Goal: Information Seeking & Learning: Learn about a topic

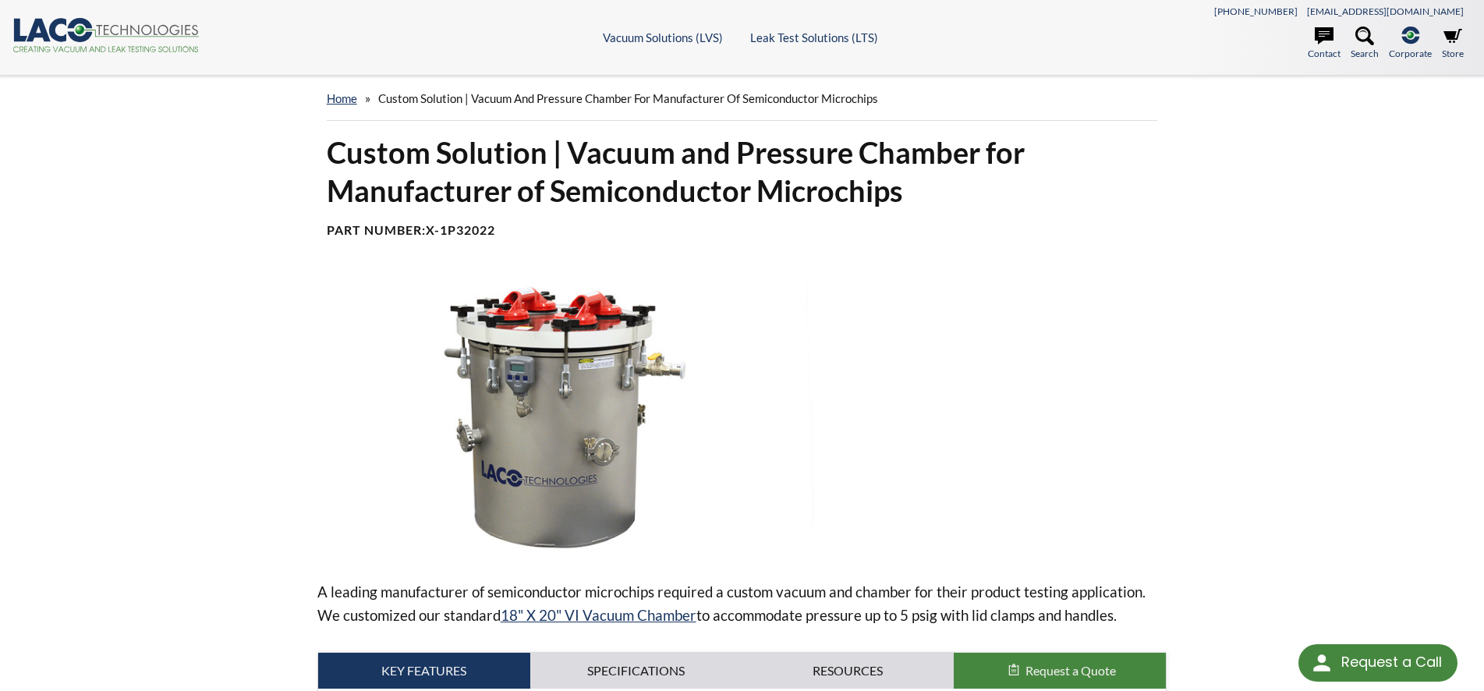
click at [1026, 295] on div at bounding box center [997, 415] width 340 height 279
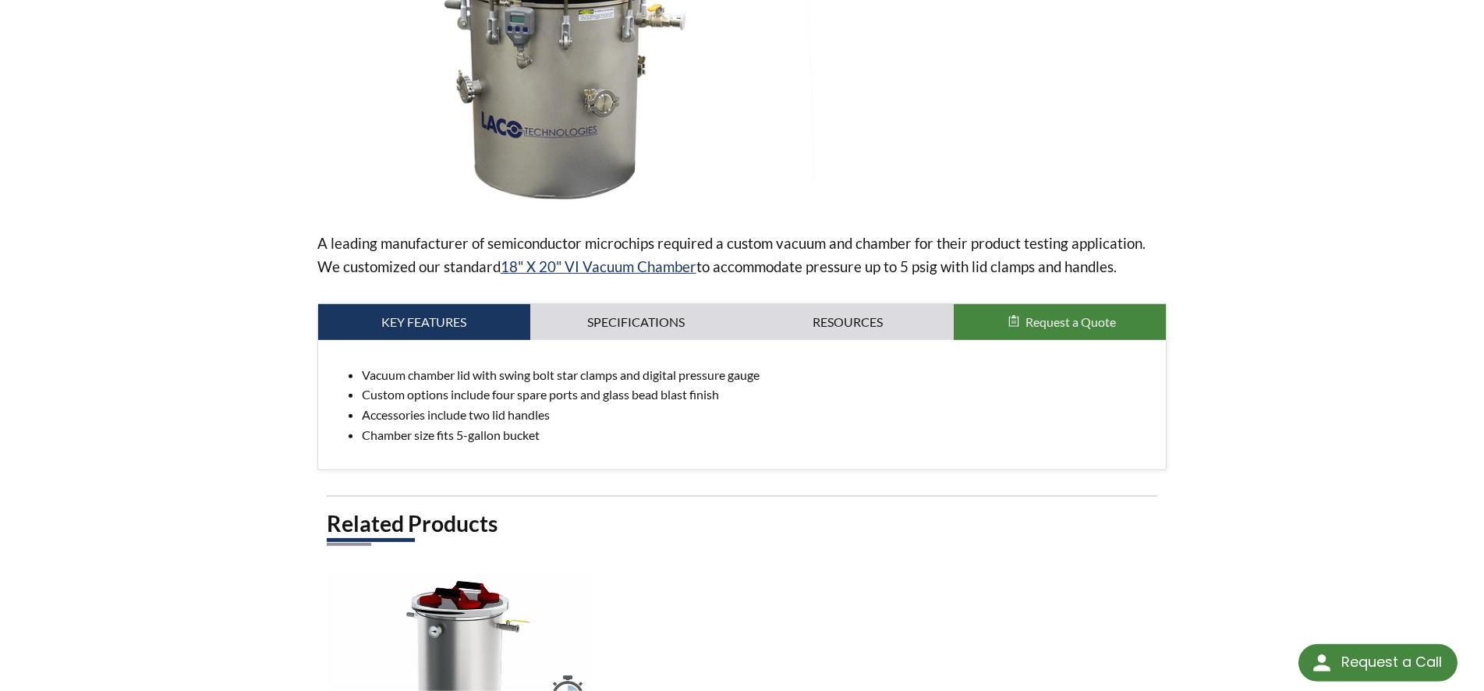
scroll to position [398, 0]
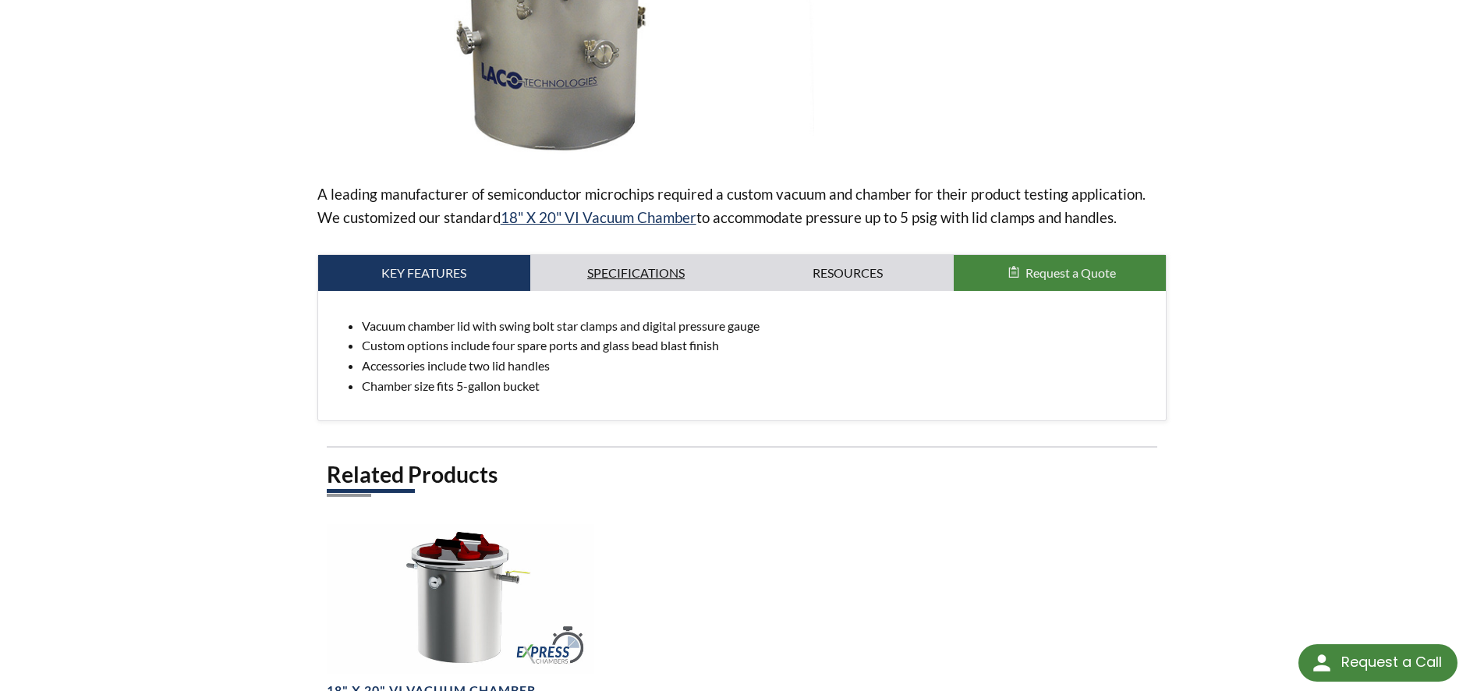
click at [667, 276] on link "Specifications" at bounding box center [636, 273] width 212 height 36
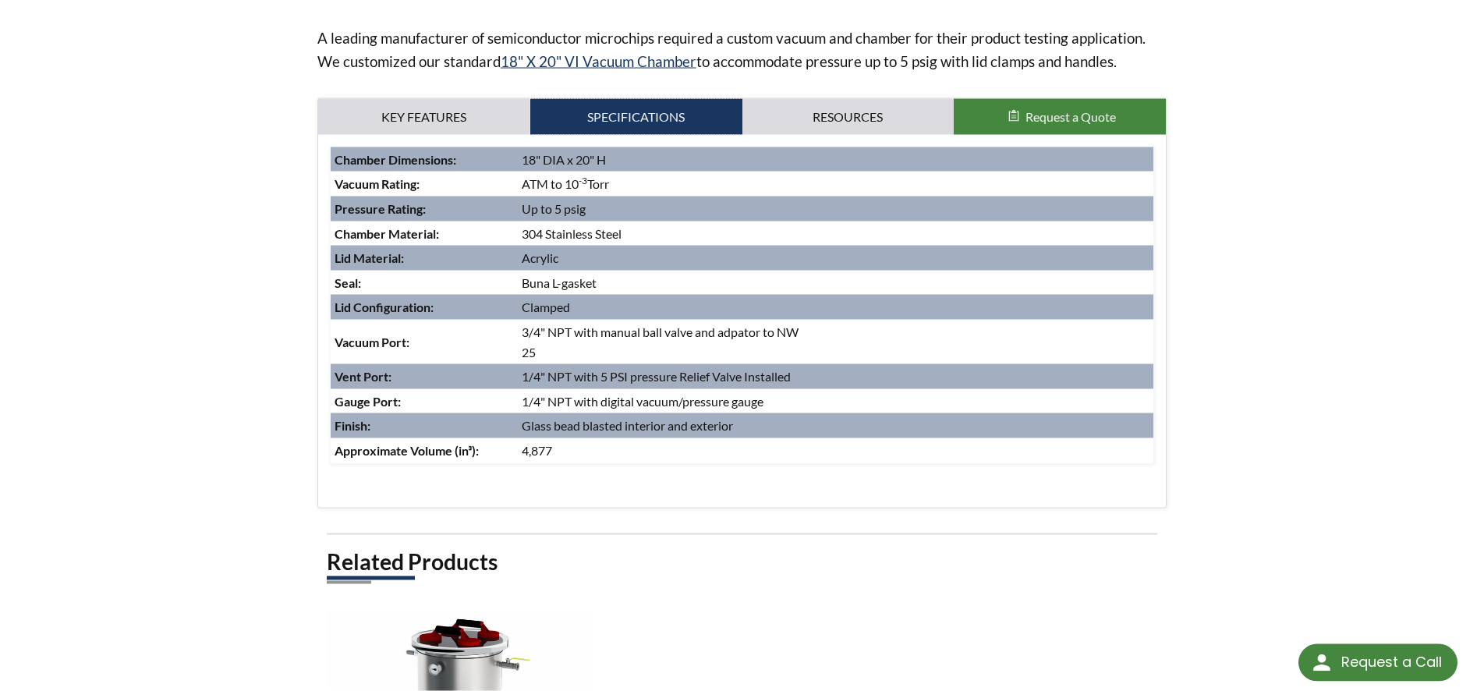
scroll to position [557, 0]
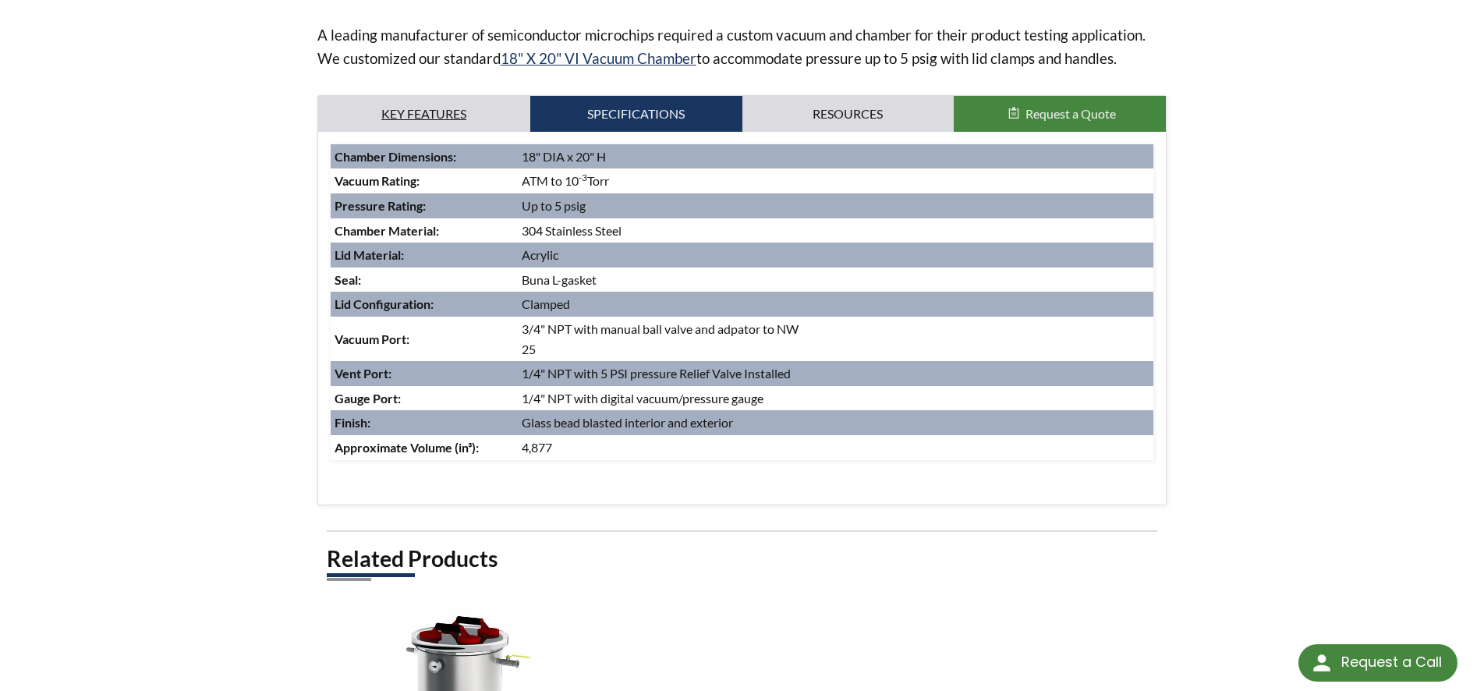
click at [462, 126] on link "Key Features" at bounding box center [424, 114] width 212 height 36
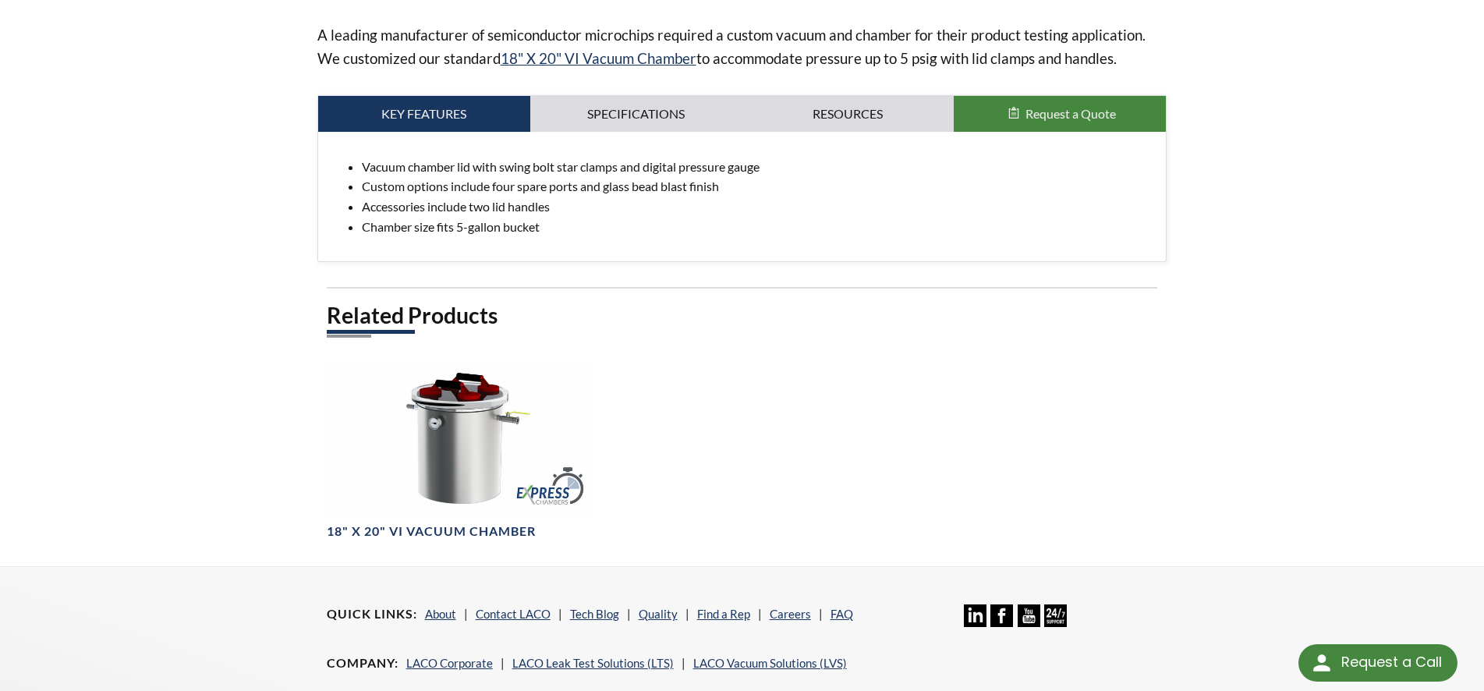
scroll to position [318, 0]
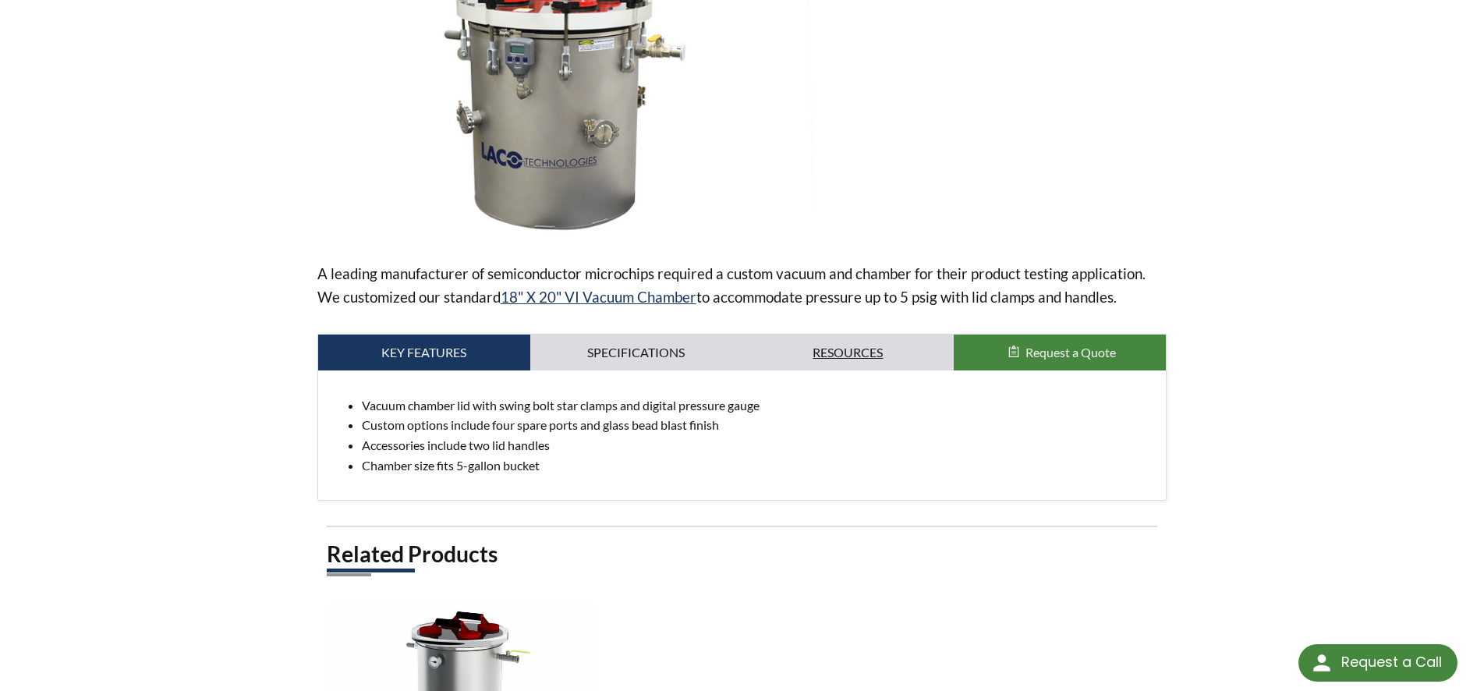
click at [836, 360] on link "Resources" at bounding box center [848, 353] width 212 height 36
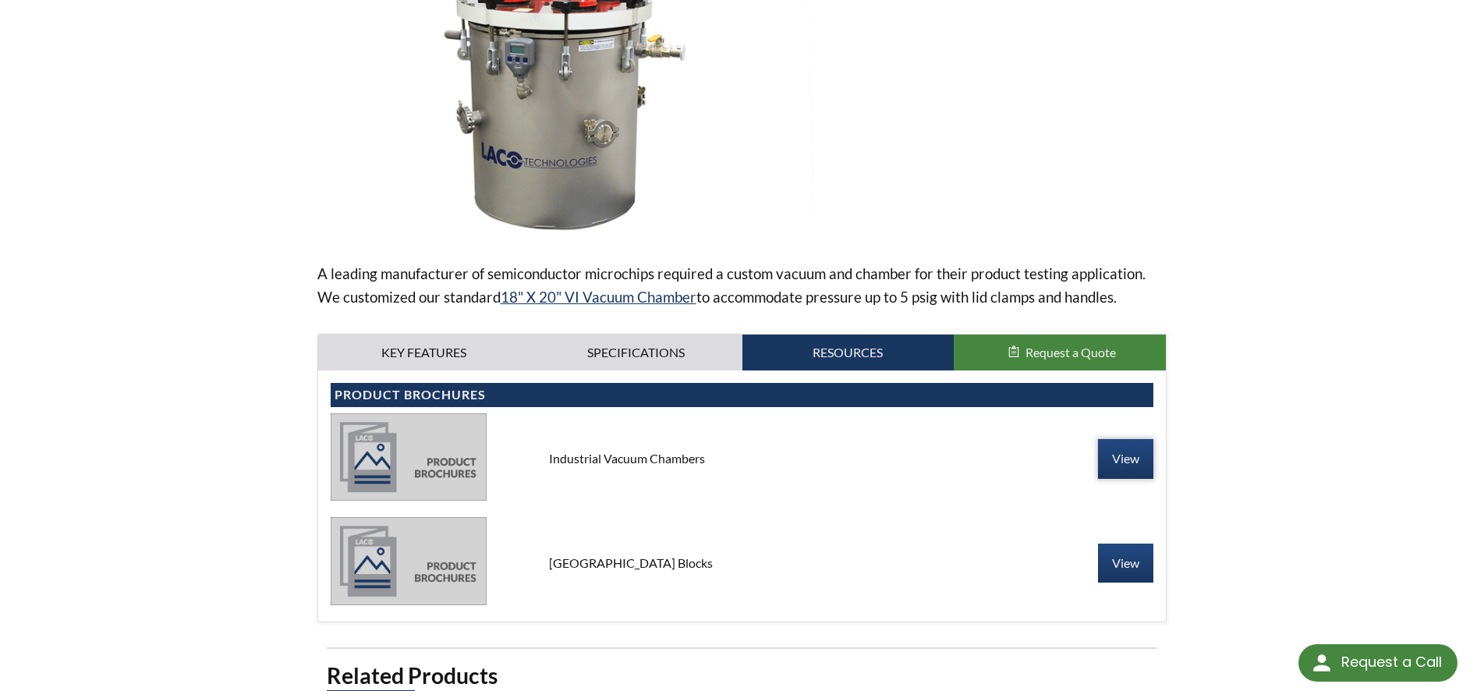
click at [1141, 455] on link "View" at bounding box center [1125, 458] width 55 height 39
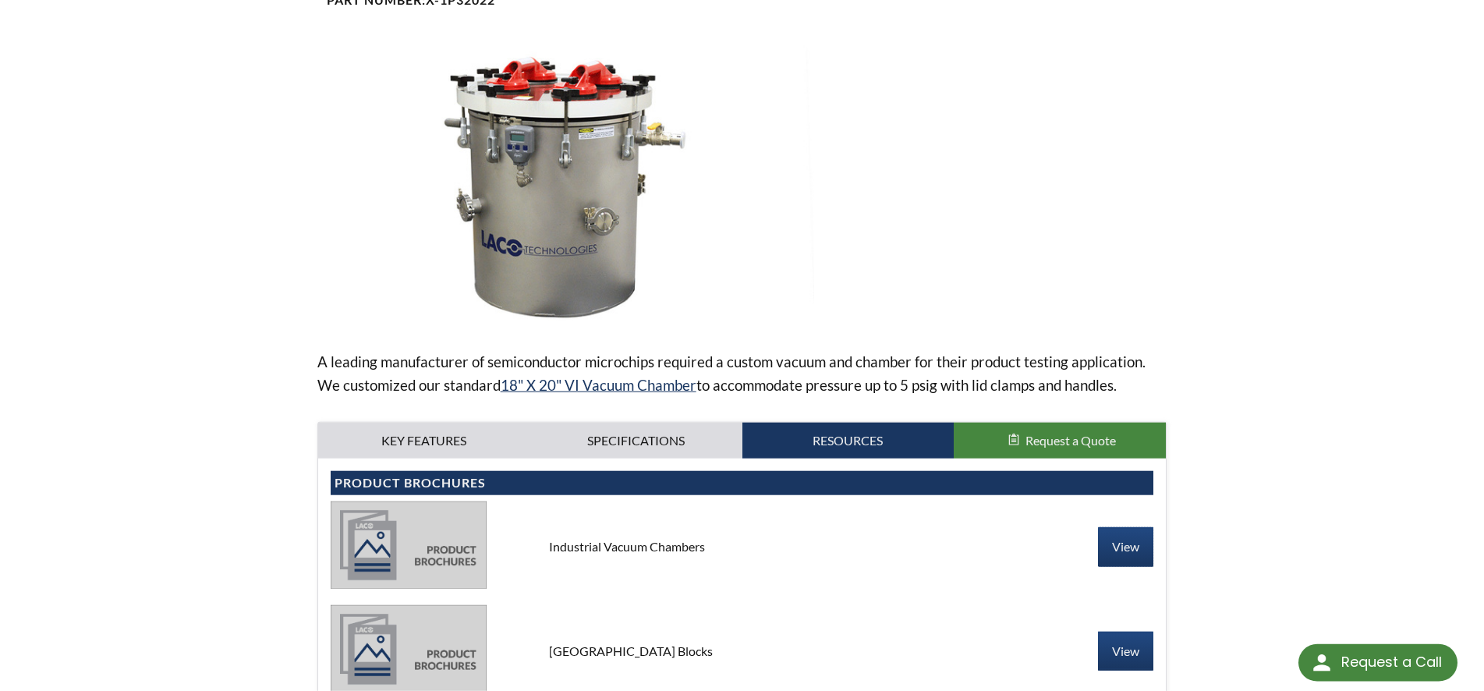
scroll to position [159, 0]
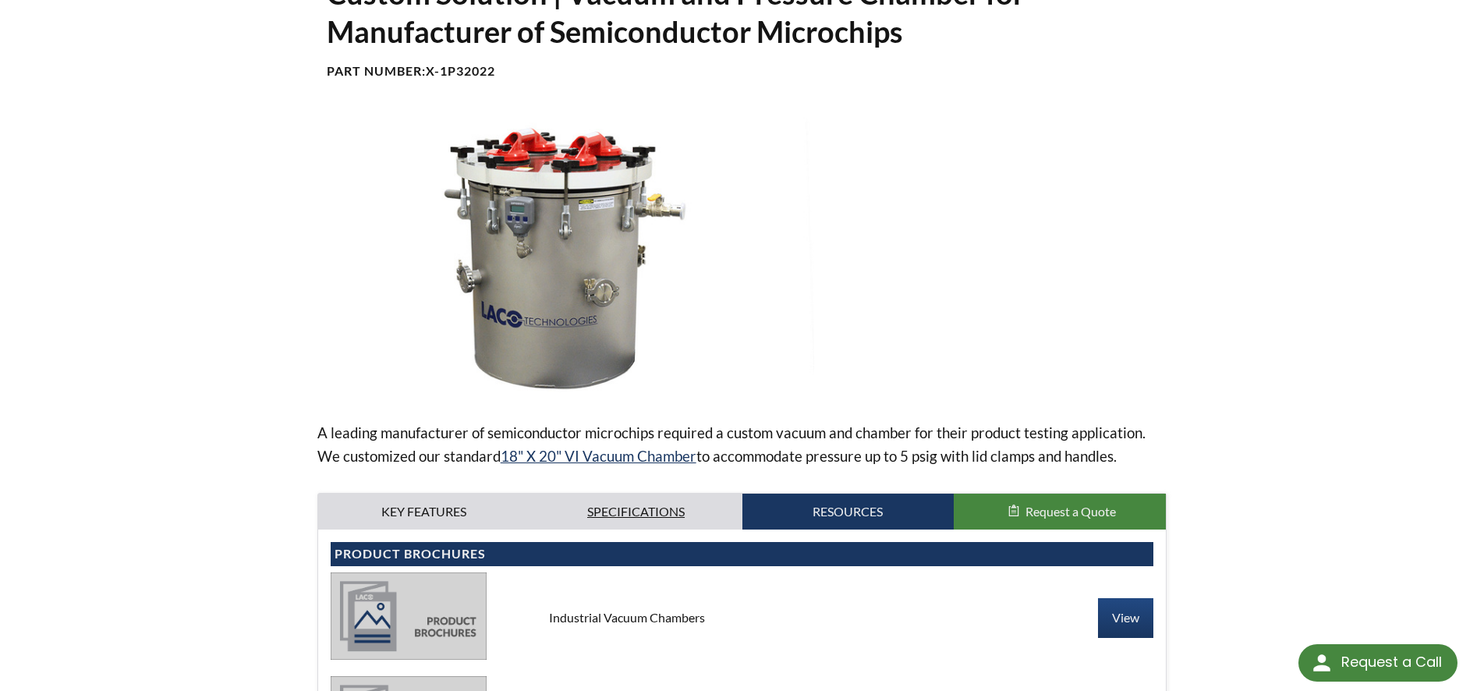
click at [680, 512] on link "Specifications" at bounding box center [636, 512] width 212 height 36
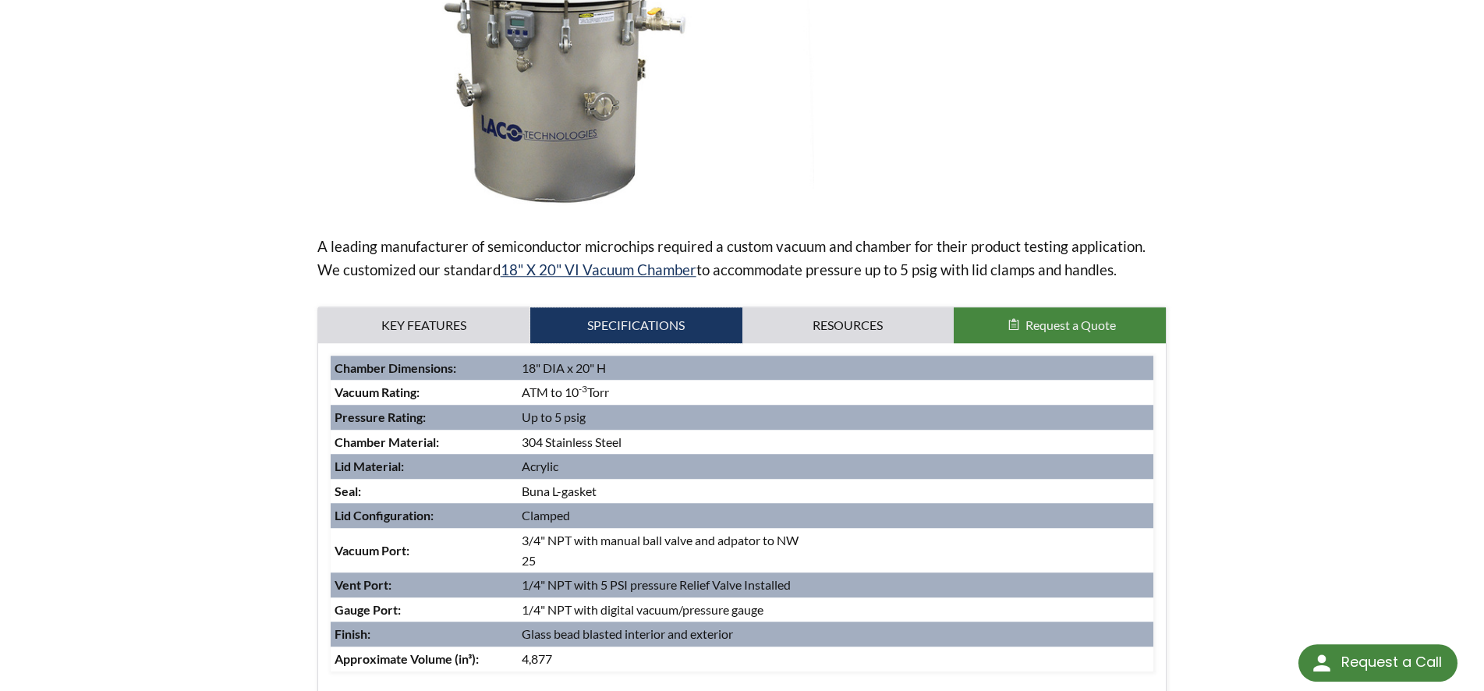
scroll to position [398, 0]
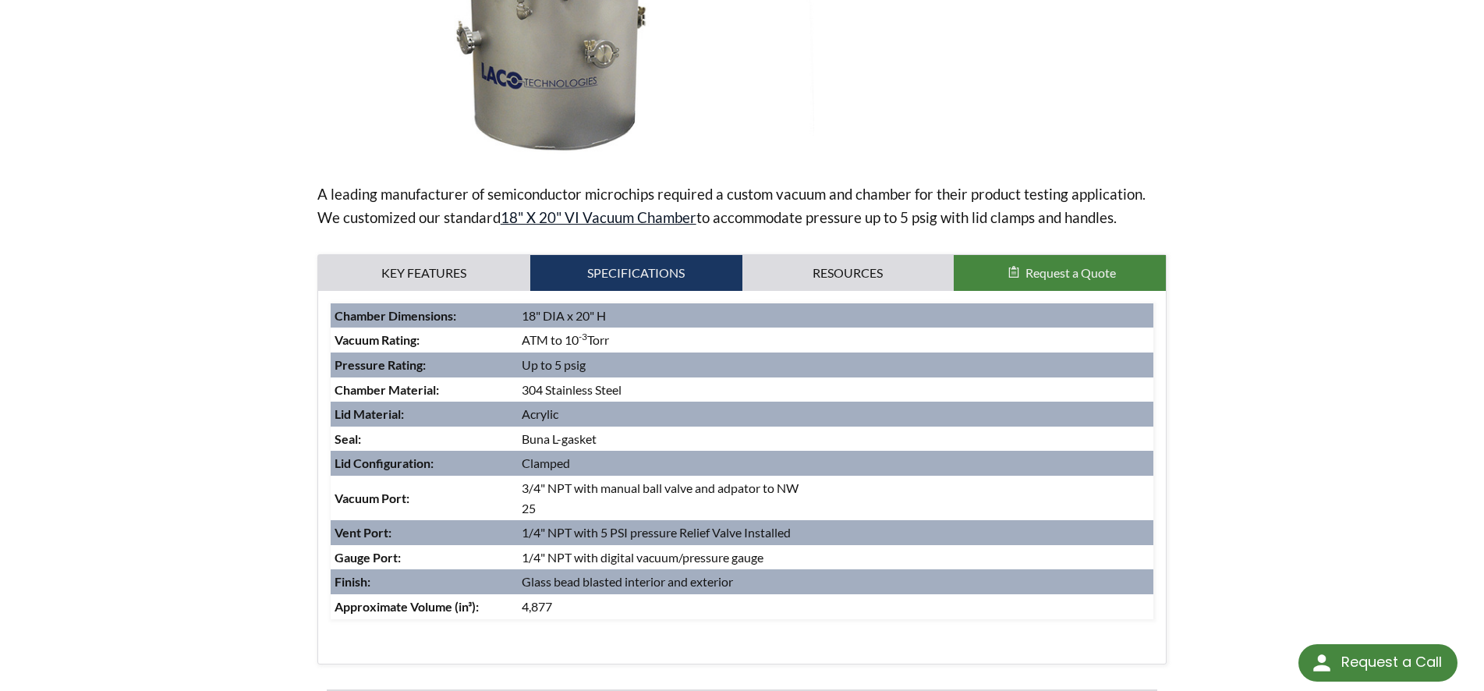
click at [649, 216] on link "18" X 20" VI Vacuum Chamber" at bounding box center [599, 217] width 196 height 18
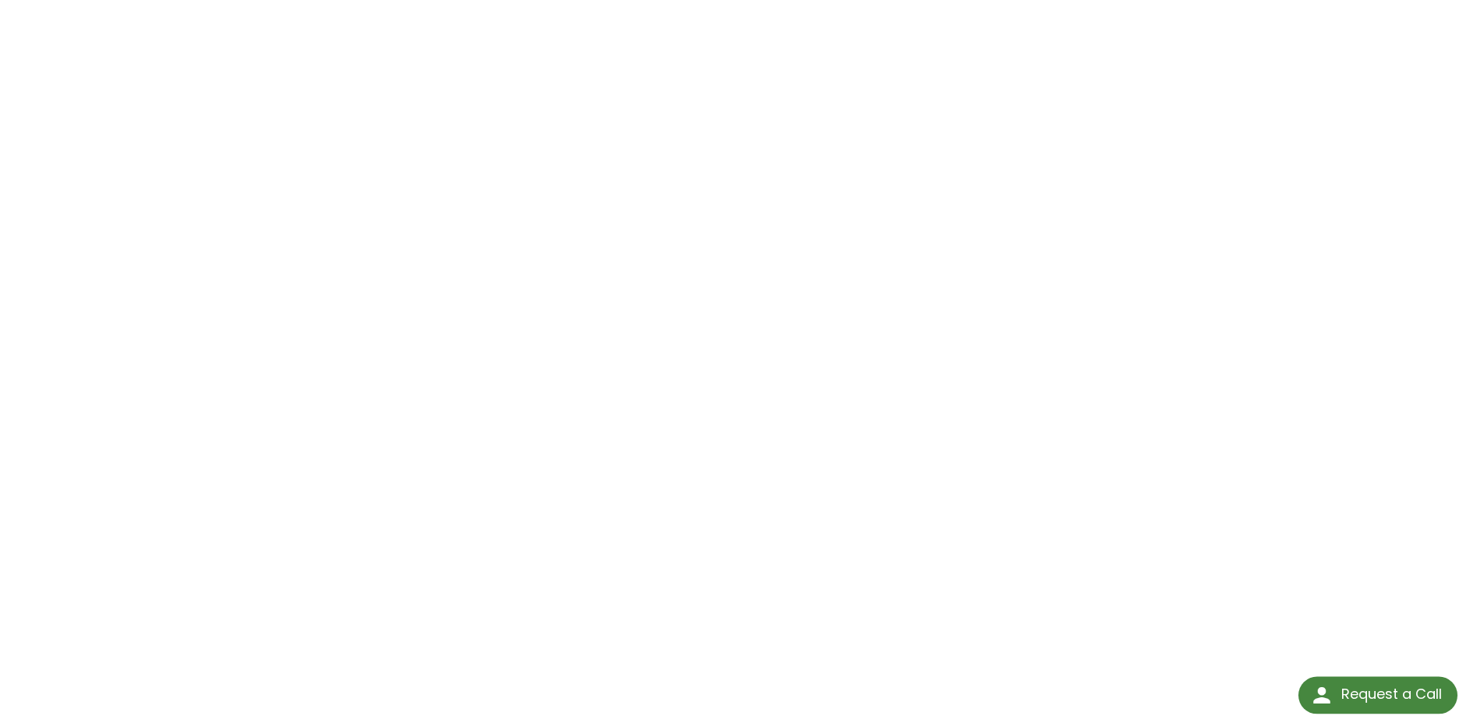
scroll to position [196, 0]
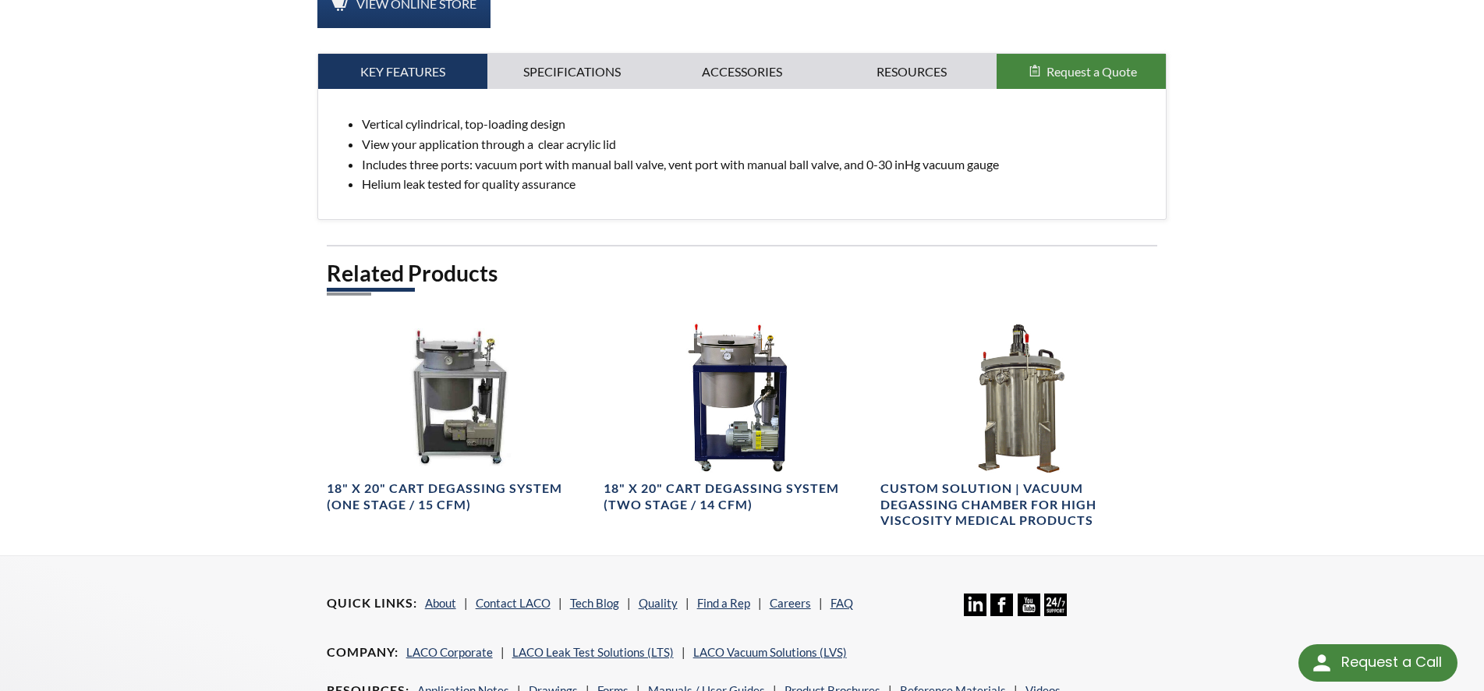
scroll to position [318, 0]
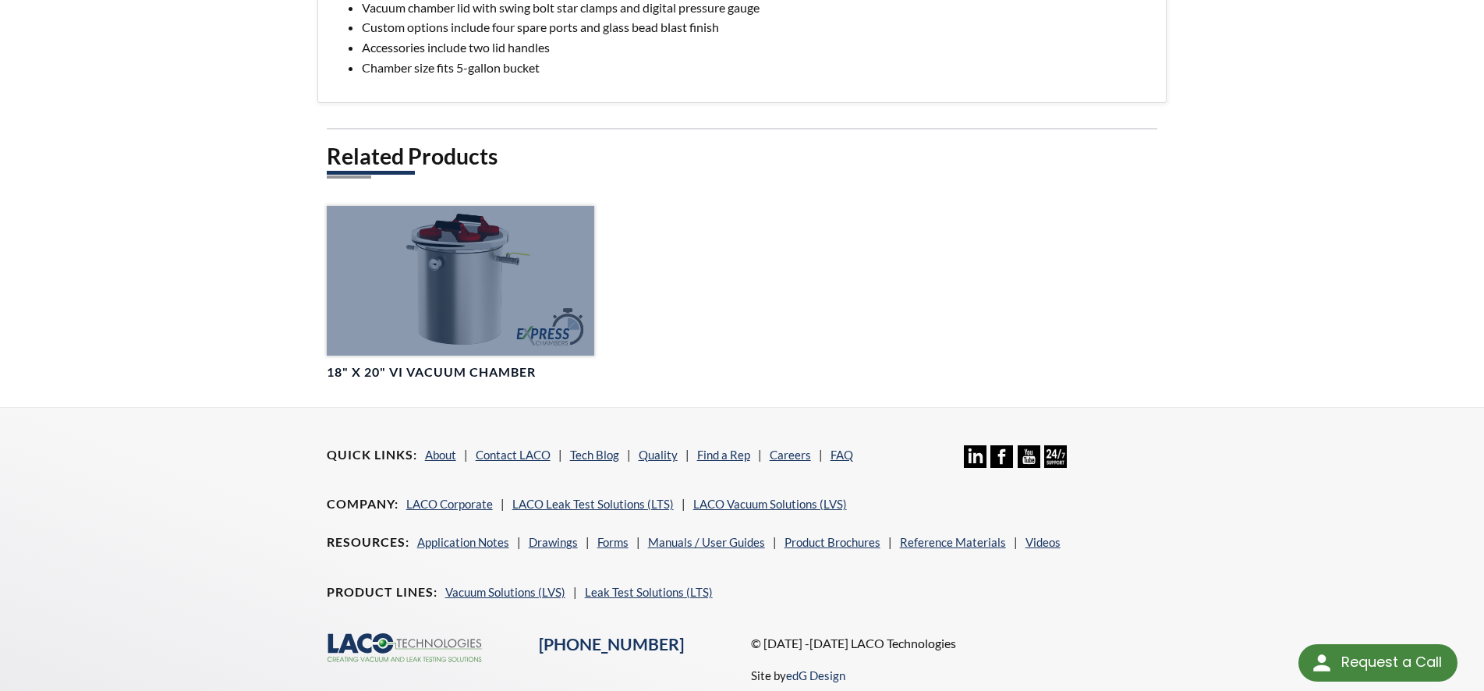
scroll to position [398, 0]
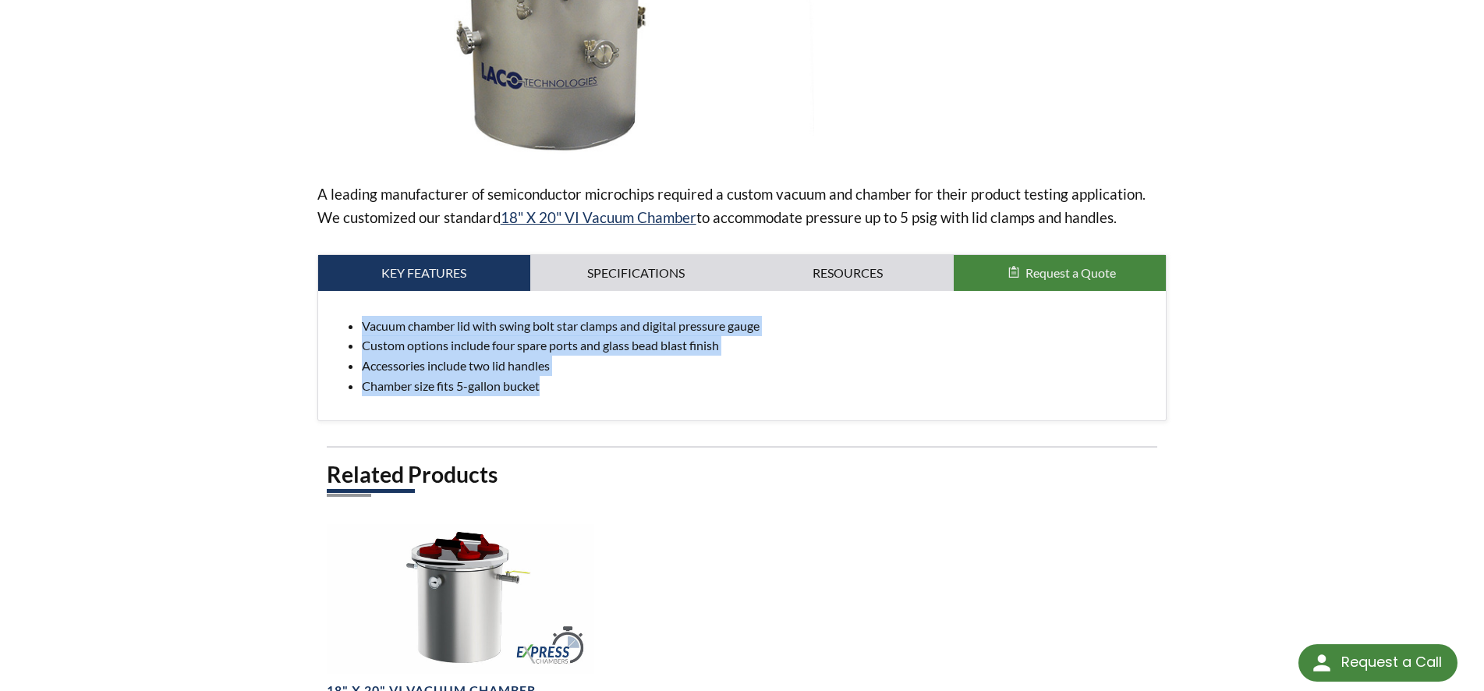
drag, startPoint x: 548, startPoint y: 385, endPoint x: 349, endPoint y: 320, distance: 210.1
click at [349, 320] on ul "Vacuum chamber lid with swing bolt star clamps and digital pressure gauge Custo…" at bounding box center [743, 356] width 824 height 80
click at [362, 318] on li "Vacuum chamber lid with swing bolt star clamps and digital pressure gauge" at bounding box center [758, 326] width 792 height 20
click at [366, 328] on li "Vacuum chamber lid with swing bolt star clamps and digital pressure gauge" at bounding box center [758, 326] width 792 height 20
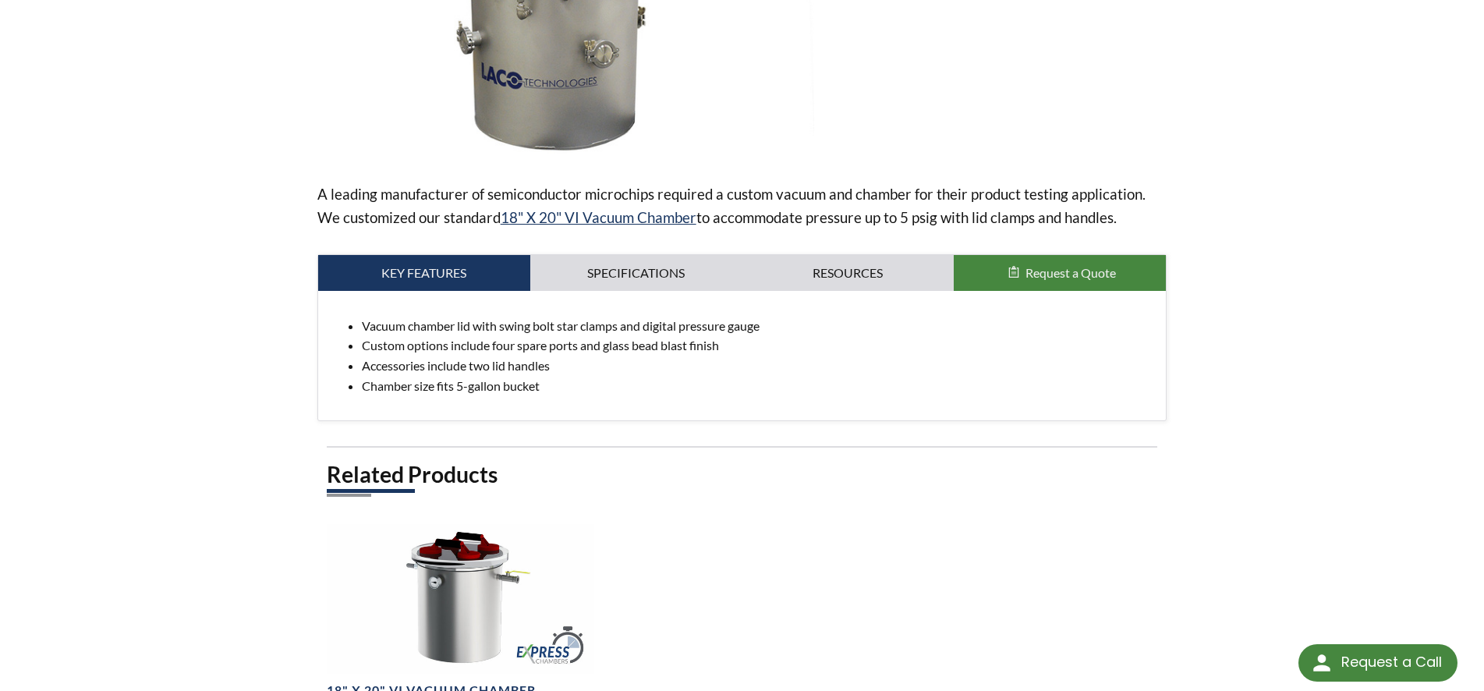
drag, startPoint x: 358, startPoint y: 322, endPoint x: 620, endPoint y: 386, distance: 269.7
click at [621, 386] on ul "Vacuum chamber lid with swing bolt star clamps and digital pressure gauge Custo…" at bounding box center [743, 356] width 824 height 80
click at [532, 384] on li "Chamber size fits 5-gallon bucket" at bounding box center [758, 386] width 792 height 20
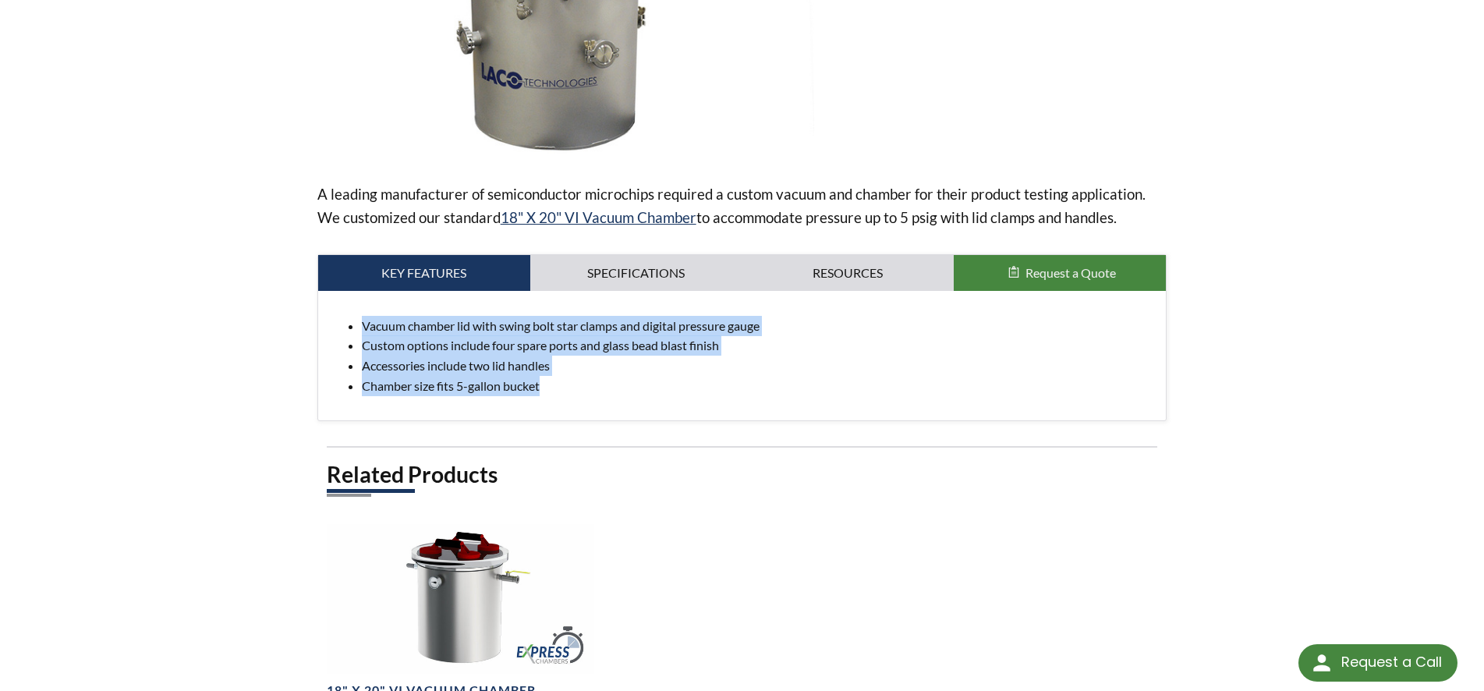
drag, startPoint x: 540, startPoint y: 388, endPoint x: 354, endPoint y: 318, distance: 198.2
click at [342, 327] on ul "Vacuum chamber lid with swing bolt star clamps and digital pressure gauge Custo…" at bounding box center [743, 356] width 824 height 80
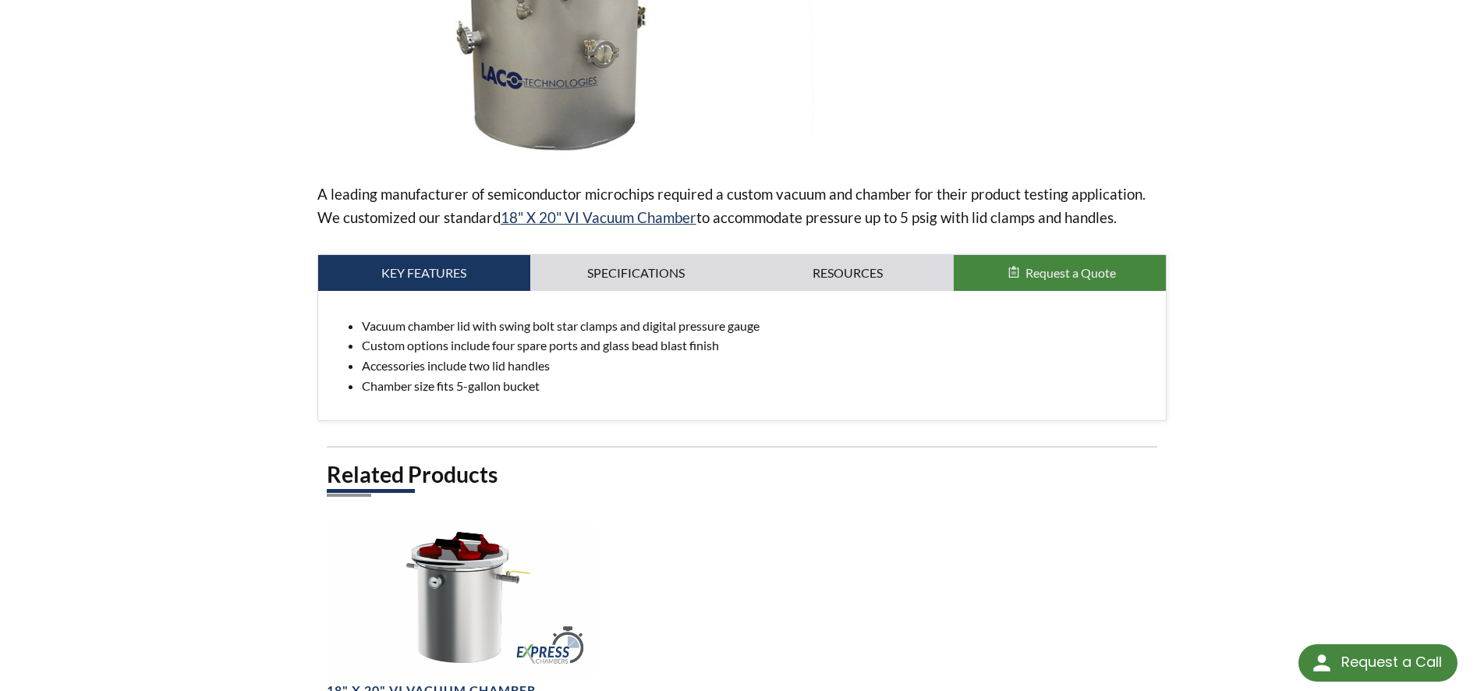
click at [363, 313] on div "Vacuum chamber lid with swing bolt star clamps and digital pressure gauge Custo…" at bounding box center [742, 355] width 849 height 129
drag, startPoint x: 360, startPoint y: 324, endPoint x: 413, endPoint y: 336, distance: 54.5
click at [430, 336] on ul "Vacuum chamber lid with swing bolt star clamps and digital pressure gauge Custo…" at bounding box center [743, 356] width 824 height 80
click at [362, 328] on li "Vacuum chamber lid with swing bolt star clamps and digital pressure gauge" at bounding box center [758, 326] width 792 height 20
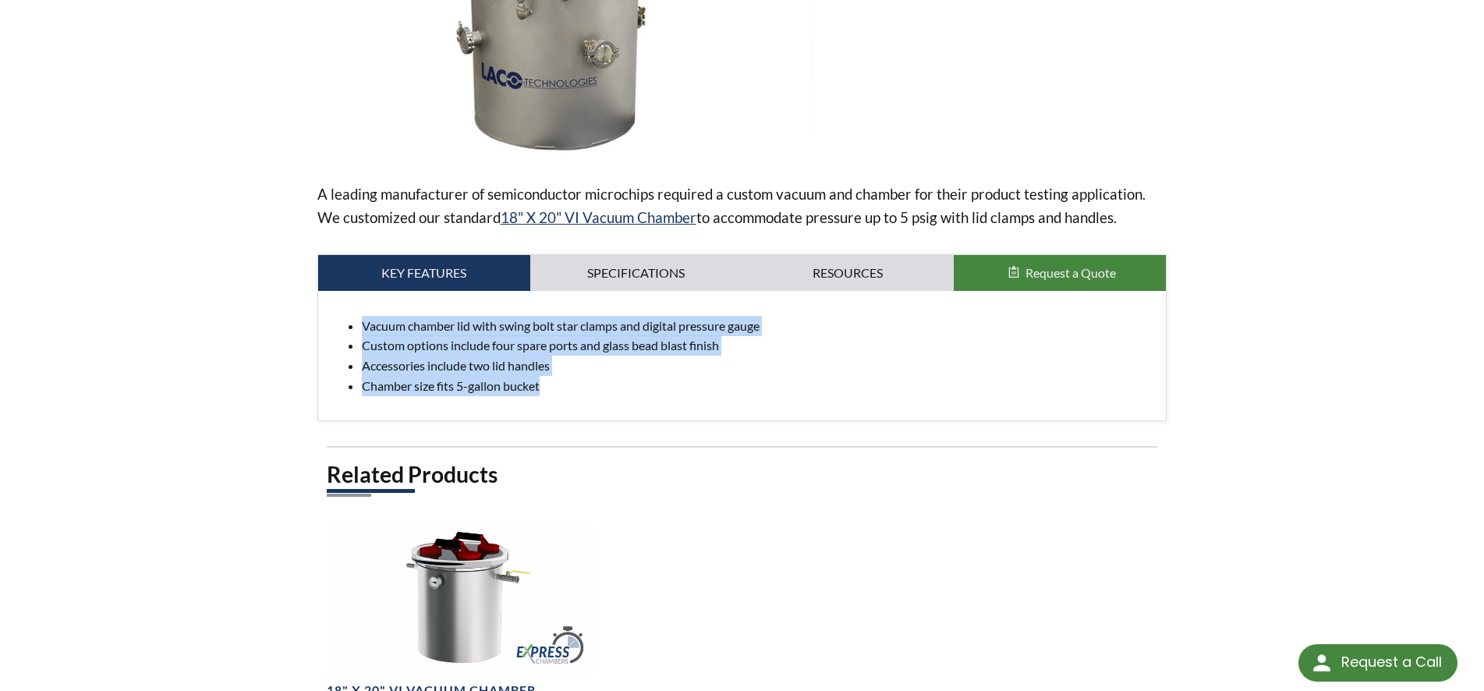
drag, startPoint x: 363, startPoint y: 326, endPoint x: 637, endPoint y: 394, distance: 282.8
click at [637, 394] on ul "Vacuum chamber lid with swing bolt star clamps and digital pressure gauge Custo…" at bounding box center [743, 356] width 824 height 80
click at [565, 389] on li "Chamber size fits 5-gallon bucket" at bounding box center [758, 386] width 792 height 20
drag, startPoint x: 540, startPoint y: 386, endPoint x: 339, endPoint y: 317, distance: 212.6
click at [339, 317] on ul "Vacuum chamber lid with swing bolt star clamps and digital pressure gauge Custo…" at bounding box center [743, 356] width 824 height 80
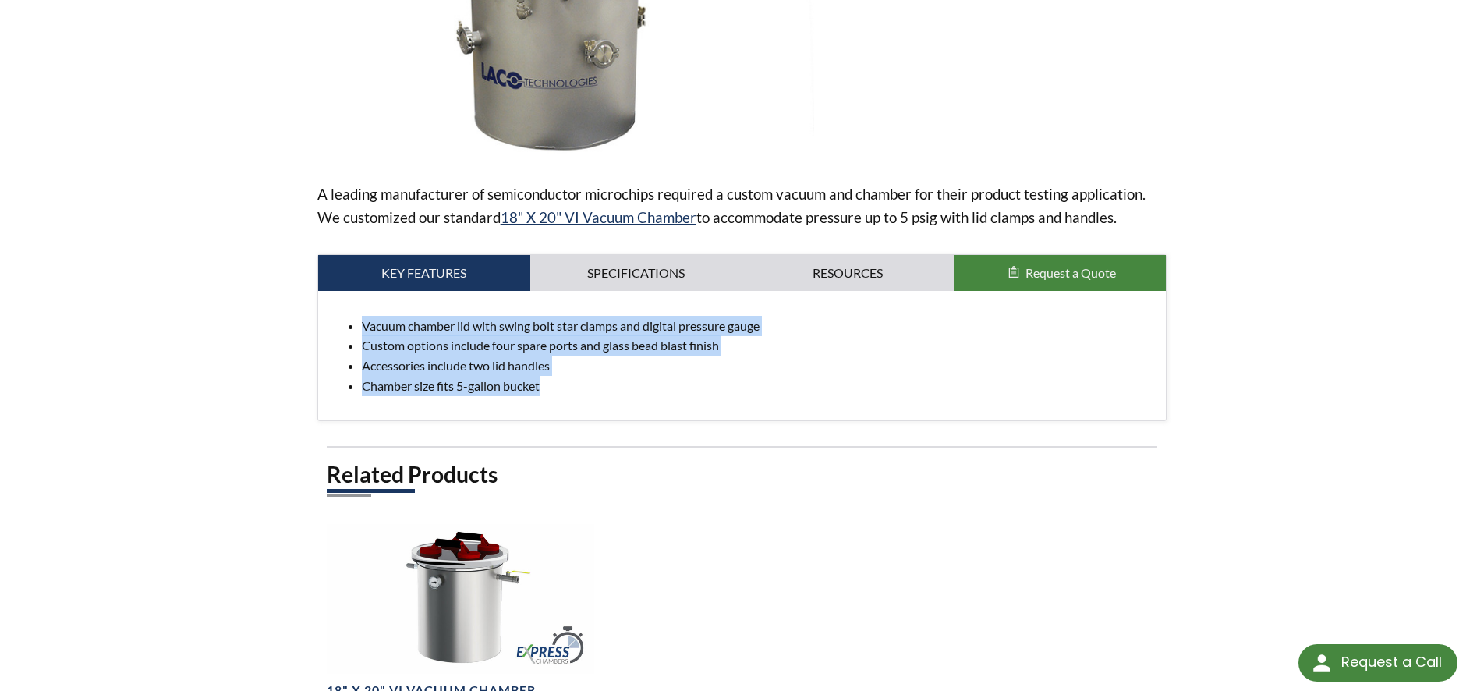
drag, startPoint x: 461, startPoint y: 342, endPoint x: 365, endPoint y: 328, distance: 97.1
click at [459, 342] on li "Custom options include four spare ports and glass bead blast finish" at bounding box center [758, 345] width 792 height 20
drag, startPoint x: 364, startPoint y: 324, endPoint x: 593, endPoint y: 394, distance: 239.8
click at [698, 416] on div "Vacuum chamber lid with swing bolt star clamps and digital pressure gauge Custo…" at bounding box center [742, 355] width 849 height 129
click at [590, 394] on li "Chamber size fits 5-gallon bucket" at bounding box center [758, 386] width 792 height 20
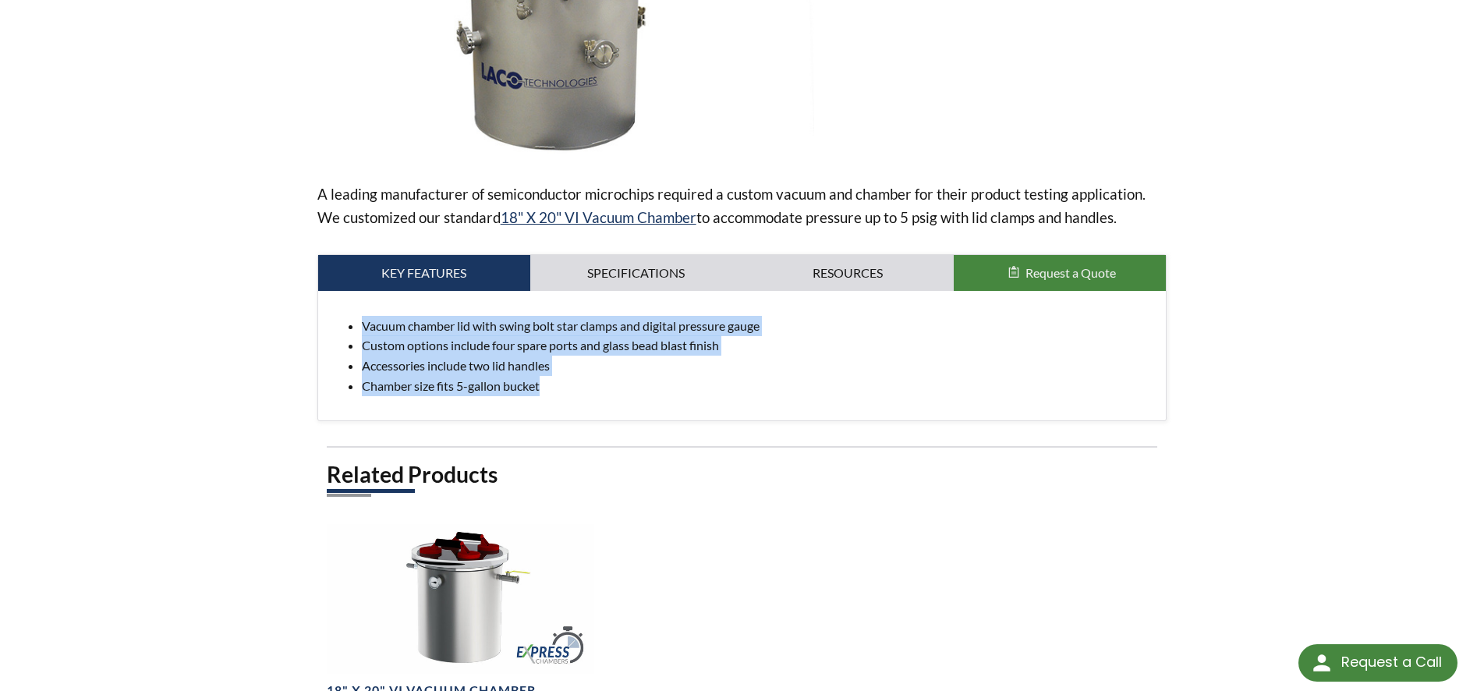
drag, startPoint x: 541, startPoint y: 386, endPoint x: 348, endPoint y: 320, distance: 204.5
click at [348, 320] on ul "Vacuum chamber lid with swing bolt star clamps and digital pressure gauge Custo…" at bounding box center [743, 356] width 824 height 80
click at [378, 320] on li "Vacuum chamber lid with swing bolt star clamps and digital pressure gauge" at bounding box center [758, 326] width 792 height 20
drag, startPoint x: 364, startPoint y: 322, endPoint x: 610, endPoint y: 393, distance: 255.7
click at [610, 393] on ul "Vacuum chamber lid with swing bolt star clamps and digital pressure gauge Custo…" at bounding box center [743, 356] width 824 height 80
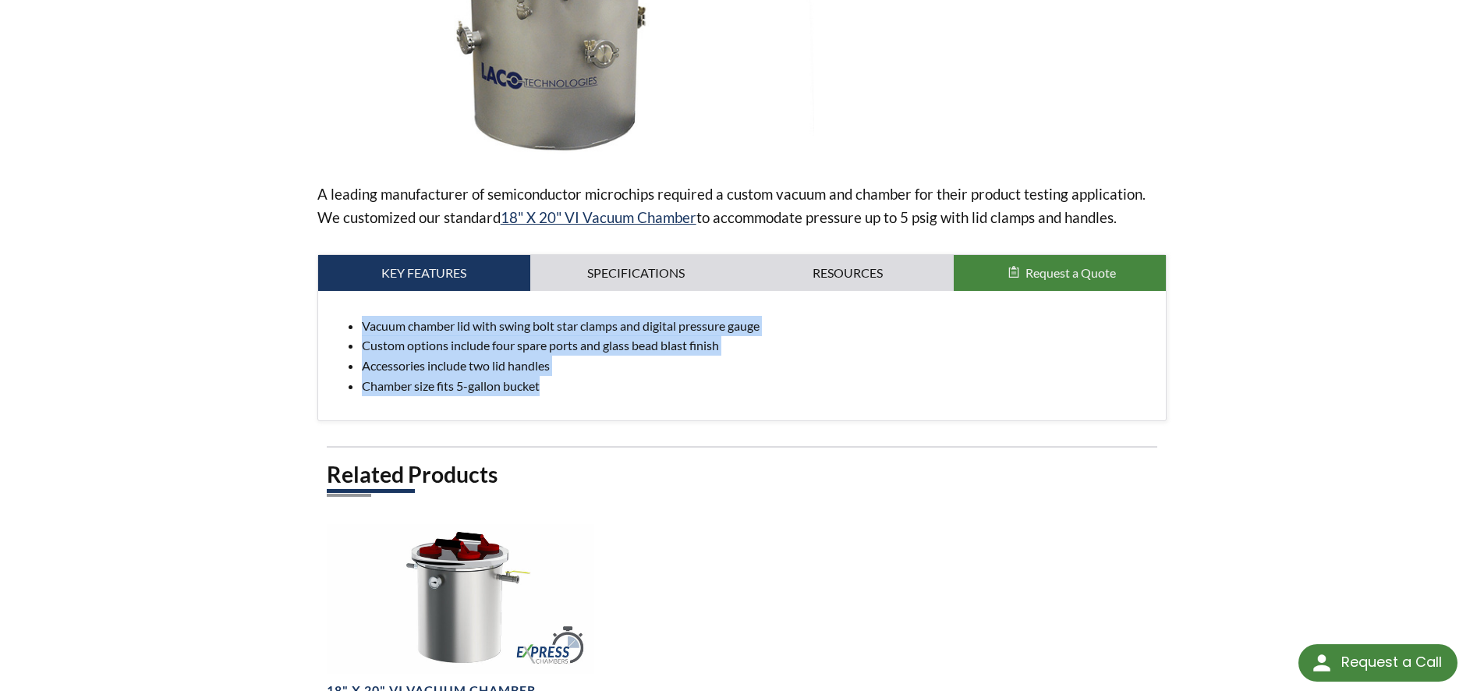
click at [547, 388] on li "Chamber size fits 5-gallon bucket" at bounding box center [758, 386] width 792 height 20
drag, startPoint x: 539, startPoint y: 388, endPoint x: 363, endPoint y: 313, distance: 191.1
click at [363, 313] on div "Vacuum chamber lid with swing bolt star clamps and digital pressure gauge Custo…" at bounding box center [742, 355] width 849 height 129
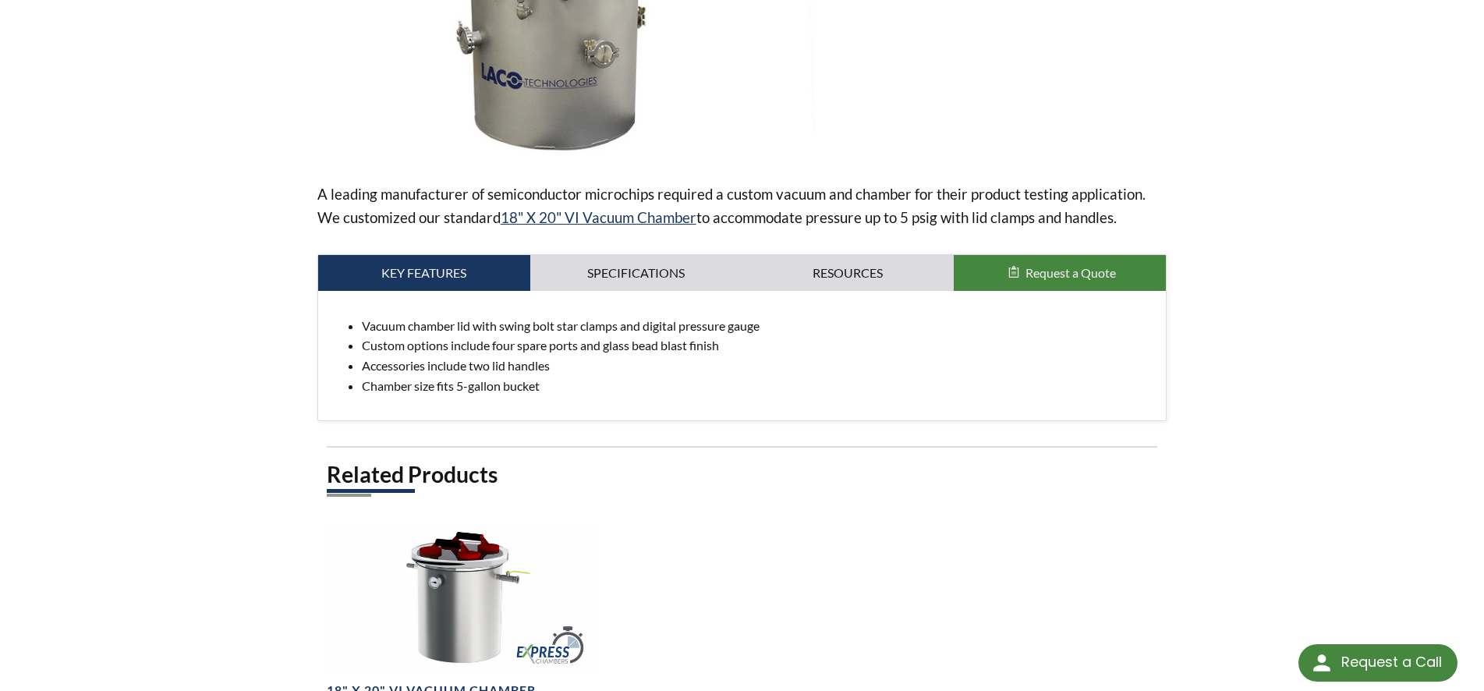
click at [363, 314] on div "Vacuum chamber lid with swing bolt star clamps and digital pressure gauge Custo…" at bounding box center [742, 355] width 849 height 129
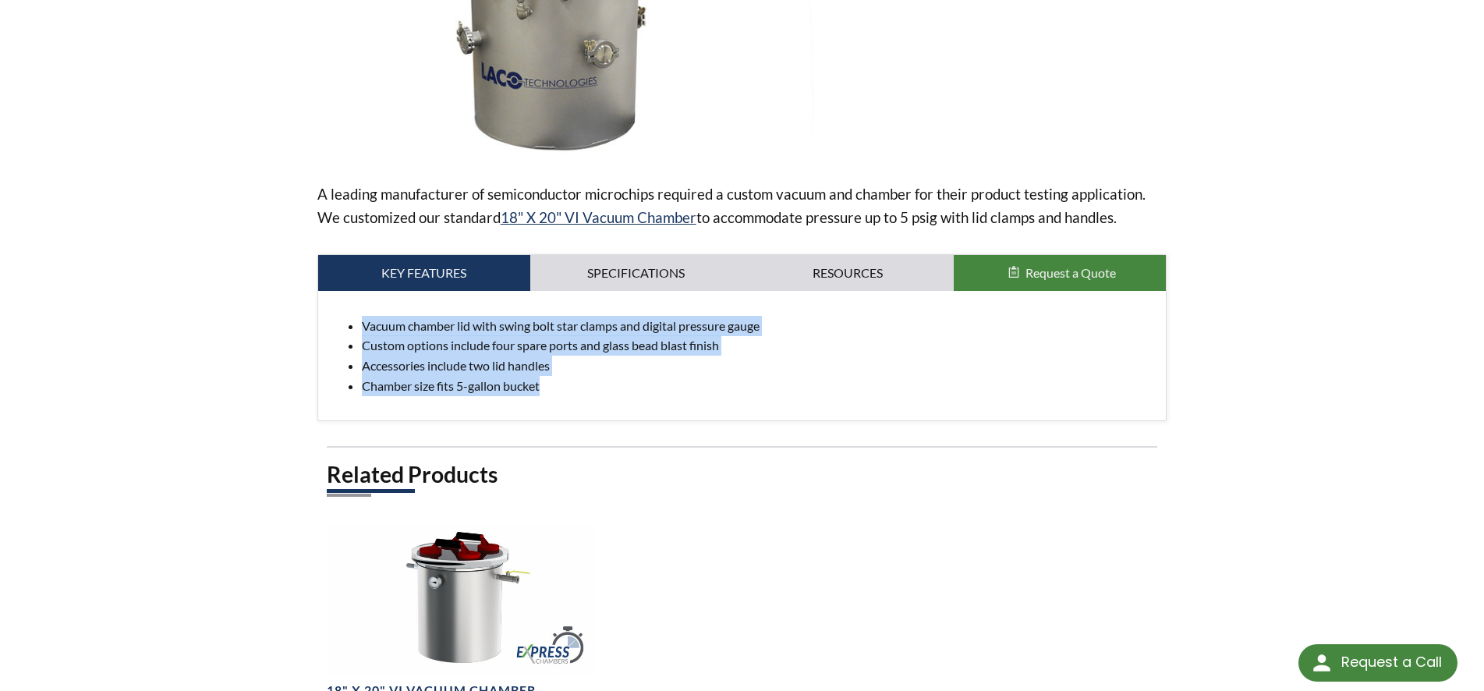
drag, startPoint x: 363, startPoint y: 324, endPoint x: 542, endPoint y: 391, distance: 190.5
click at [585, 397] on div "Vacuum chamber lid with swing bolt star clamps and digital pressure gauge Custo…" at bounding box center [742, 355] width 849 height 129
click at [542, 391] on li "Chamber size fits 5-gallon bucket" at bounding box center [758, 386] width 792 height 20
drag, startPoint x: 541, startPoint y: 388, endPoint x: 378, endPoint y: 307, distance: 182.1
click at [347, 328] on ul "Vacuum chamber lid with swing bolt star clamps and digital pressure gauge Custo…" at bounding box center [743, 356] width 824 height 80
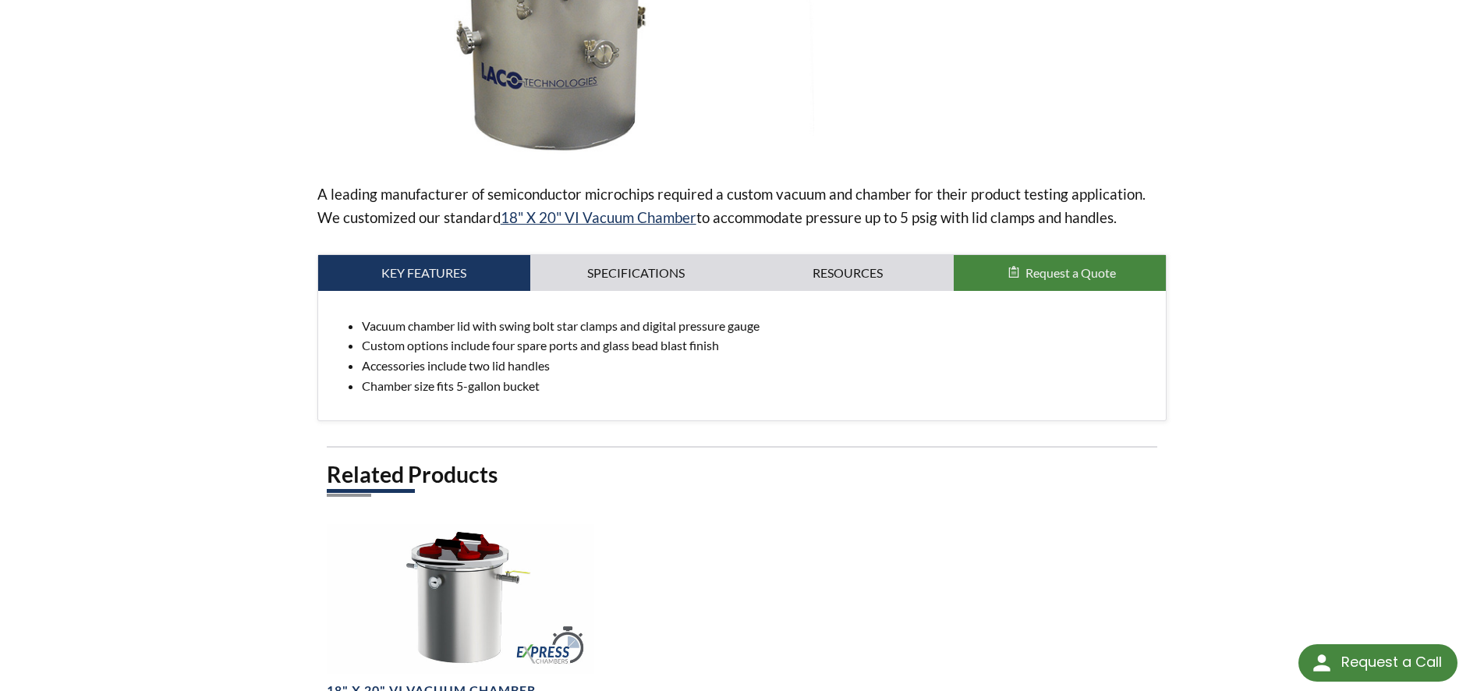
click at [378, 307] on div "Vacuum chamber lid with swing bolt star clamps and digital pressure gauge Custo…" at bounding box center [742, 355] width 849 height 129
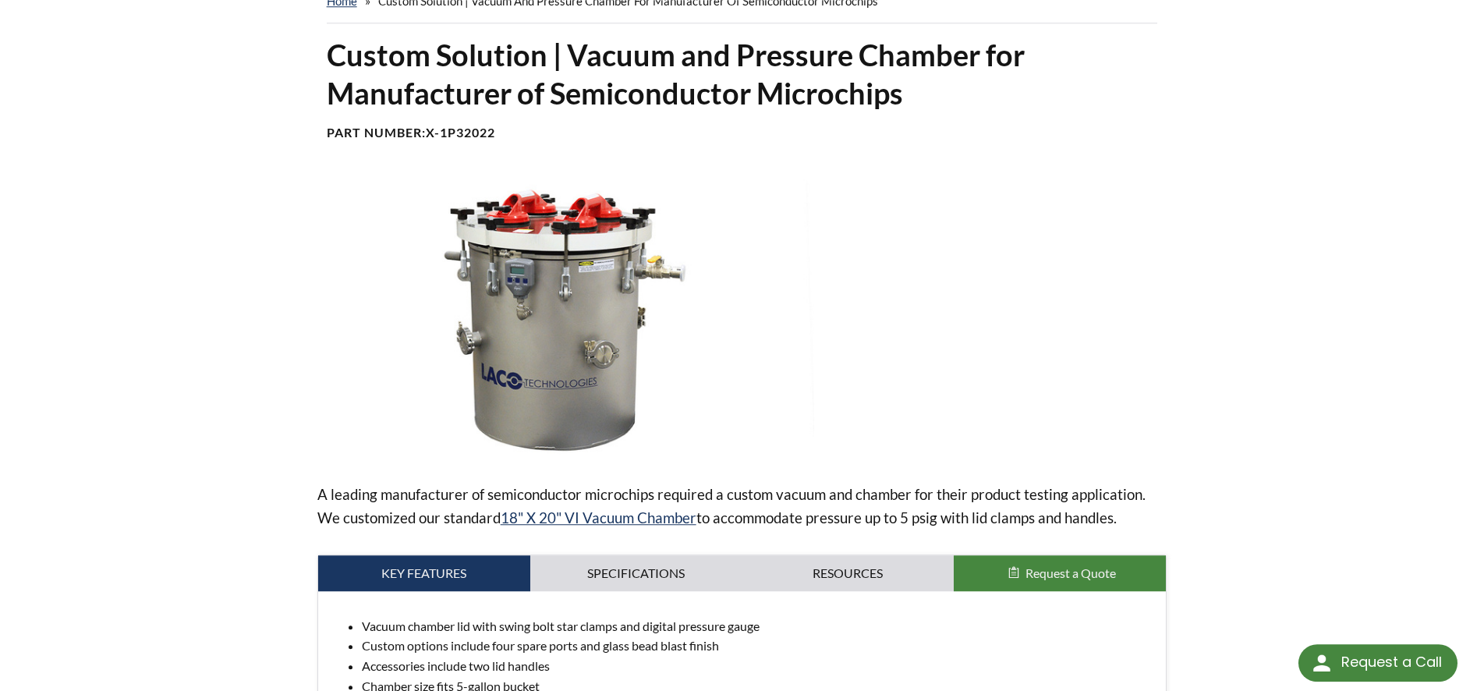
scroll to position [159, 0]
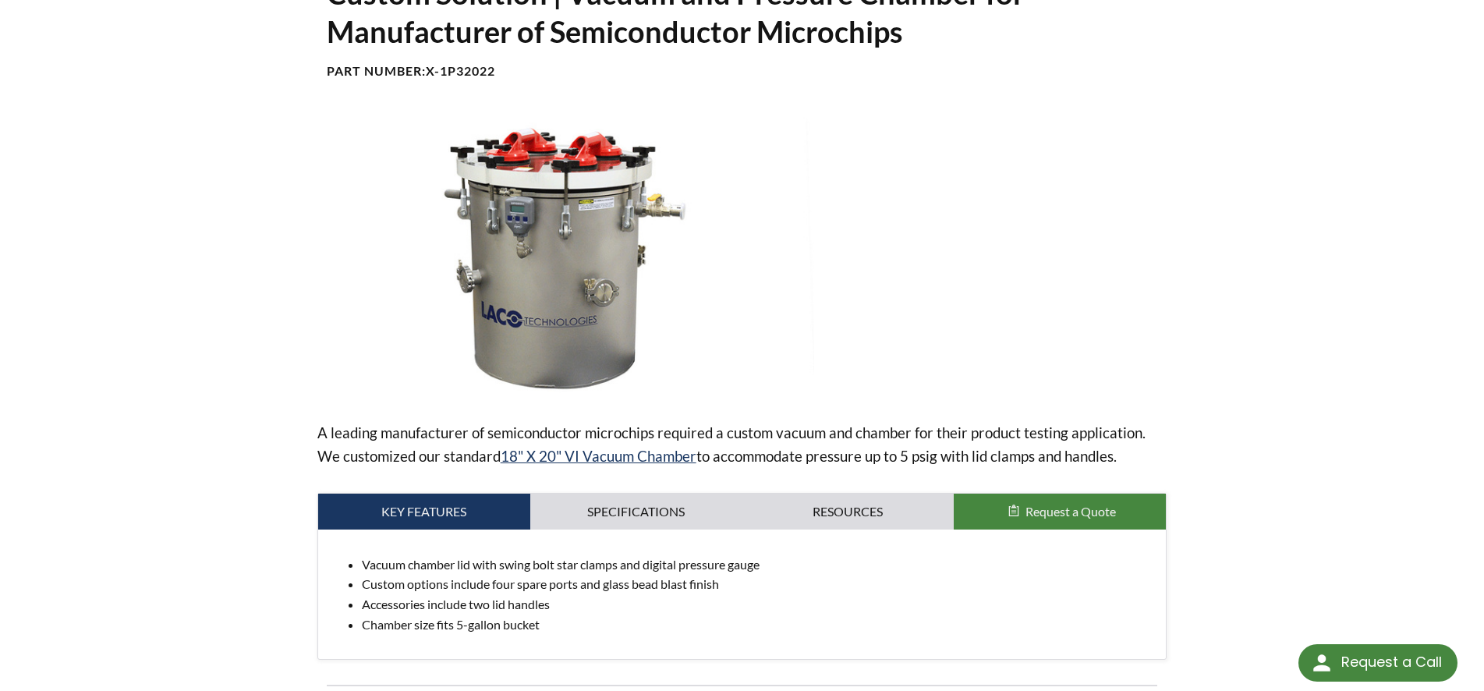
click at [571, 323] on img at bounding box center [566, 256] width 498 height 279
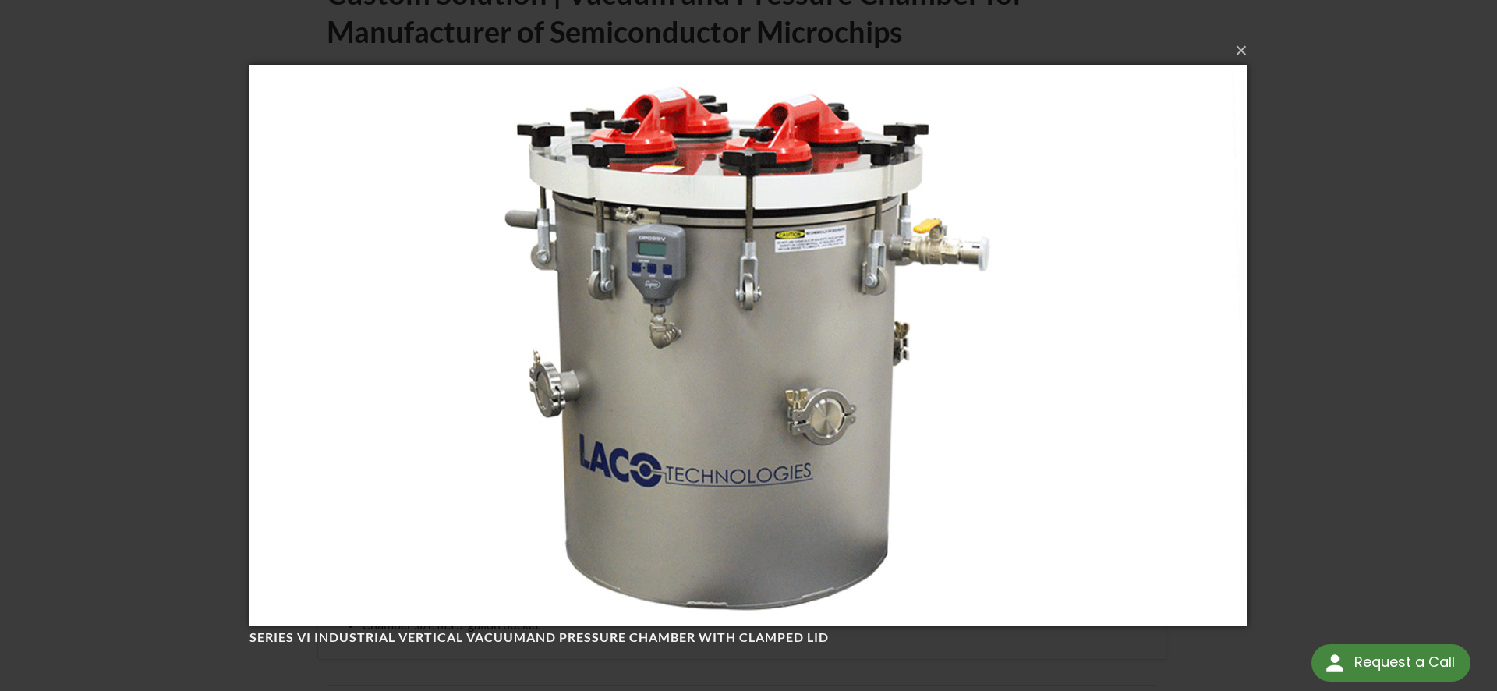
click at [1375, 262] on div "× Series VI Industrial vertical vacuumand pressure chamber with clamped lid Loa…" at bounding box center [748, 345] width 1497 height 691
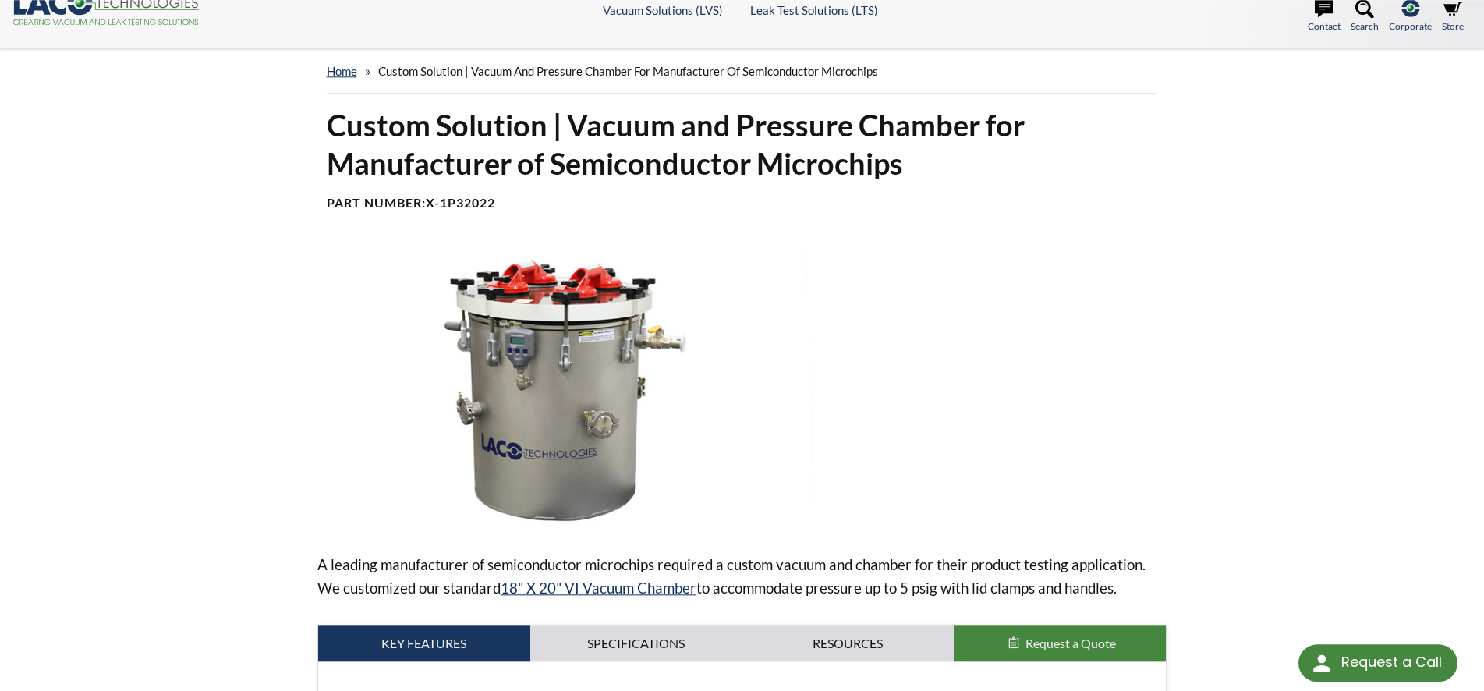
scroll to position [0, 0]
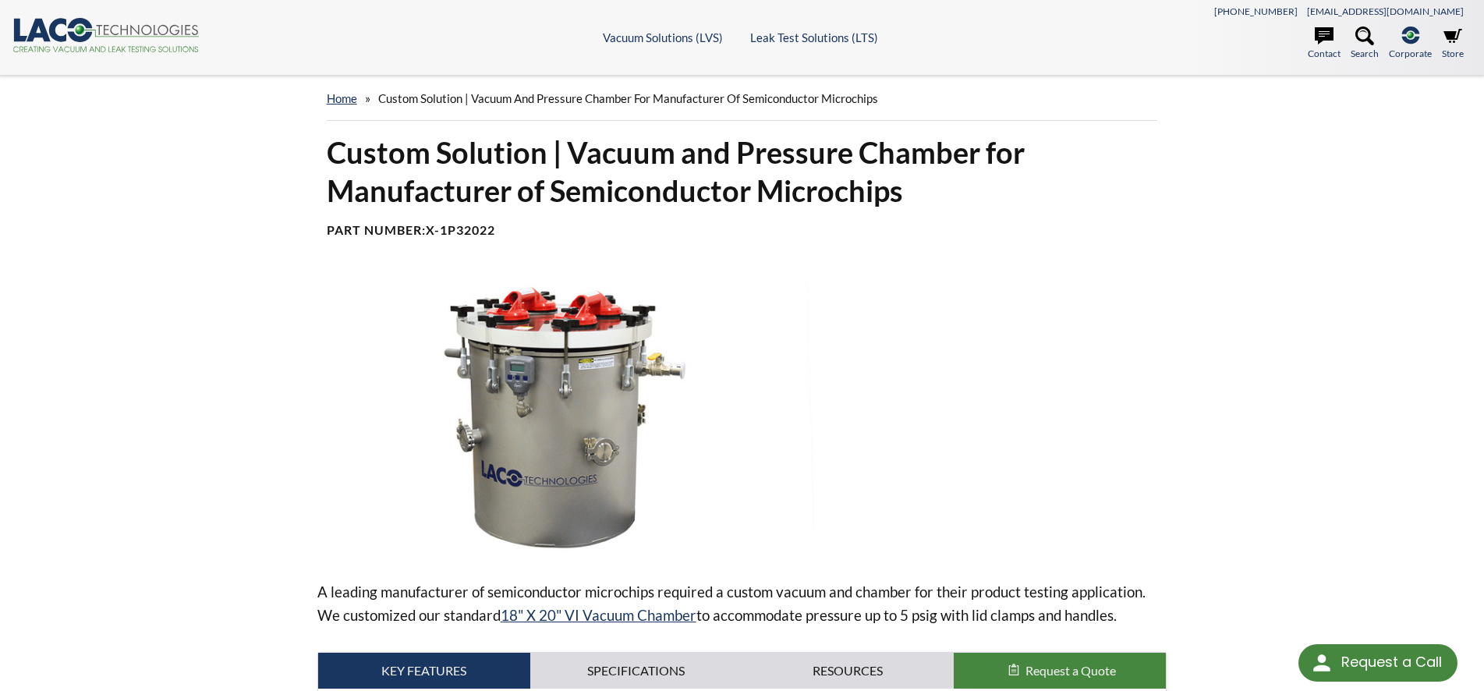
click at [547, 359] on img at bounding box center [566, 415] width 498 height 279
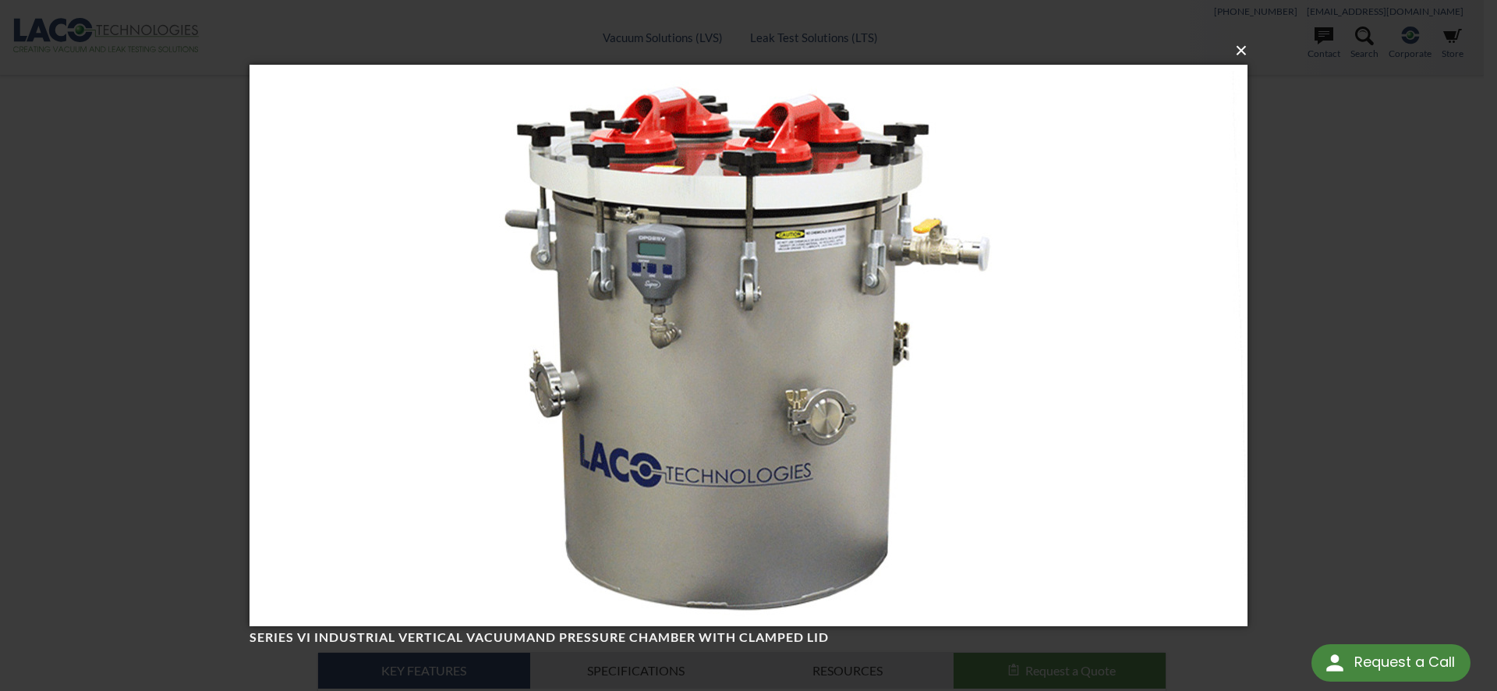
click at [1242, 56] on button "×" at bounding box center [753, 51] width 998 height 34
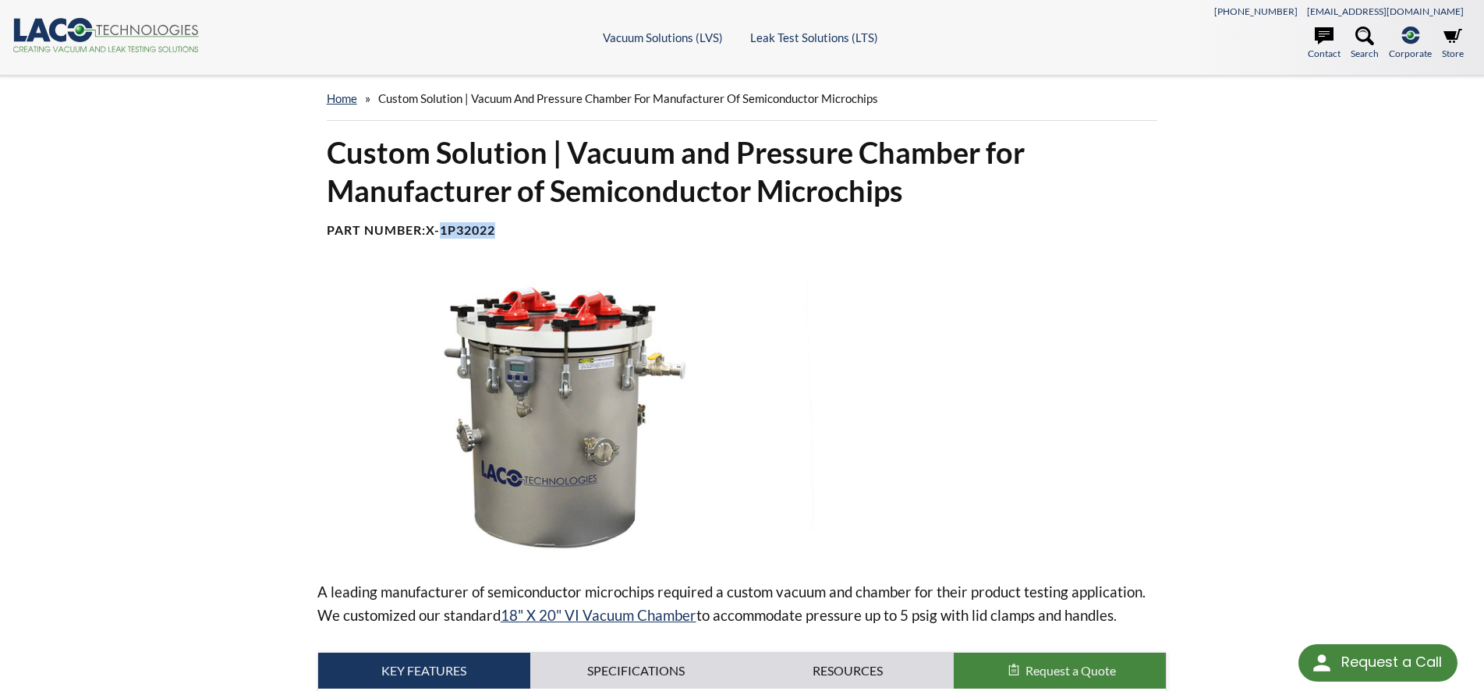
drag, startPoint x: 504, startPoint y: 232, endPoint x: 445, endPoint y: 232, distance: 58.5
click at [445, 232] on h4 "Part Number: X-1P32022" at bounding box center [742, 230] width 831 height 16
copy b "1P32022"
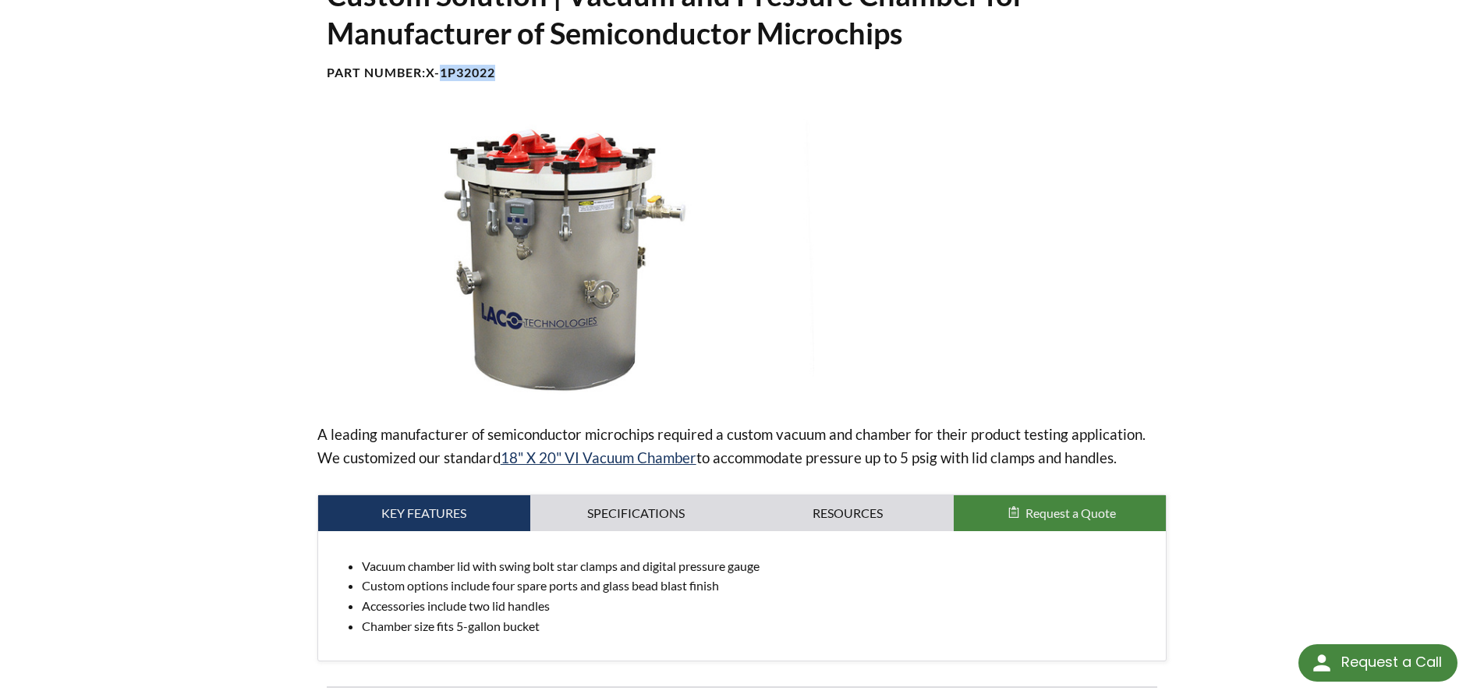
scroll to position [159, 0]
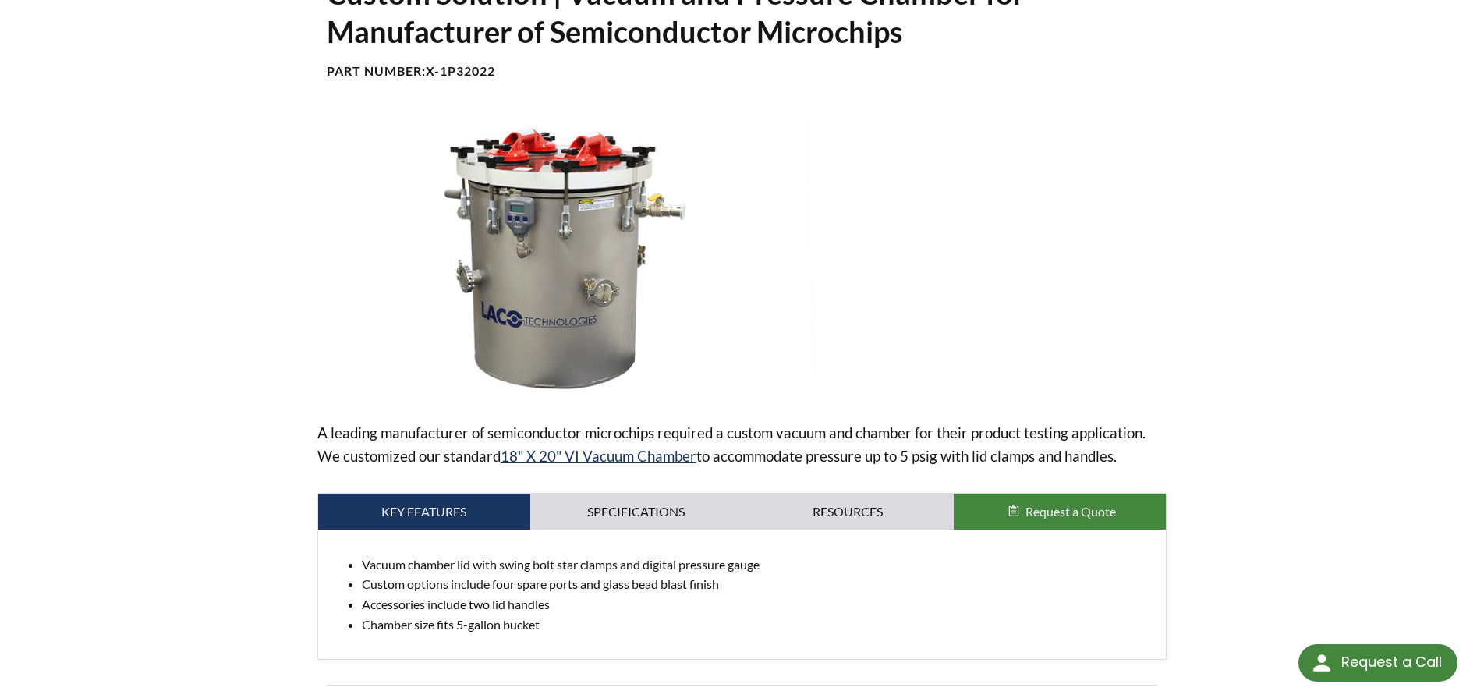
click at [617, 491] on div "A leading manufacturer of semiconductor microchips required a custom vacuum and…" at bounding box center [742, 388] width 850 height 543
click at [682, 511] on link "Specifications" at bounding box center [636, 512] width 212 height 36
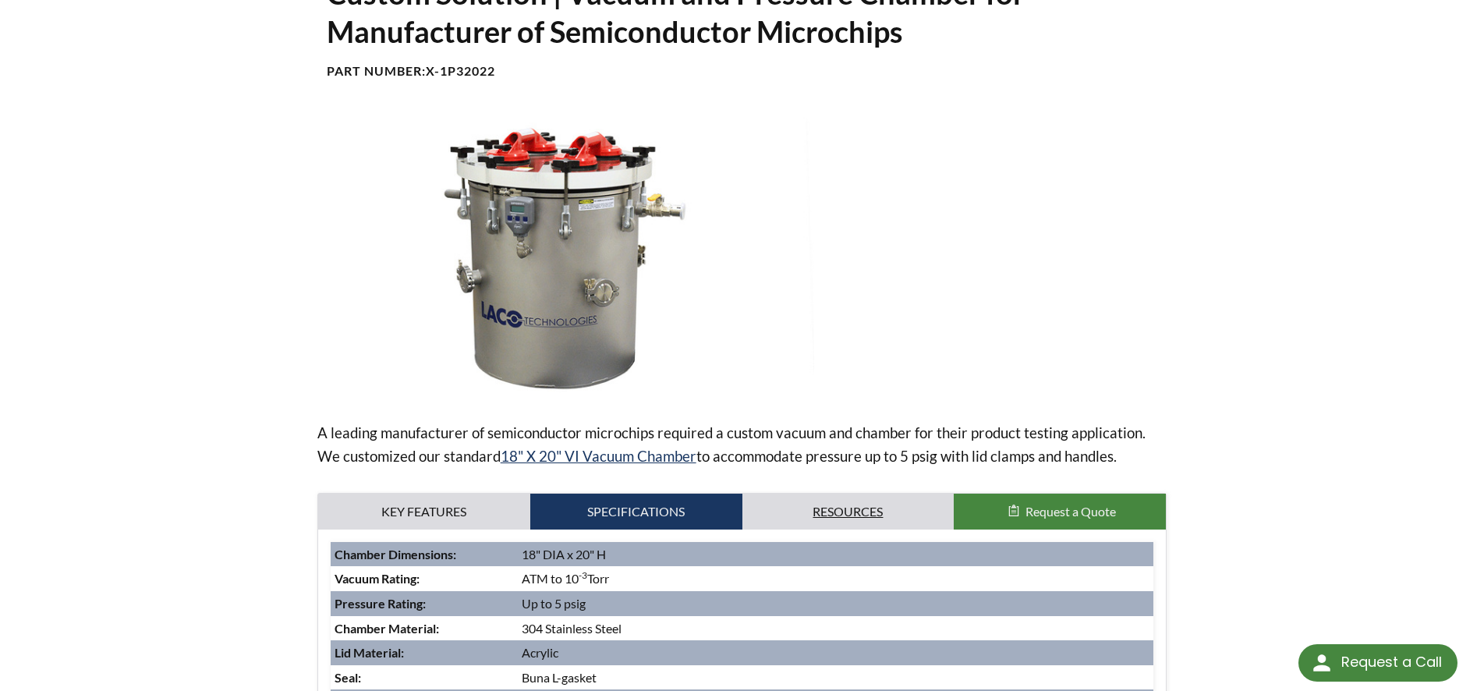
click at [829, 510] on link "Resources" at bounding box center [848, 512] width 212 height 36
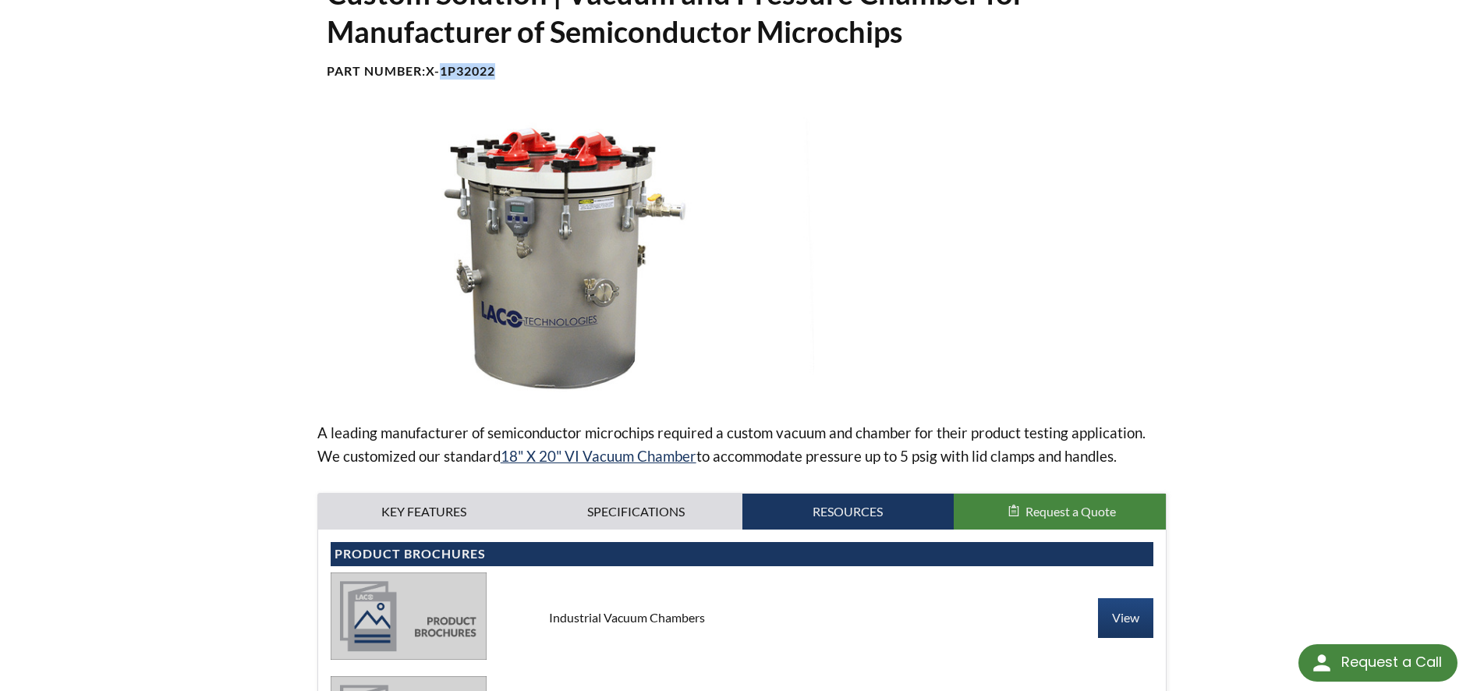
drag, startPoint x: 498, startPoint y: 71, endPoint x: 446, endPoint y: 71, distance: 52.3
click at [446, 71] on b "X-1P32022" at bounding box center [460, 70] width 69 height 15
copy b "1P32022"
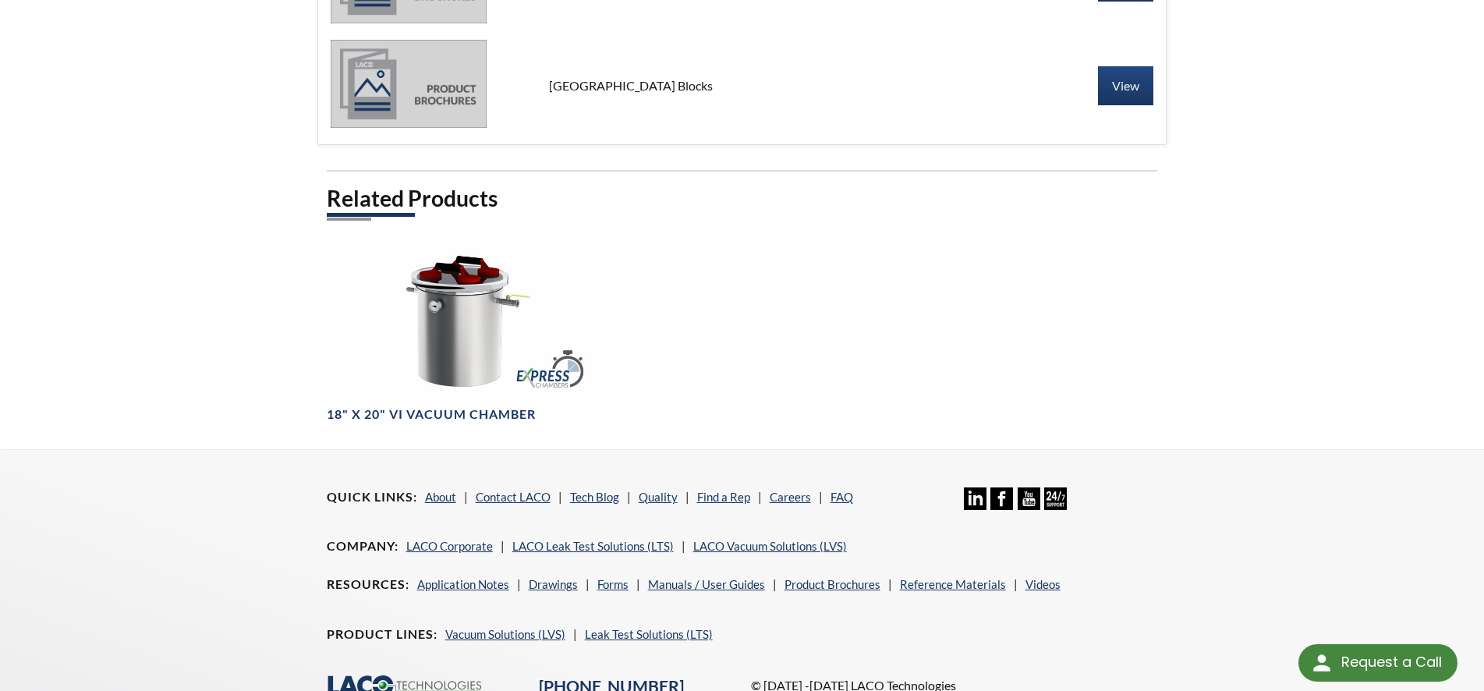
scroll to position [398, 0]
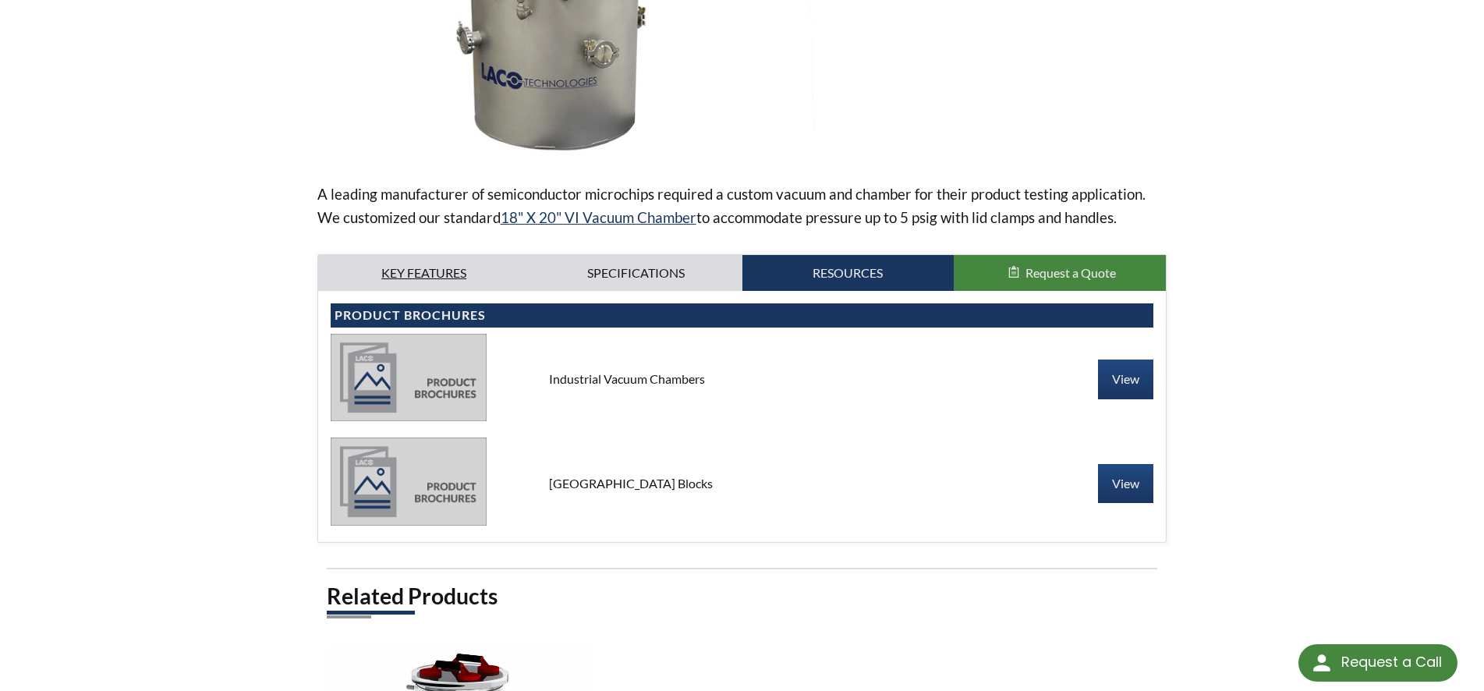
click at [403, 271] on link "Key Features" at bounding box center [424, 273] width 212 height 36
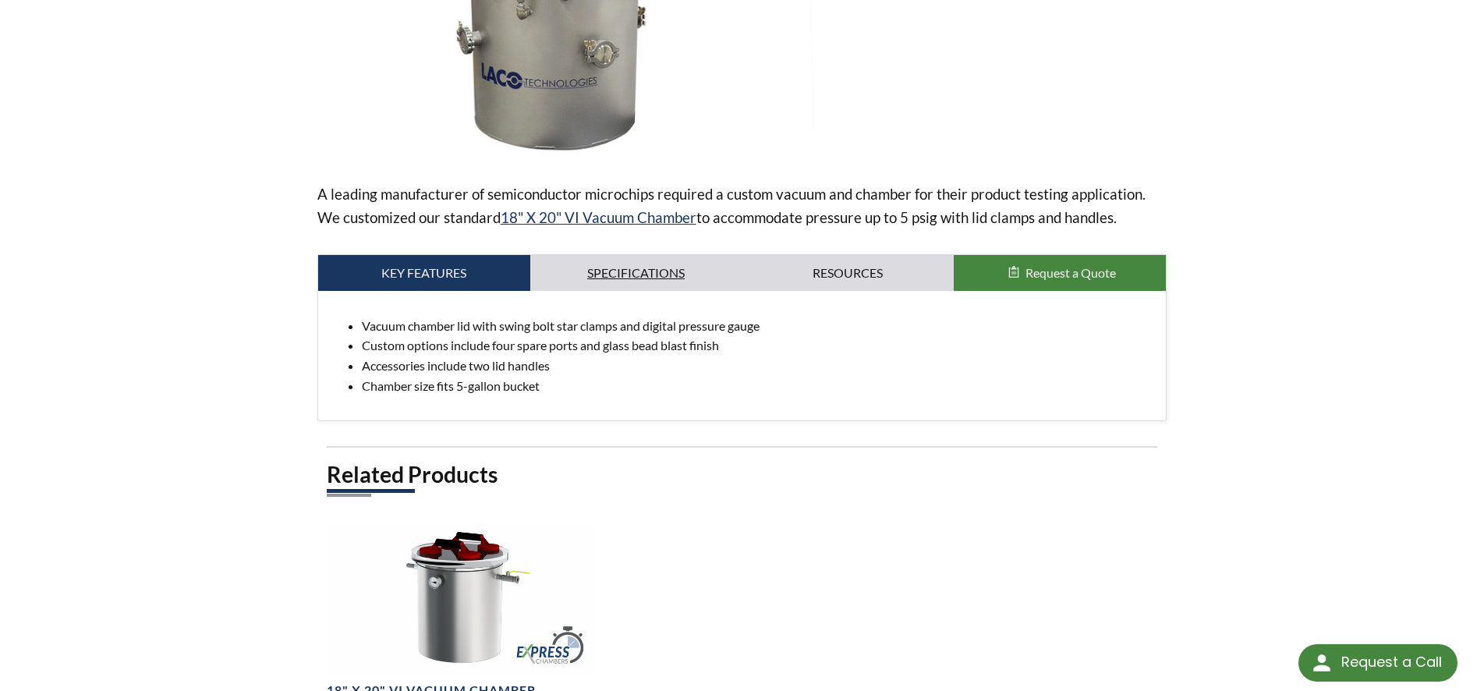
click at [633, 266] on link "Specifications" at bounding box center [636, 273] width 212 height 36
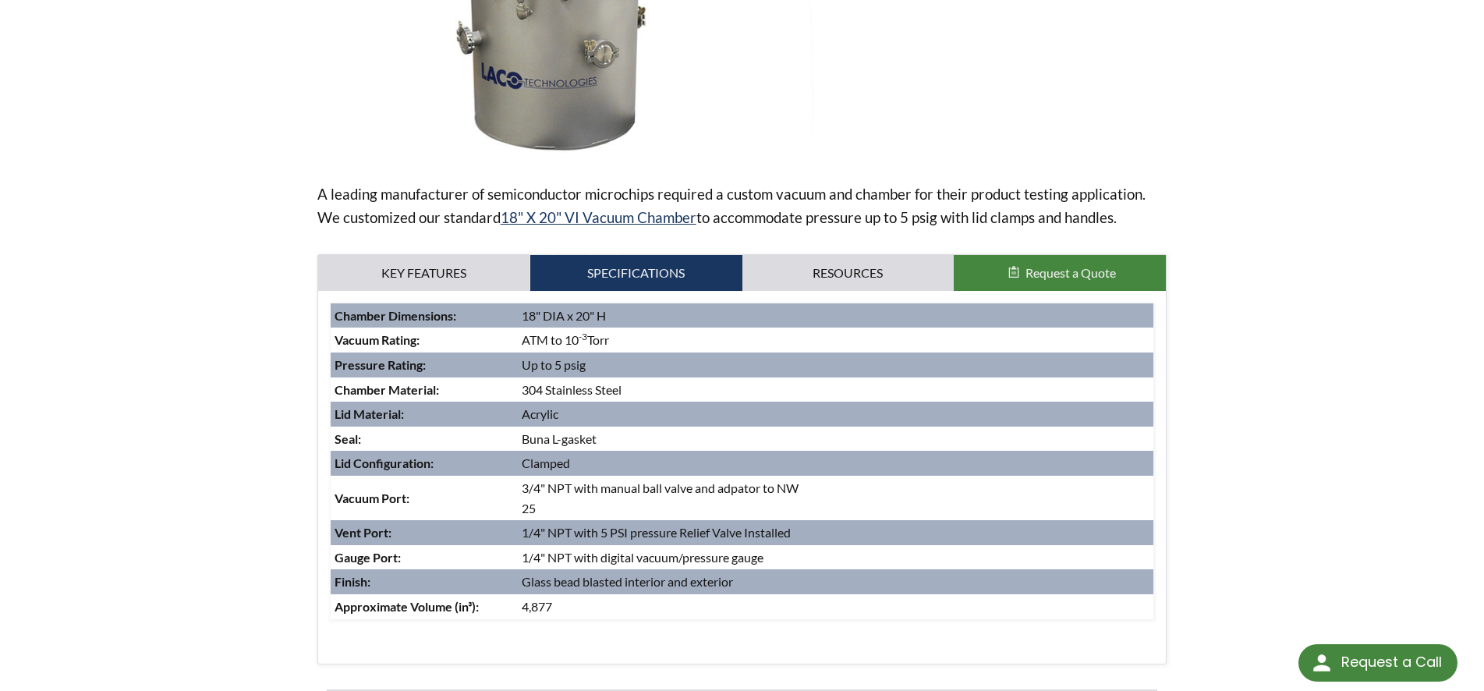
scroll to position [0, 0]
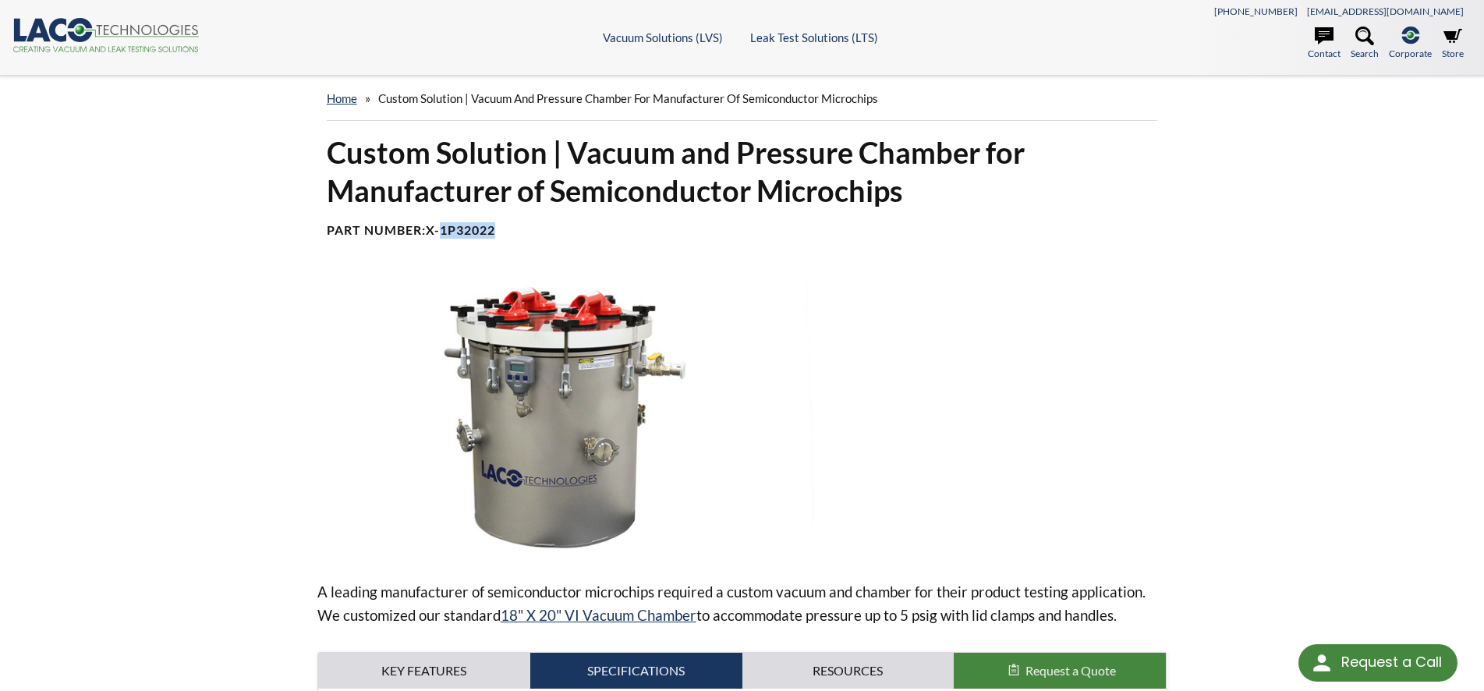
click at [592, 392] on img at bounding box center [566, 415] width 498 height 279
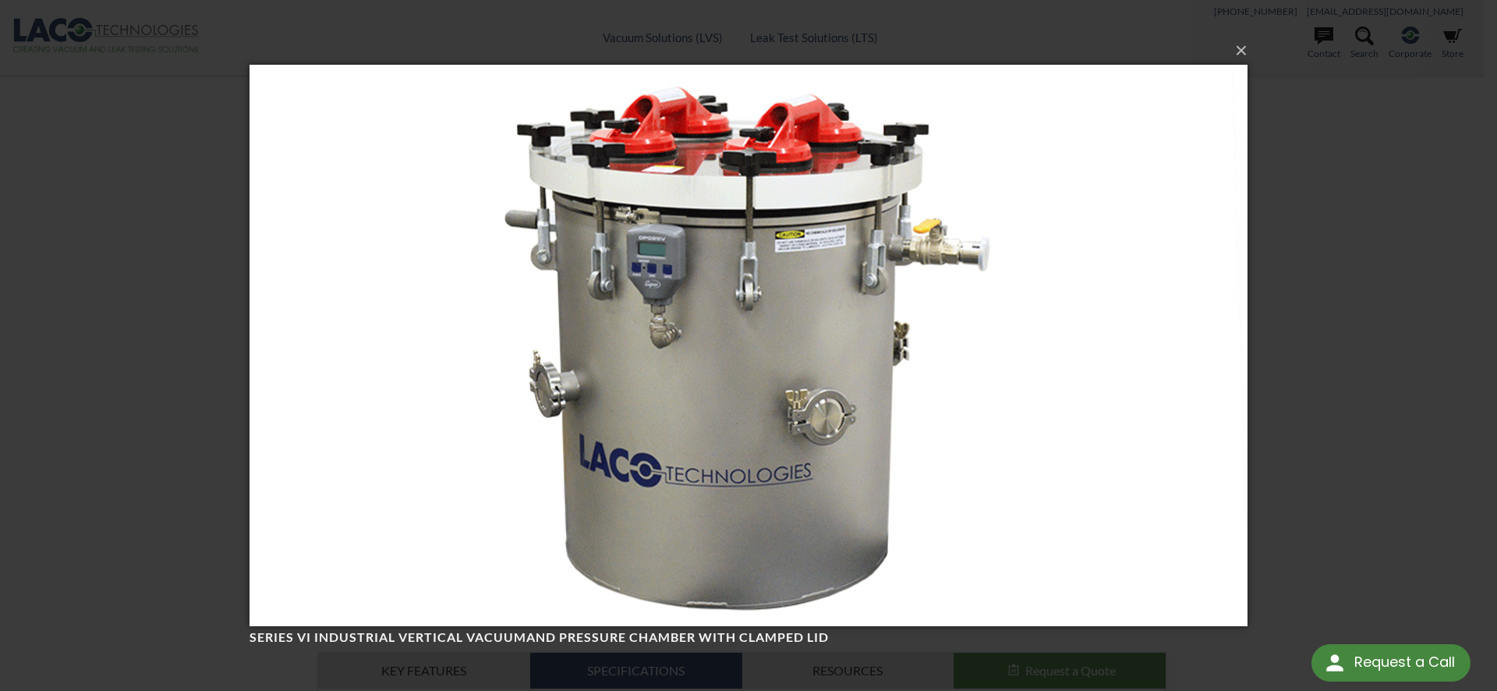
click at [1423, 207] on div "× Series VI Industrial vertical vacuumand pressure chamber with clamped lid Loa…" at bounding box center [748, 345] width 1497 height 691
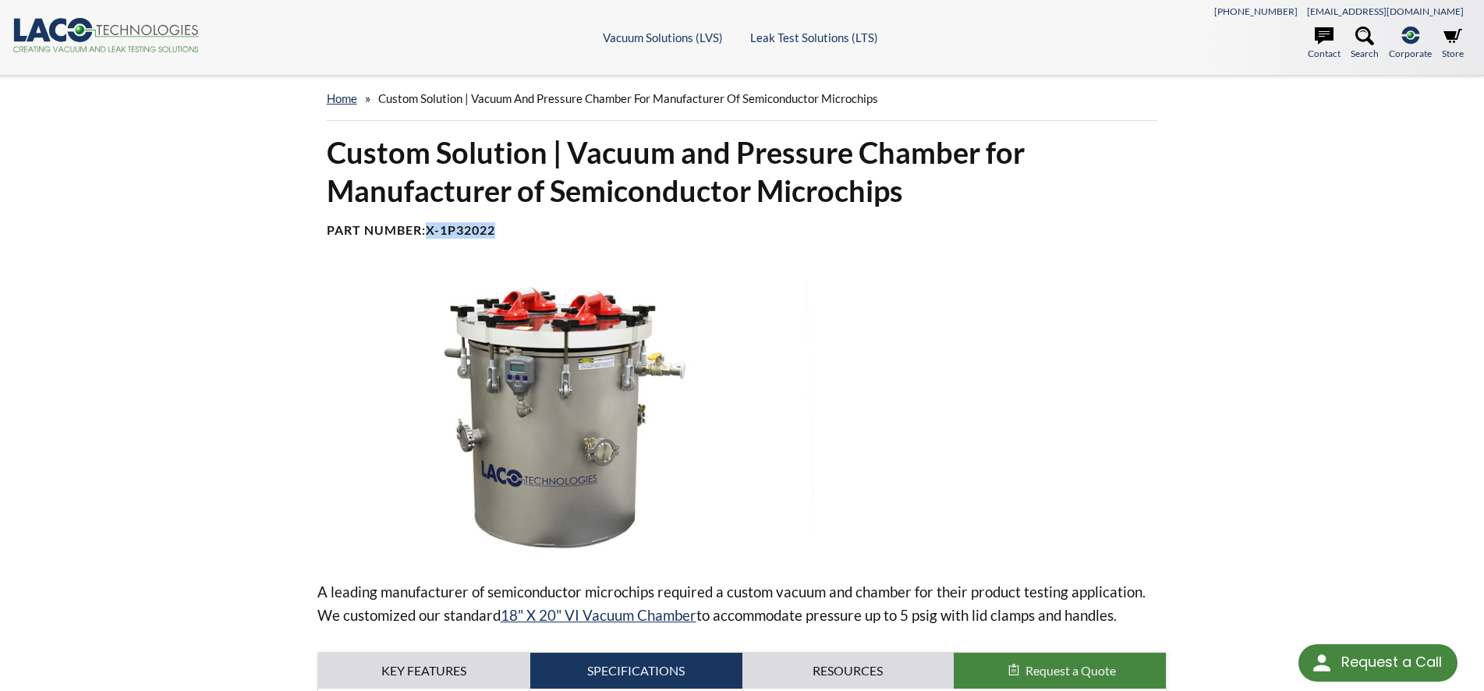
drag, startPoint x: 498, startPoint y: 230, endPoint x: 432, endPoint y: 231, distance: 66.3
click at [432, 231] on b "X-1P32022" at bounding box center [460, 229] width 69 height 15
copy b "X-1P32022"
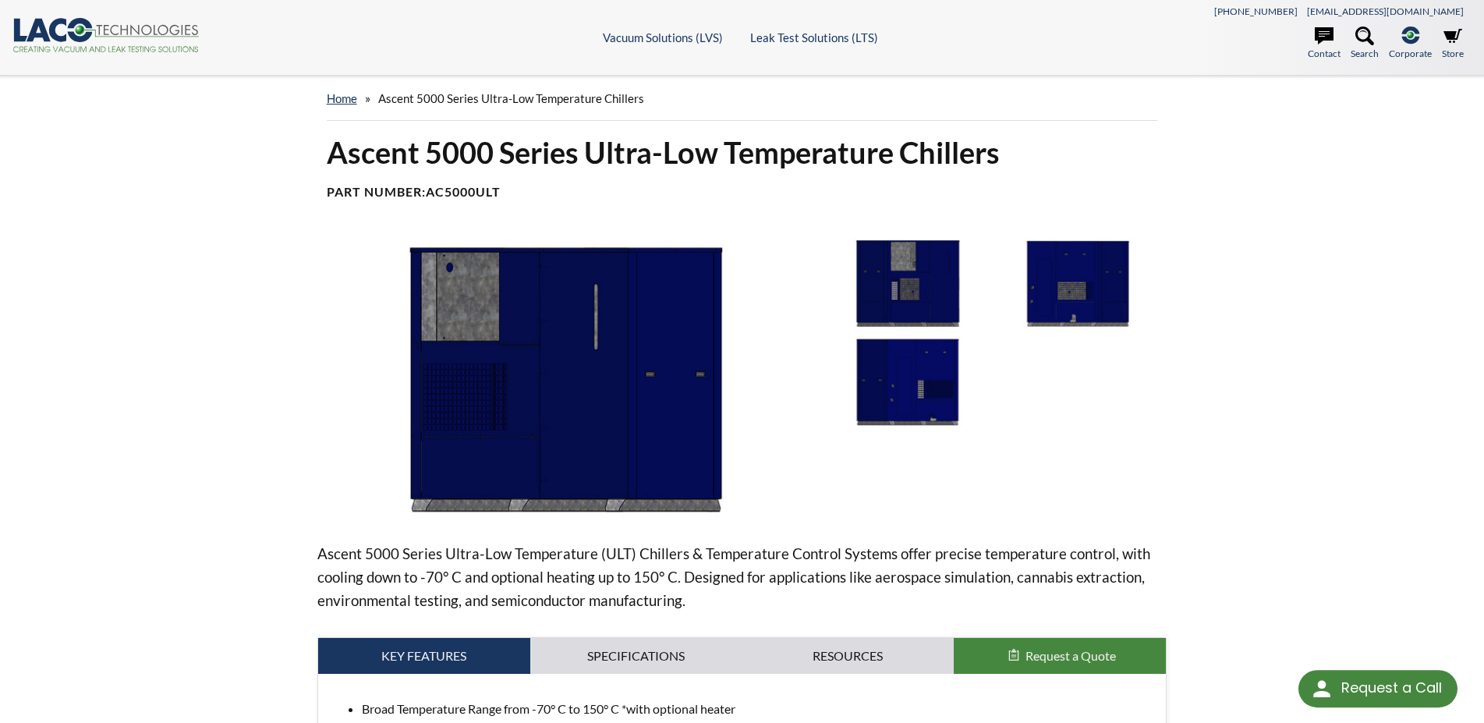
scroll to position [398, 0]
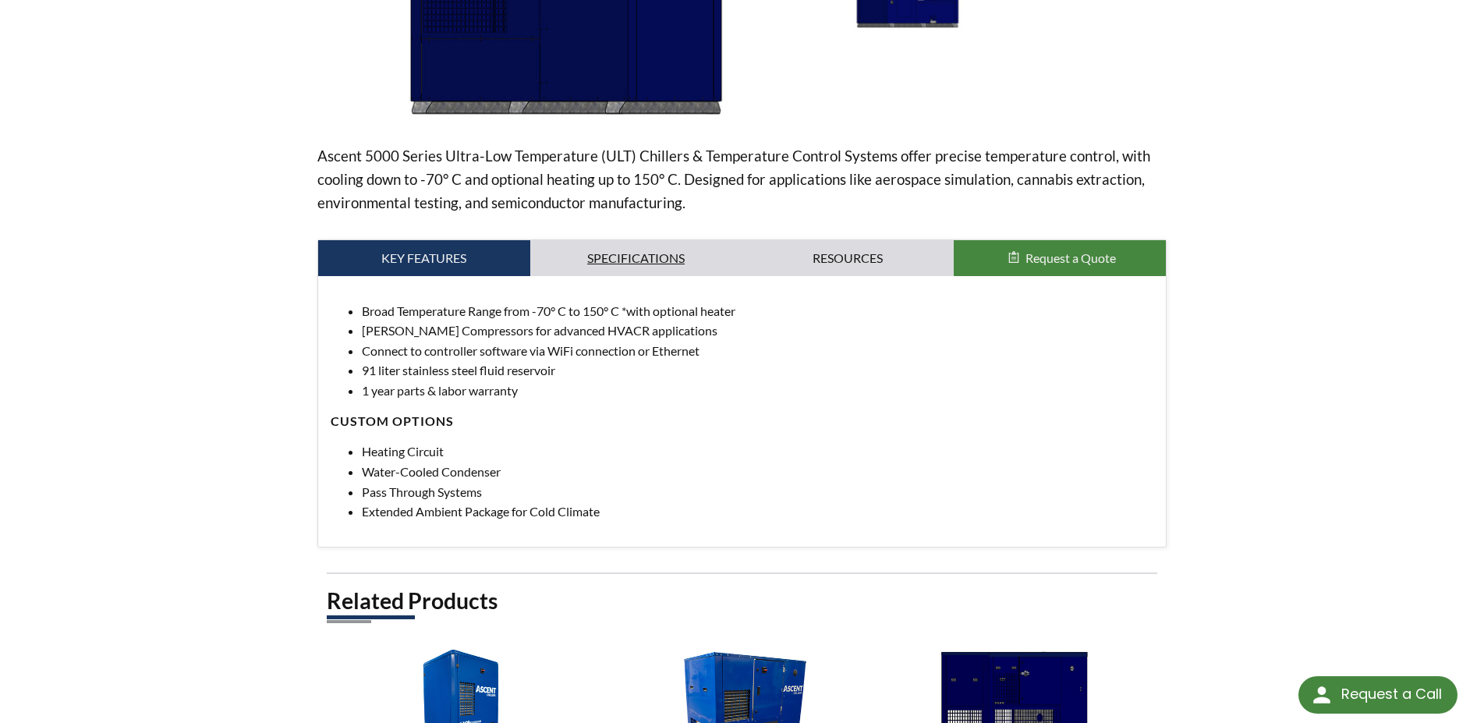
click at [632, 260] on link "Specifications" at bounding box center [636, 258] width 212 height 36
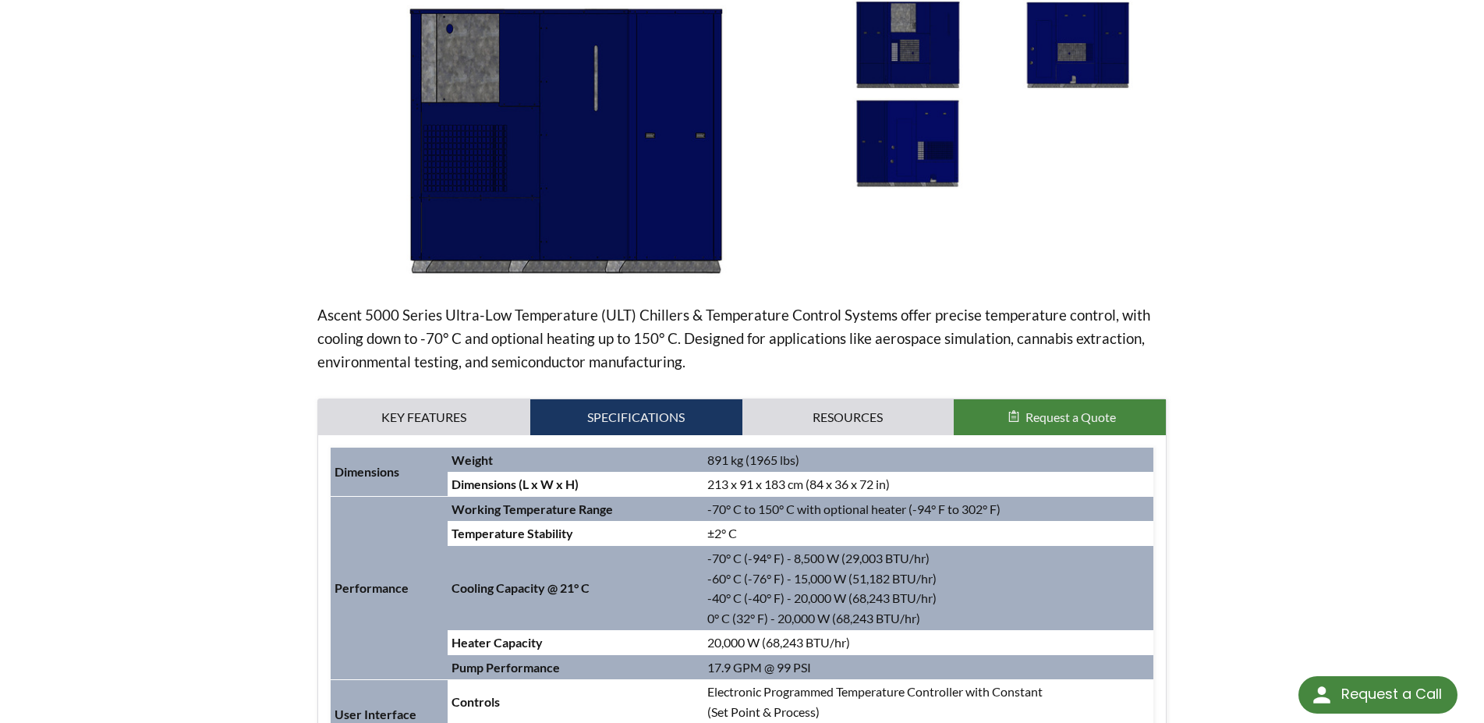
scroll to position [0, 0]
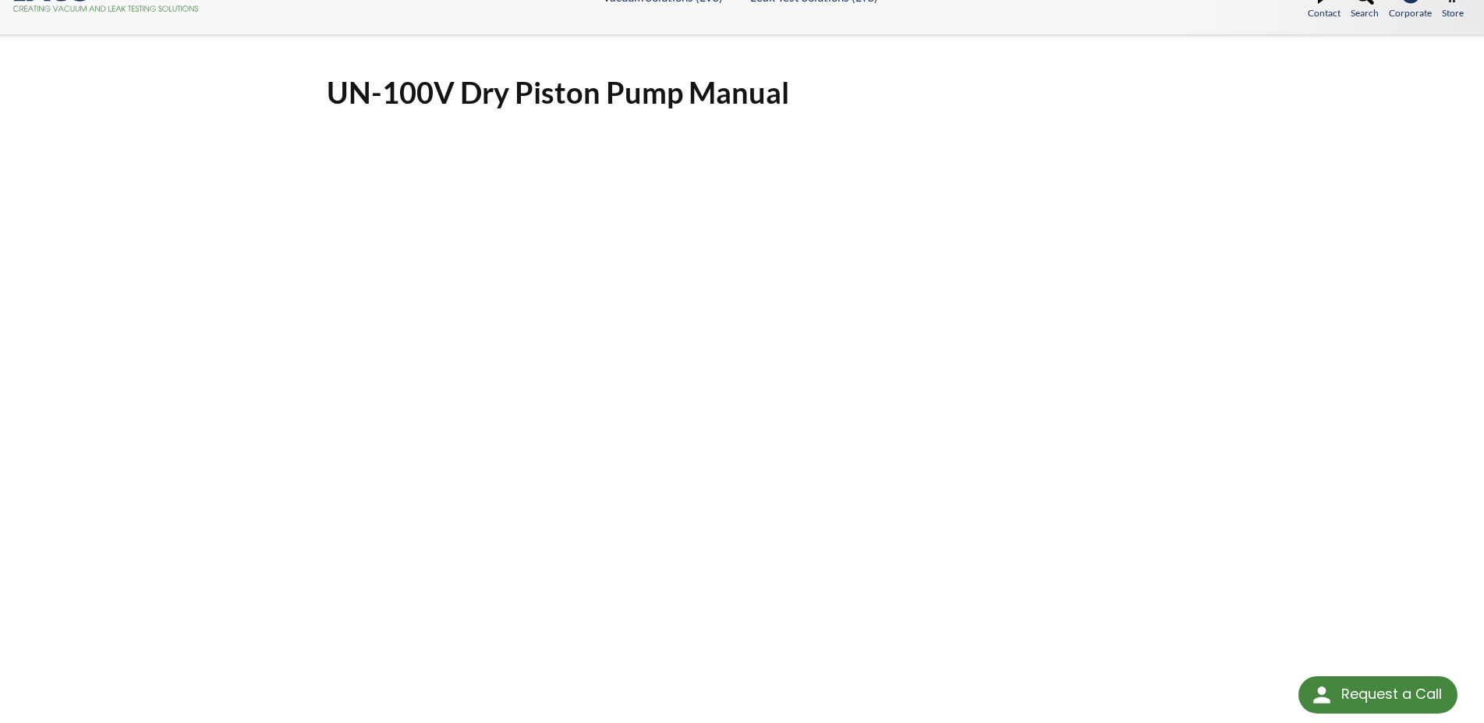
scroll to position [37, 0]
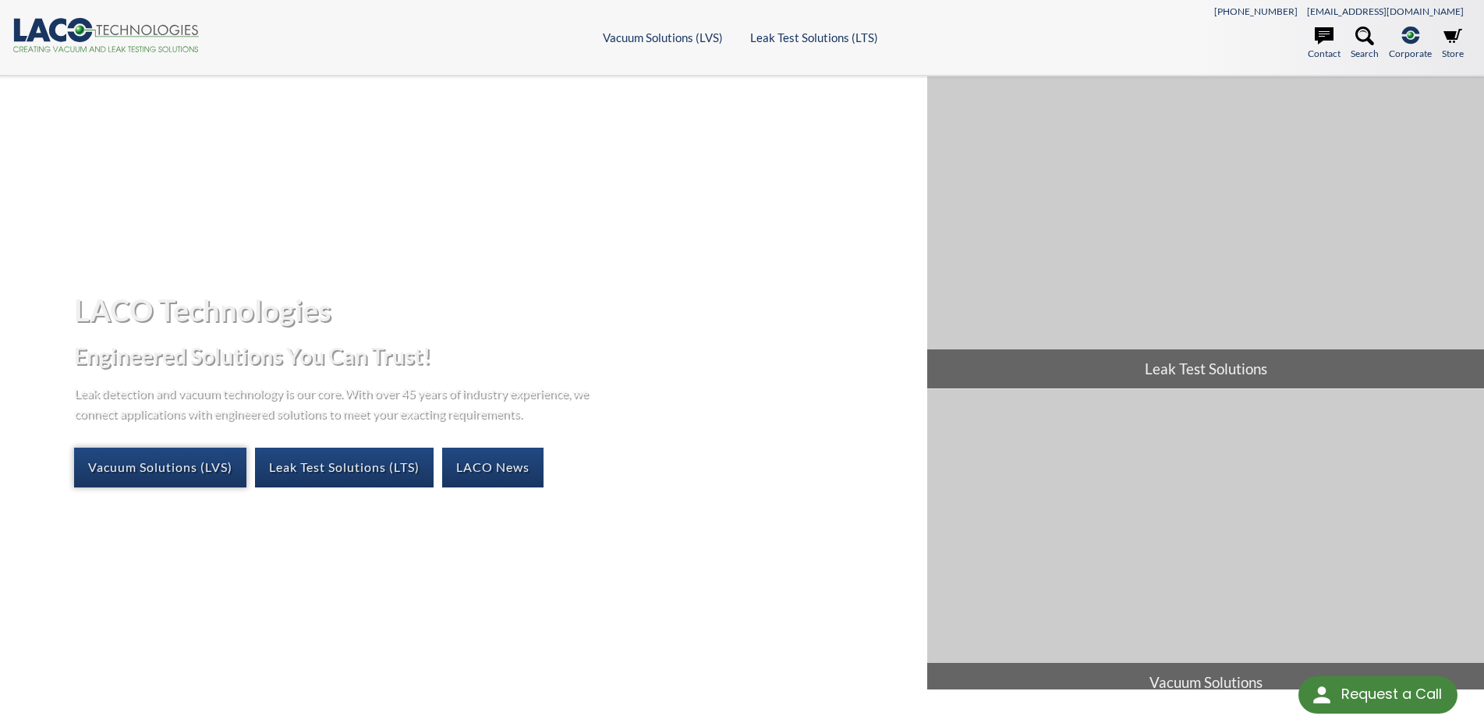
click at [175, 477] on link "Vacuum Solutions (LVS)" at bounding box center [160, 467] width 172 height 39
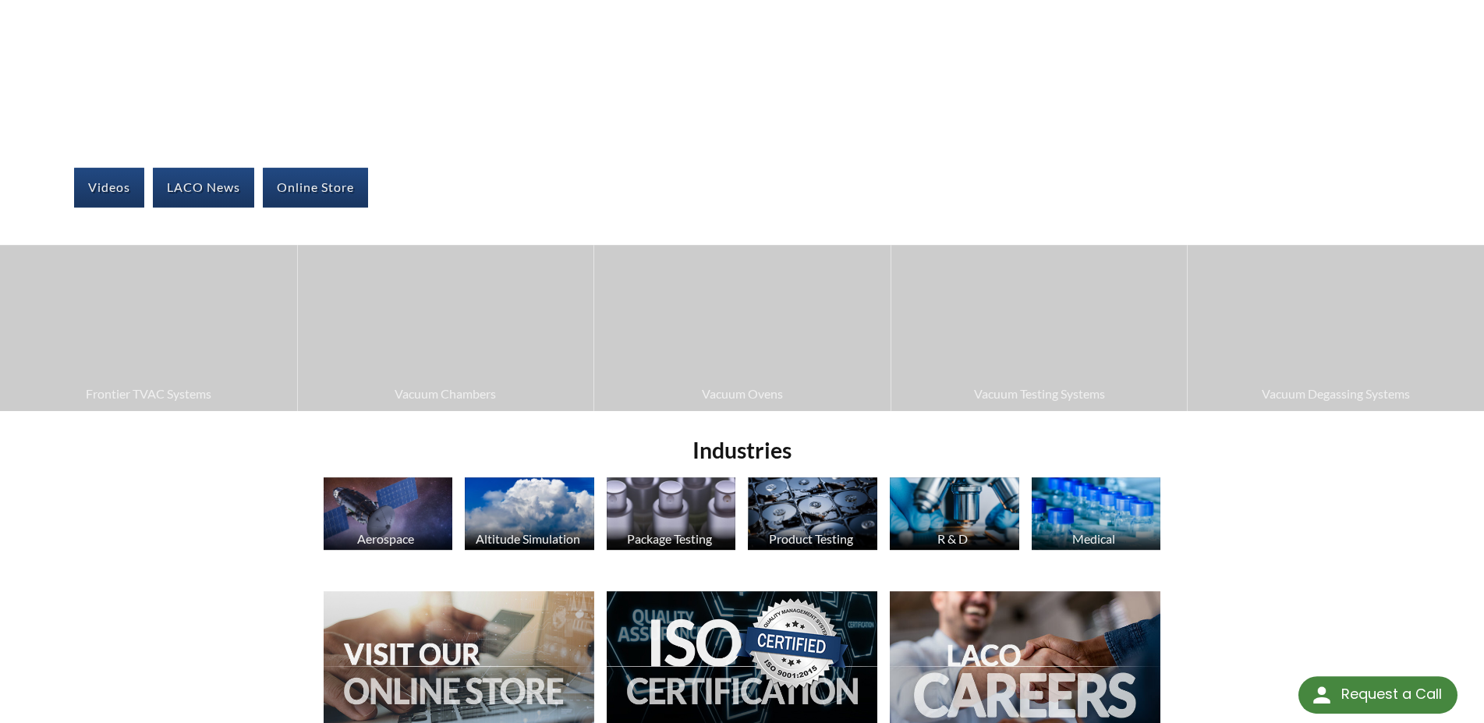
scroll to position [318, 0]
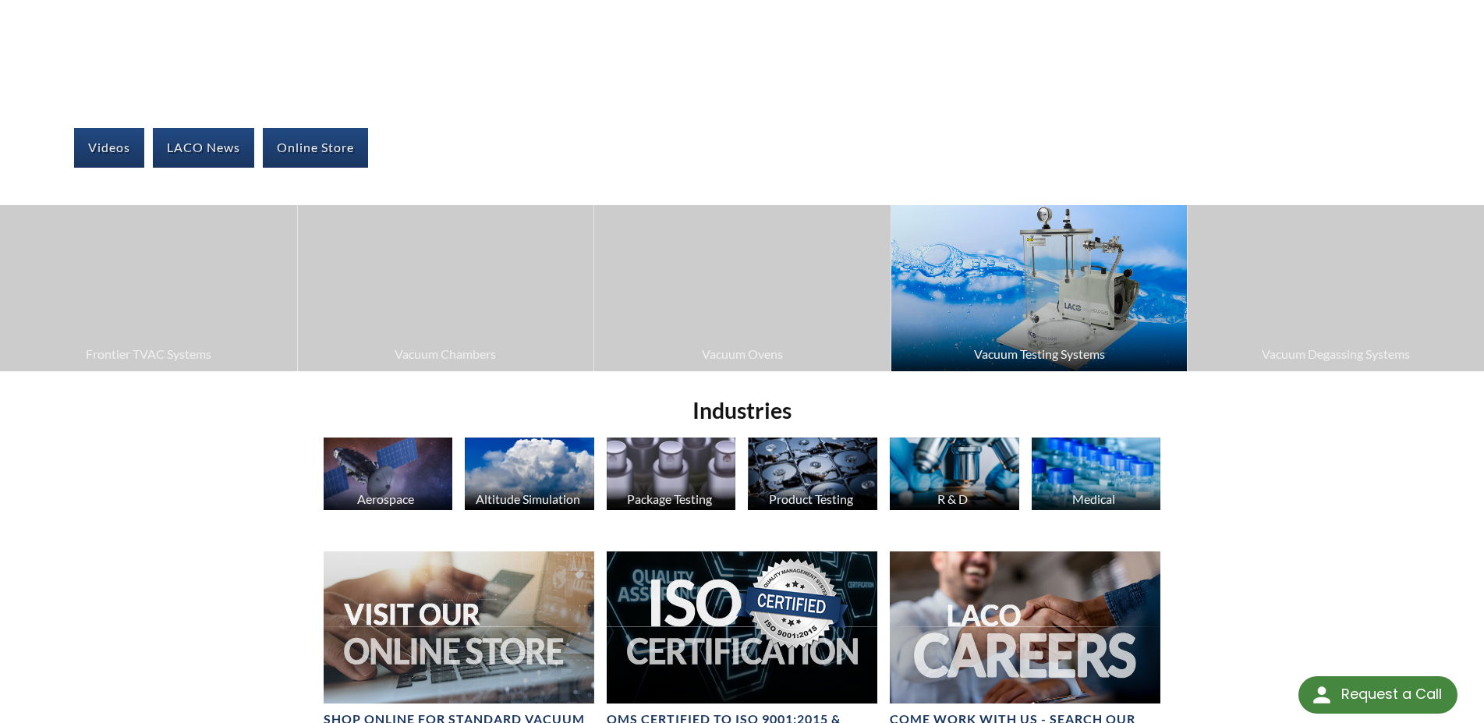
click at [1068, 344] on span "Vacuum Testing Systems" at bounding box center [1039, 354] width 281 height 20
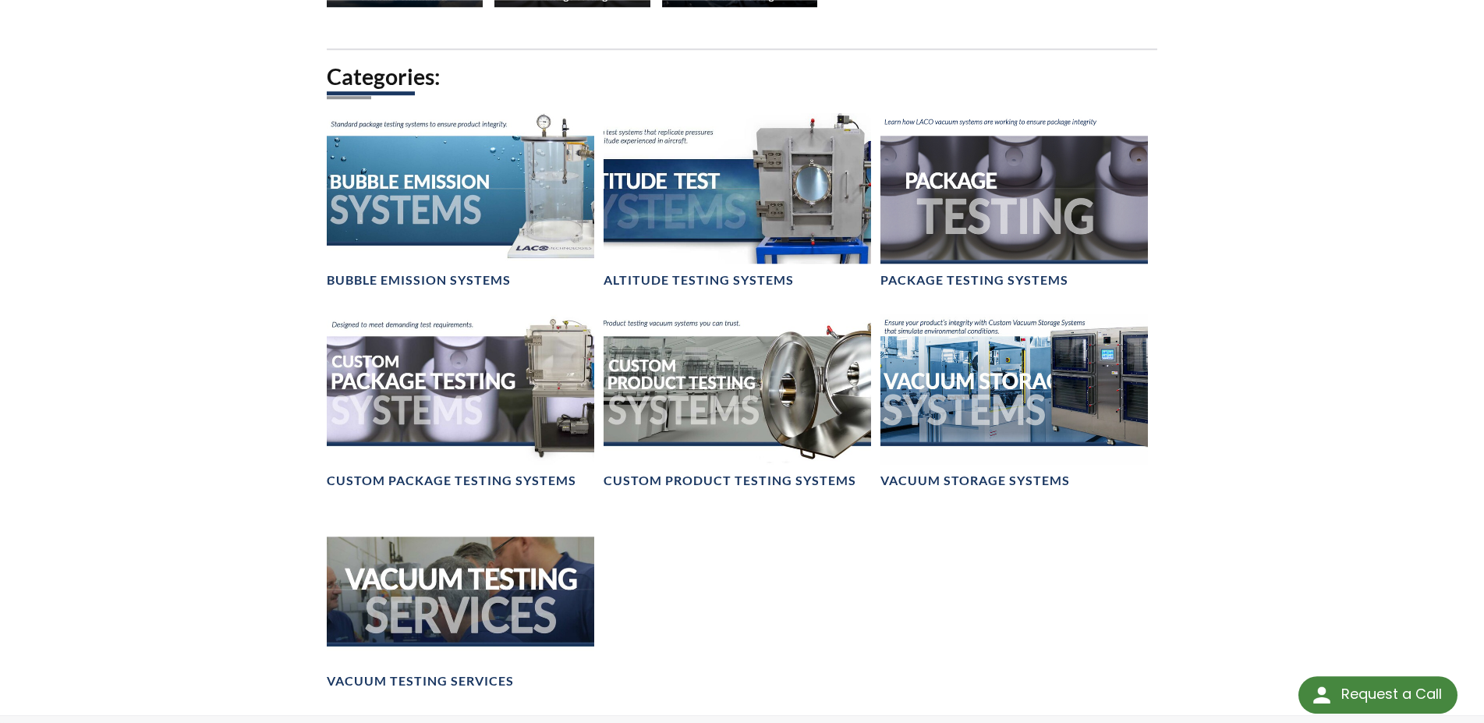
scroll to position [1034, 0]
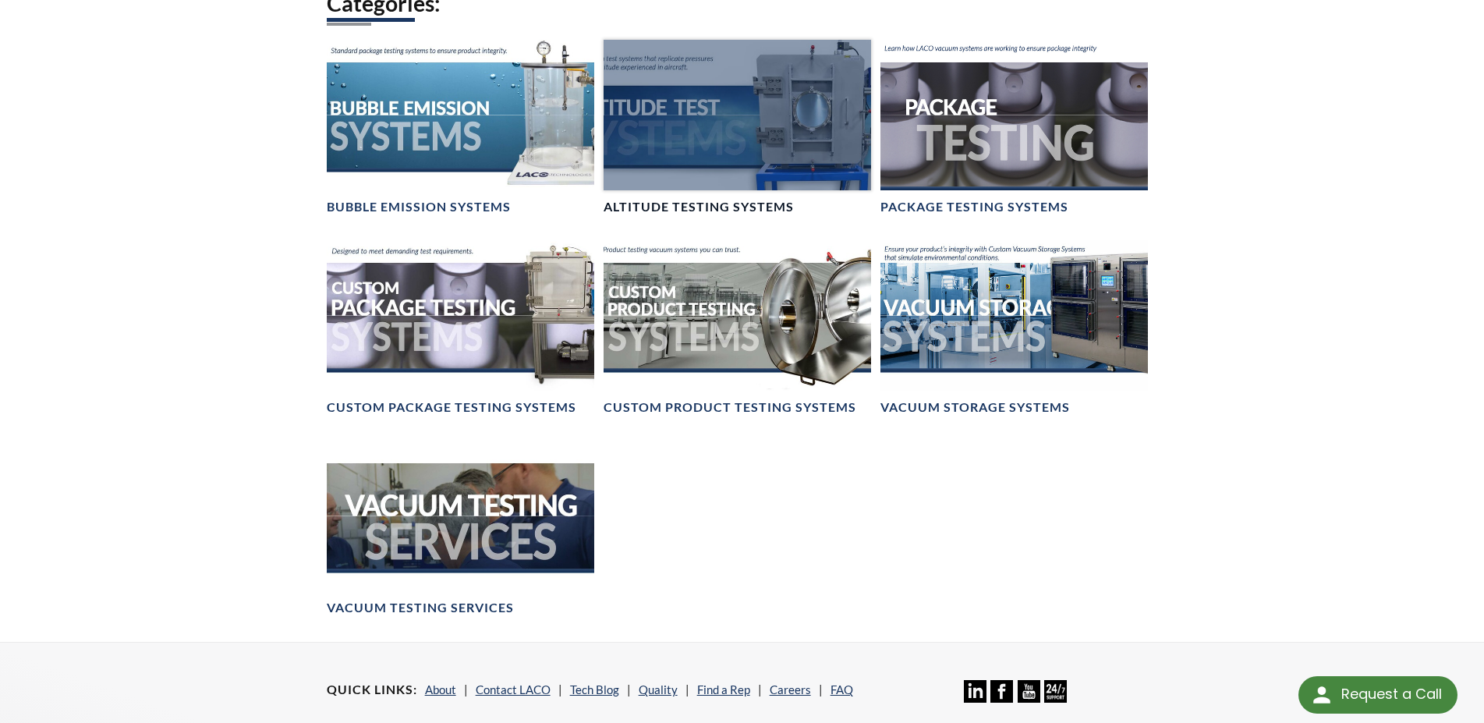
click at [737, 107] on div at bounding box center [738, 115] width 268 height 151
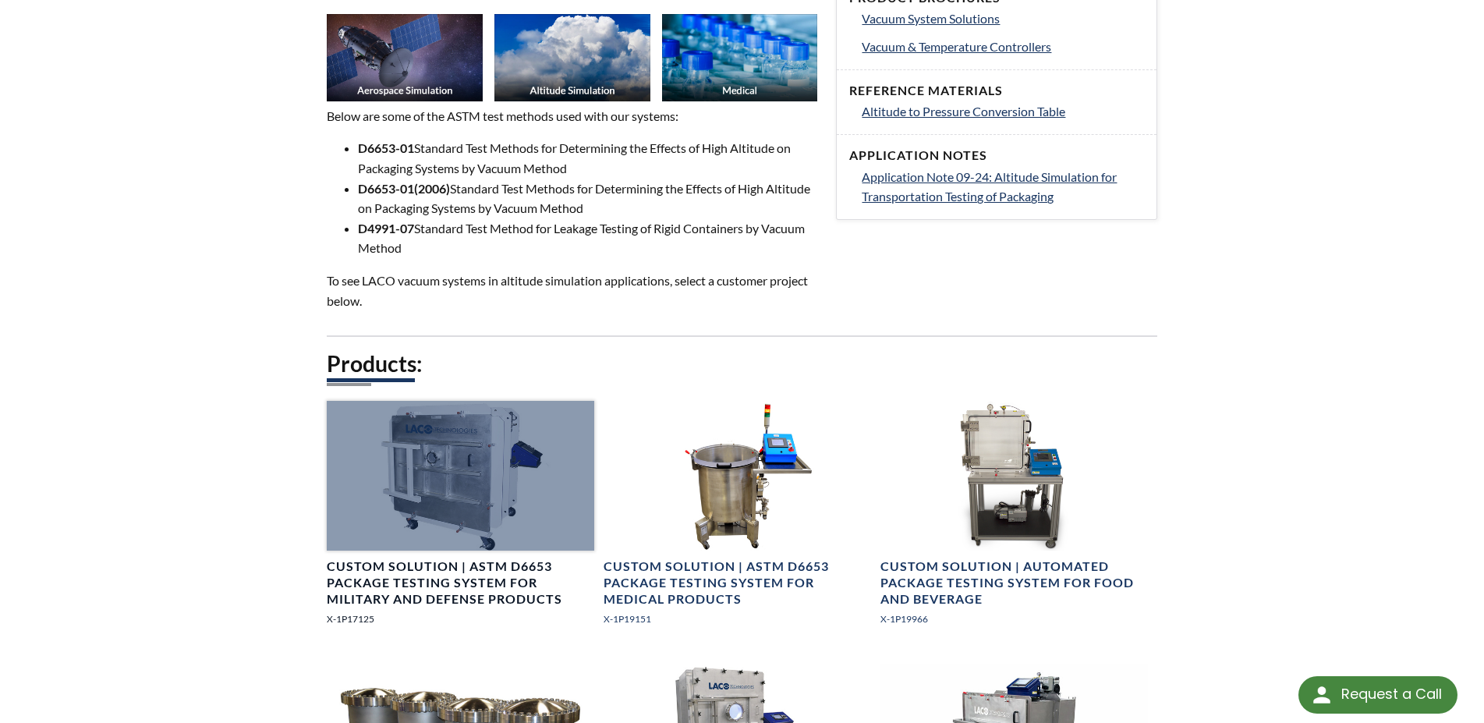
scroll to position [875, 0]
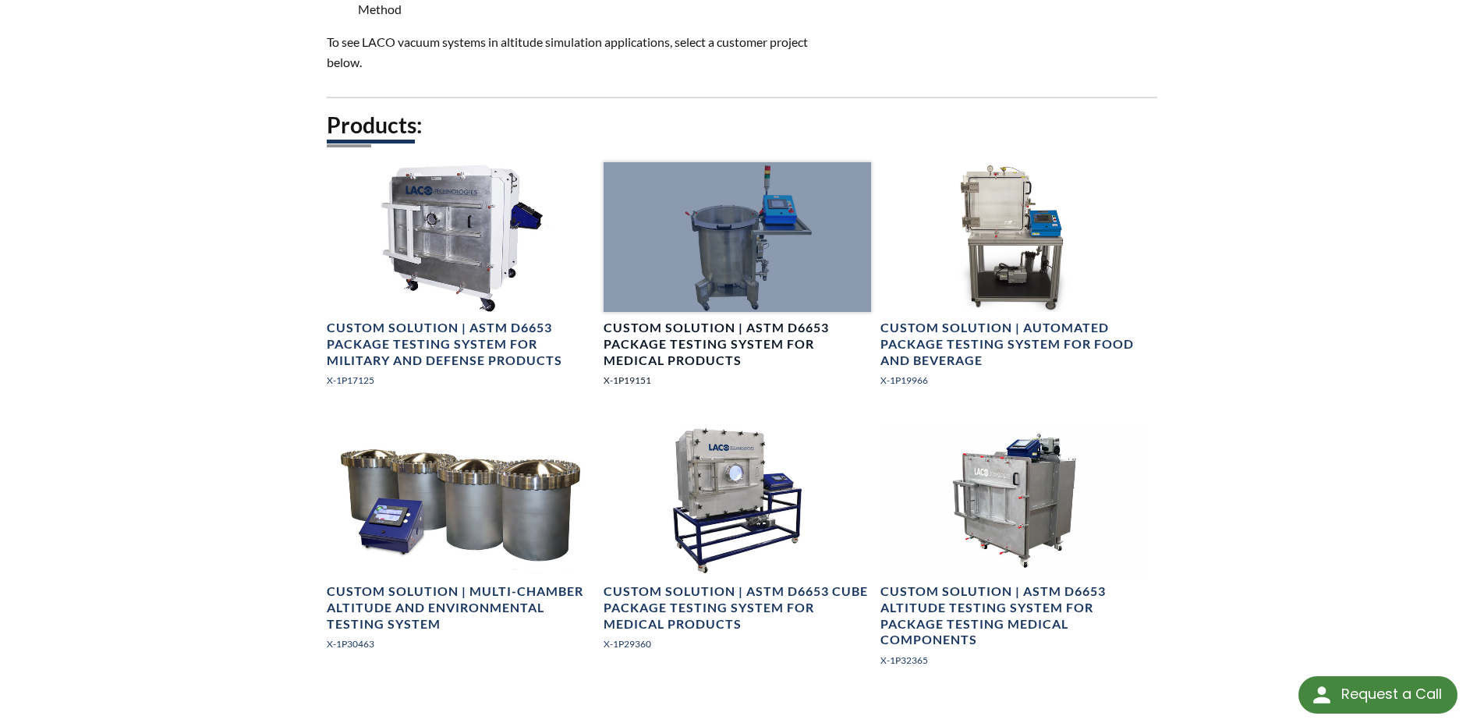
click at [720, 240] on div at bounding box center [738, 237] width 268 height 151
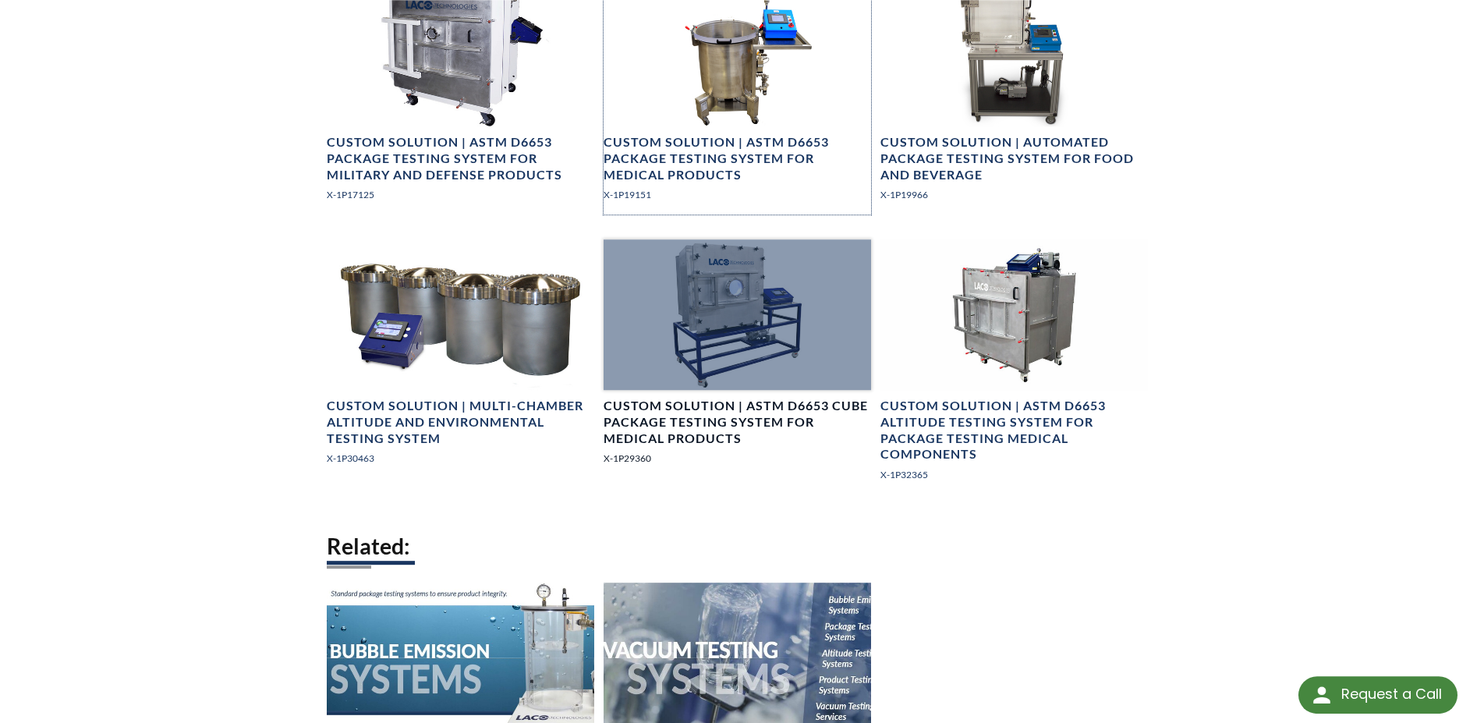
scroll to position [1034, 0]
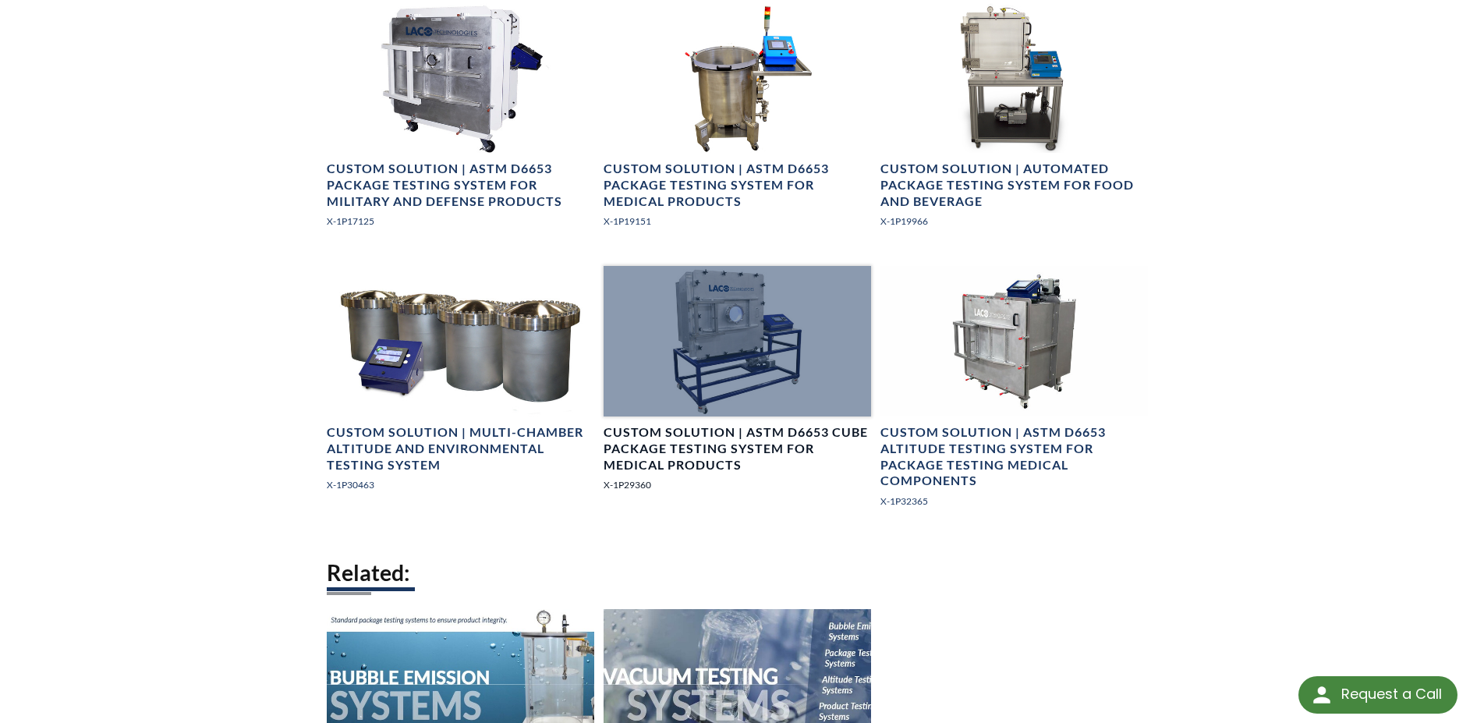
click at [728, 363] on div at bounding box center [738, 341] width 268 height 151
click at [728, 303] on div at bounding box center [738, 341] width 268 height 151
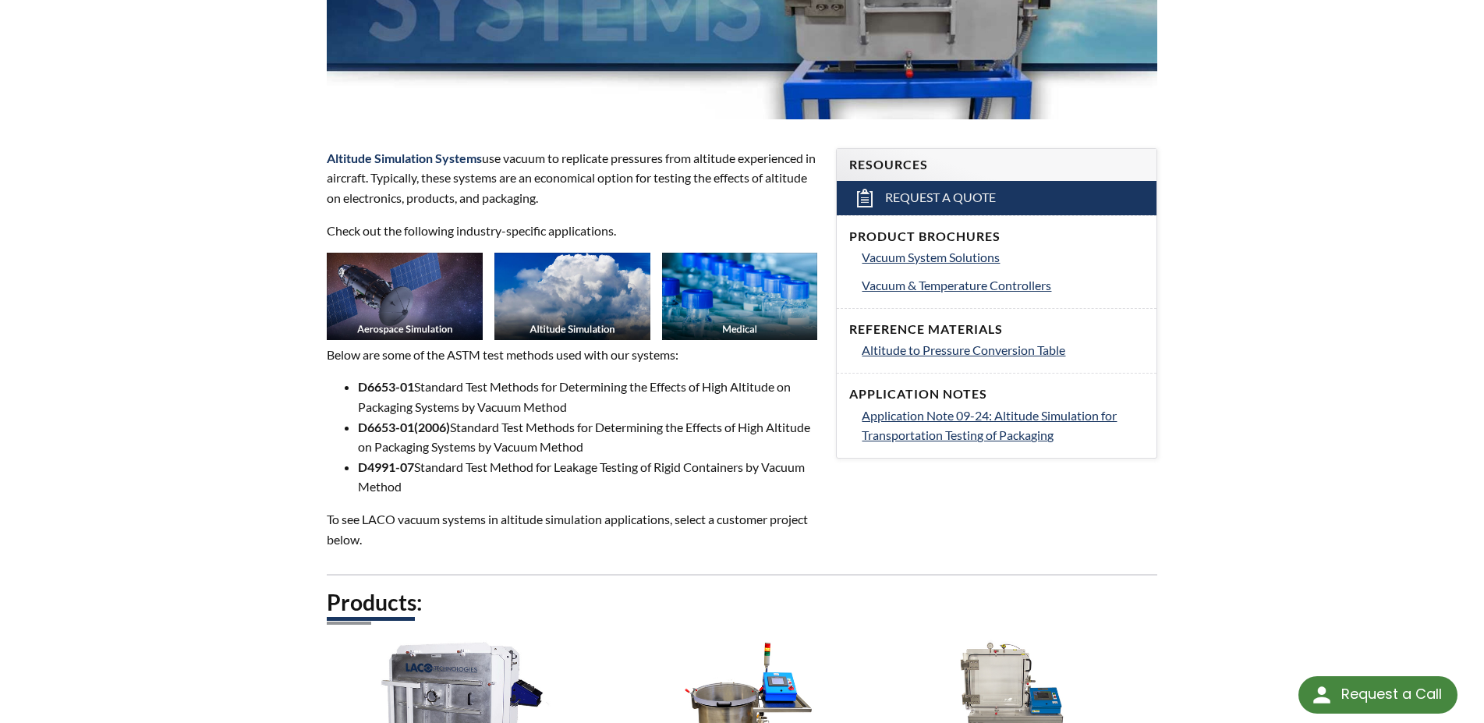
scroll to position [0, 0]
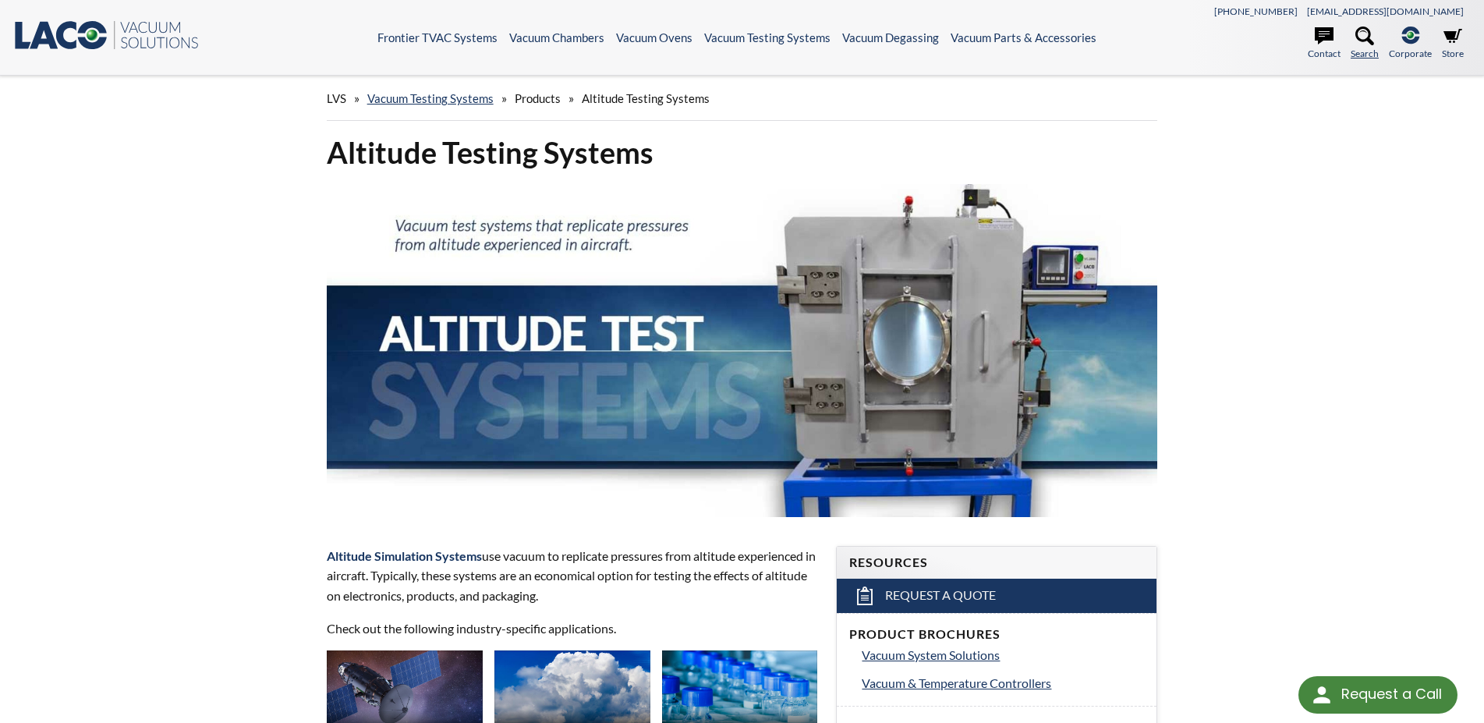
click at [1373, 38] on icon at bounding box center [1364, 36] width 19 height 19
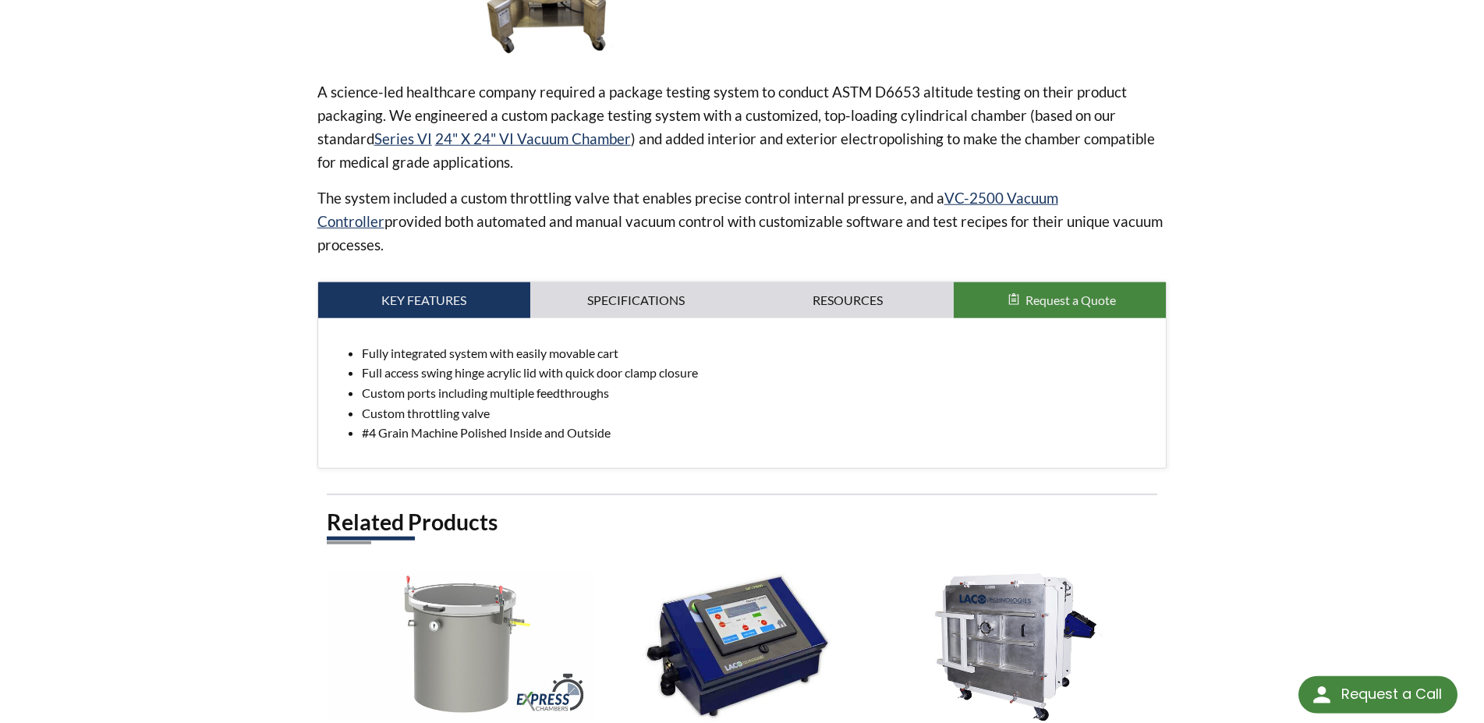
scroll to position [716, 0]
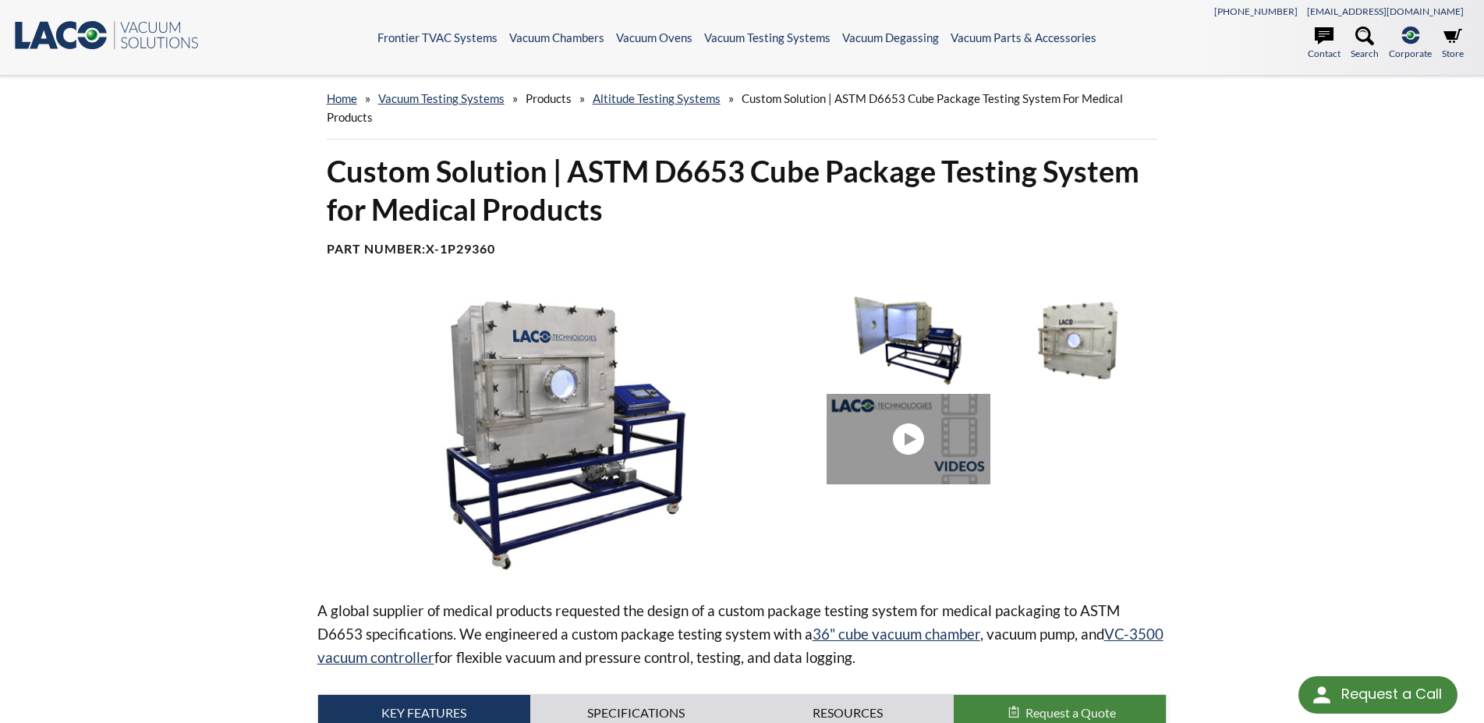
click at [939, 301] on img at bounding box center [908, 340] width 162 height 90
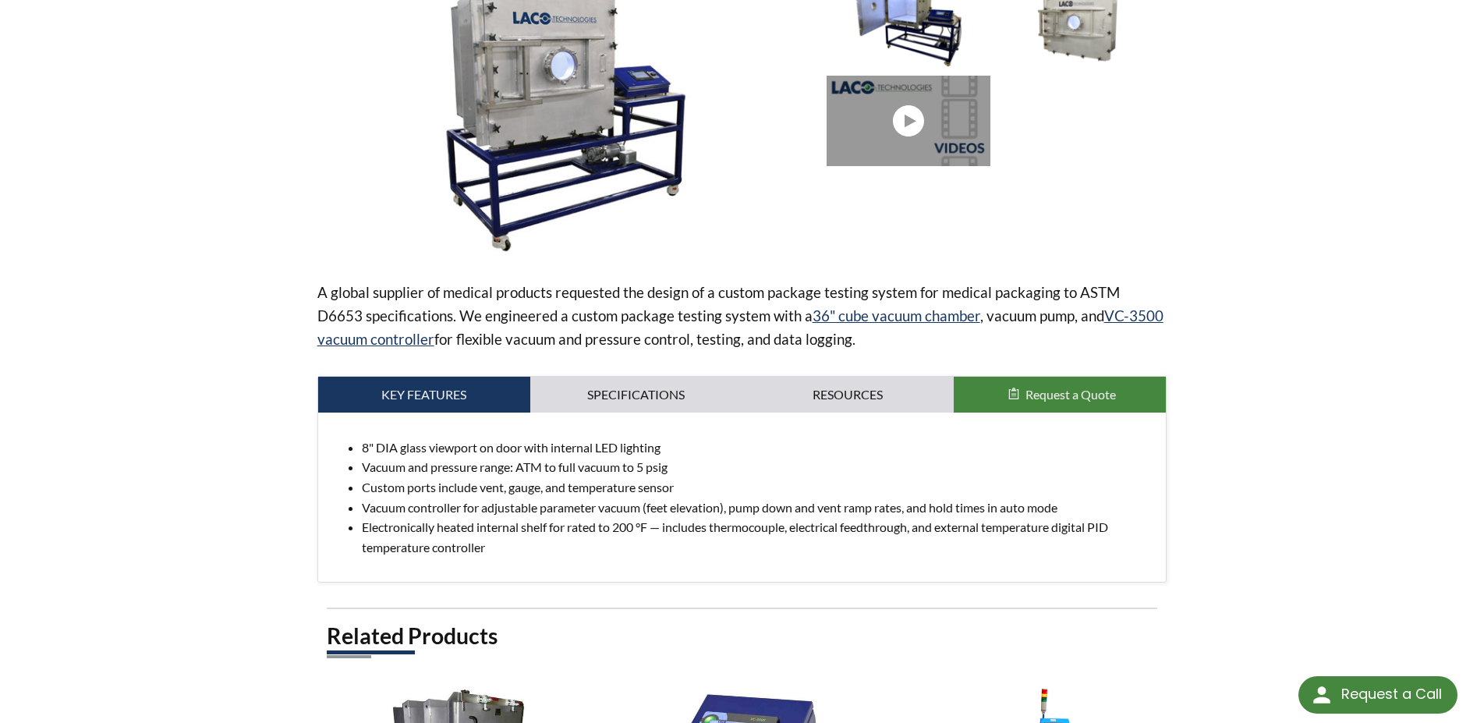
click at [579, 432] on div "8" DIA glass viewport on door with internal LED lighting Vacuum and pressure ra…" at bounding box center [742, 498] width 849 height 170
click at [601, 390] on link "Specifications" at bounding box center [636, 395] width 212 height 36
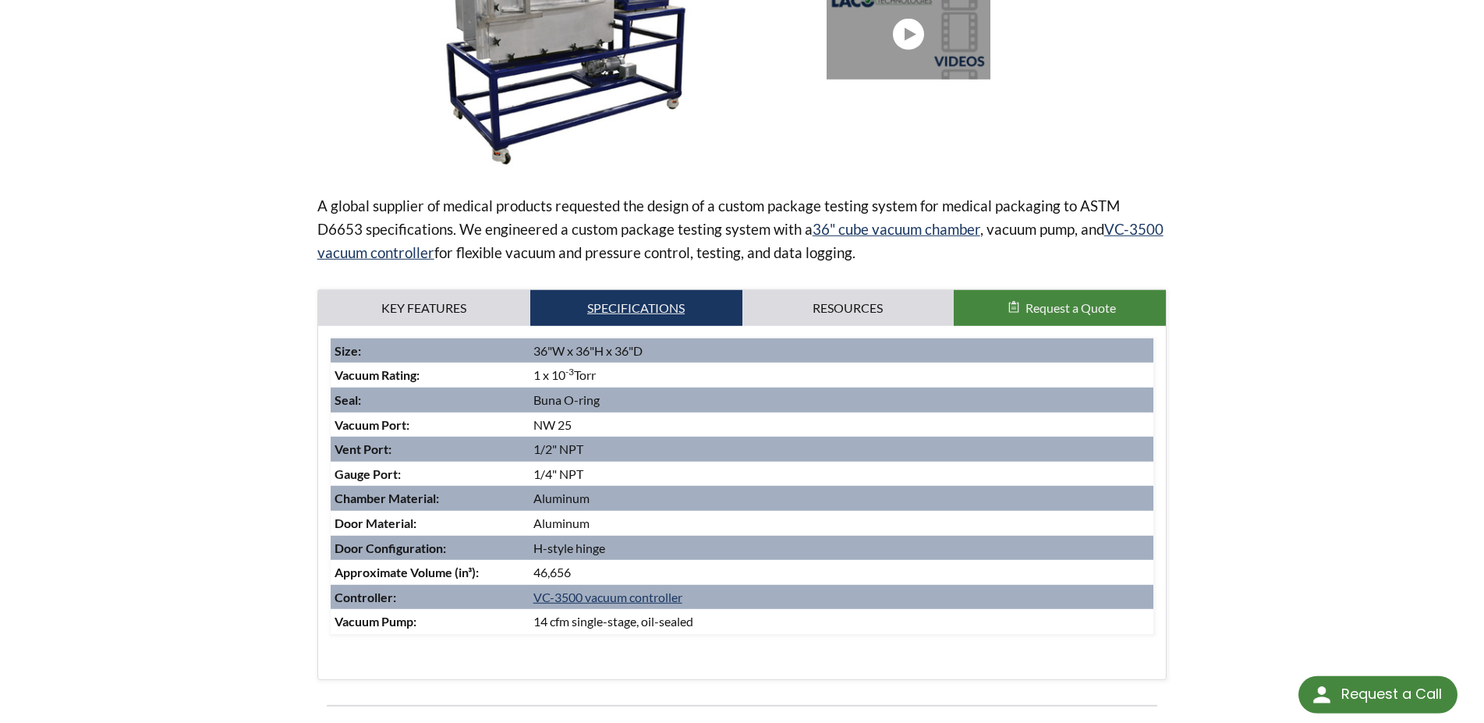
scroll to position [477, 0]
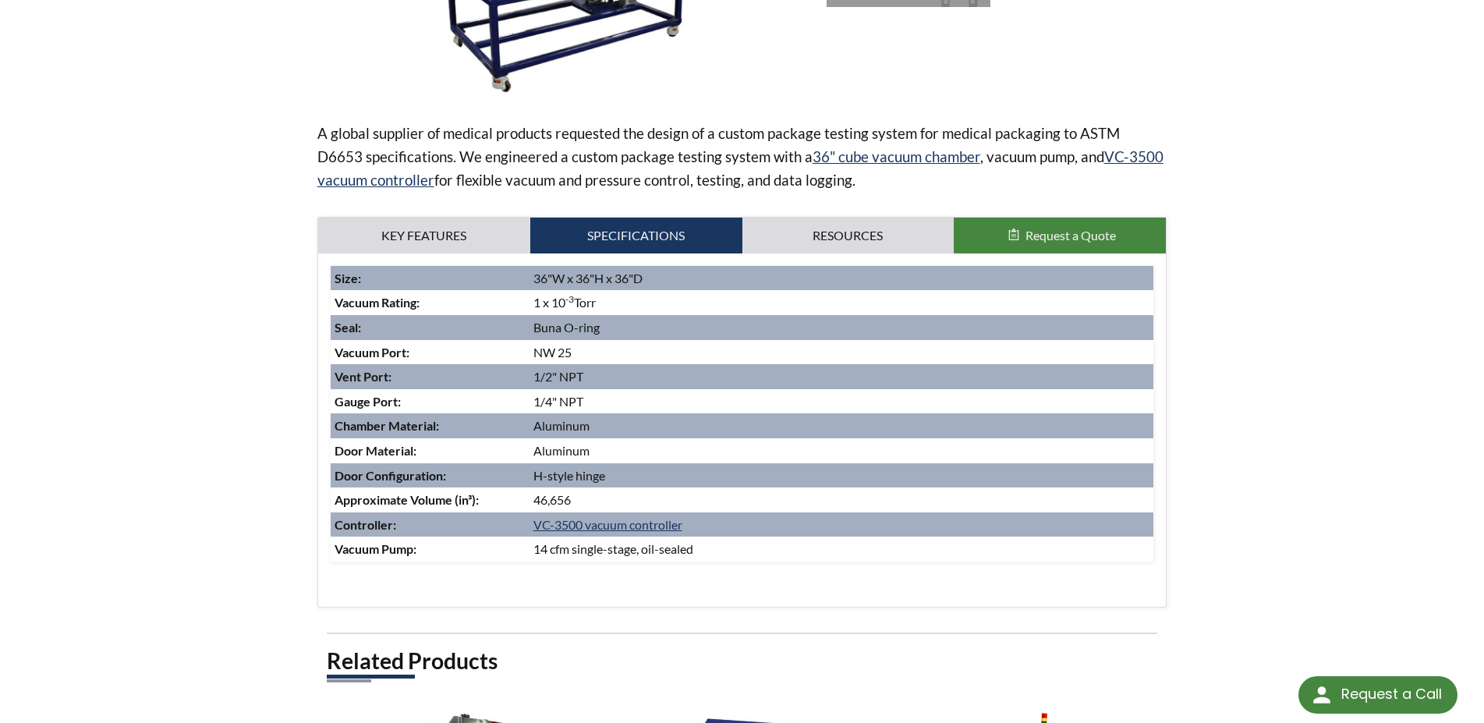
click at [459, 260] on div "8" DIA glass viewport on door with internal LED lighting Vacuum and pressure ra…" at bounding box center [742, 429] width 849 height 353
click at [475, 238] on link "Key Features" at bounding box center [424, 236] width 212 height 36
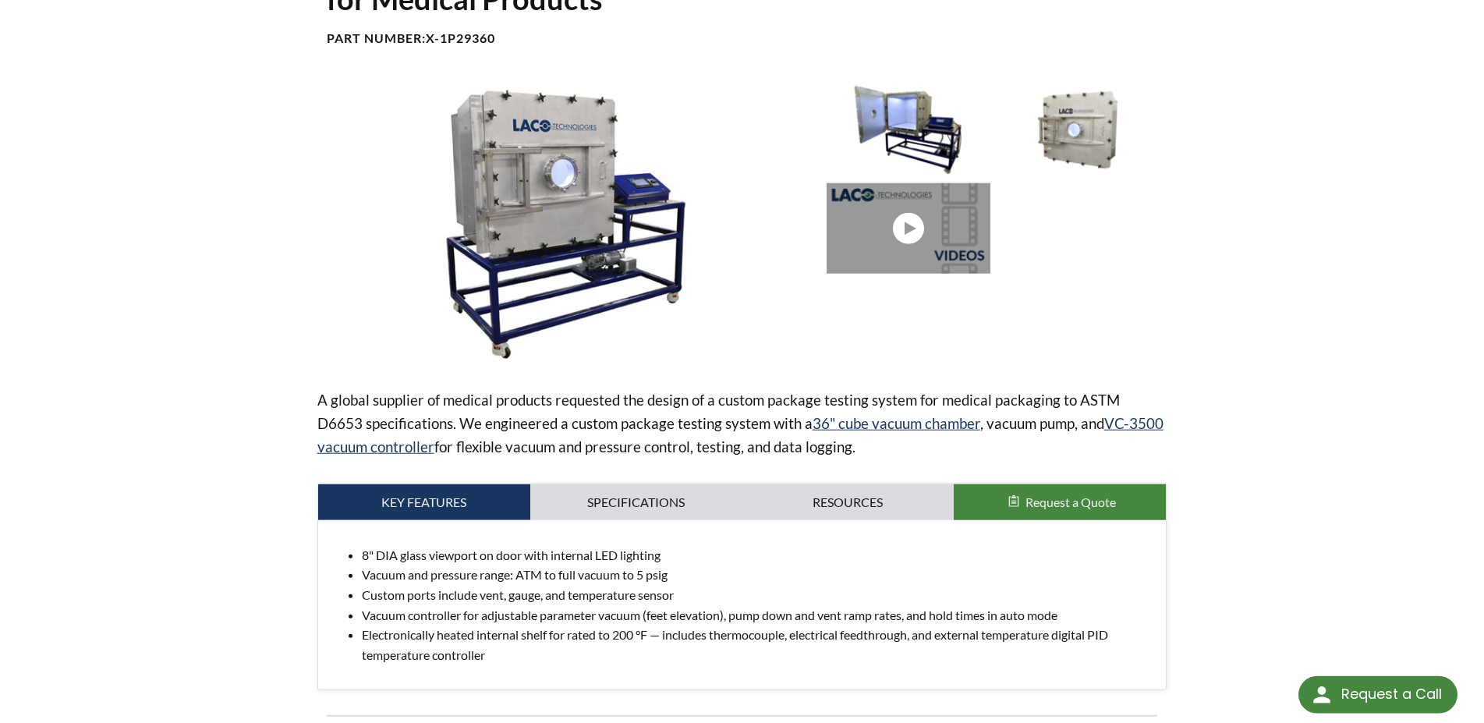
scroll to position [80, 0]
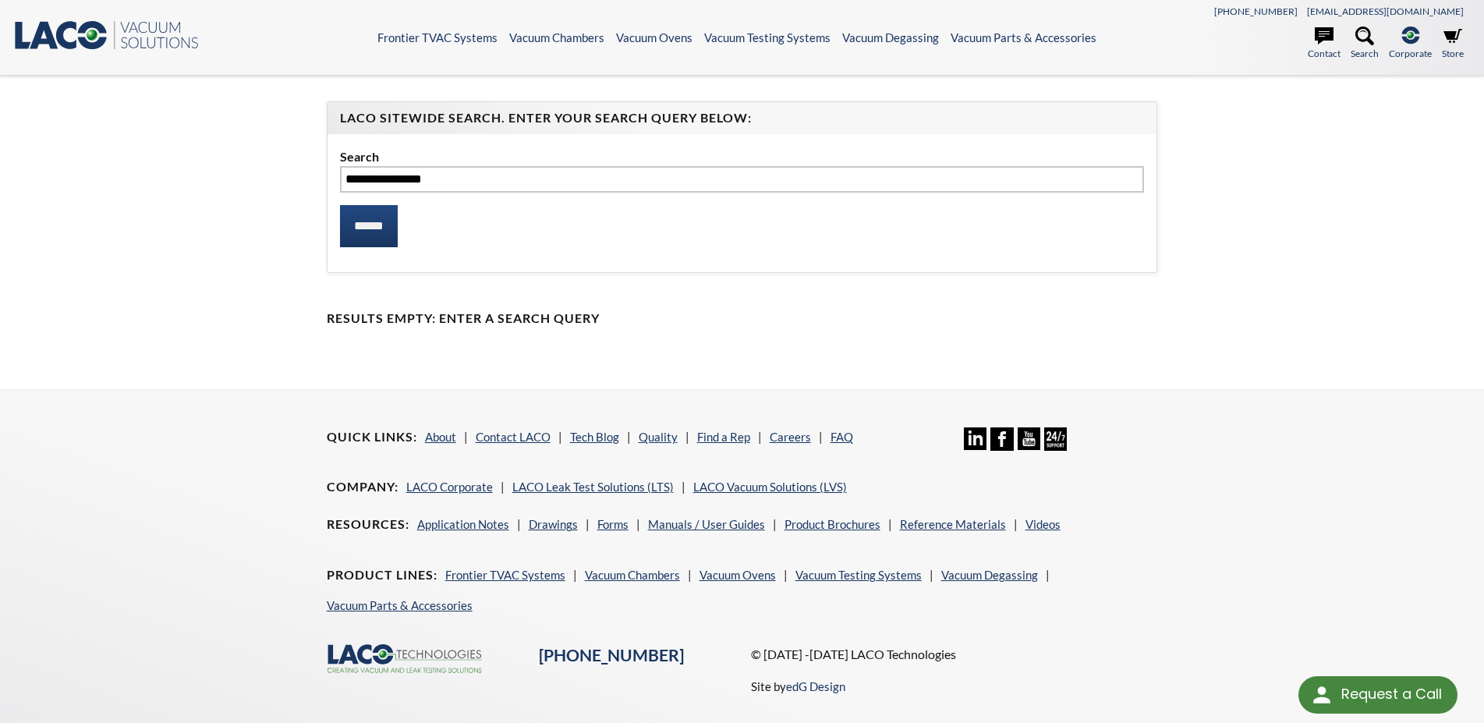
type input "**********"
click at [340, 205] on input "******" at bounding box center [369, 226] width 58 height 42
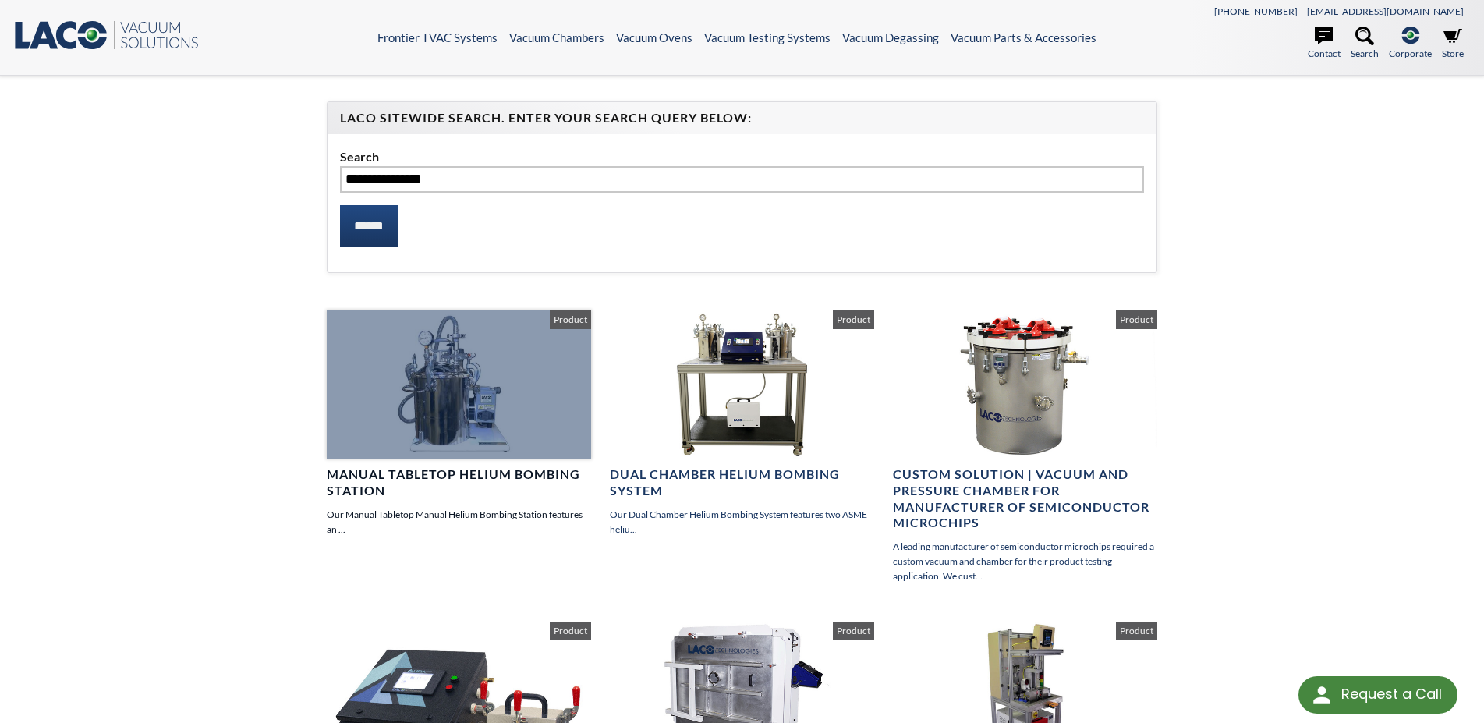
scroll to position [159, 0]
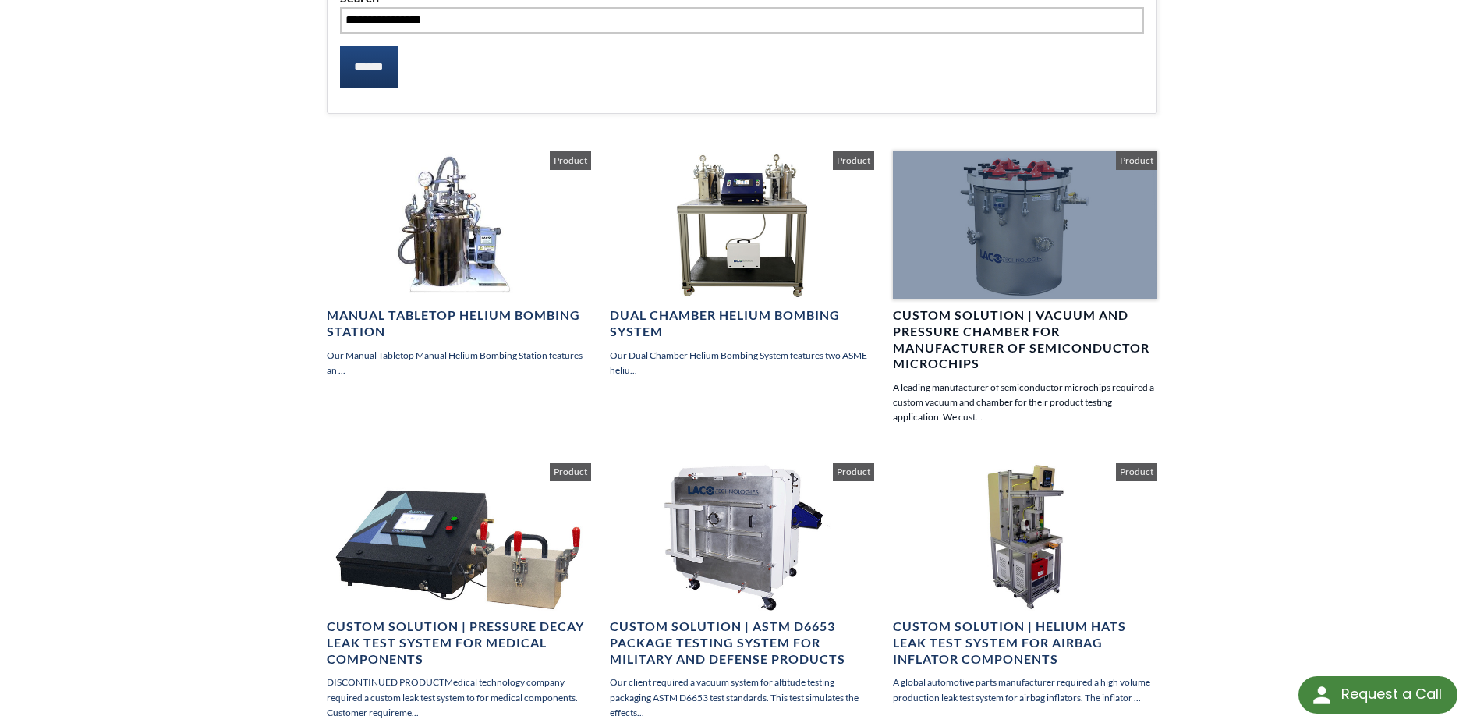
click at [930, 285] on div at bounding box center [1025, 225] width 264 height 148
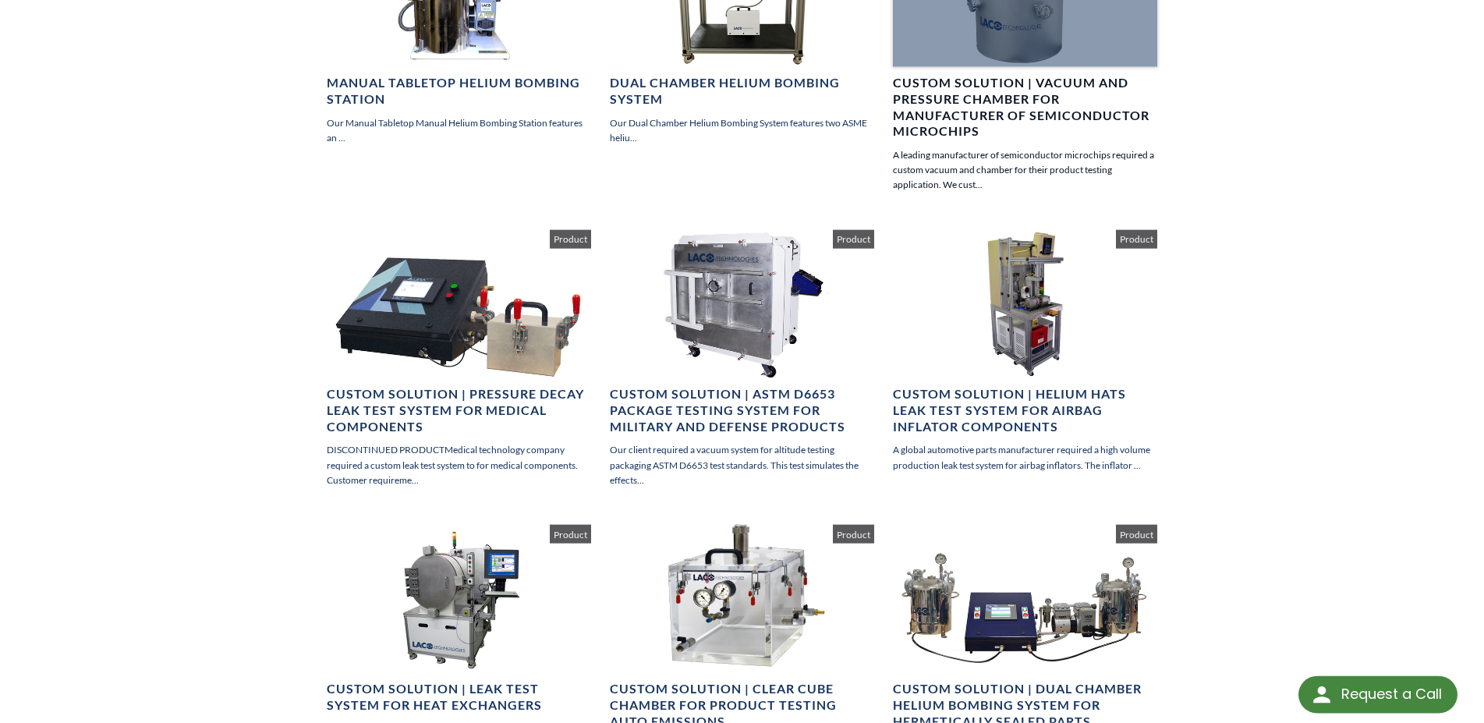
scroll to position [477, 0]
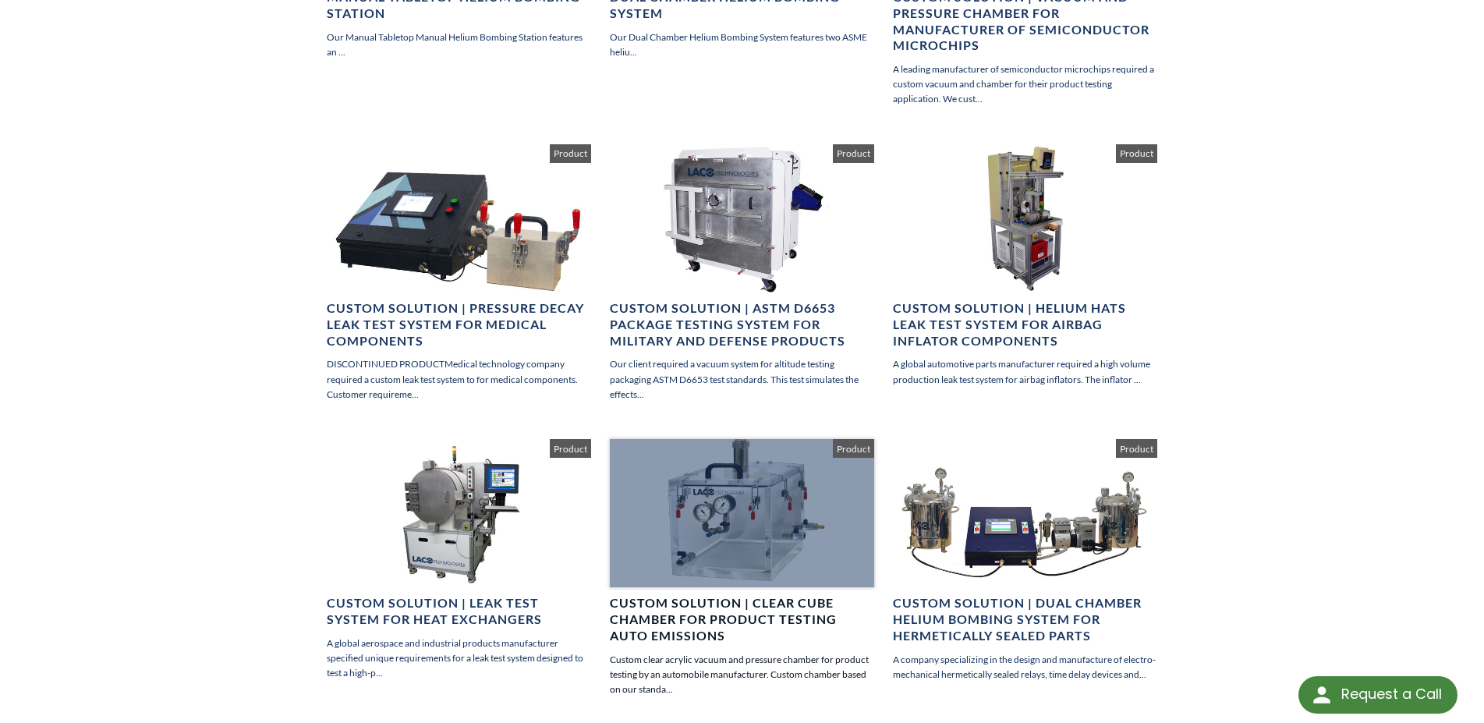
click at [773, 520] on div at bounding box center [742, 513] width 264 height 148
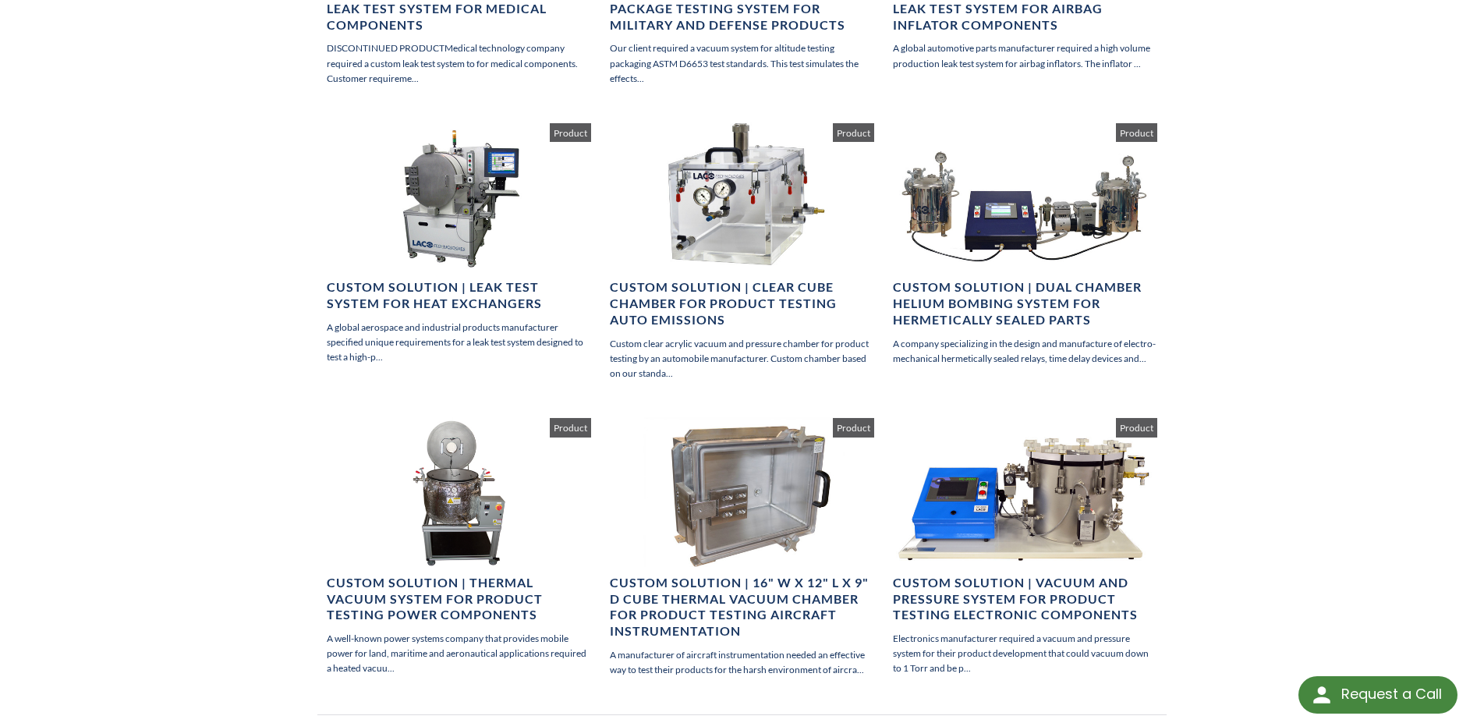
scroll to position [795, 0]
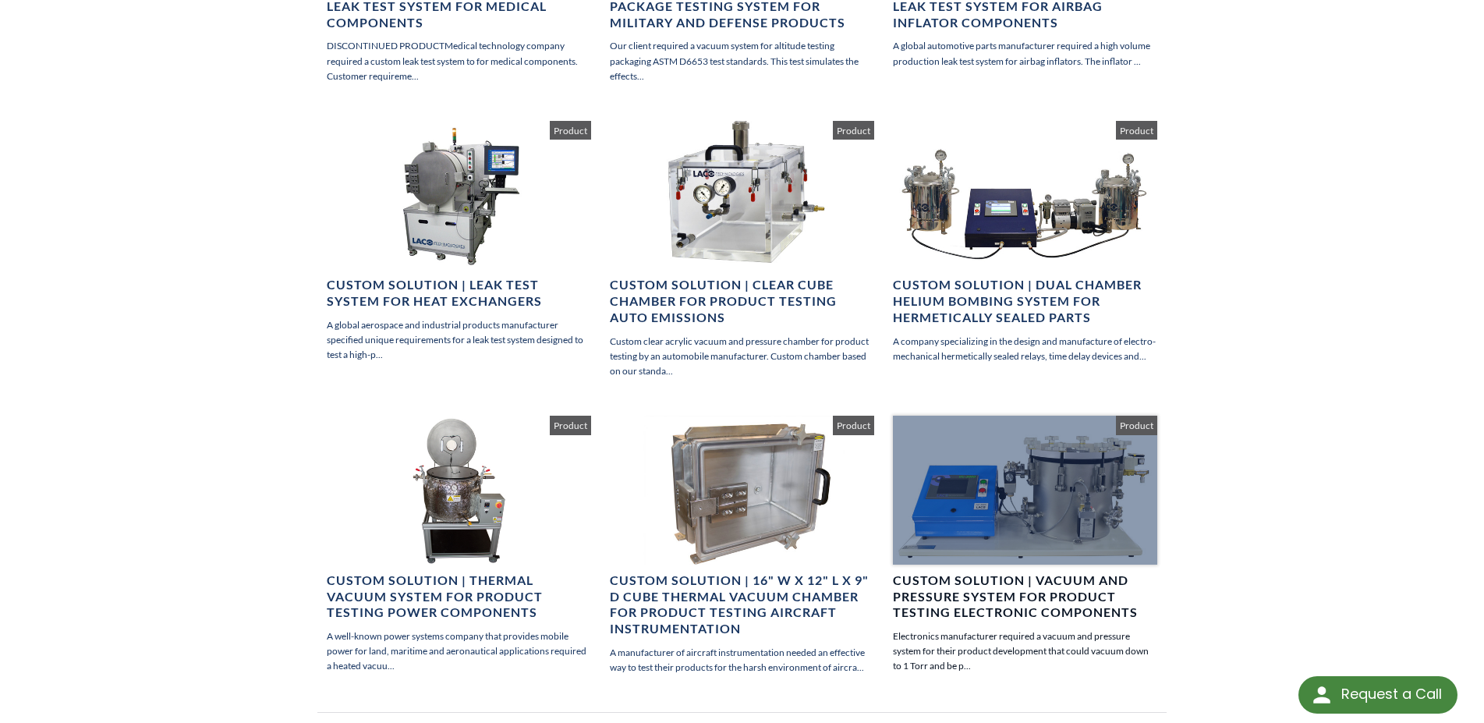
click at [1086, 488] on div at bounding box center [1025, 490] width 264 height 148
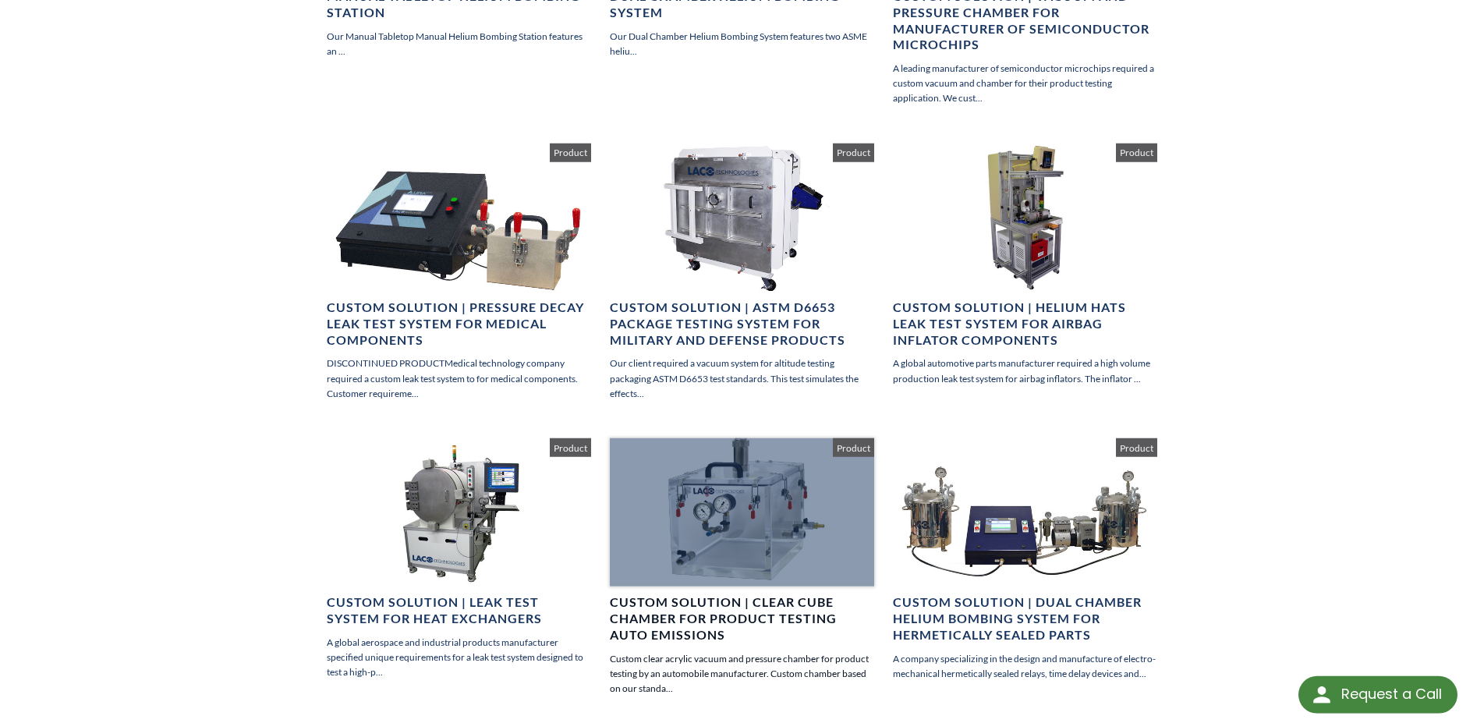
scroll to position [955, 0]
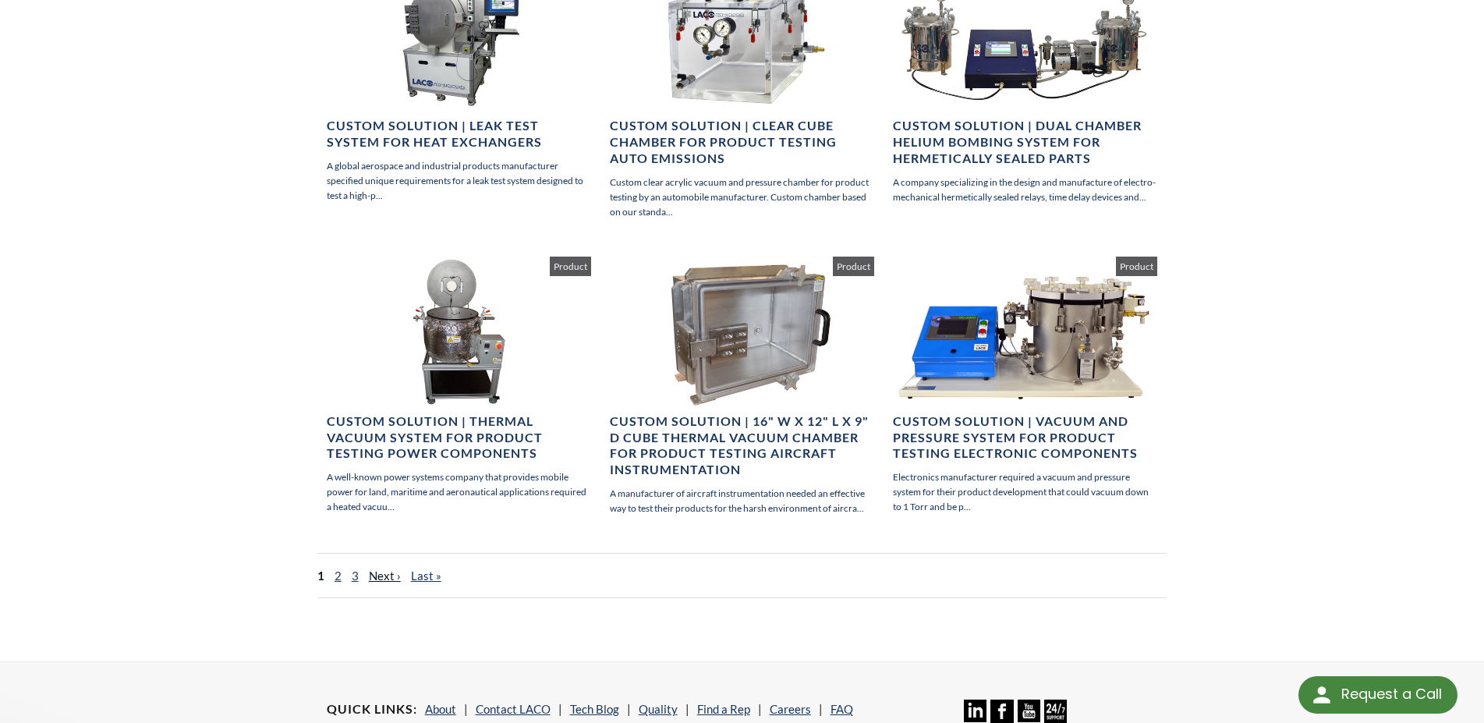
click at [387, 569] on link "Next ›" at bounding box center [385, 576] width 32 height 14
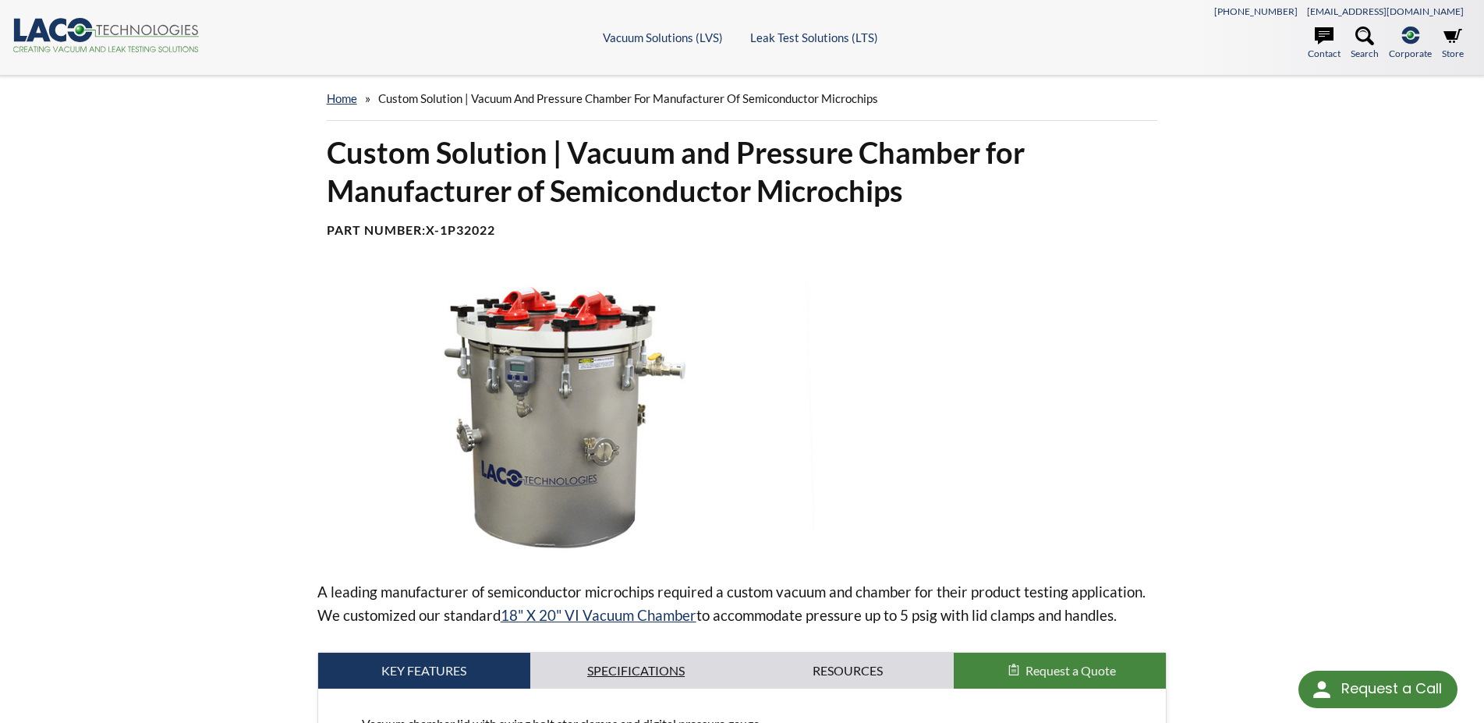
click at [598, 671] on link "Specifications" at bounding box center [636, 671] width 212 height 36
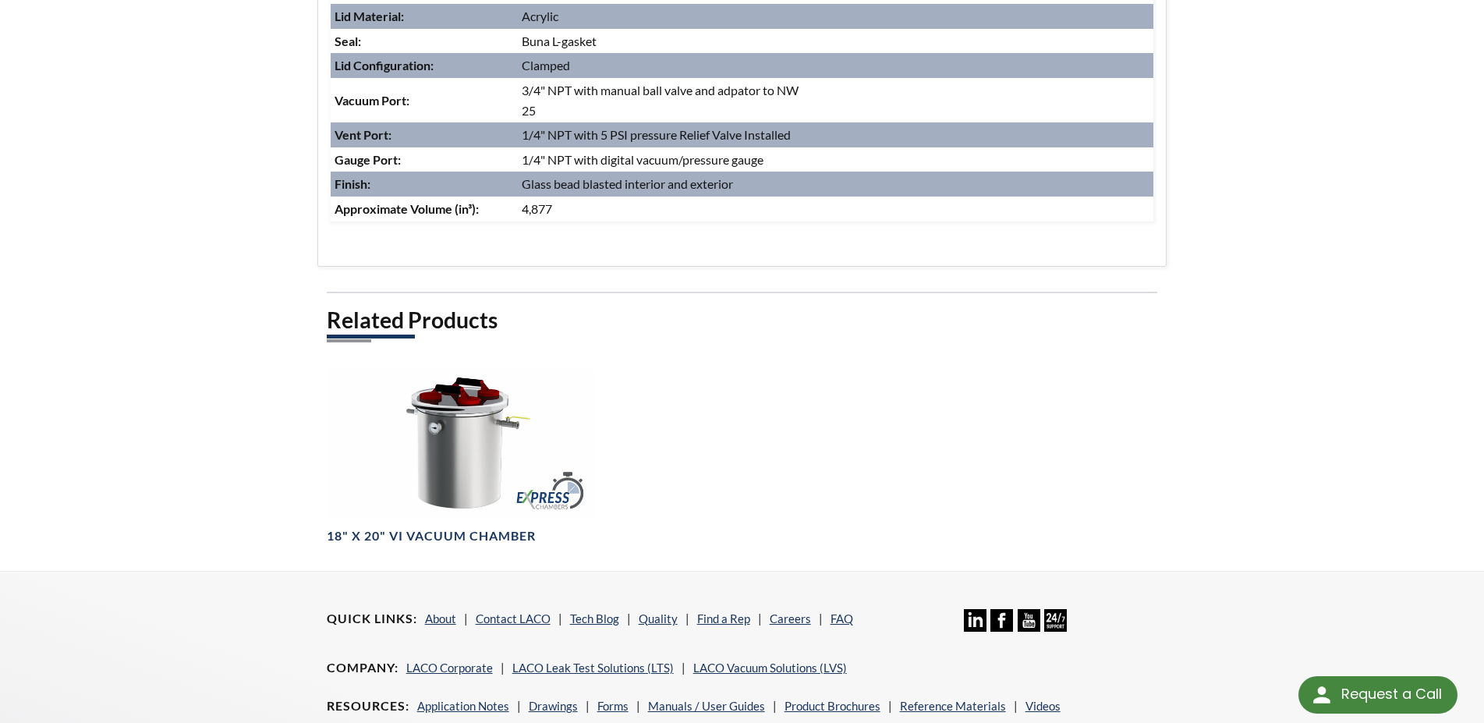
scroll to position [239, 0]
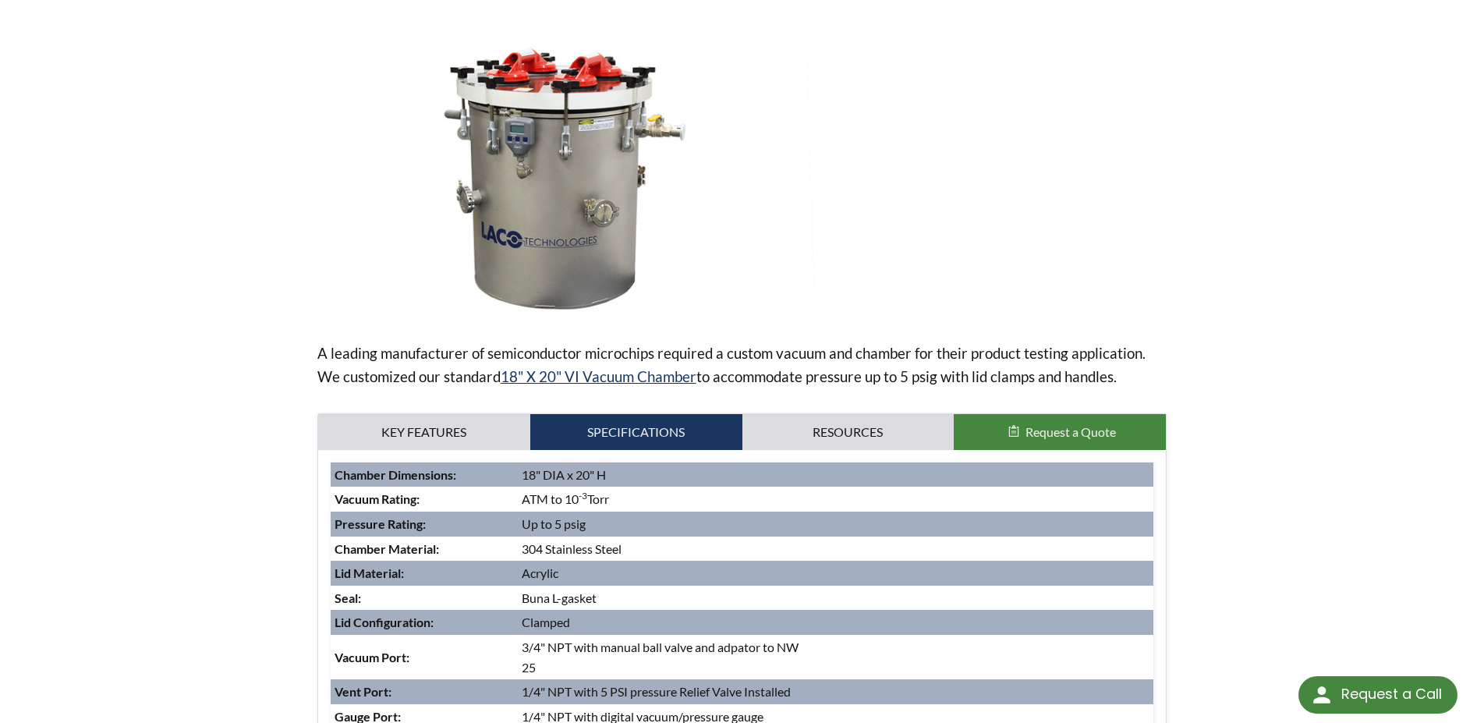
click at [449, 413] on div "A leading manufacturer of semiconductor microchips required a custom vacuum and…" at bounding box center [742, 430] width 850 height 786
click at [358, 420] on link "Key Features" at bounding box center [424, 432] width 212 height 36
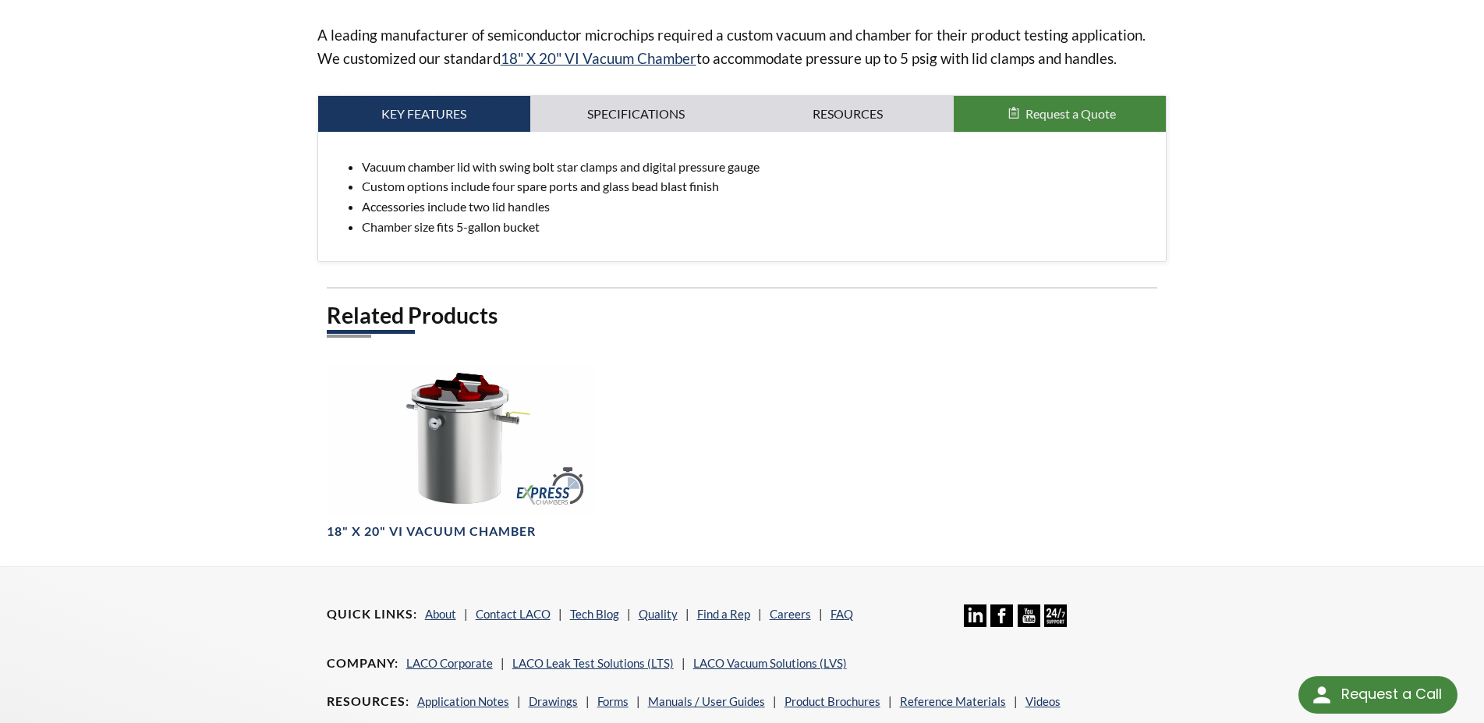
scroll to position [0, 0]
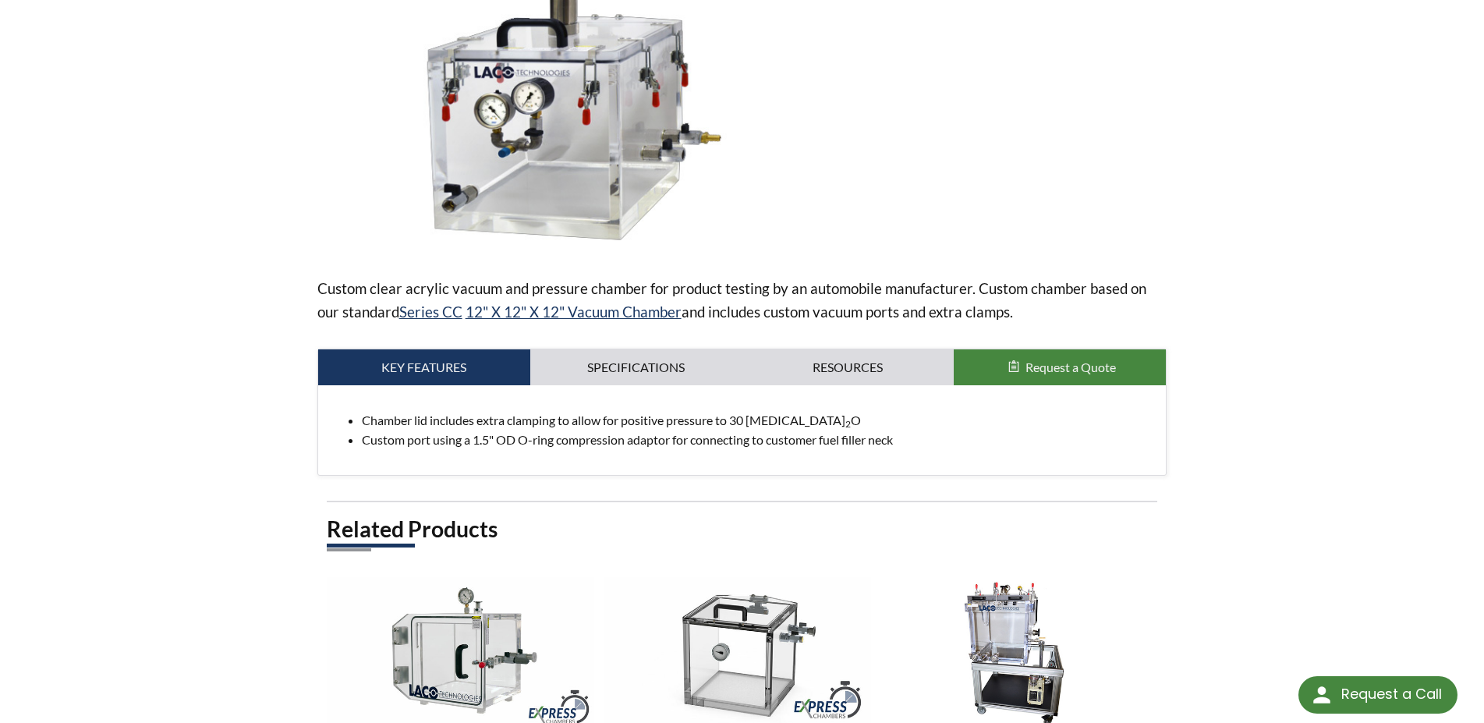
scroll to position [318, 0]
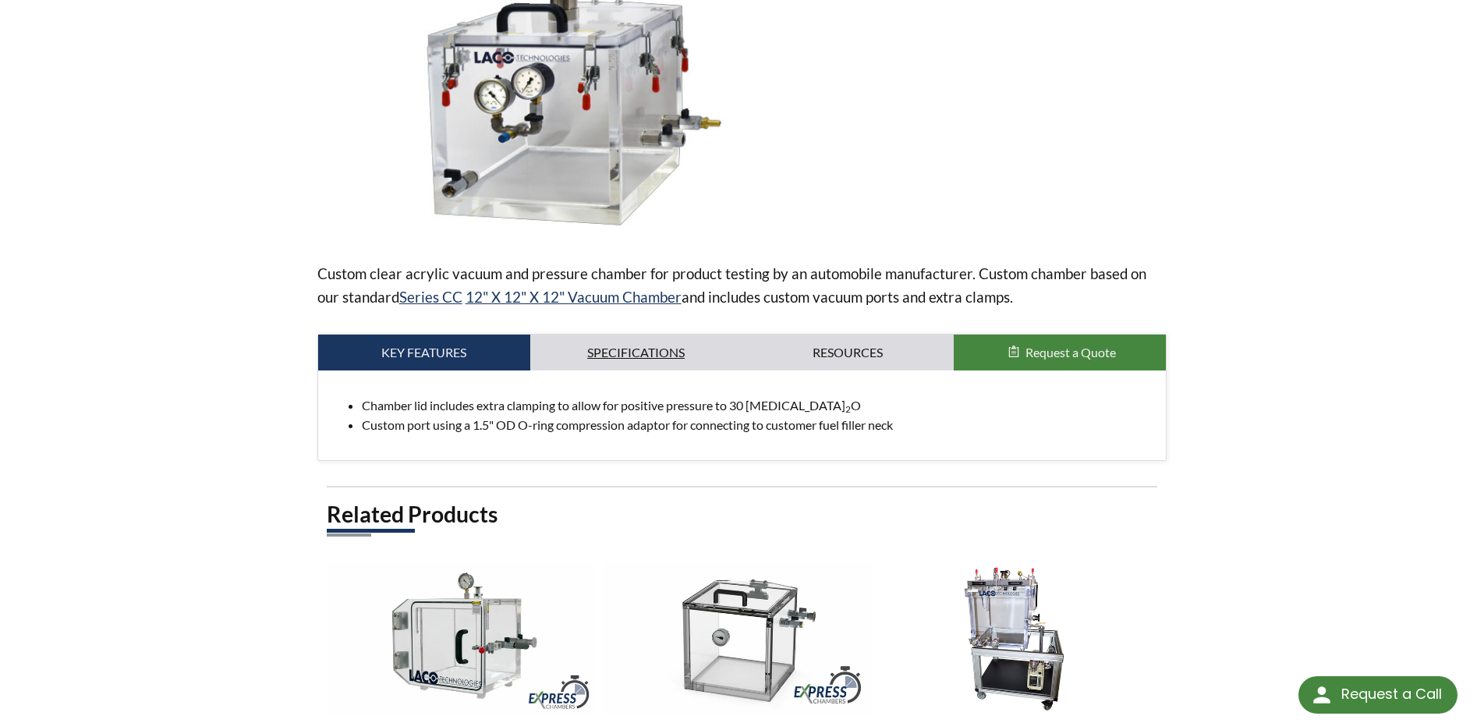
click at [649, 344] on link "Specifications" at bounding box center [636, 353] width 212 height 36
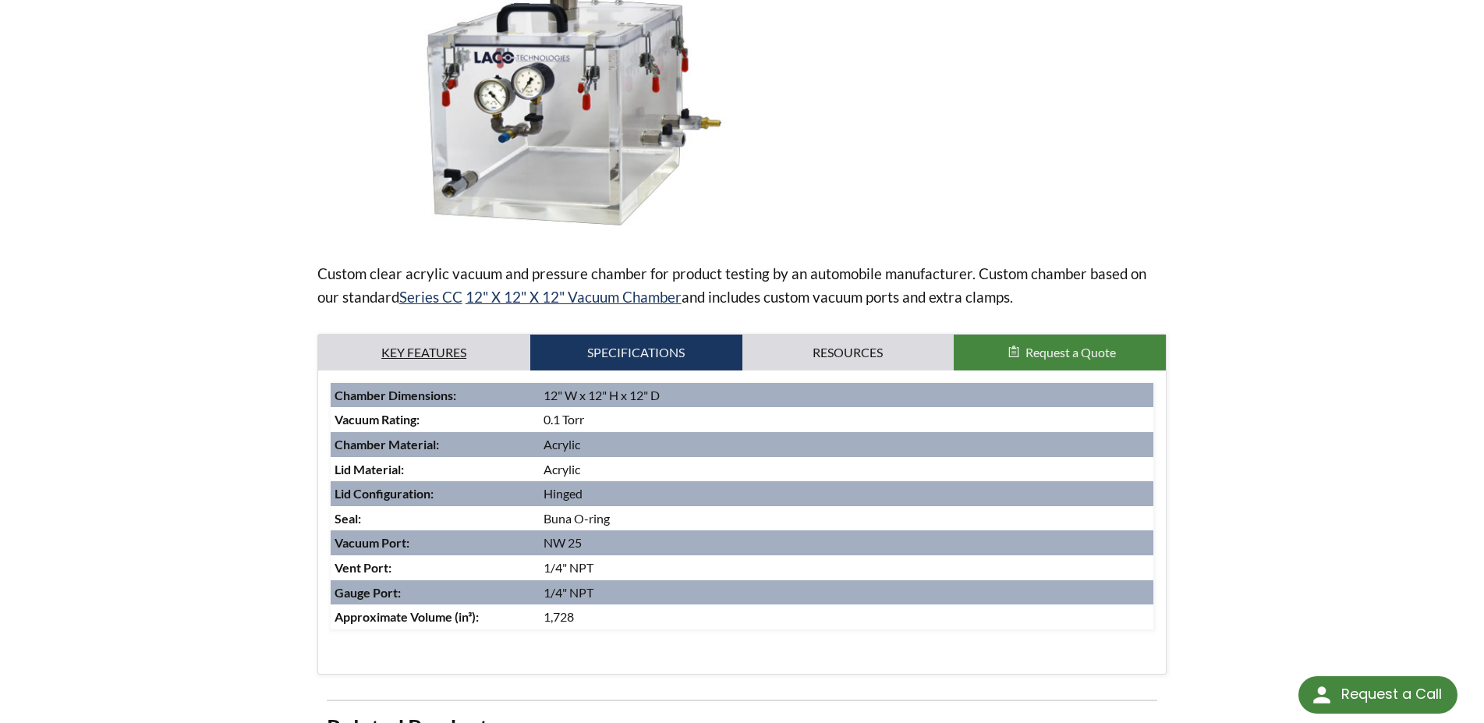
click at [413, 353] on link "Key Features" at bounding box center [424, 353] width 212 height 36
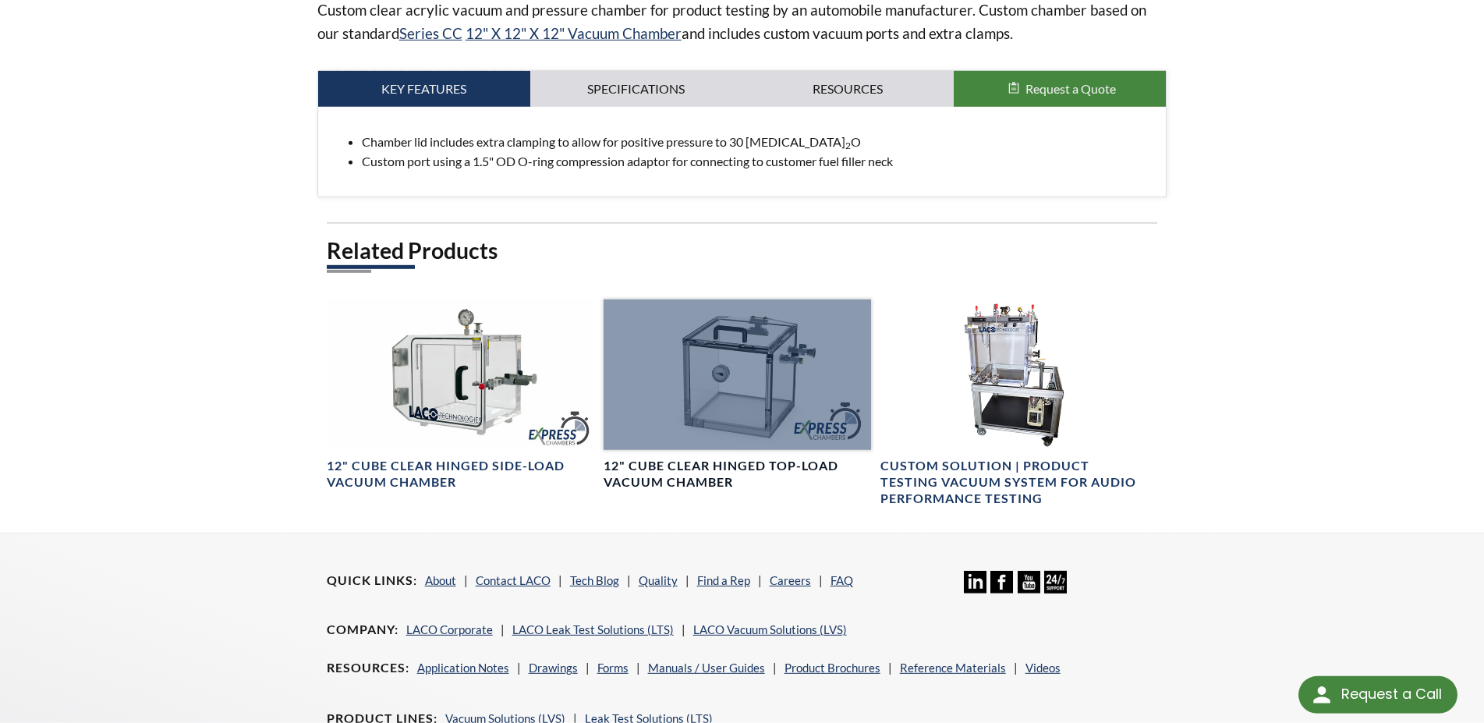
scroll to position [716, 0]
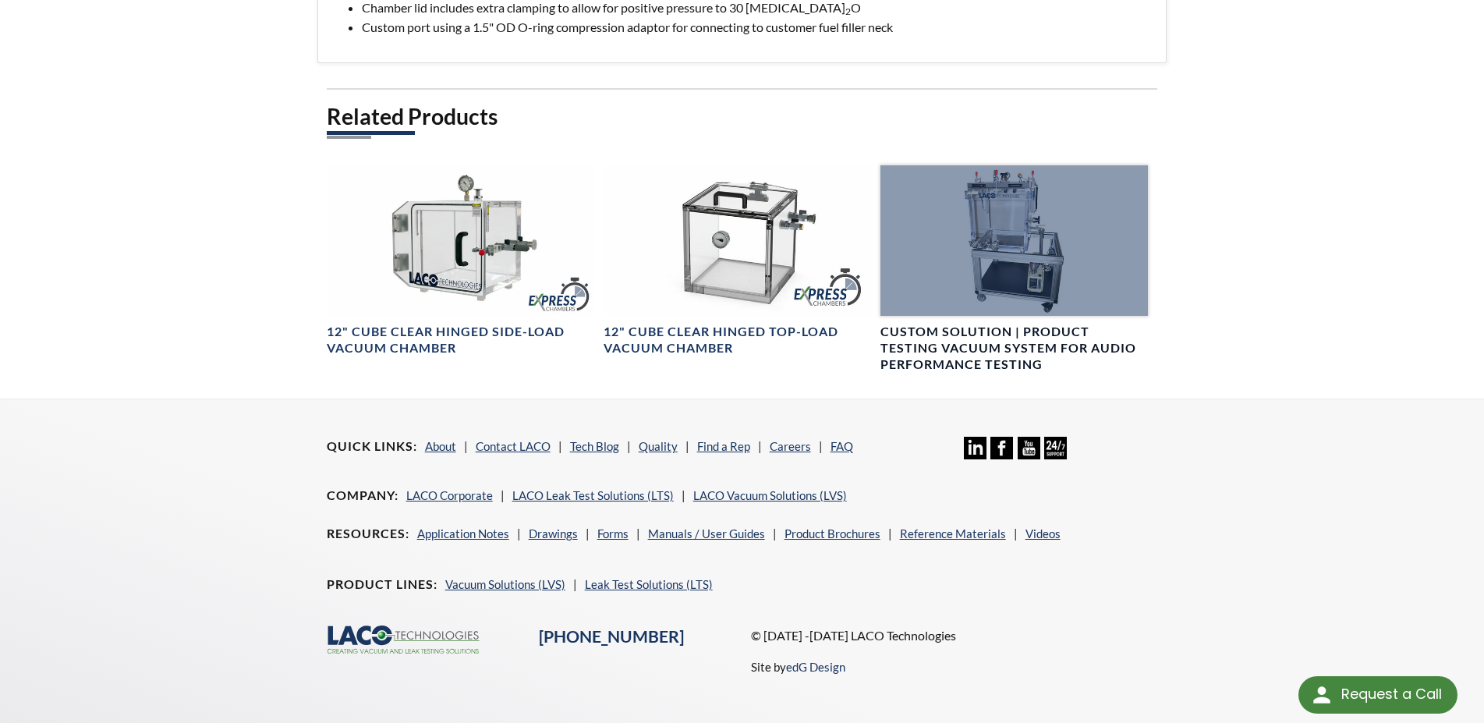
click at [974, 235] on div at bounding box center [1015, 240] width 268 height 151
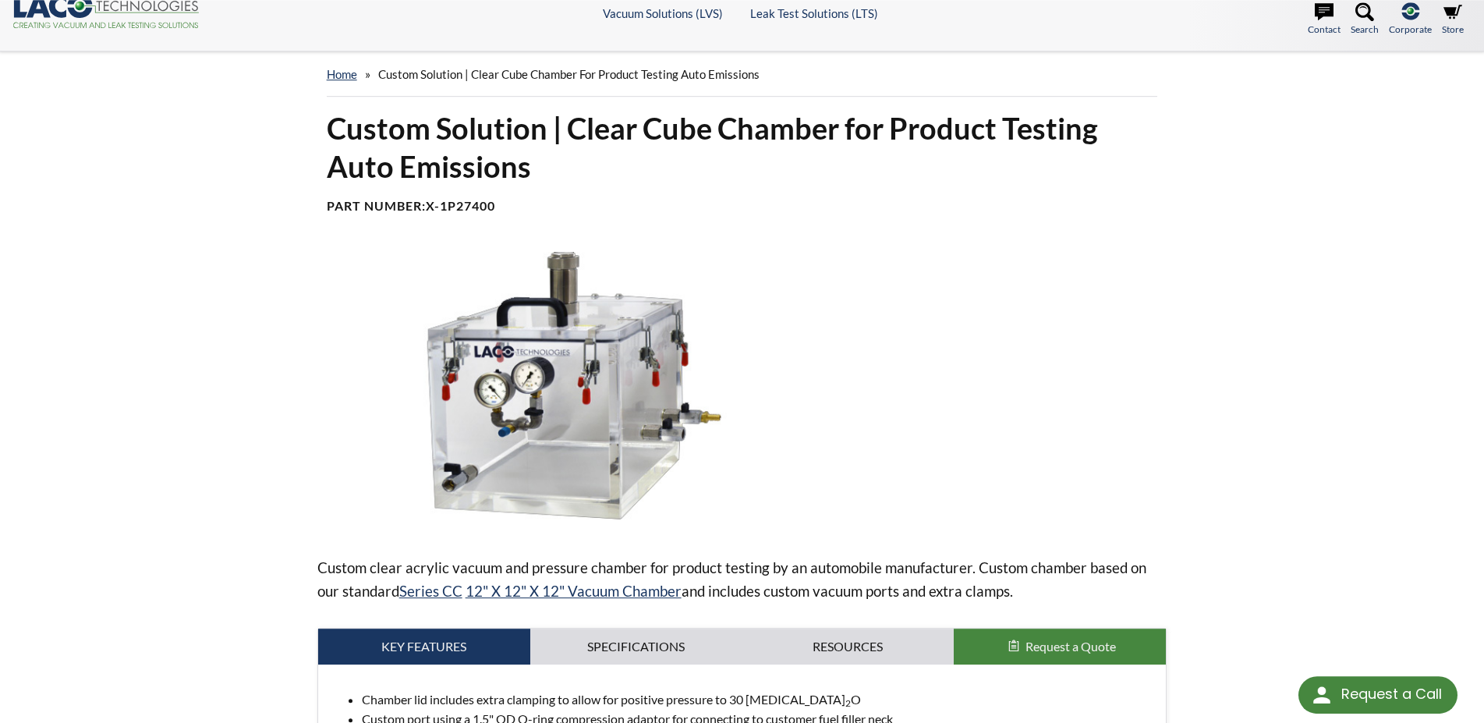
scroll to position [0, 0]
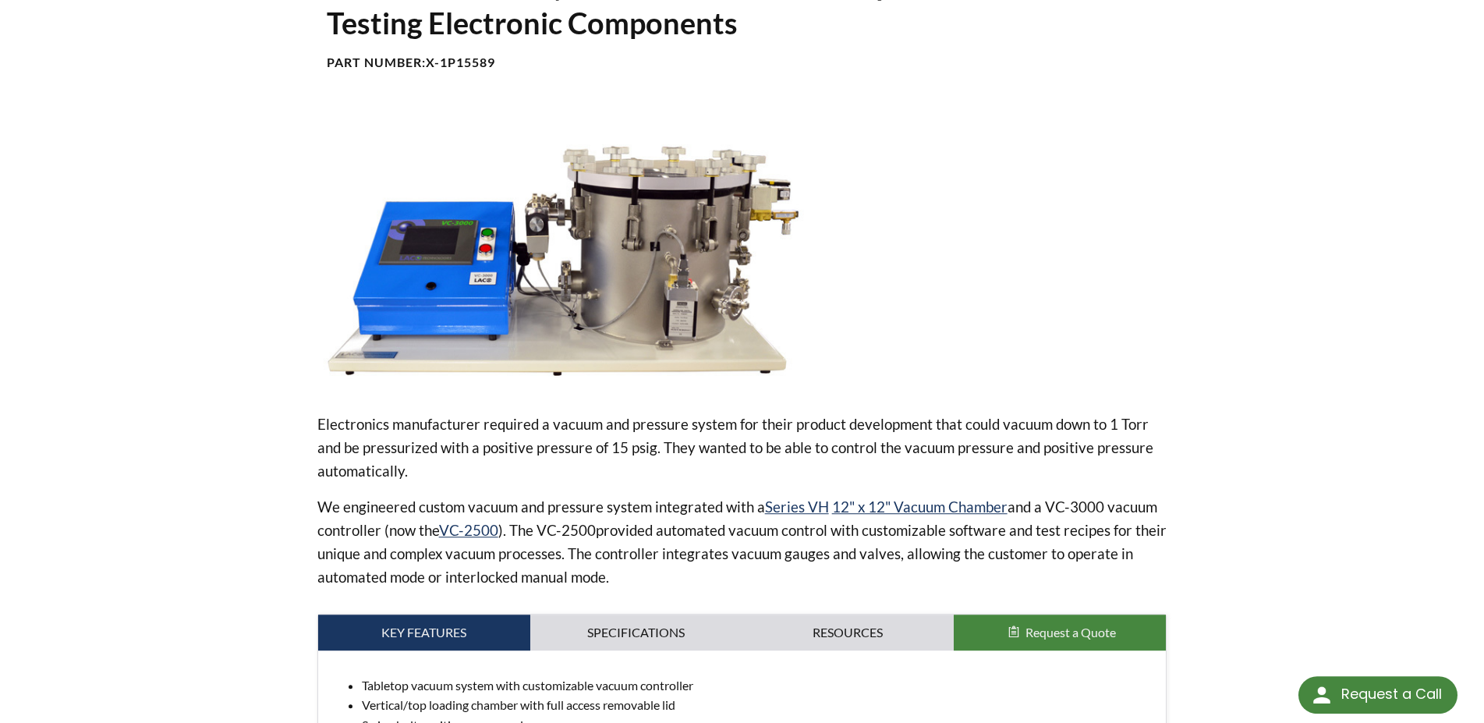
scroll to position [239, 0]
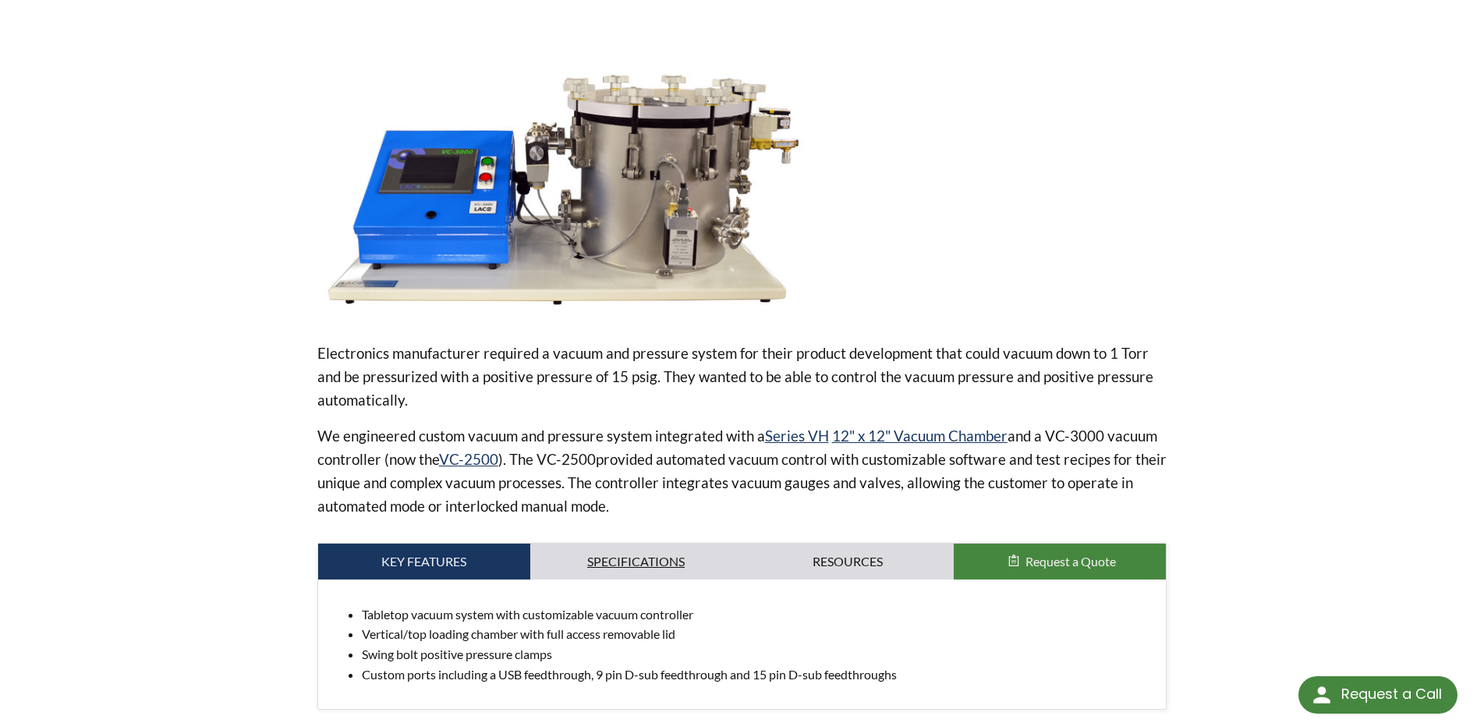
click at [625, 562] on link "Specifications" at bounding box center [636, 562] width 212 height 36
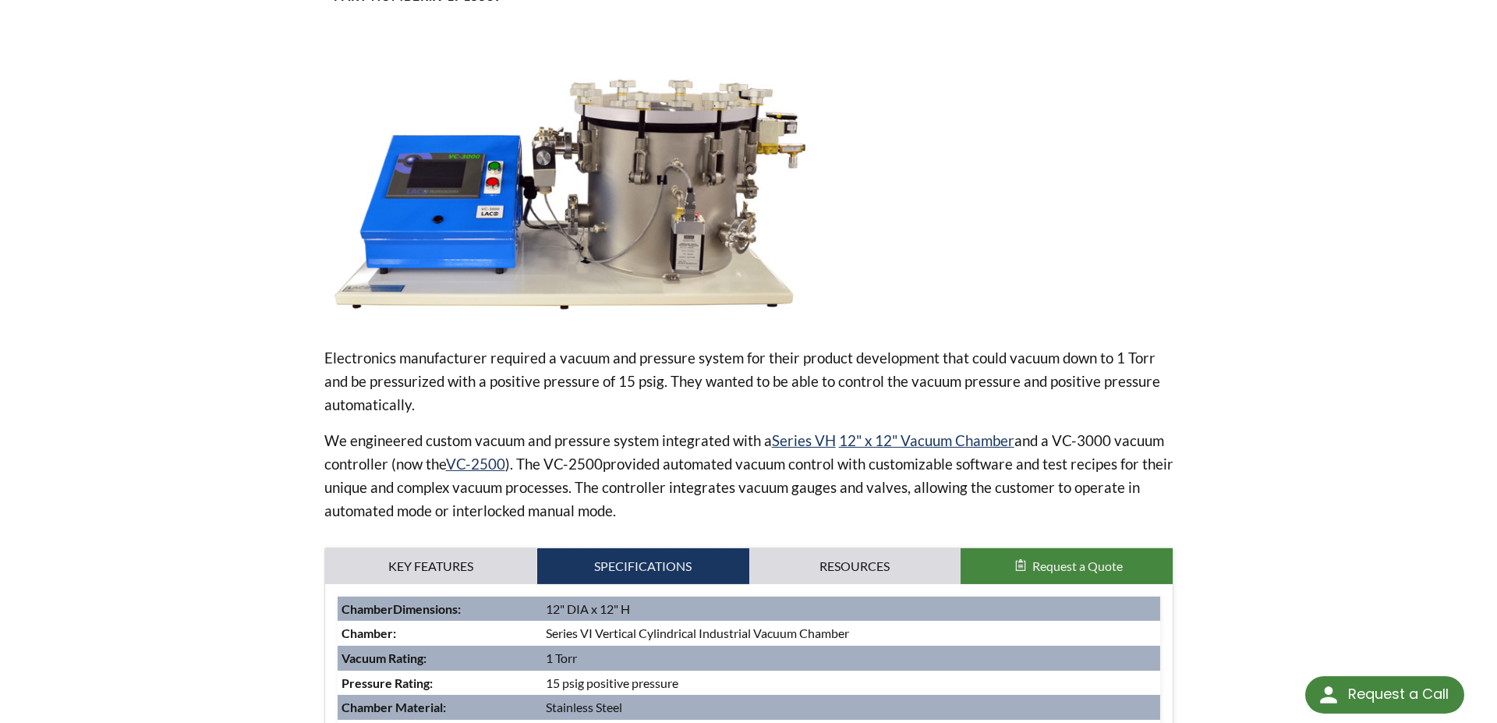
scroll to position [175, 0]
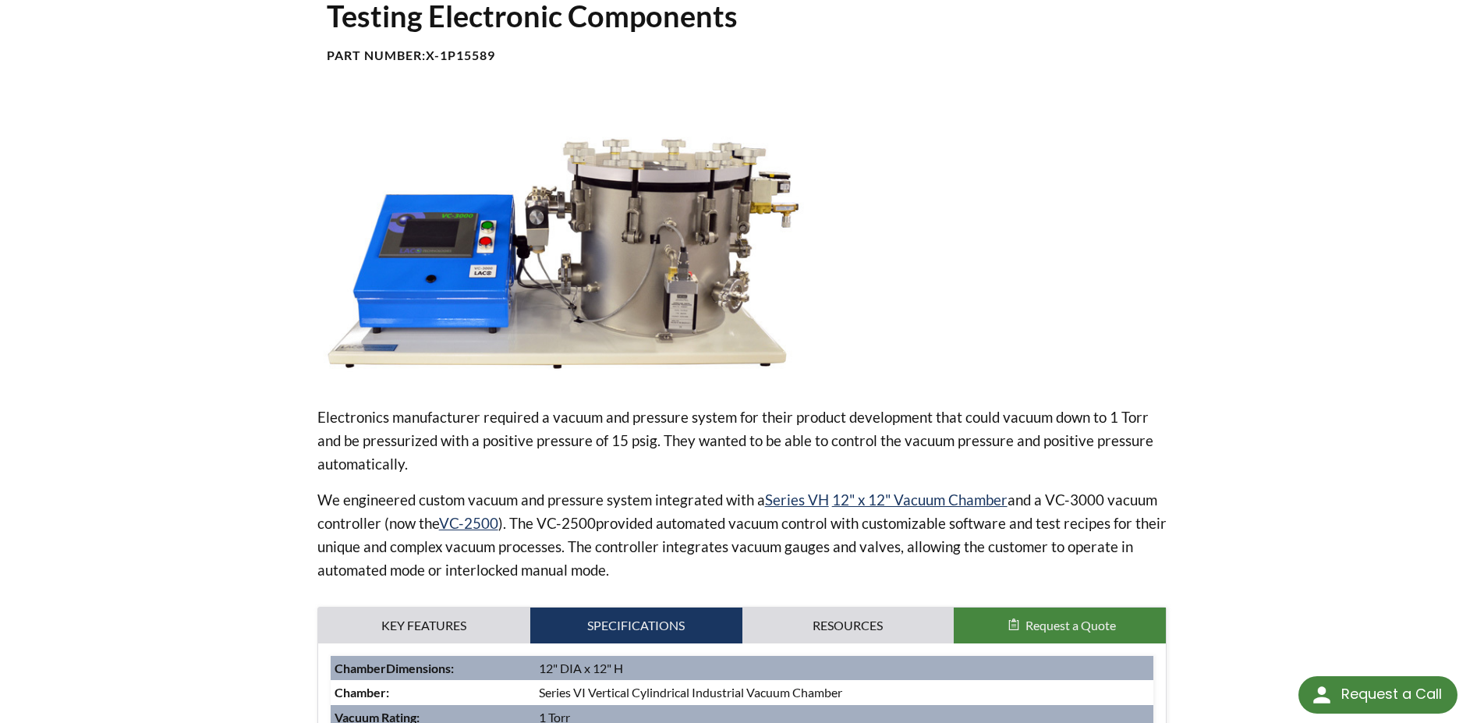
click at [452, 290] on img at bounding box center [566, 240] width 498 height 279
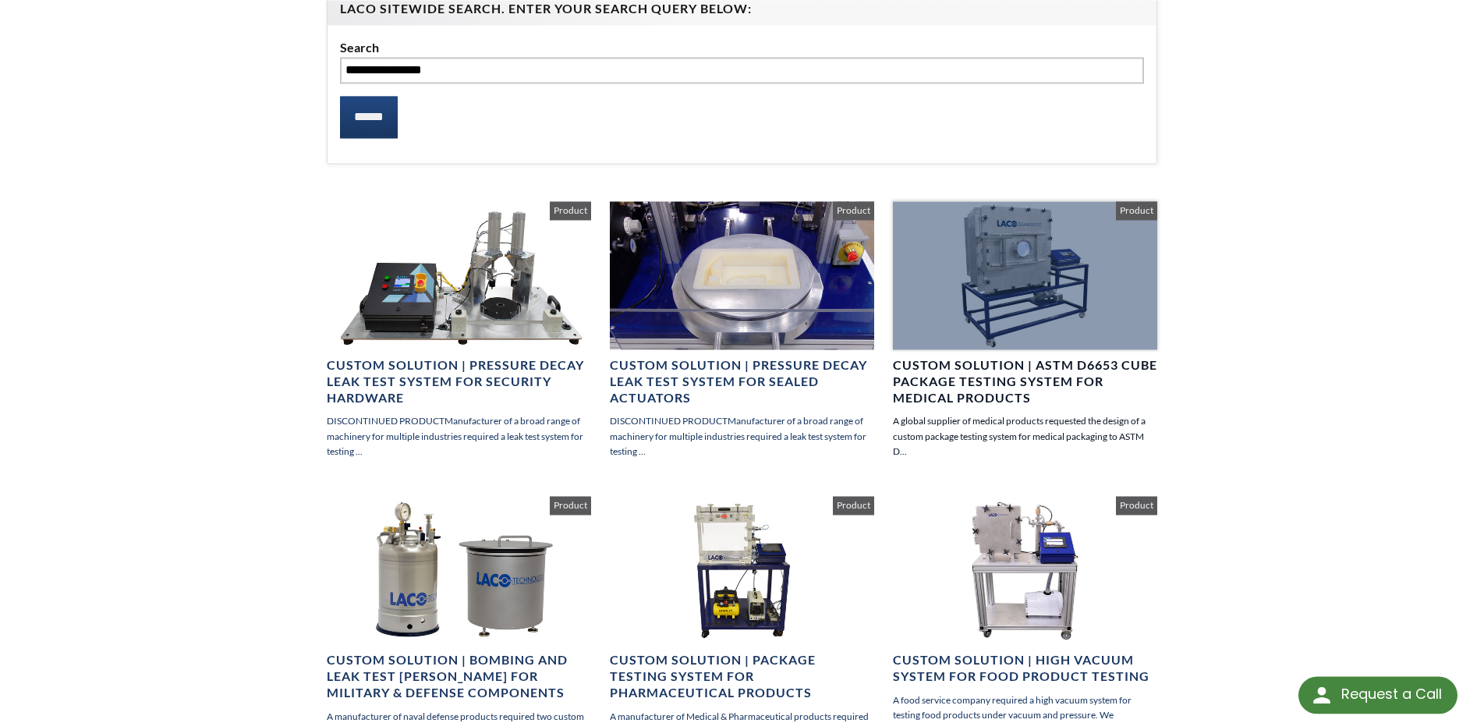
scroll to position [239, 0]
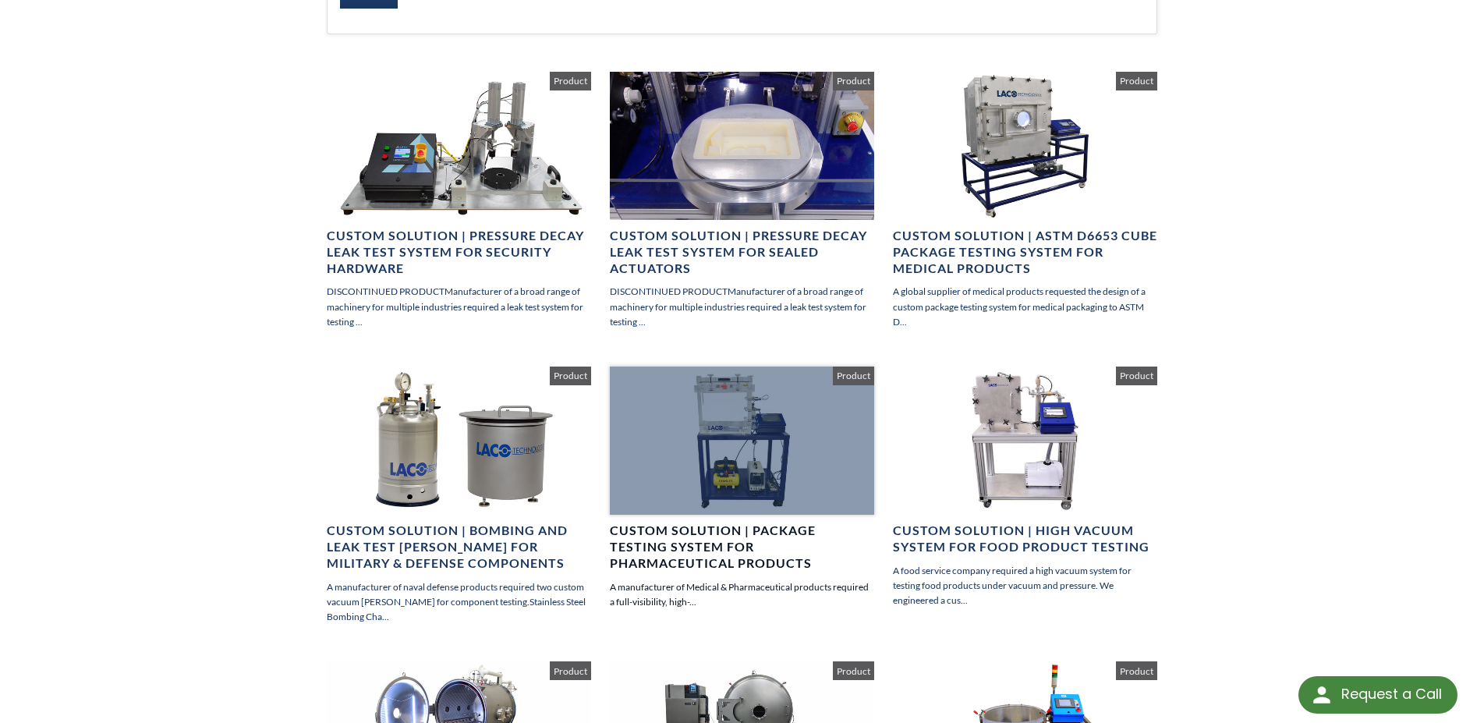
click at [733, 469] on div at bounding box center [742, 441] width 264 height 148
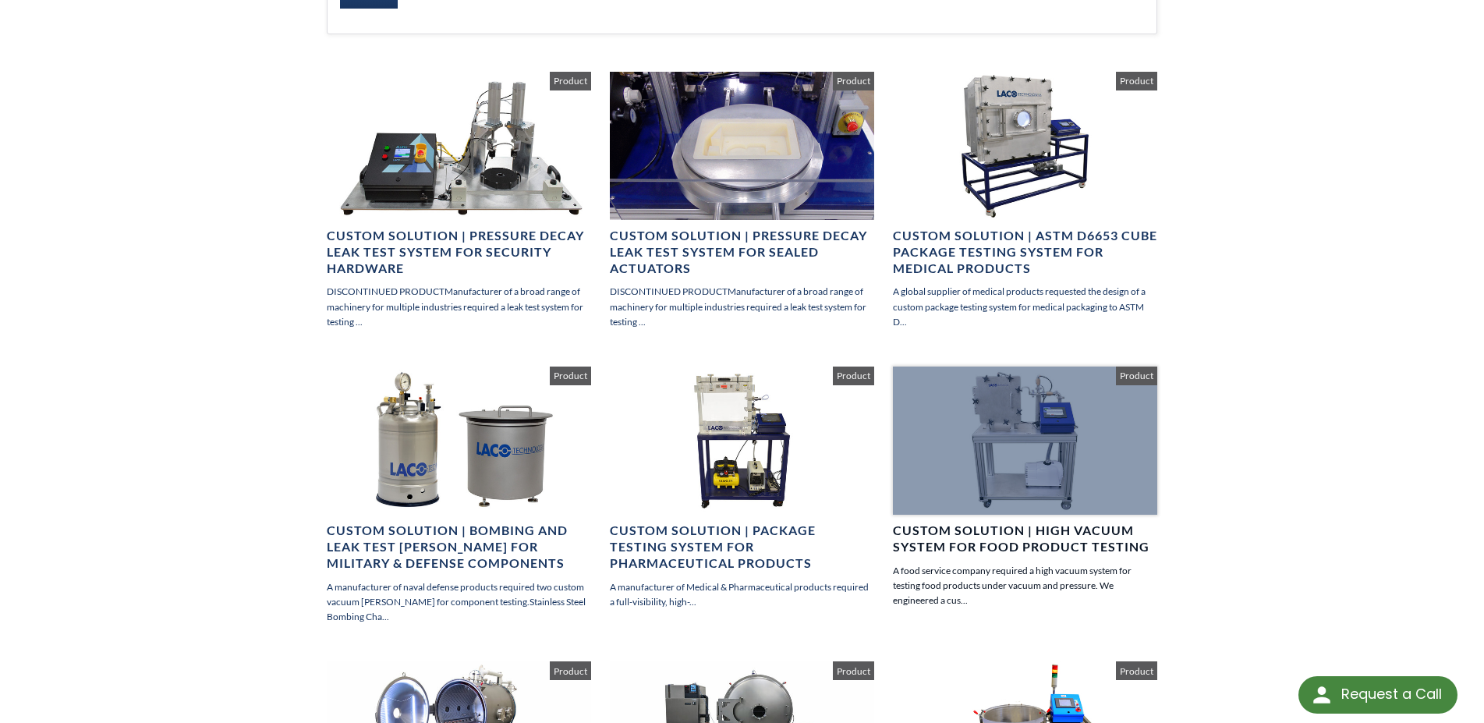
click at [1079, 432] on div at bounding box center [1025, 441] width 264 height 148
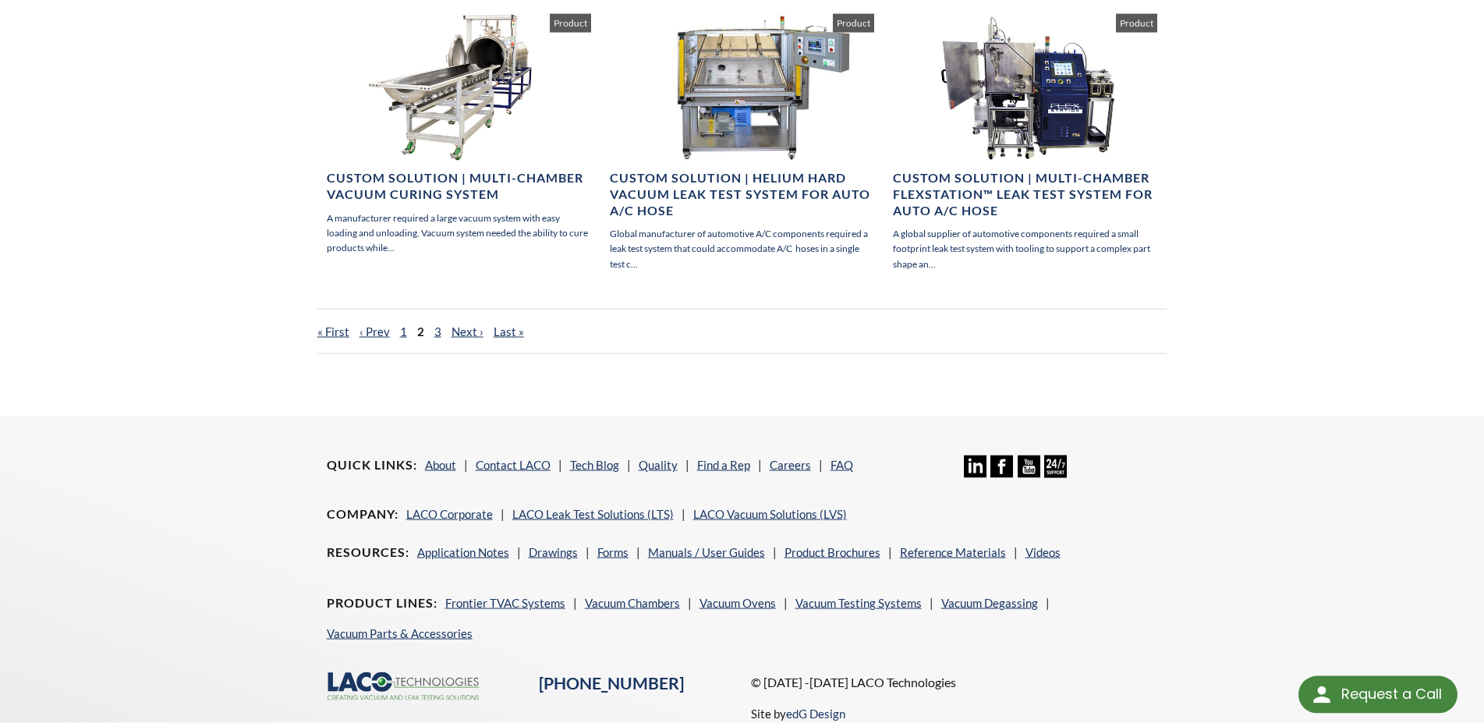
scroll to position [1242, 0]
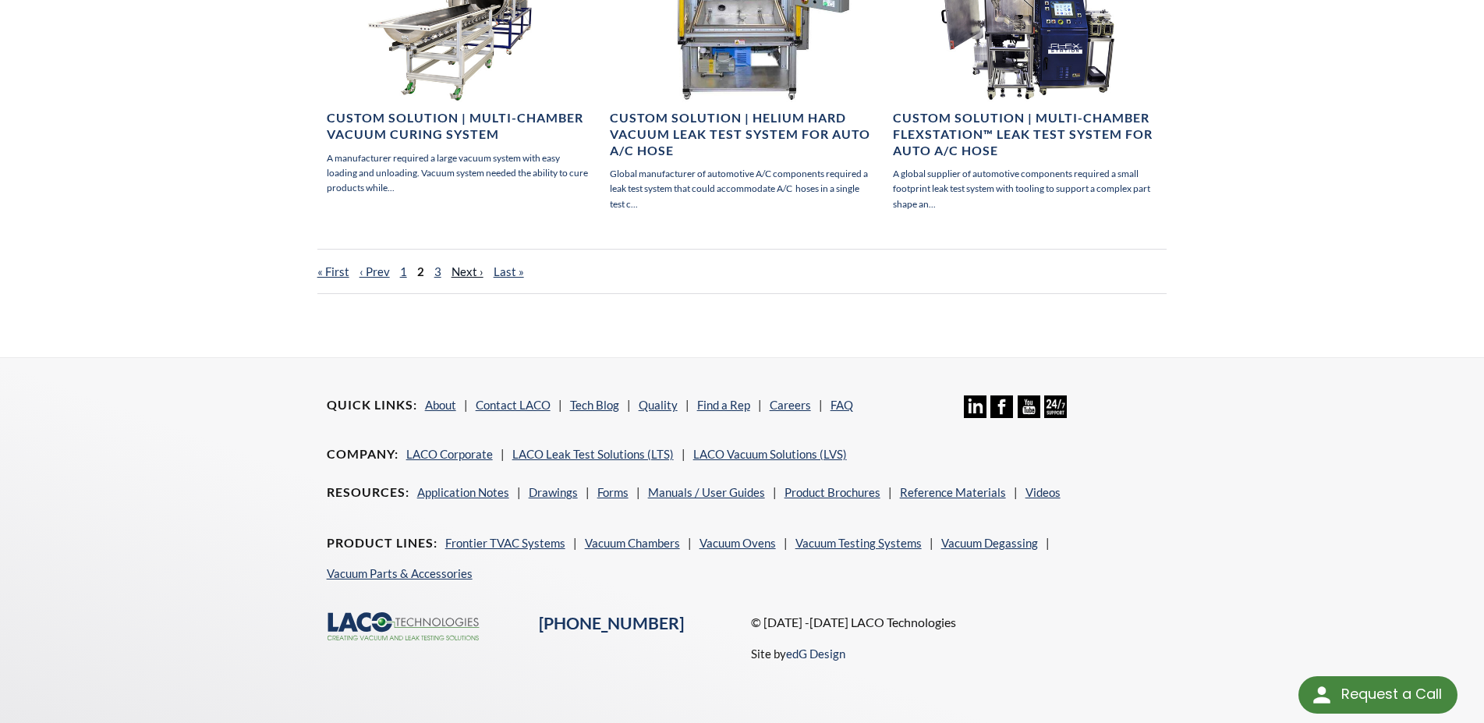
click at [459, 271] on link "Next ›" at bounding box center [468, 271] width 32 height 14
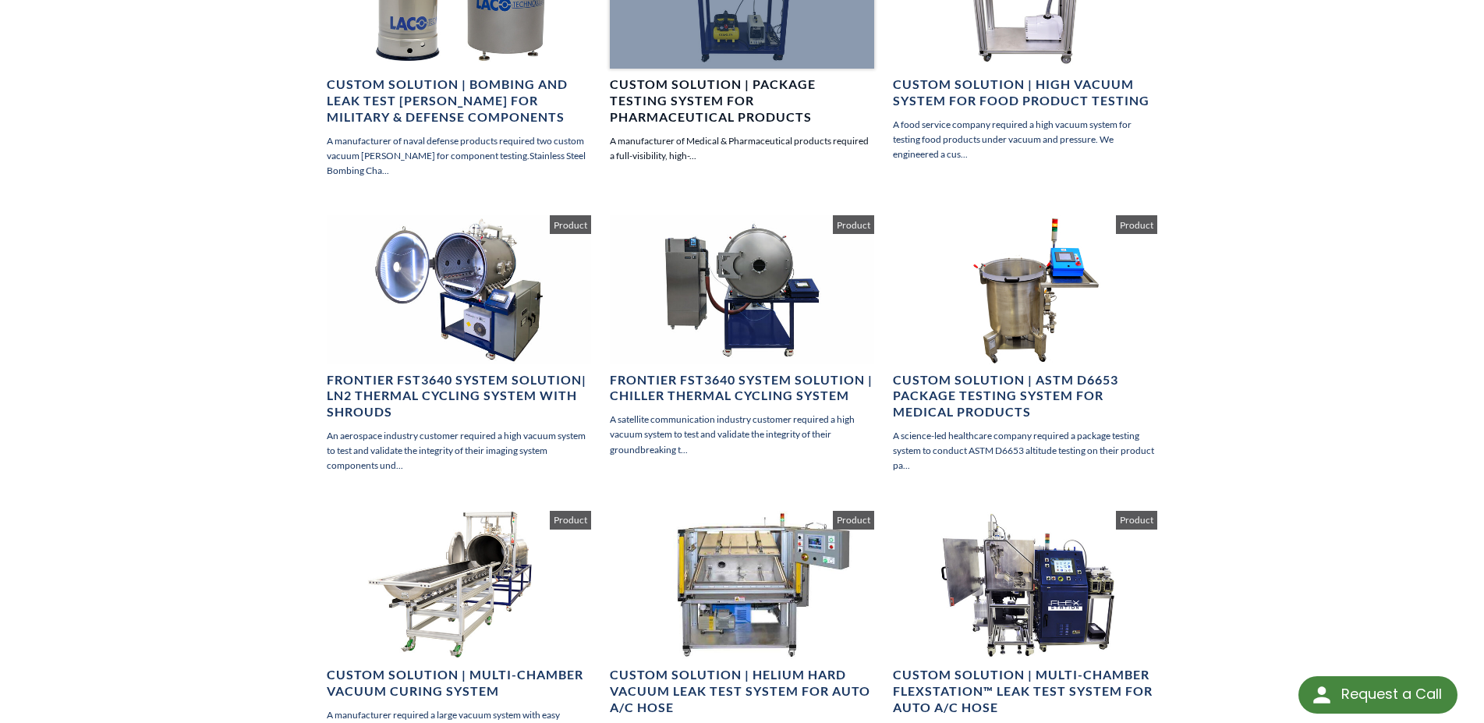
scroll to position [128, 0]
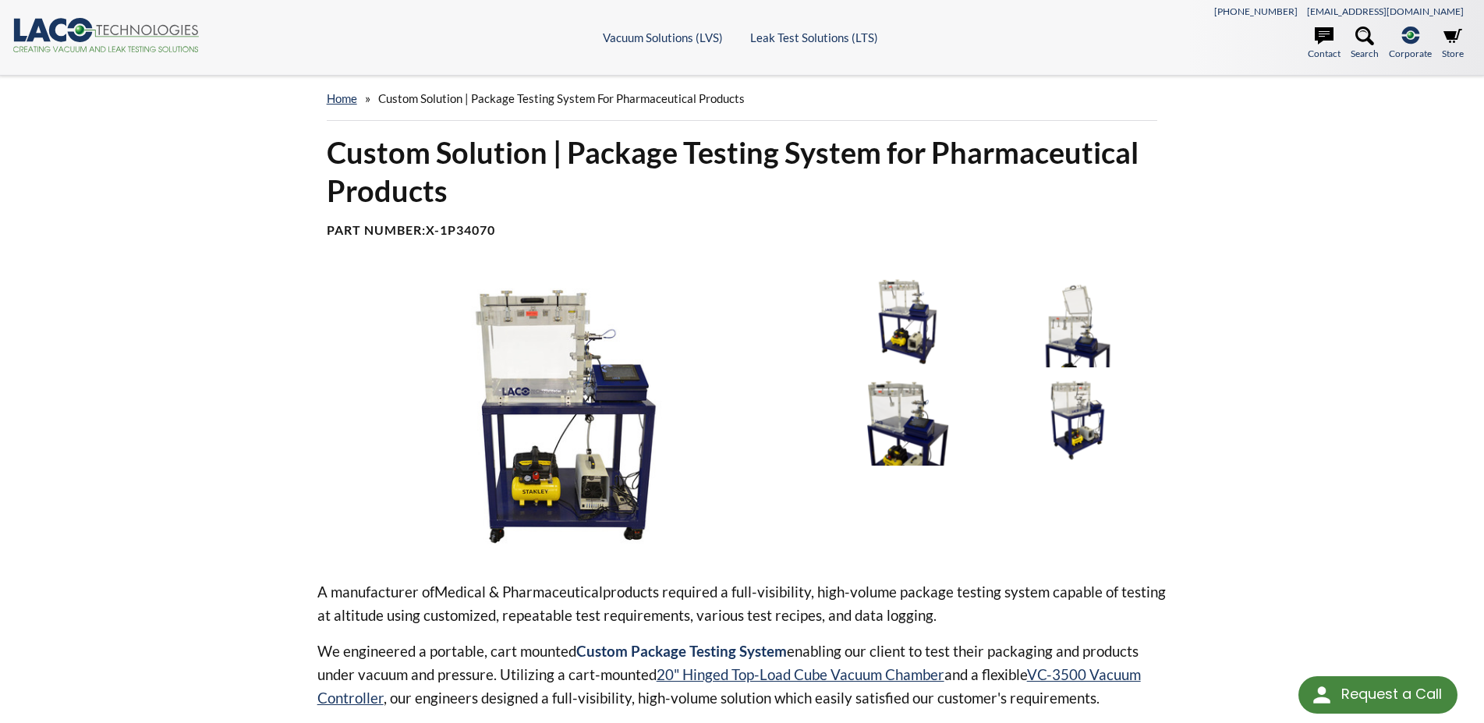
click at [583, 473] on img at bounding box center [566, 415] width 498 height 279
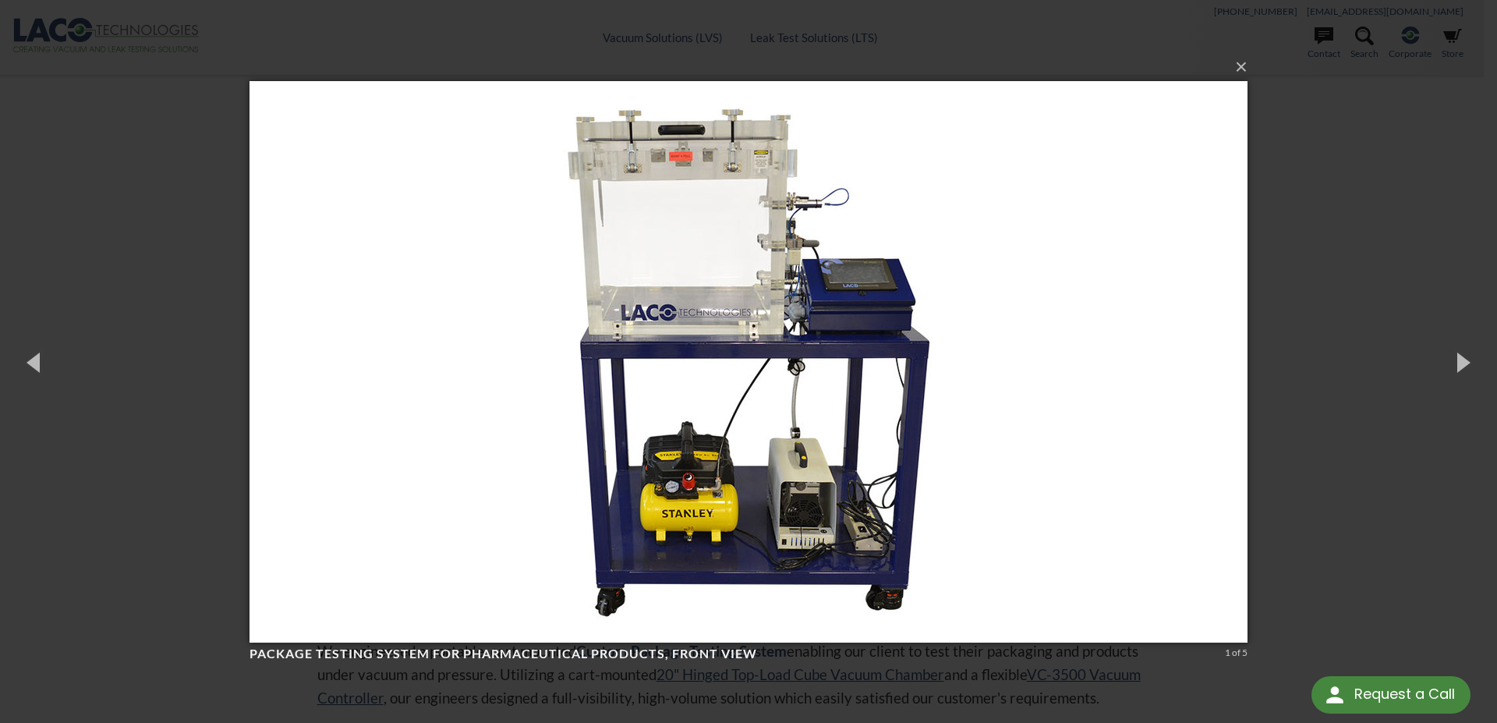
click at [1419, 359] on div "× Package Testing System for Pharmaceutical Products, front view 1 of 5 Loading…" at bounding box center [748, 361] width 1497 height 723
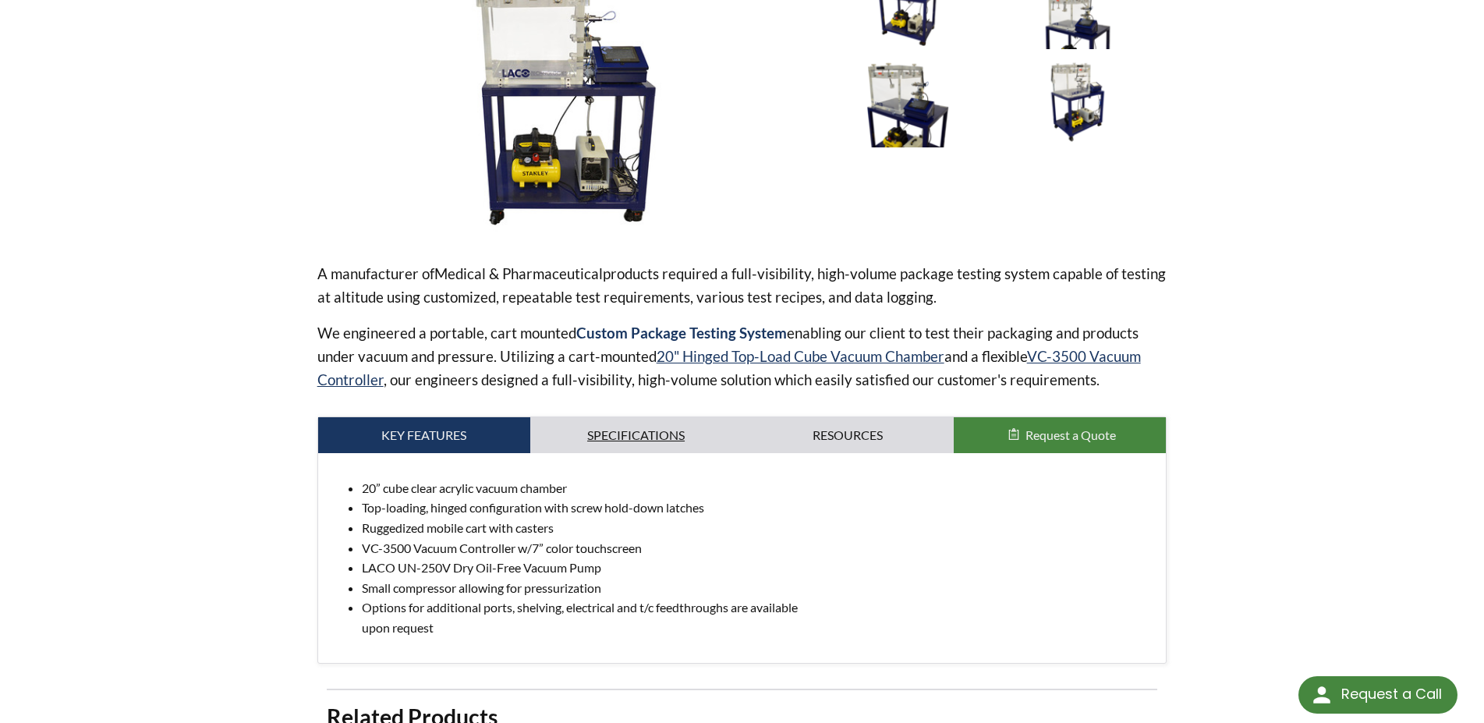
click at [671, 433] on link "Specifications" at bounding box center [636, 435] width 212 height 36
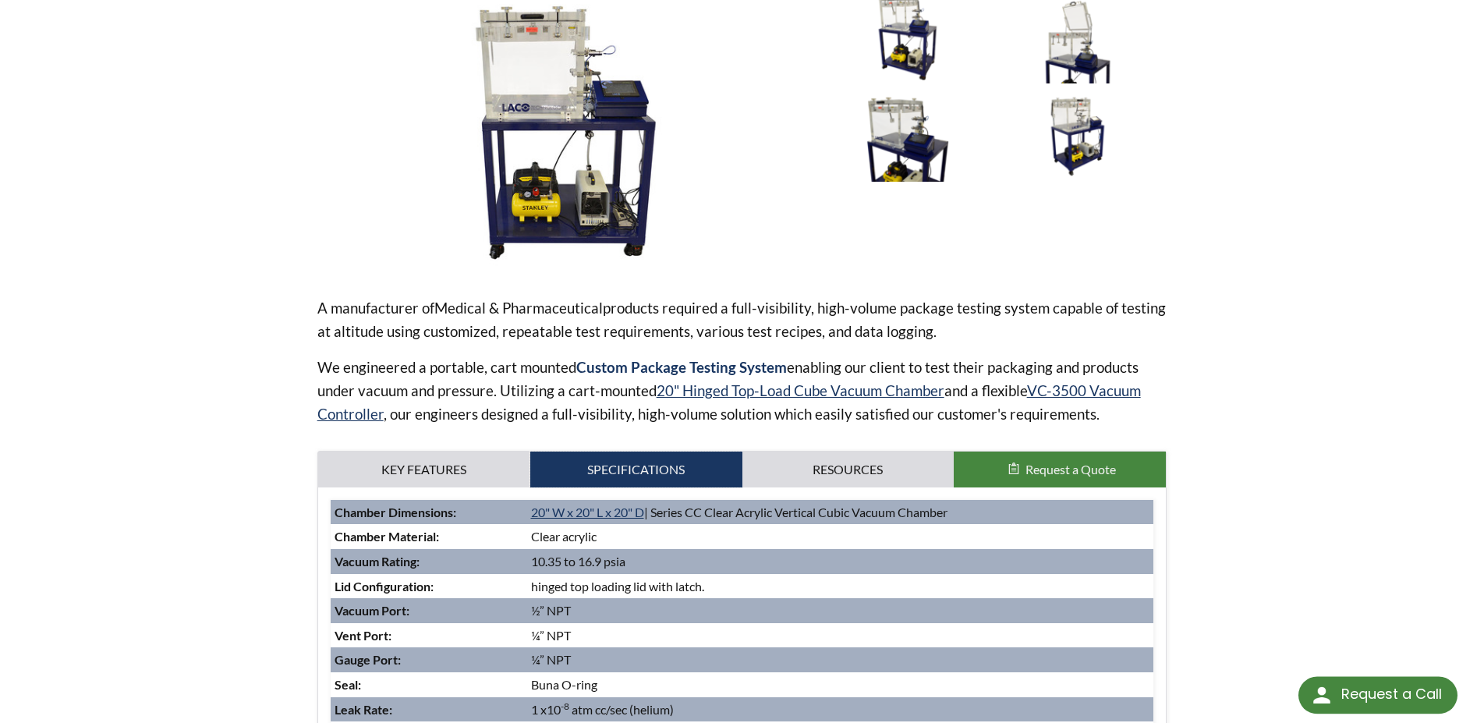
scroll to position [159, 0]
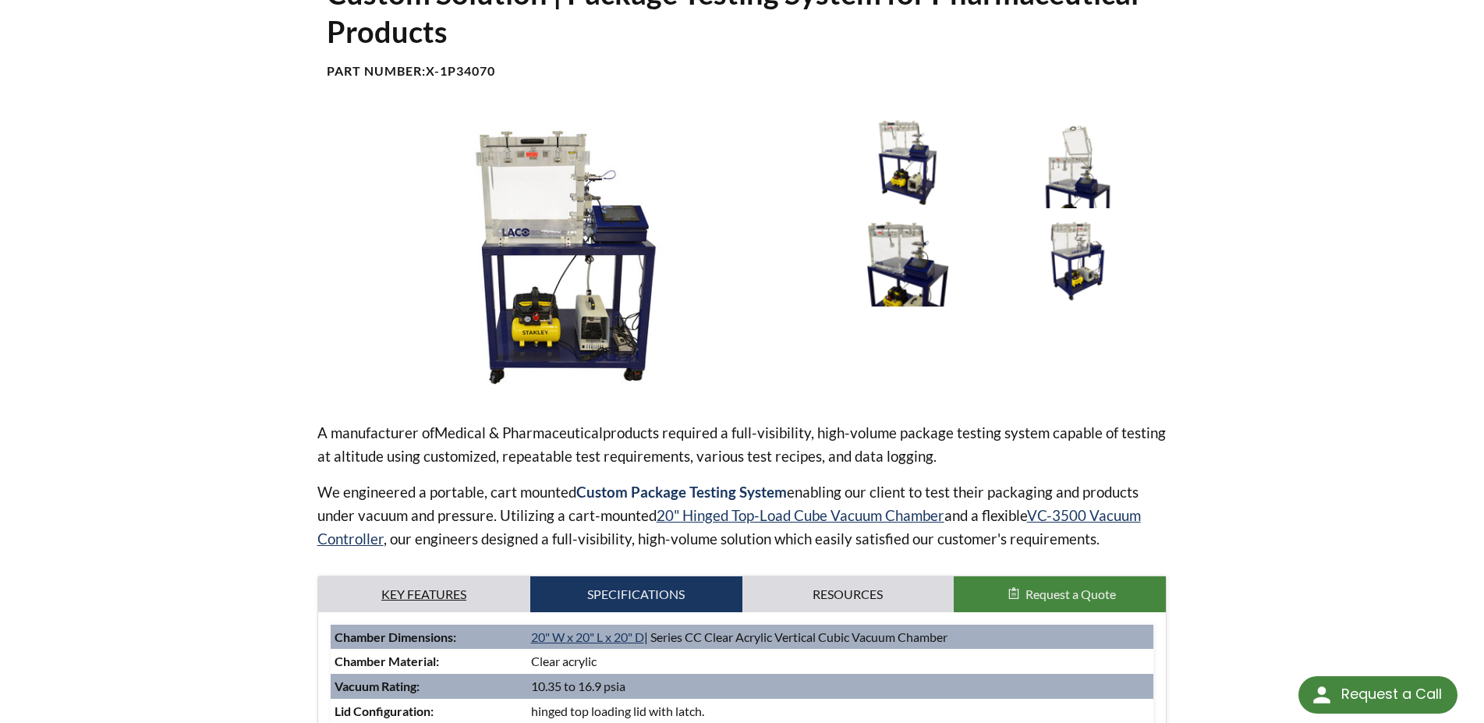
click at [469, 579] on link "Key Features" at bounding box center [424, 594] width 212 height 36
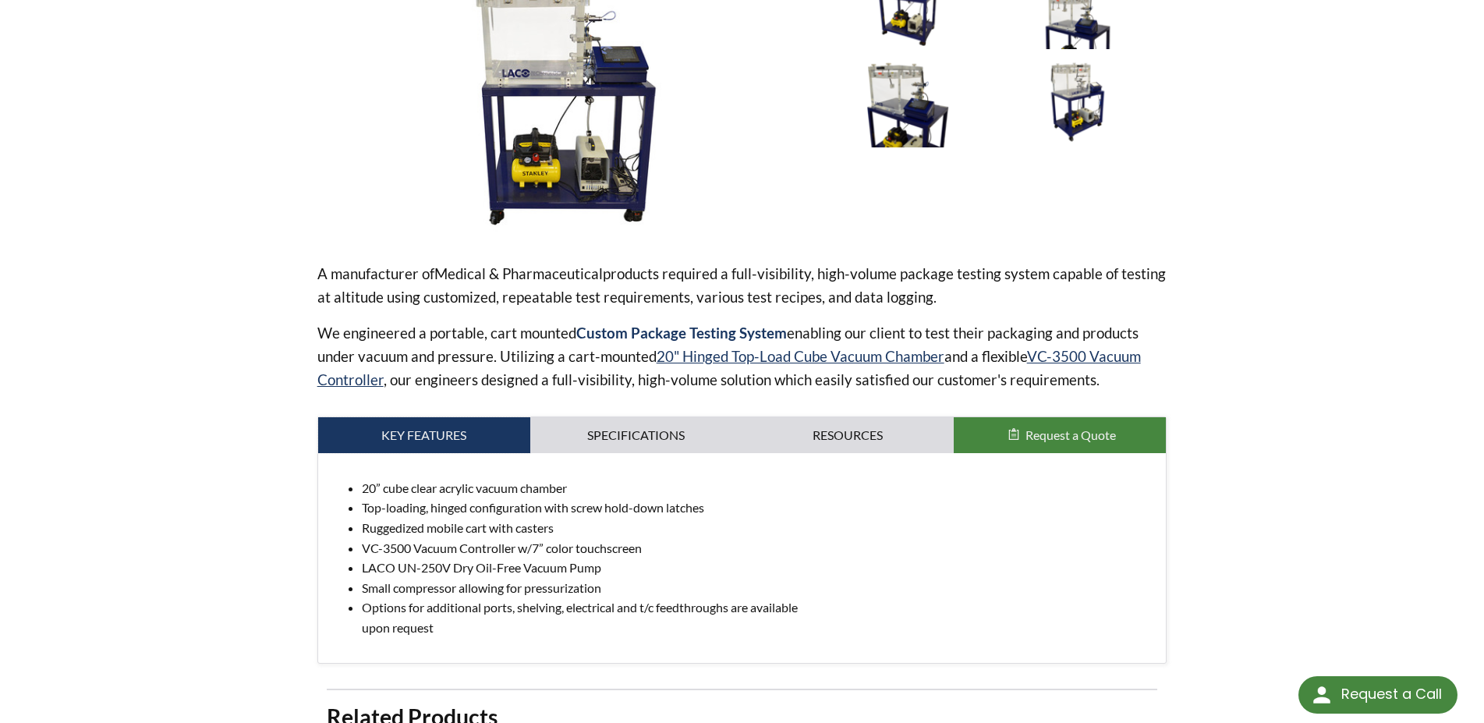
scroll to position [0, 0]
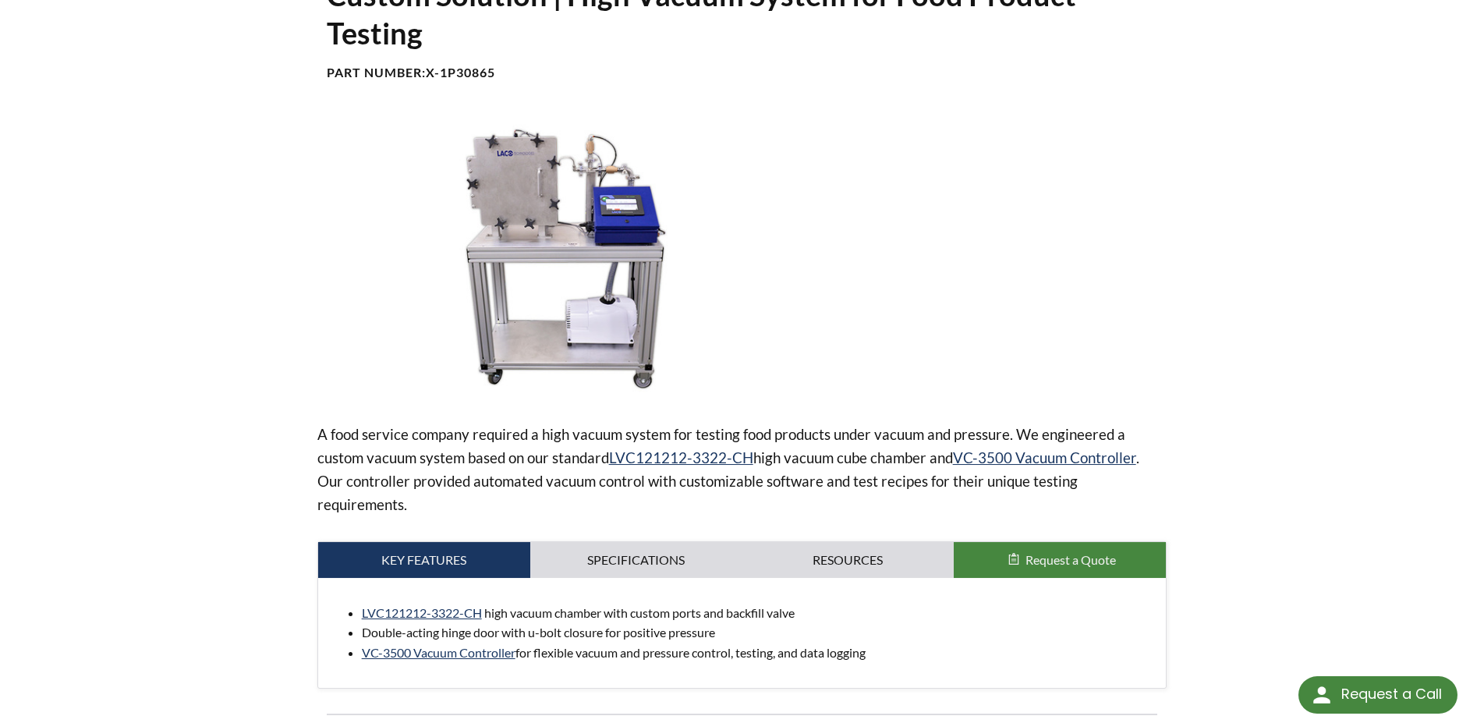
scroll to position [159, 0]
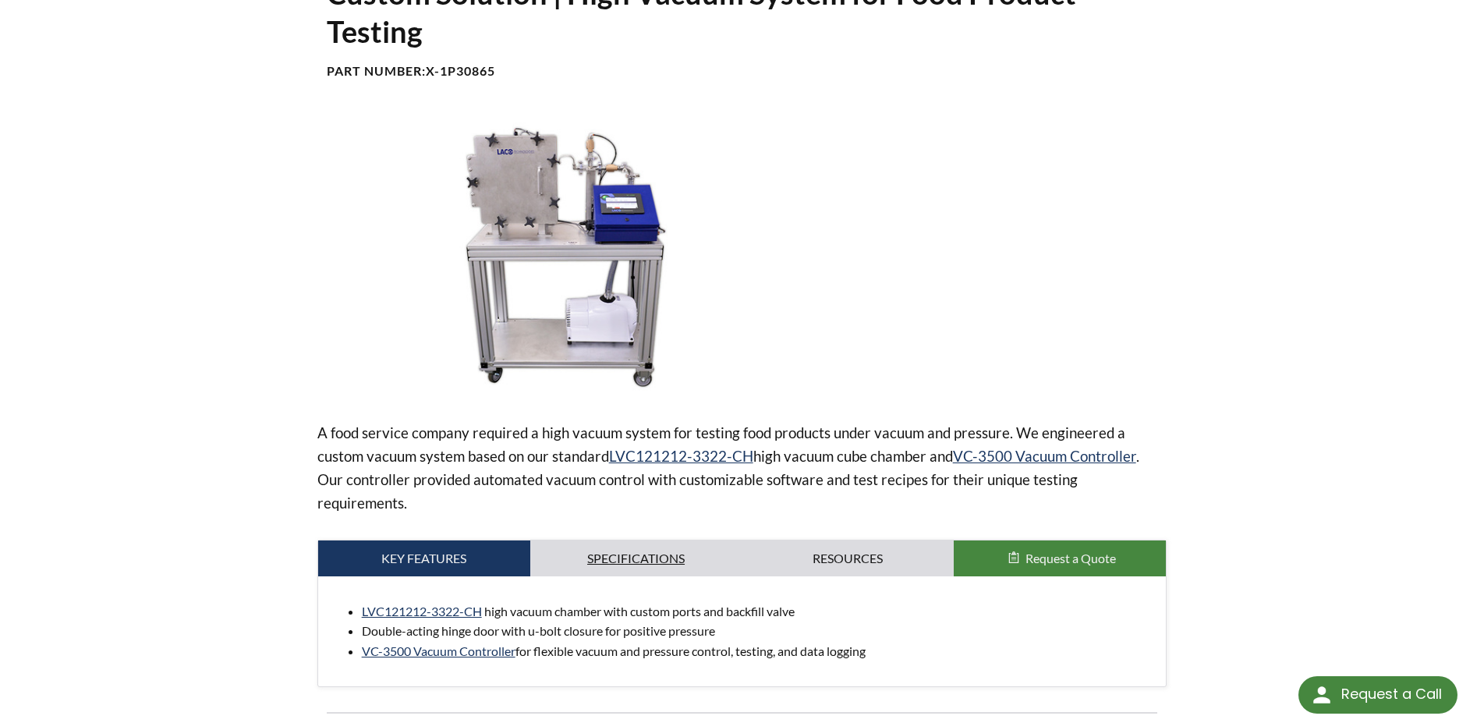
click at [624, 547] on link "Specifications" at bounding box center [636, 558] width 212 height 36
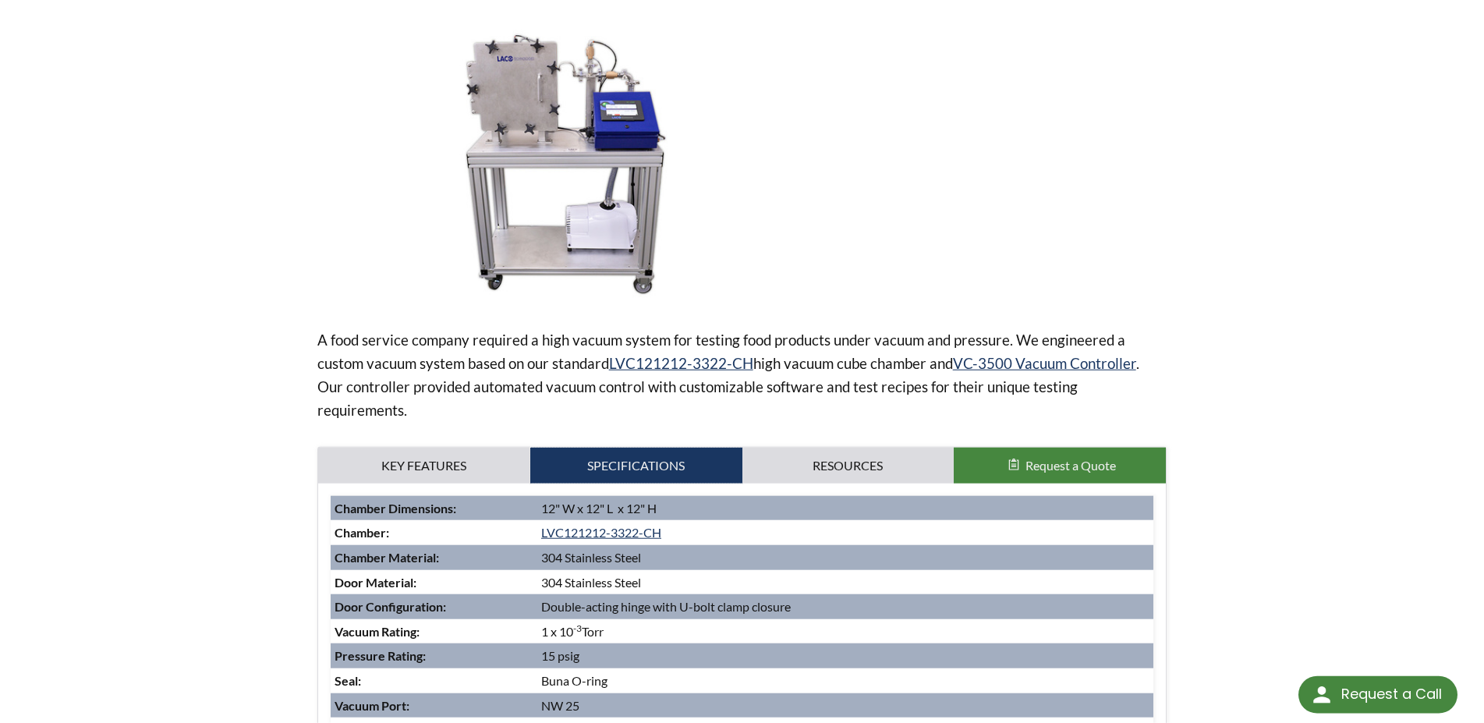
scroll to position [239, 0]
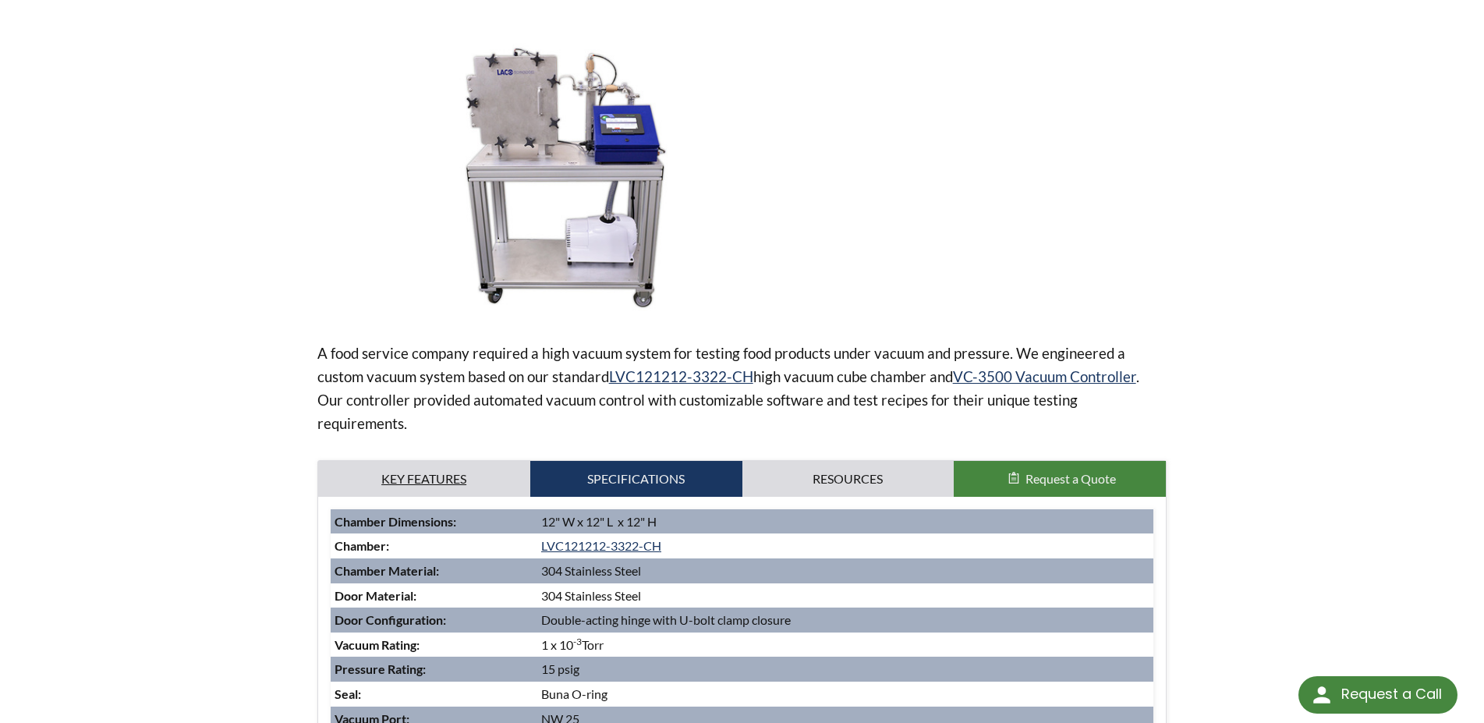
click at [459, 477] on link "Key Features" at bounding box center [424, 479] width 212 height 36
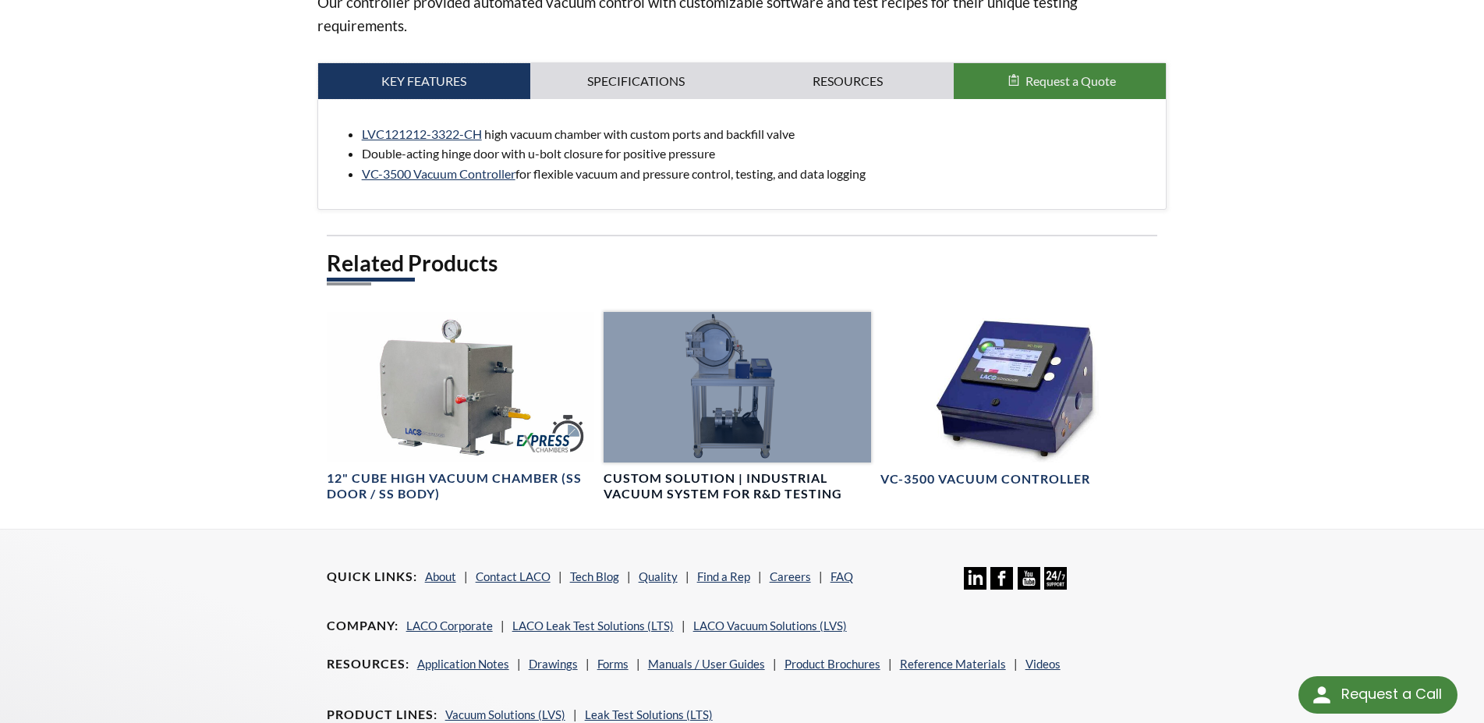
scroll to position [80, 0]
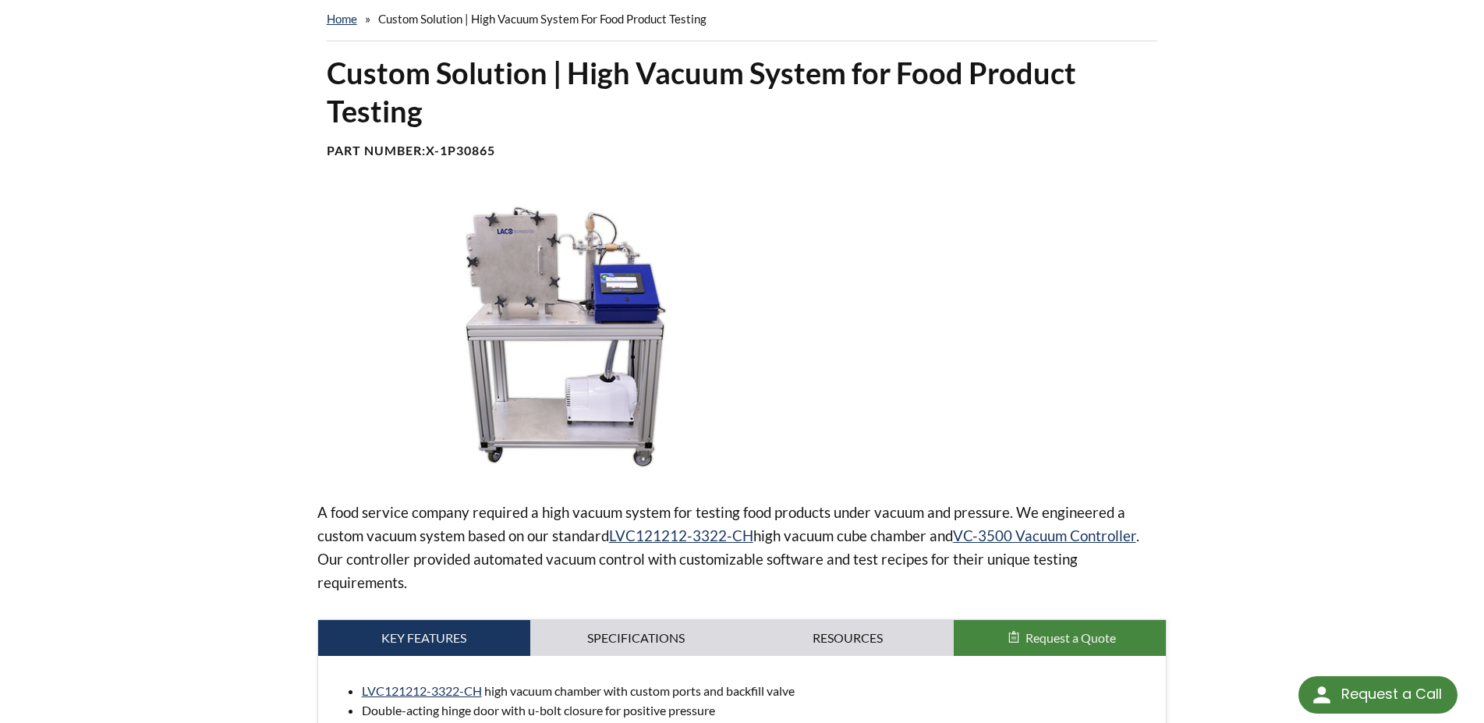
click at [622, 373] on img at bounding box center [566, 336] width 498 height 279
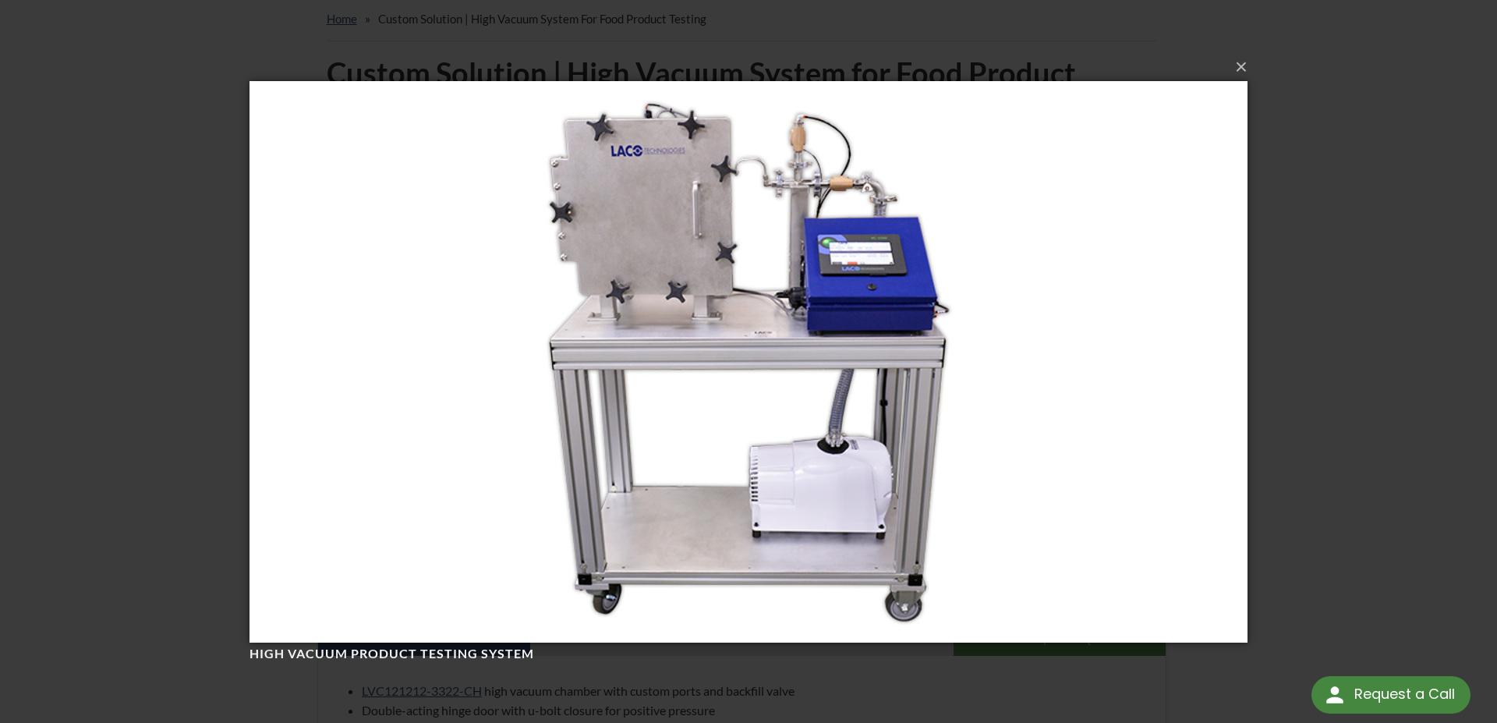
click at [810, 510] on img at bounding box center [749, 362] width 998 height 624
click at [1426, 282] on div "× High Vacuum Product Testing System Loading..." at bounding box center [748, 361] width 1497 height 723
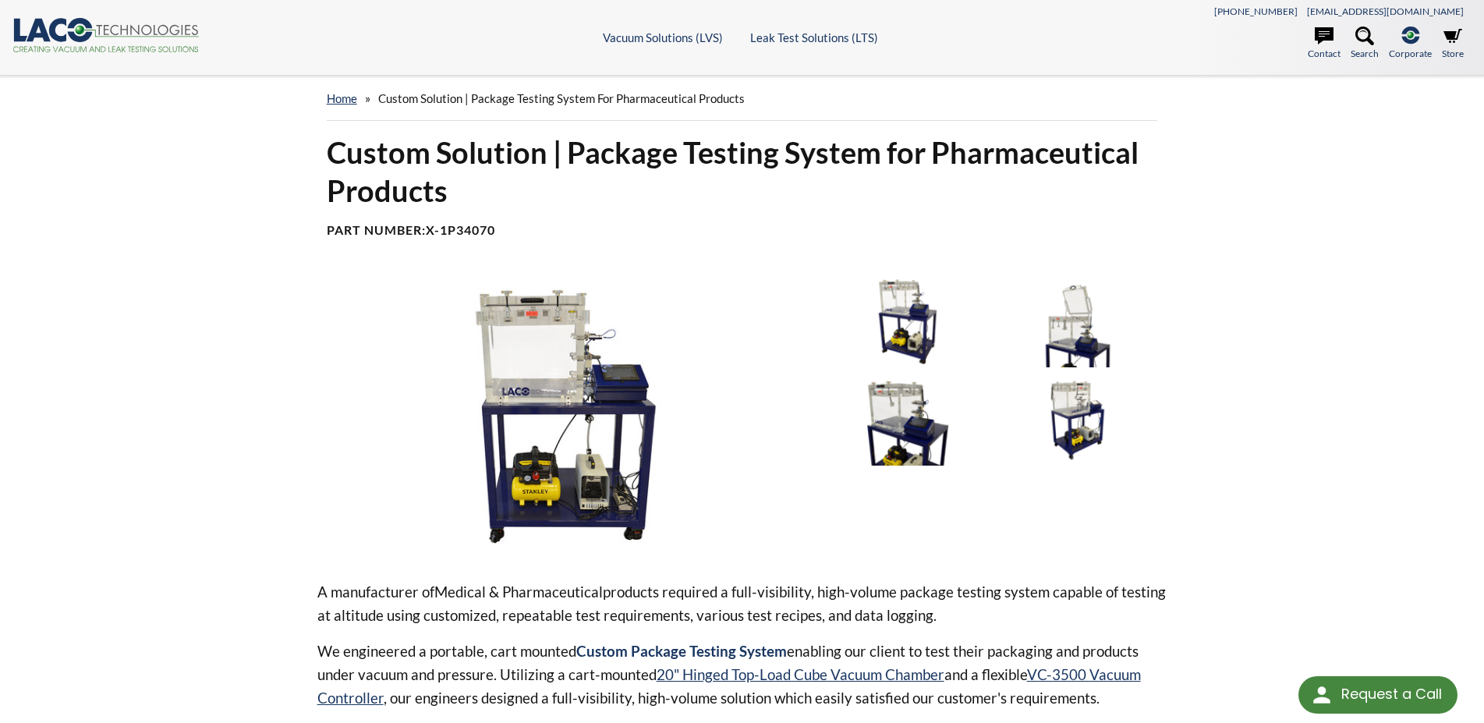
click at [549, 492] on img at bounding box center [566, 415] width 498 height 279
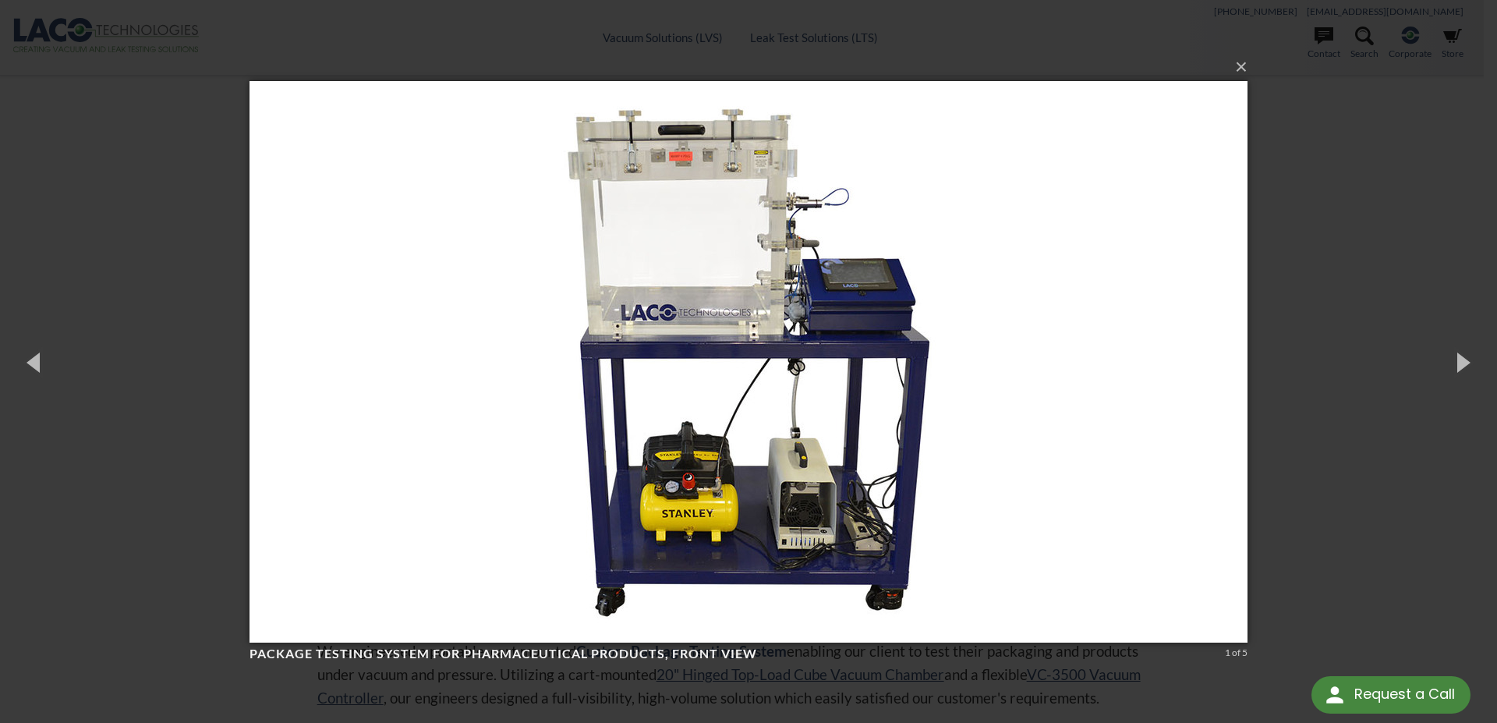
click at [1342, 186] on div "× Package Testing System for Pharmaceutical Products, front view 1 of 5 Loading…" at bounding box center [748, 361] width 1497 height 723
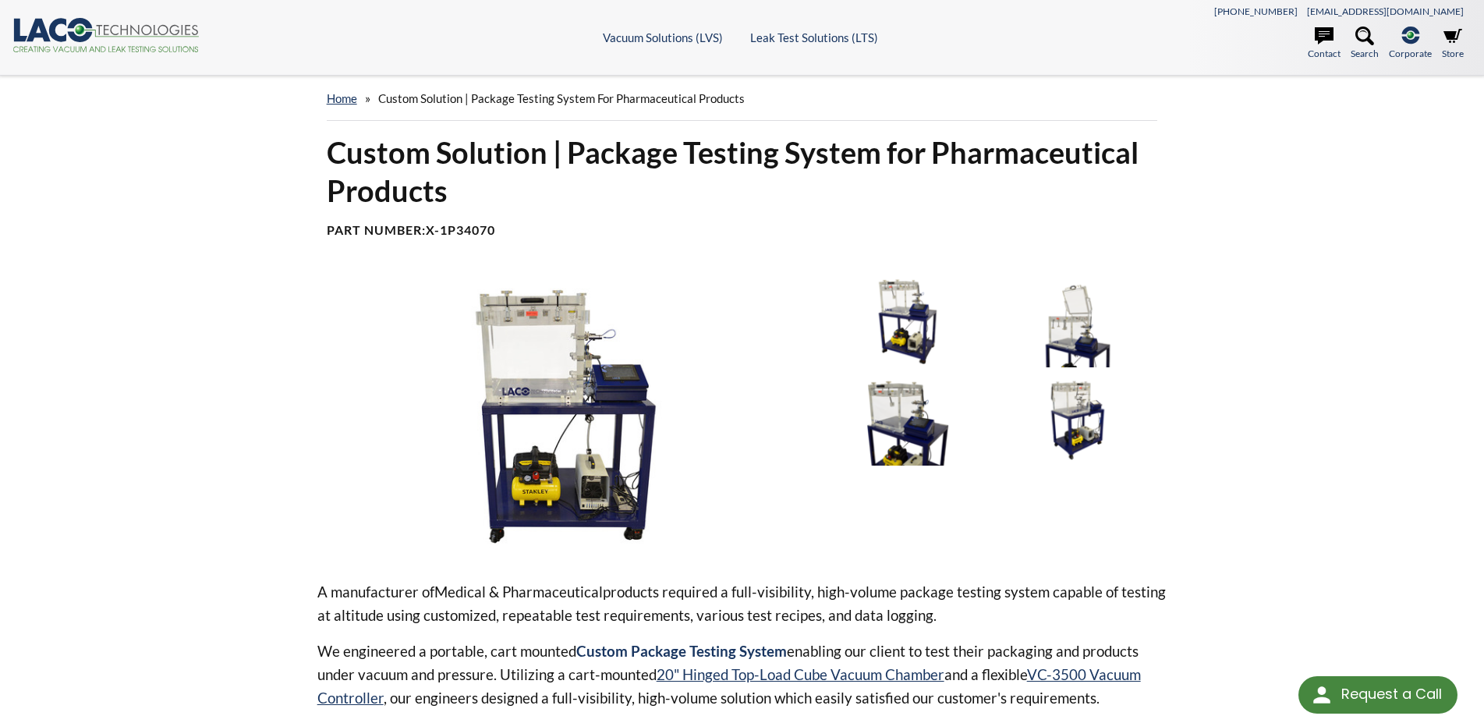
drag, startPoint x: 504, startPoint y: 228, endPoint x: 446, endPoint y: 232, distance: 57.9
click at [446, 232] on h4 "Part Number: X-1P34070" at bounding box center [742, 230] width 831 height 16
copy b "1P34070"
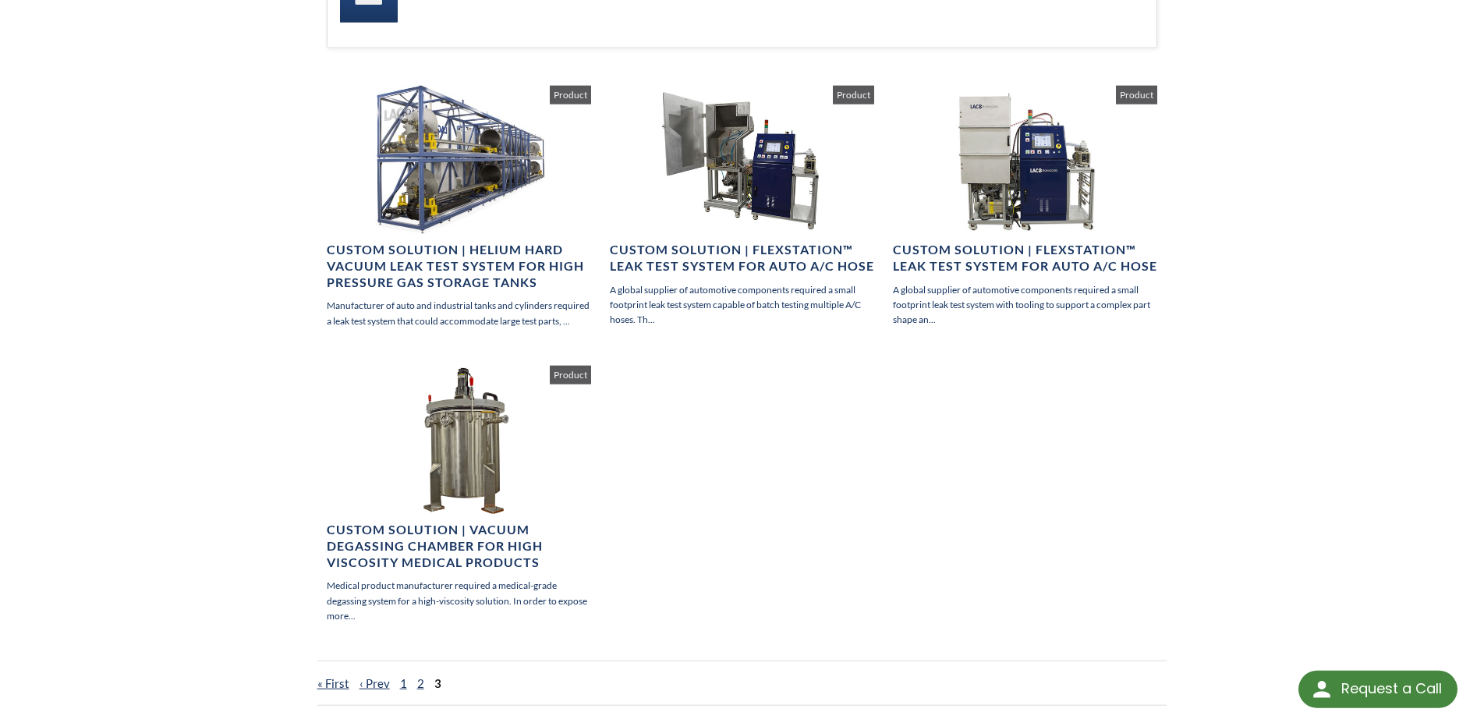
scroll to position [239, 0]
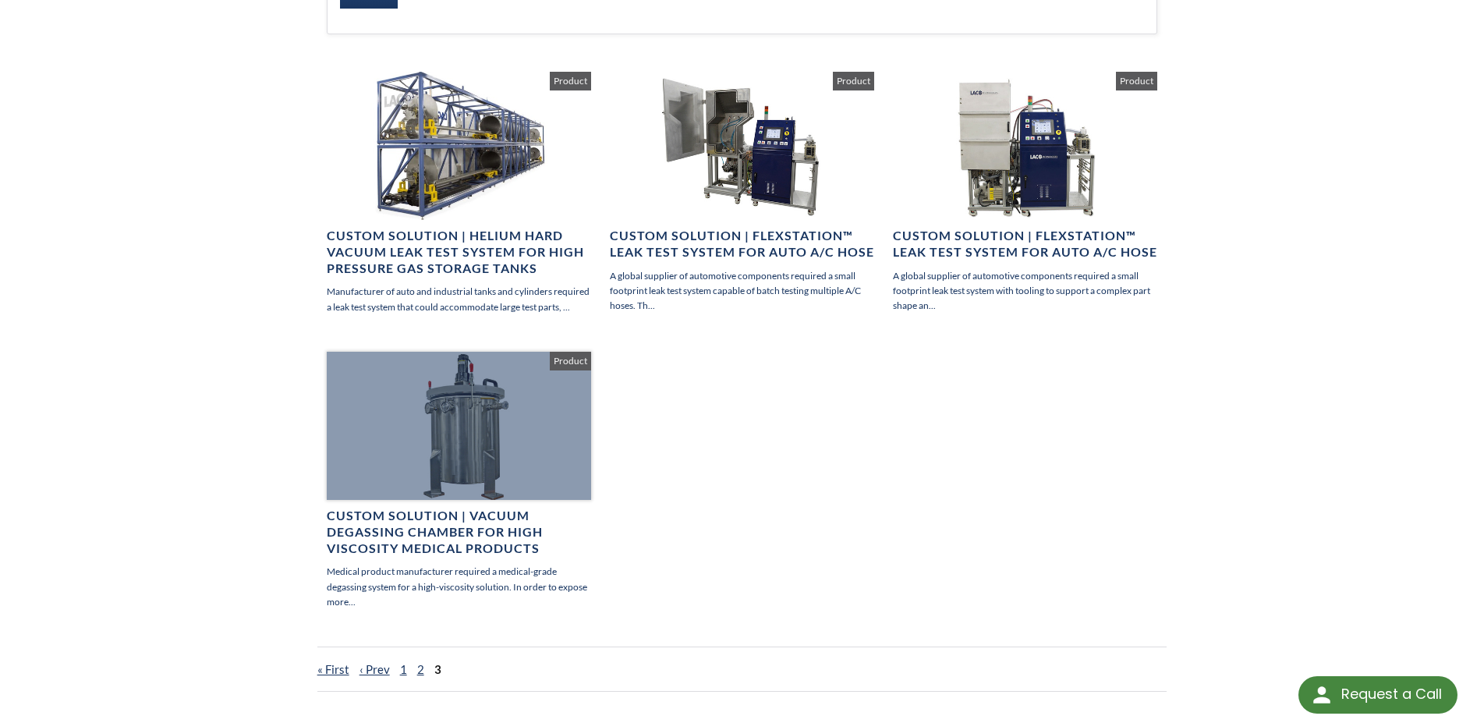
click at [479, 507] on div "Custom Solution | Vacuum Degassing Chamber for High Viscosity Medical Products …" at bounding box center [459, 487] width 264 height 270
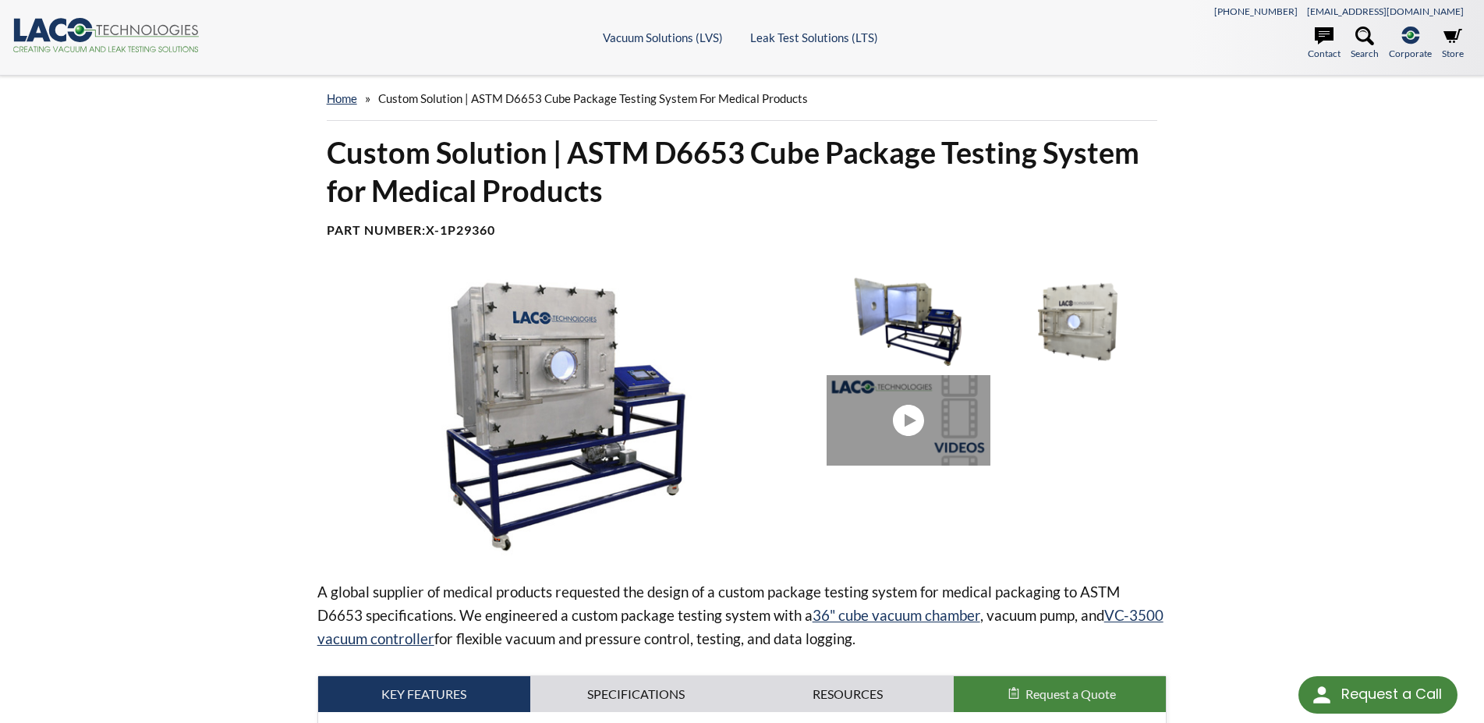
click at [624, 464] on img at bounding box center [566, 415] width 498 height 279
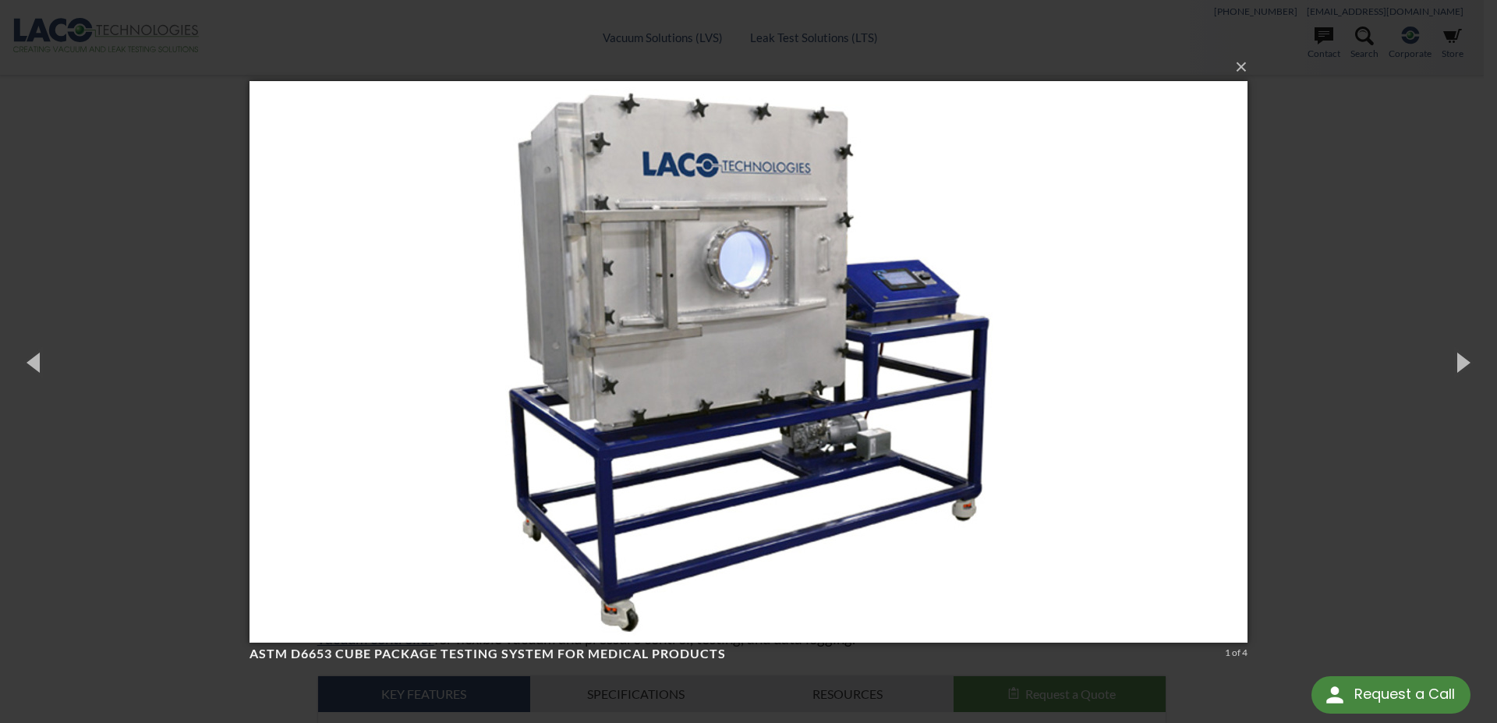
click at [846, 472] on img at bounding box center [749, 362] width 998 height 624
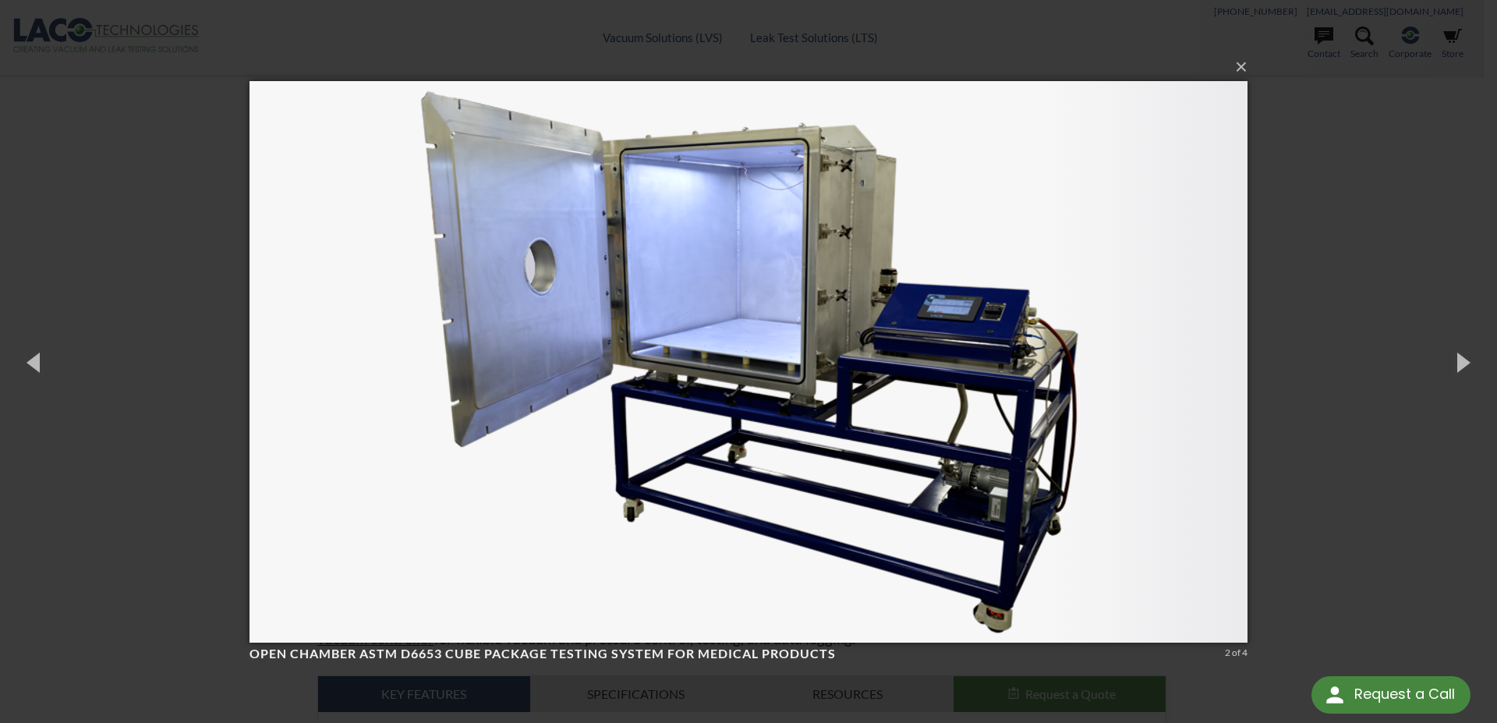
click at [847, 471] on img at bounding box center [749, 362] width 998 height 624
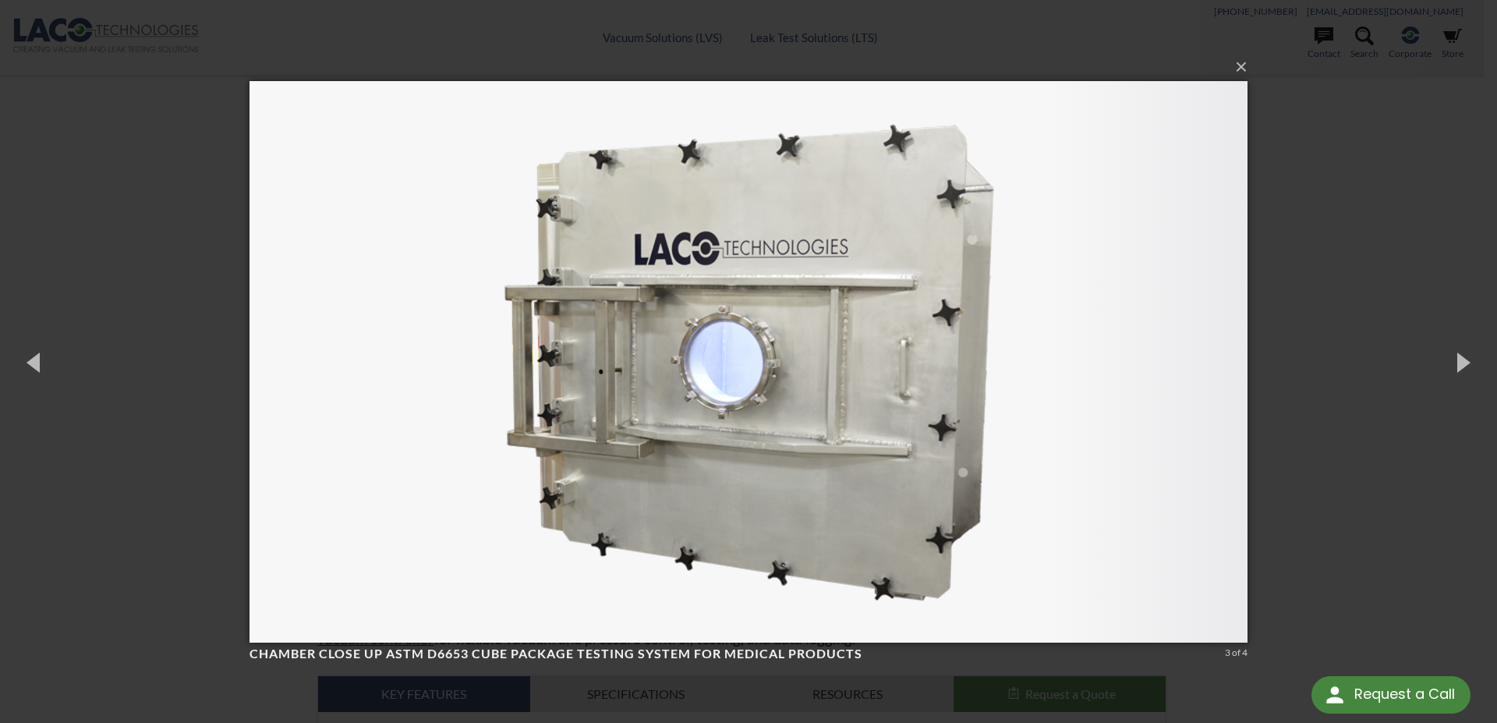
click at [1344, 242] on div "× Chamber close up ASTM D6653 Cube Package Testing System for Medical Products …" at bounding box center [748, 361] width 1497 height 723
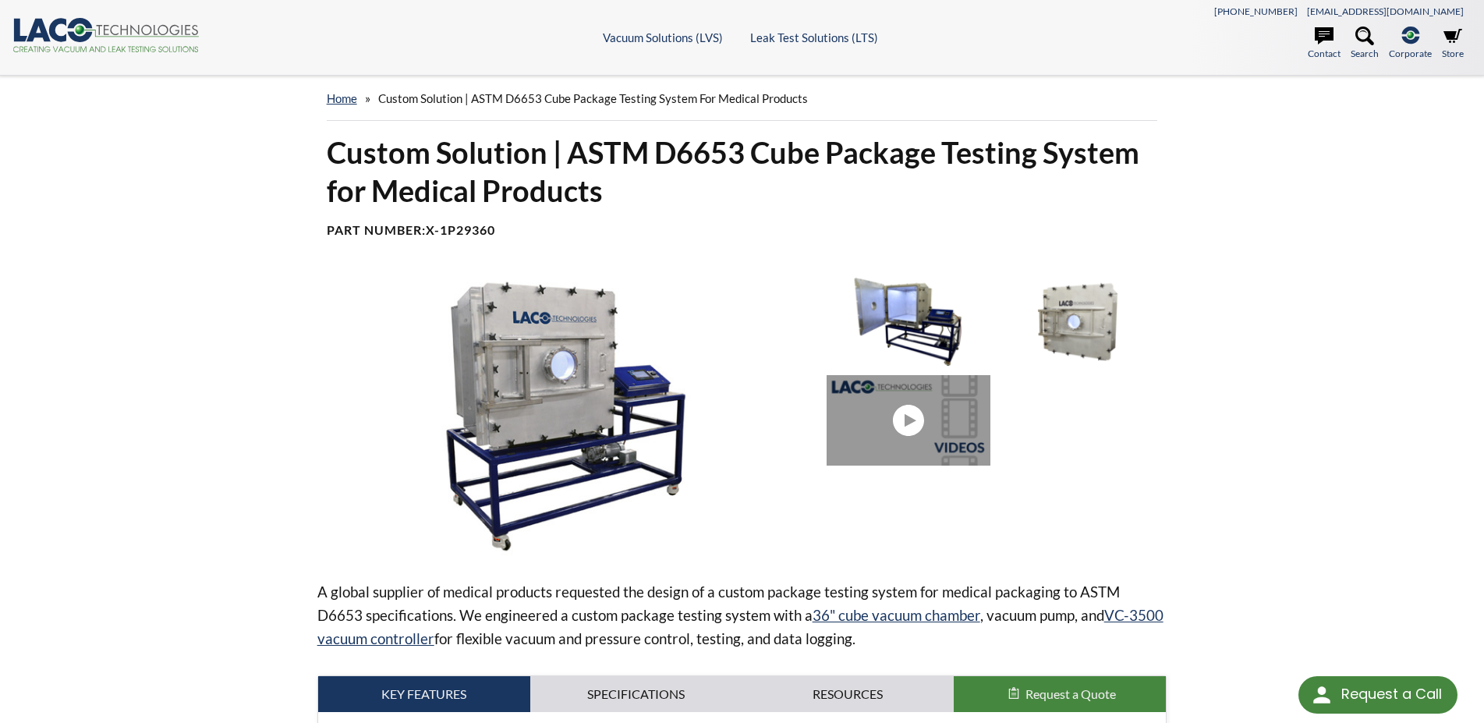
click at [914, 428] on link at bounding box center [912, 420] width 170 height 90
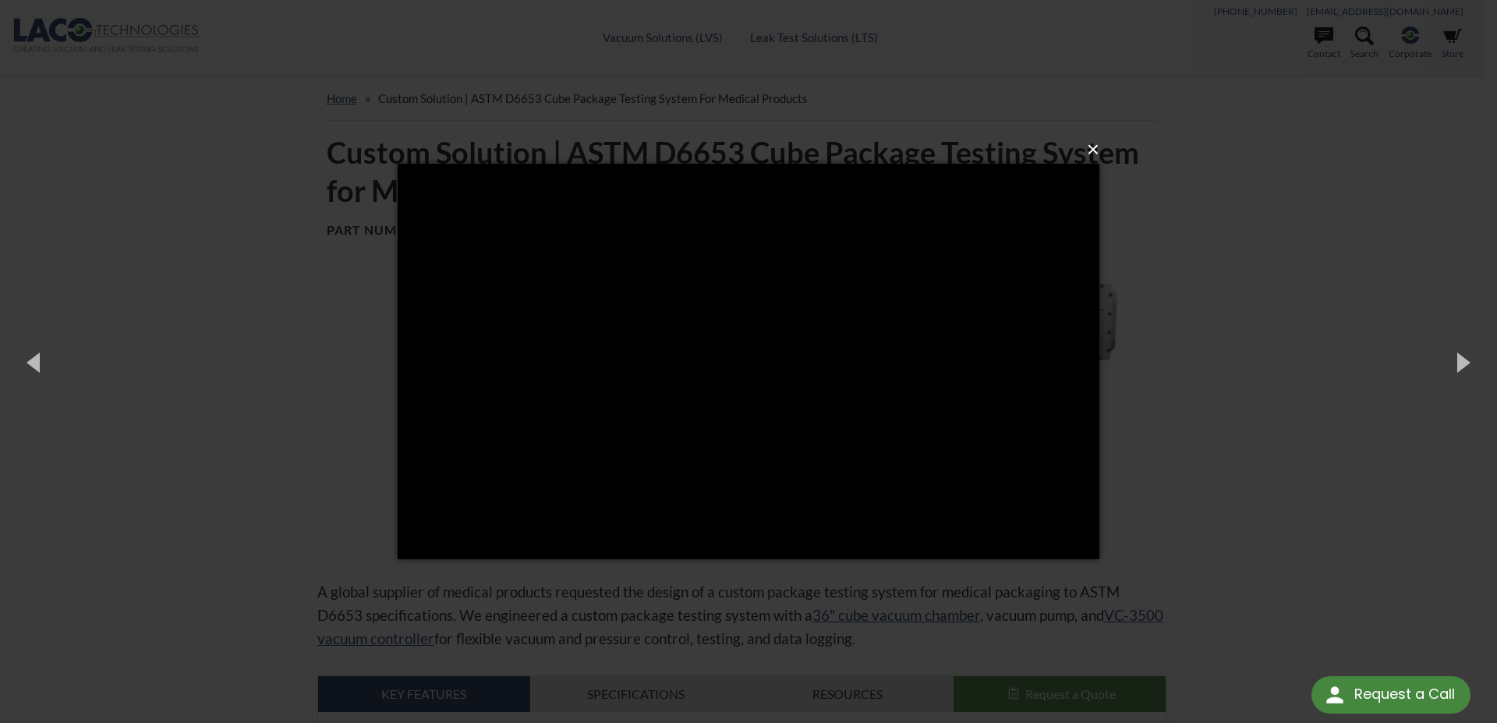
click at [1100, 146] on button "×" at bounding box center [753, 150] width 702 height 34
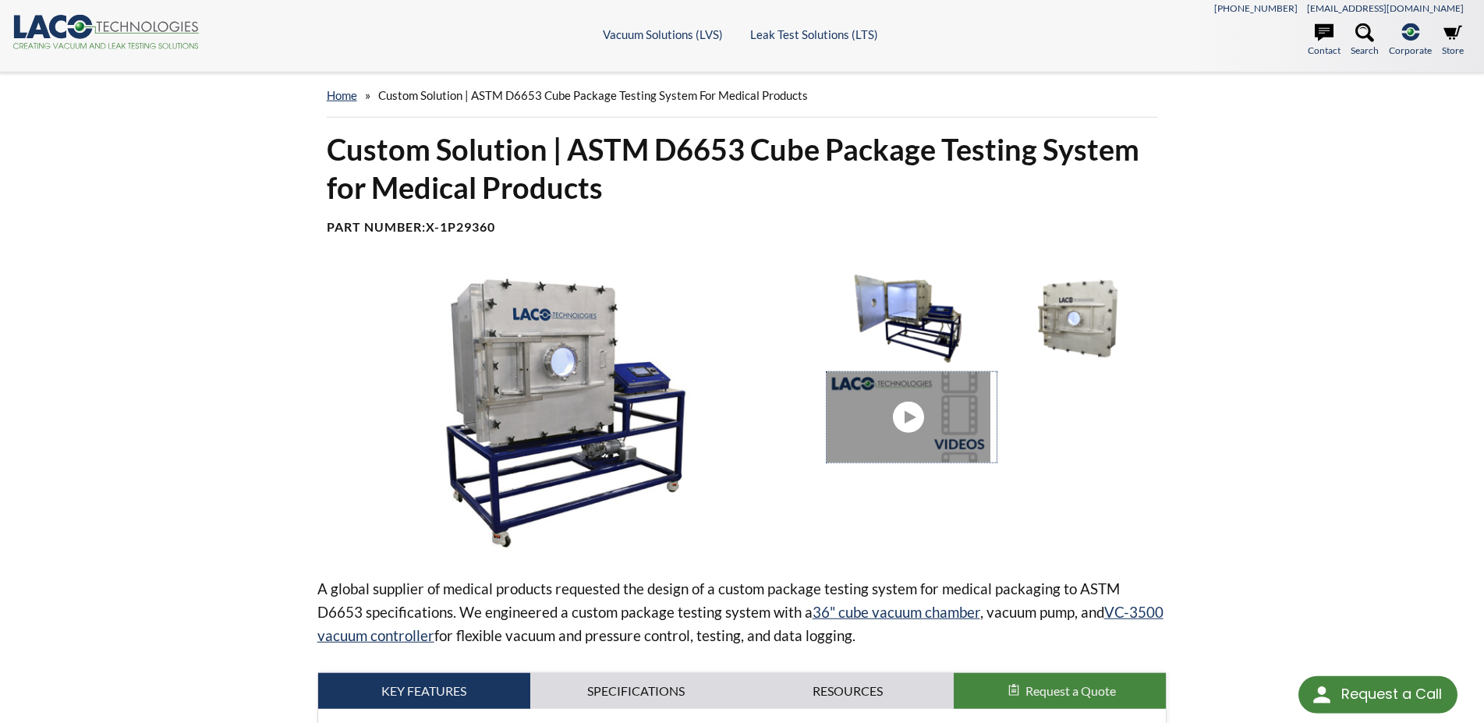
scroll to position [318, 0]
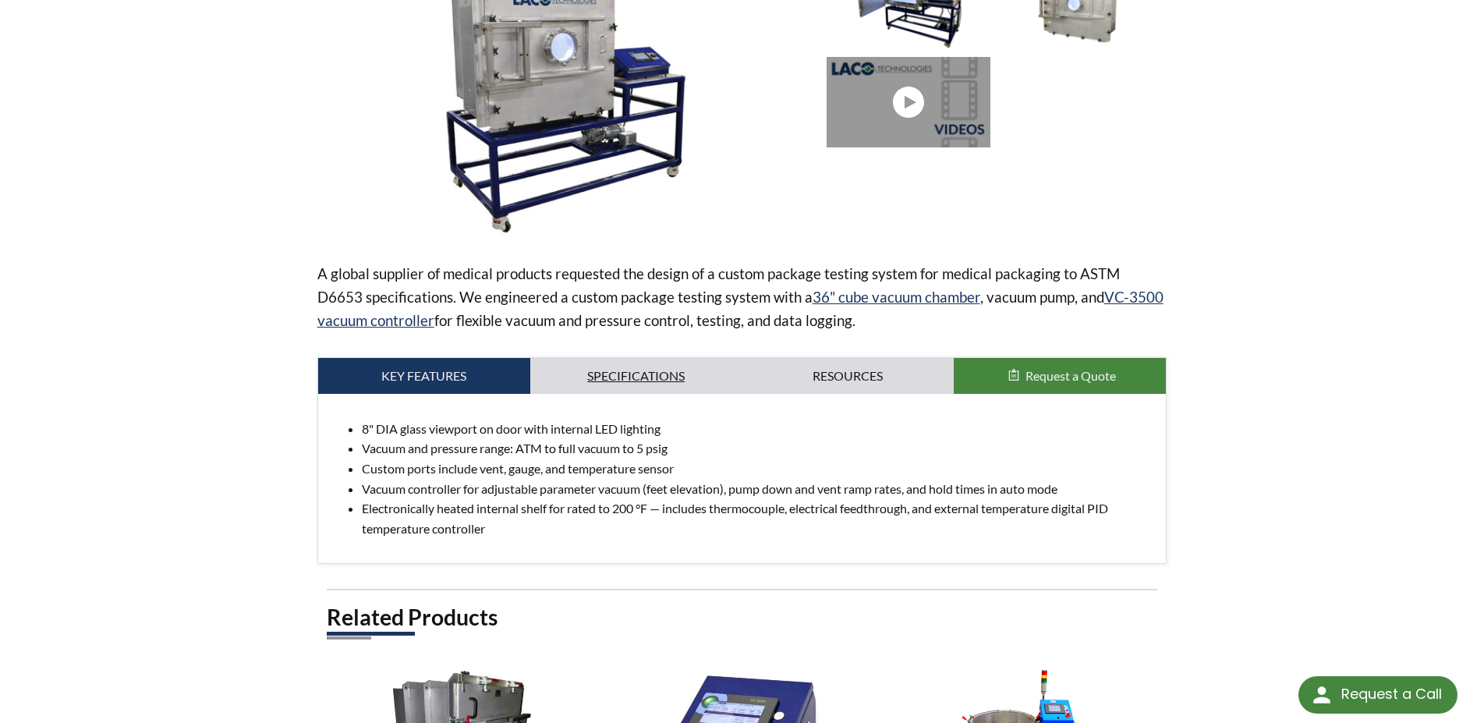
click at [560, 379] on link "Specifications" at bounding box center [636, 376] width 212 height 36
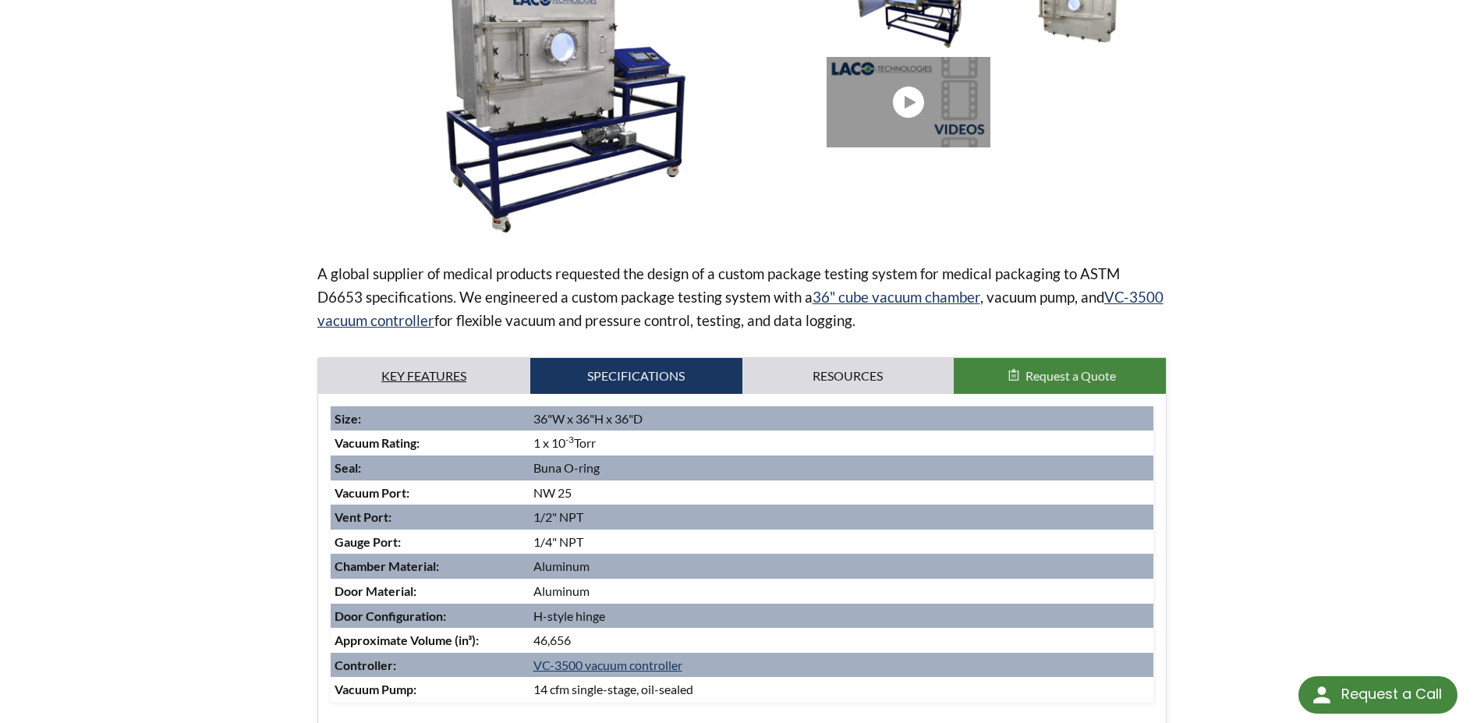
click at [449, 378] on link "Key Features" at bounding box center [424, 376] width 212 height 36
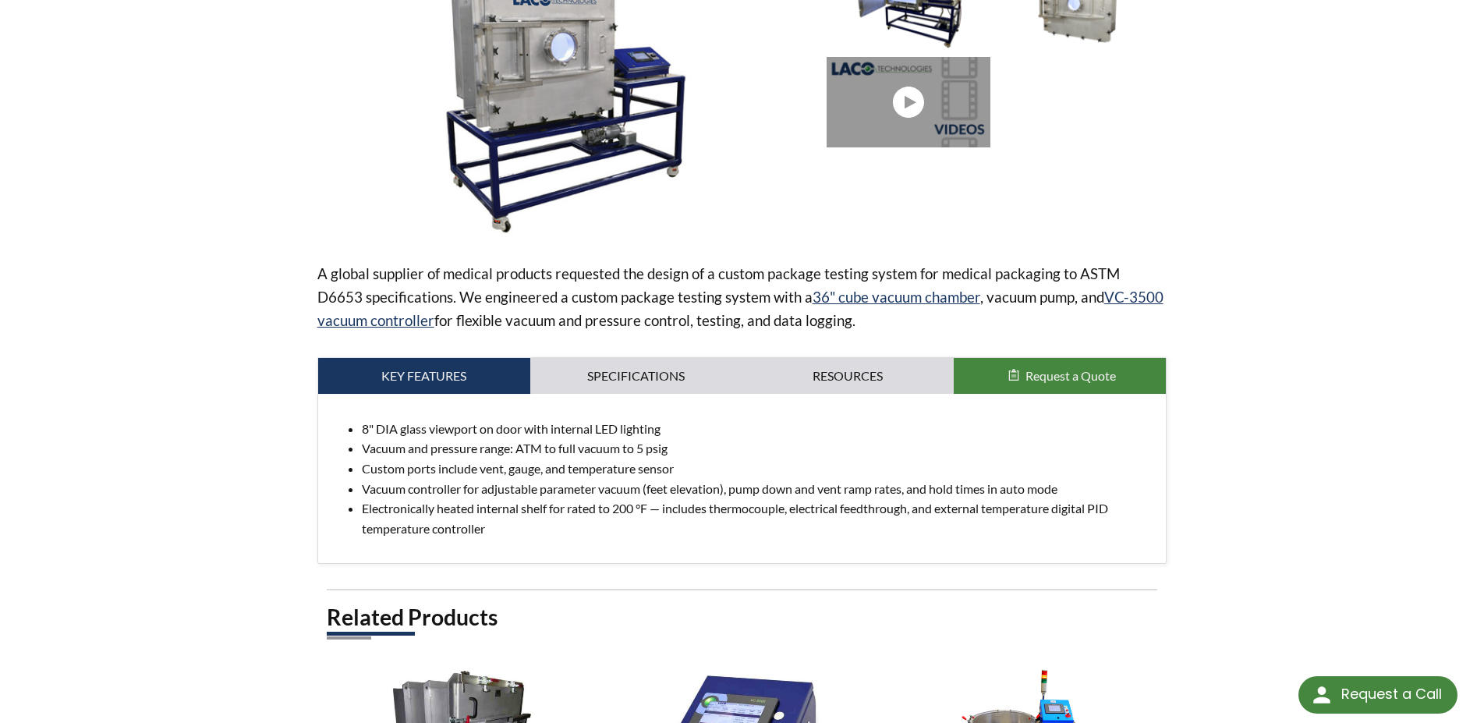
scroll to position [0, 0]
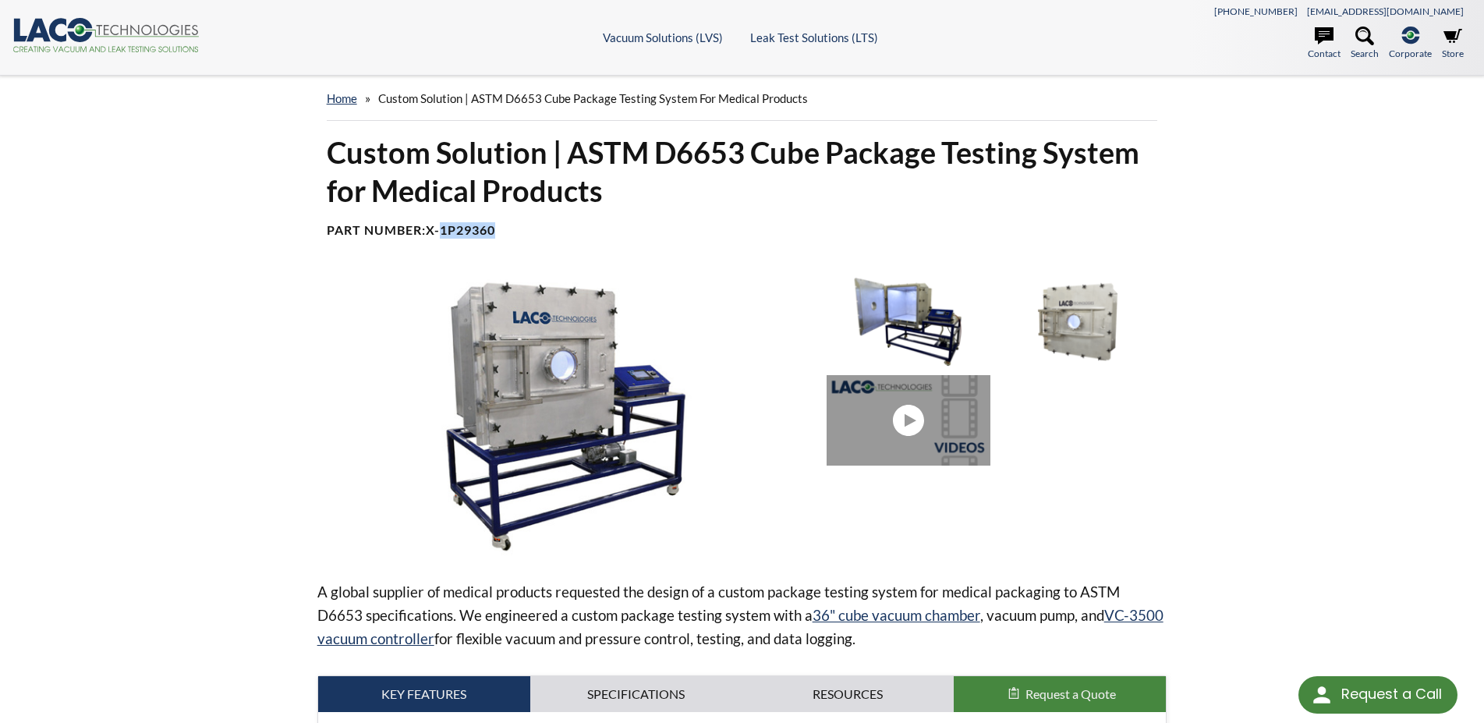
drag, startPoint x: 499, startPoint y: 229, endPoint x: 449, endPoint y: 225, distance: 50.1
click at [447, 225] on b "X-1P29360" at bounding box center [460, 229] width 69 height 15
copy b "1P29360"
click at [591, 451] on img at bounding box center [566, 415] width 498 height 279
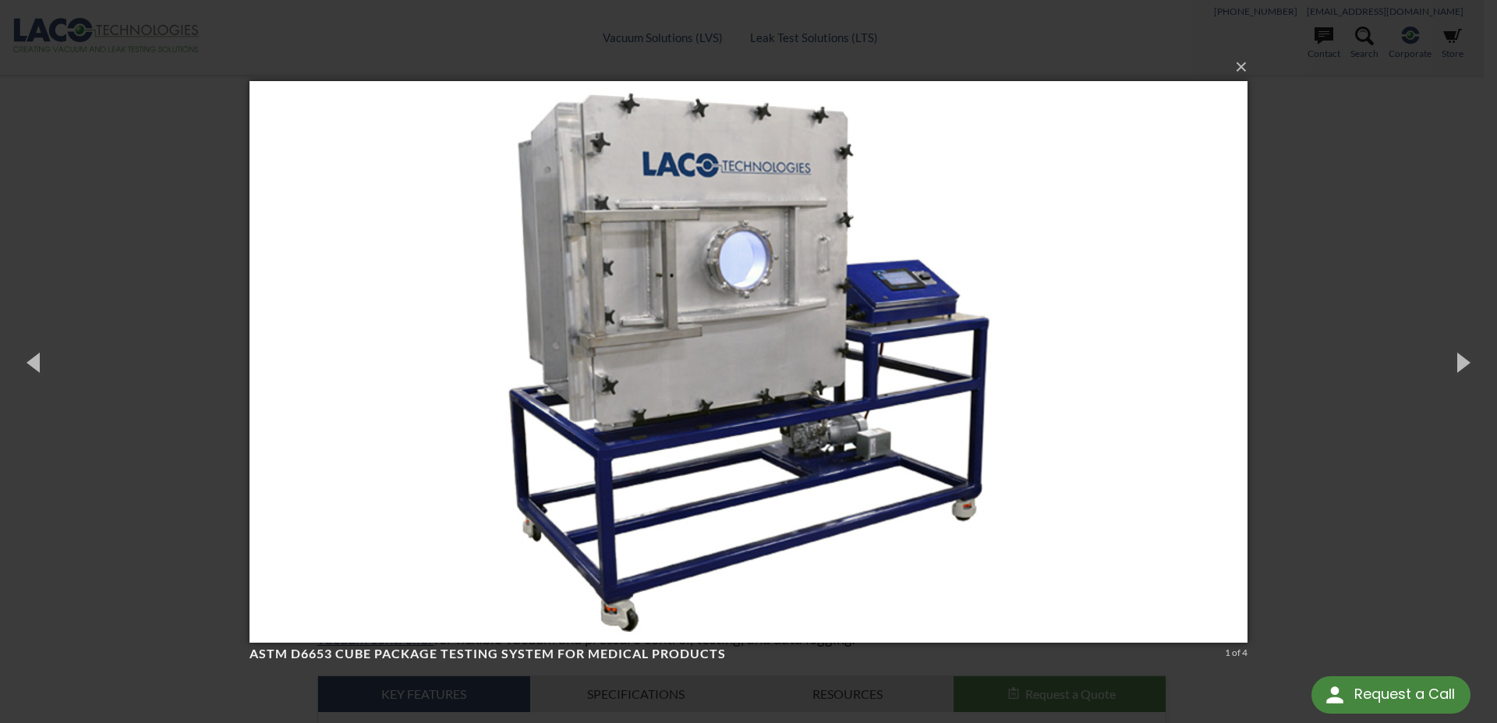
click at [1315, 191] on div "× ASTM D6653 Cube Package Testing System for Medical Products 1 of 4 Loading..." at bounding box center [748, 361] width 1497 height 723
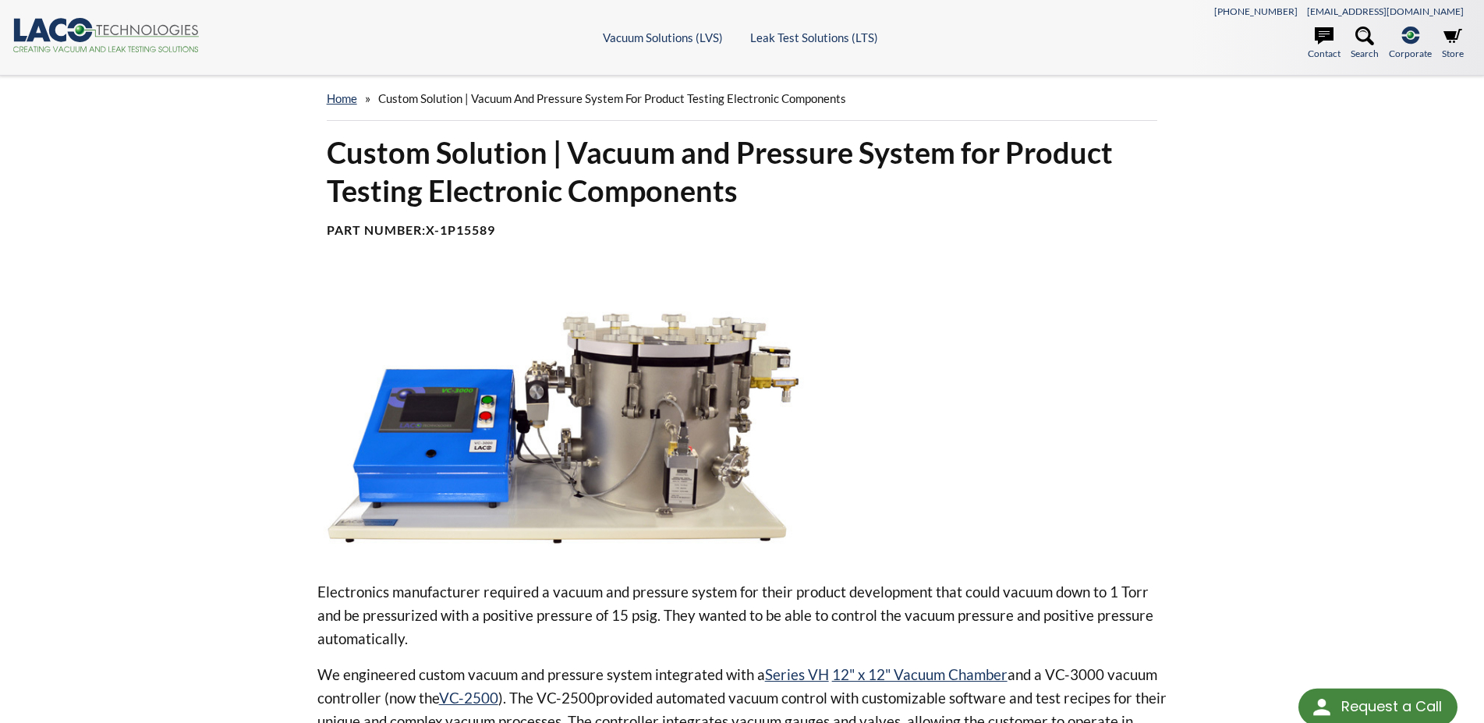
select select "Language Translate Widget"
drag, startPoint x: 501, startPoint y: 231, endPoint x: 441, endPoint y: 230, distance: 59.3
click at [441, 230] on h4 "Part Number: X-1P15589" at bounding box center [742, 230] width 831 height 16
copy b "1P15589"
click at [1296, 389] on div "home » Custom Solution | Vacuum and Pressure System for Product Testing Electro…" at bounding box center [742, 672] width 1484 height 1192
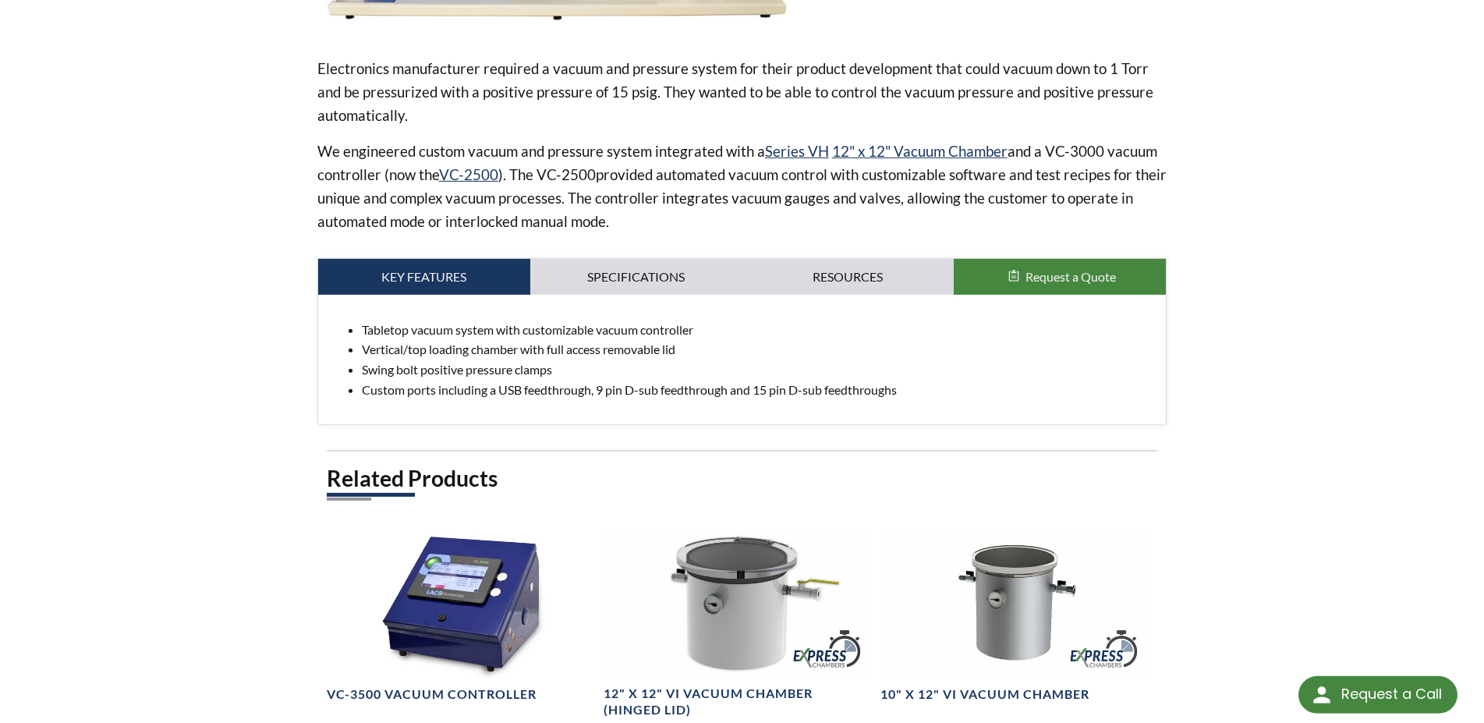
scroll to position [636, 0]
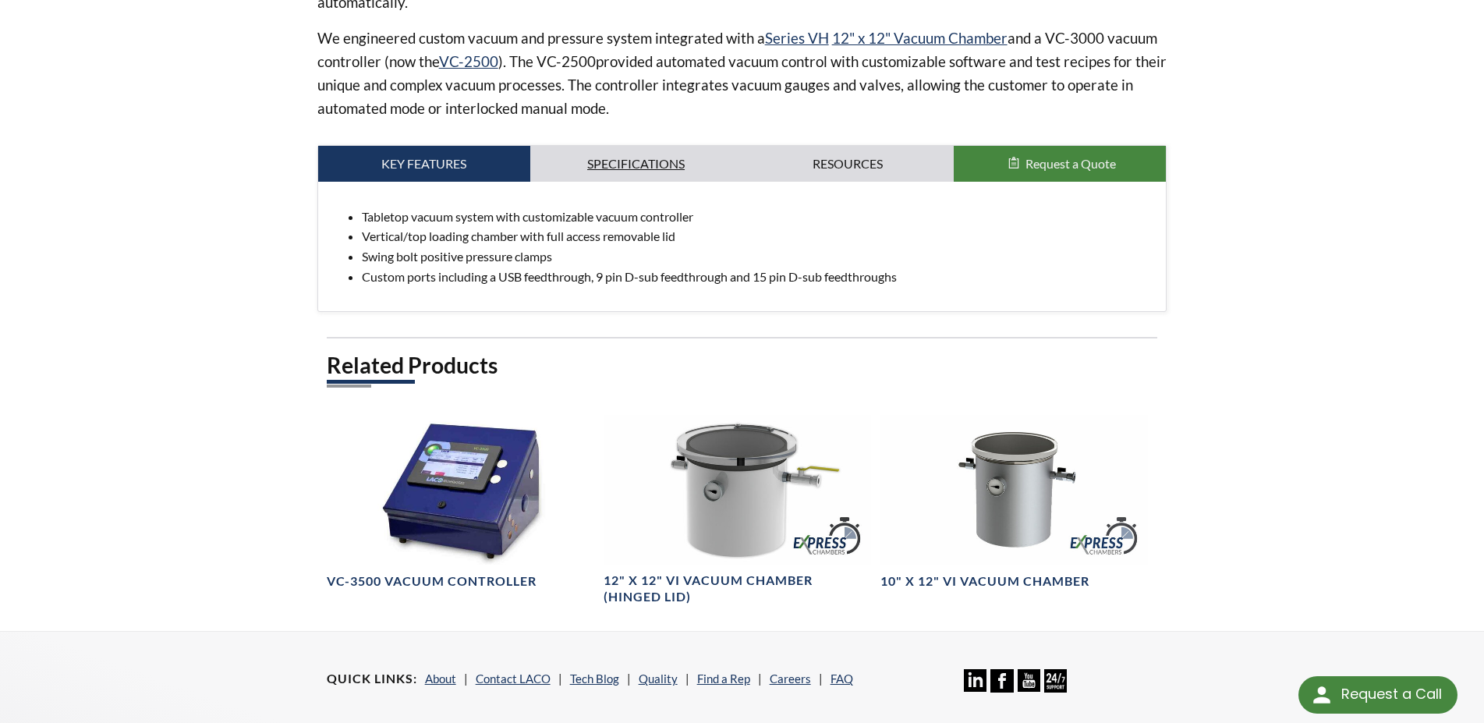
click at [601, 156] on link "Specifications" at bounding box center [636, 164] width 212 height 36
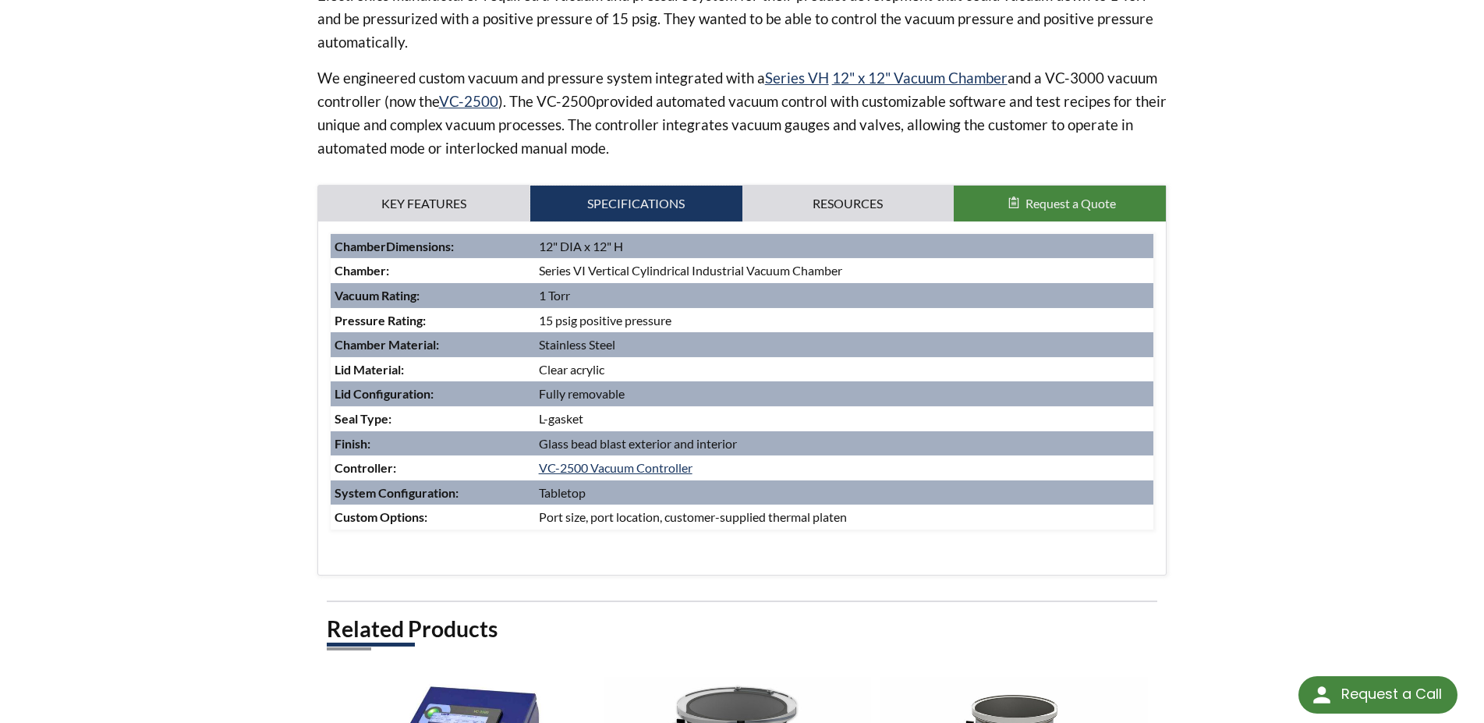
scroll to position [80, 0]
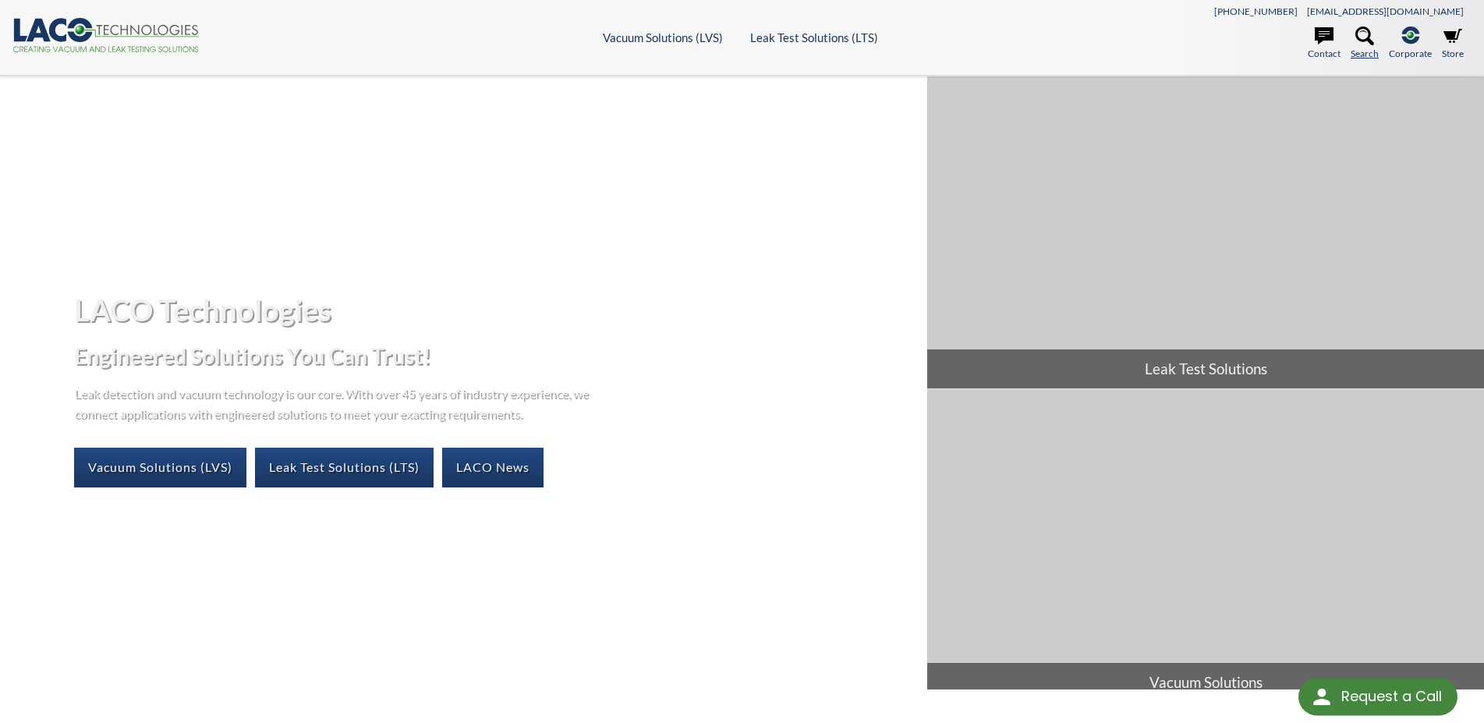
click at [1360, 42] on icon at bounding box center [1364, 36] width 19 height 19
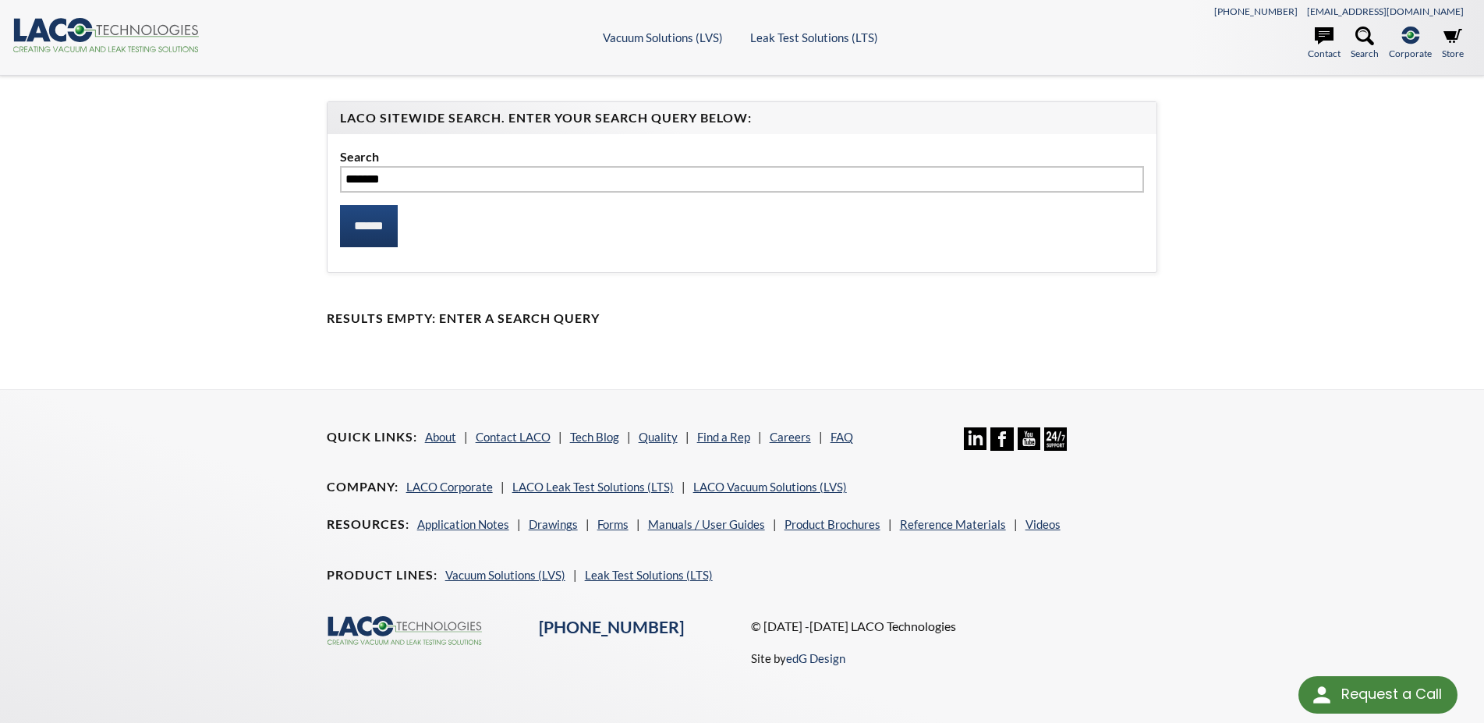
type input "*******"
click at [340, 205] on input "******" at bounding box center [369, 226] width 58 height 42
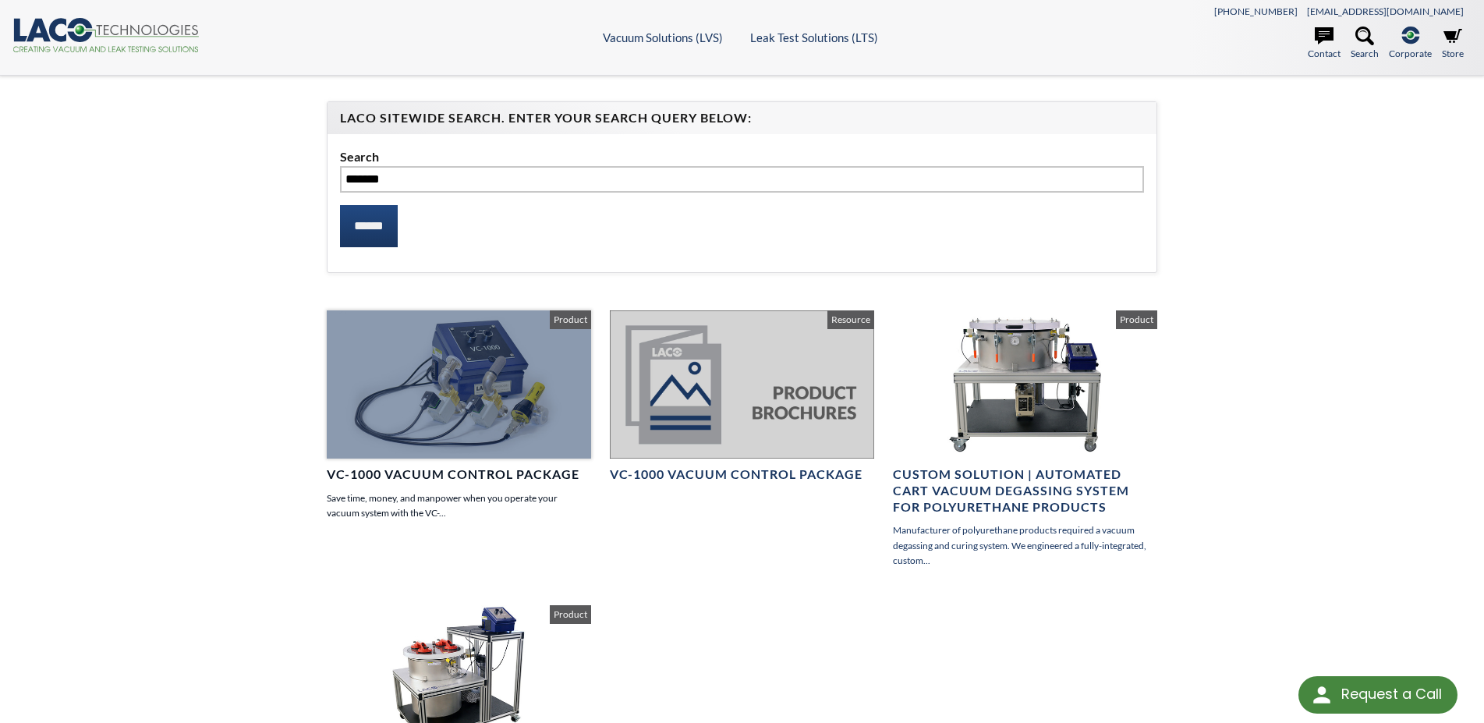
click at [455, 393] on div at bounding box center [459, 384] width 264 height 148
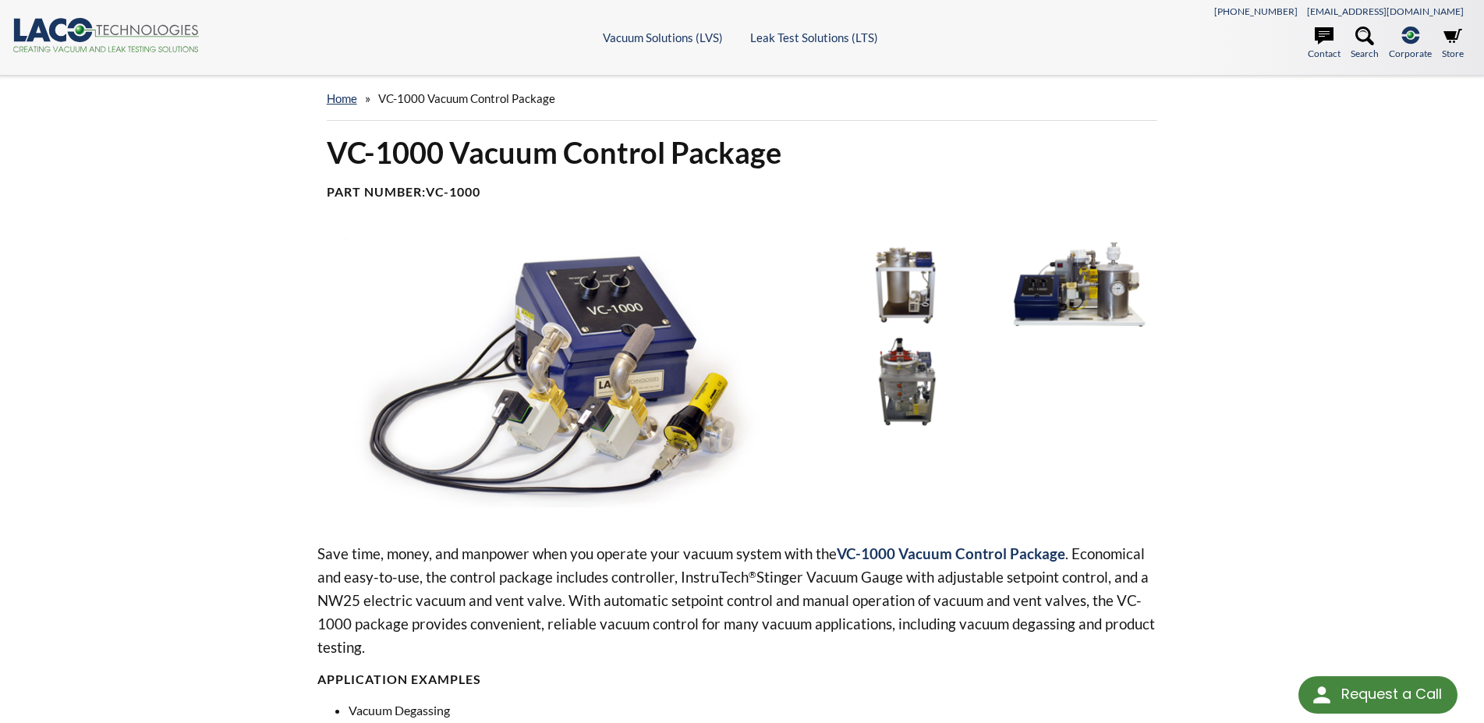
click at [1070, 289] on img at bounding box center [1078, 283] width 162 height 90
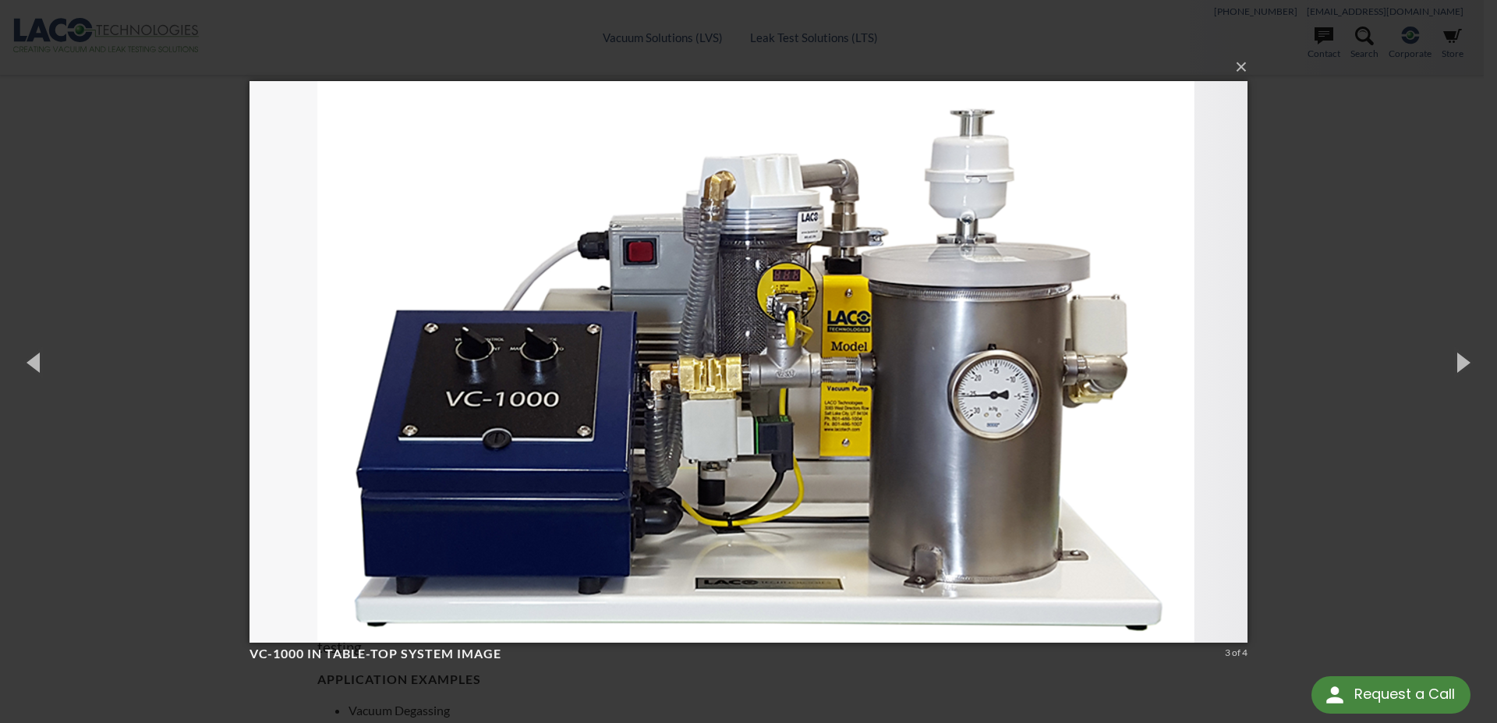
click at [1386, 264] on div "× VC-1000 in Table-top System image 3 of 4 Loading..." at bounding box center [748, 361] width 1497 height 723
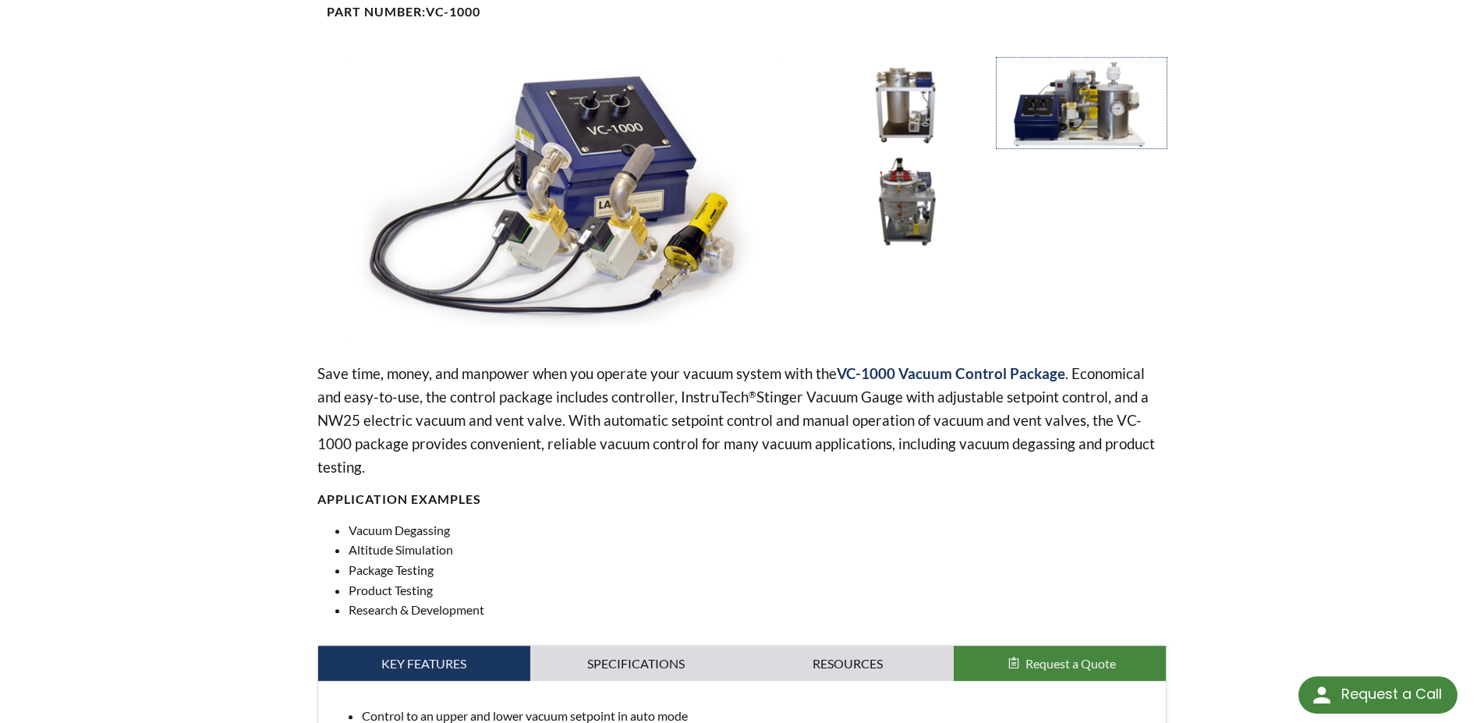
scroll to position [318, 0]
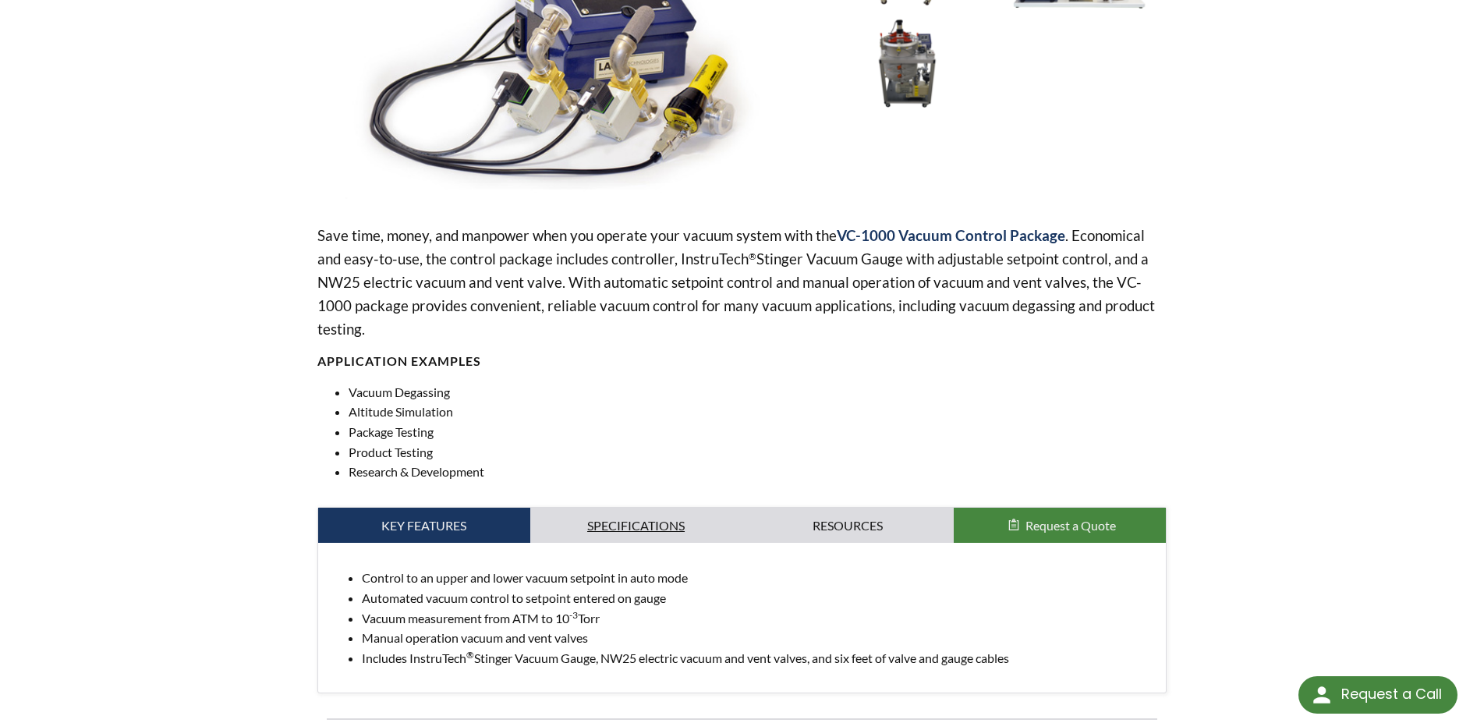
click at [631, 508] on link "Specifications" at bounding box center [636, 526] width 212 height 36
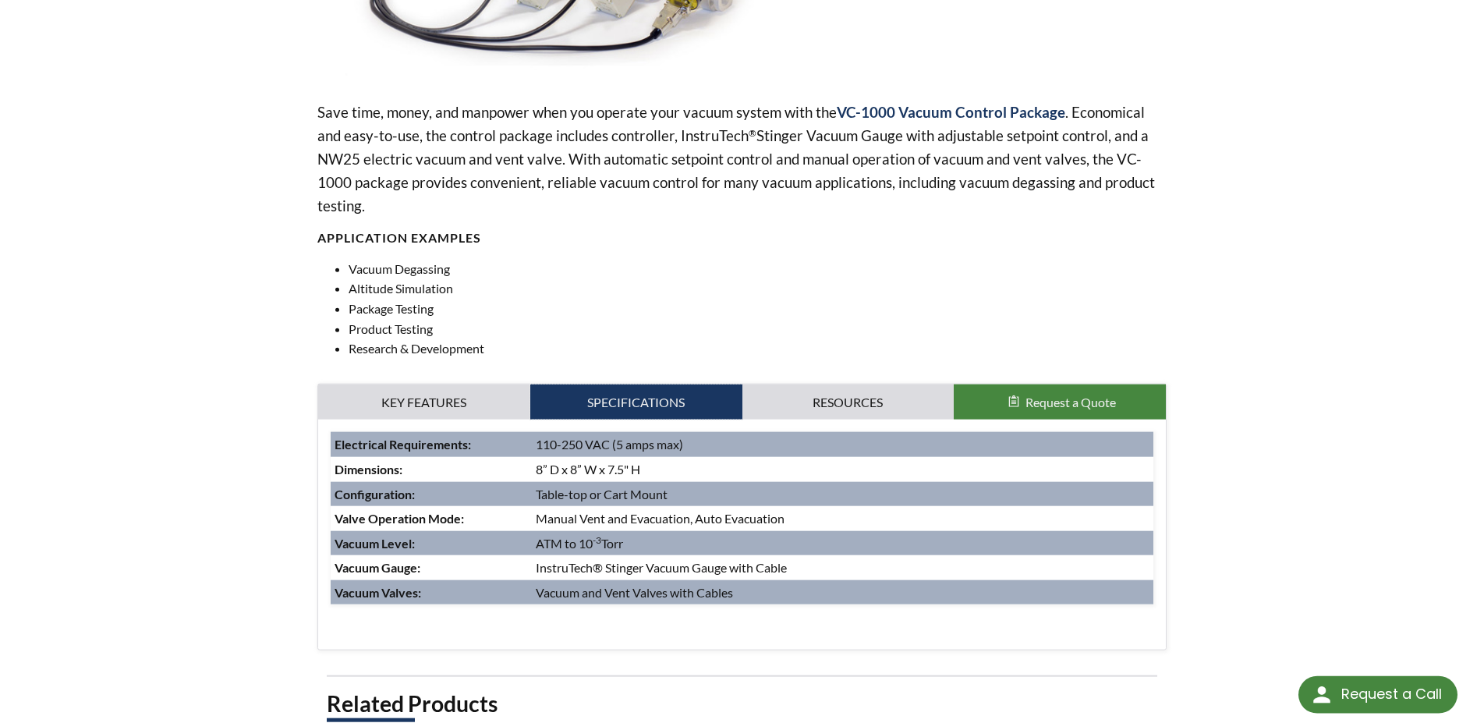
scroll to position [477, 0]
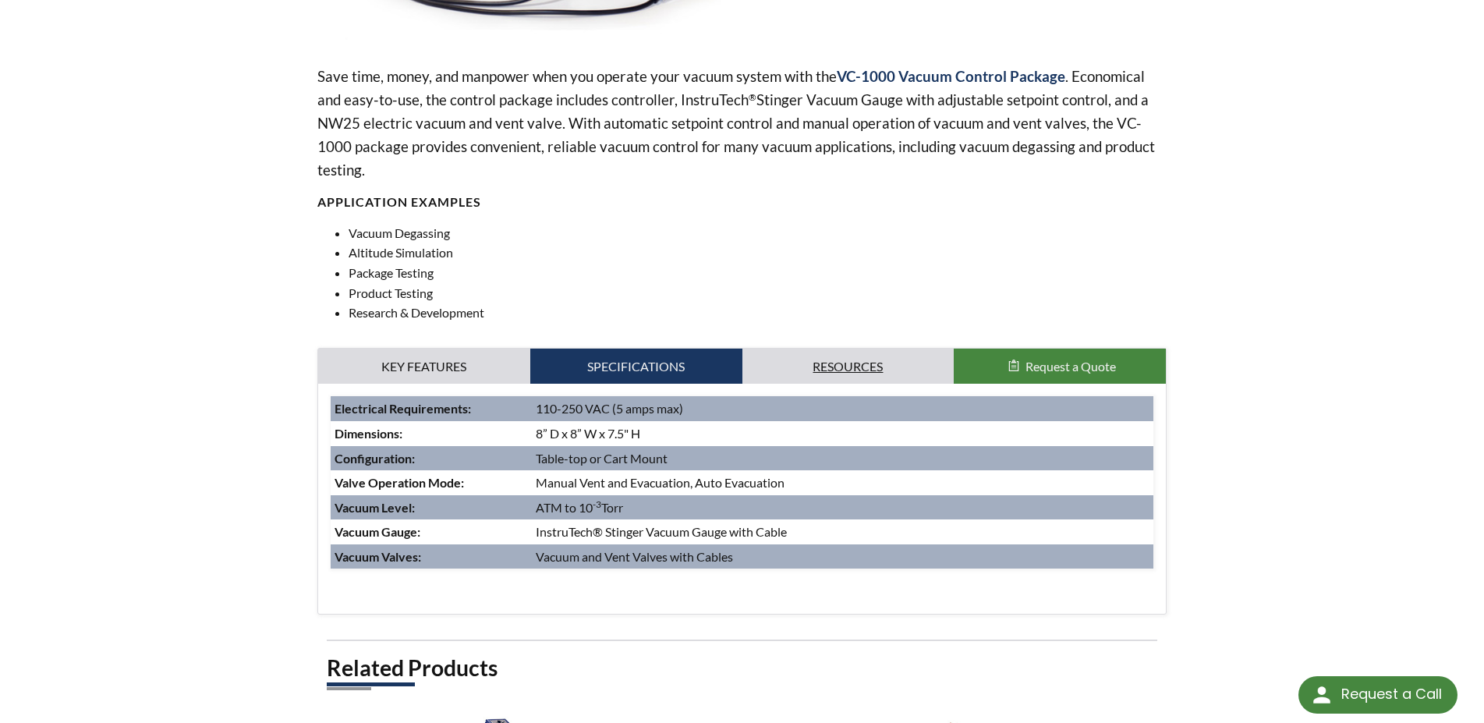
click at [830, 349] on link "Resources" at bounding box center [848, 367] width 212 height 36
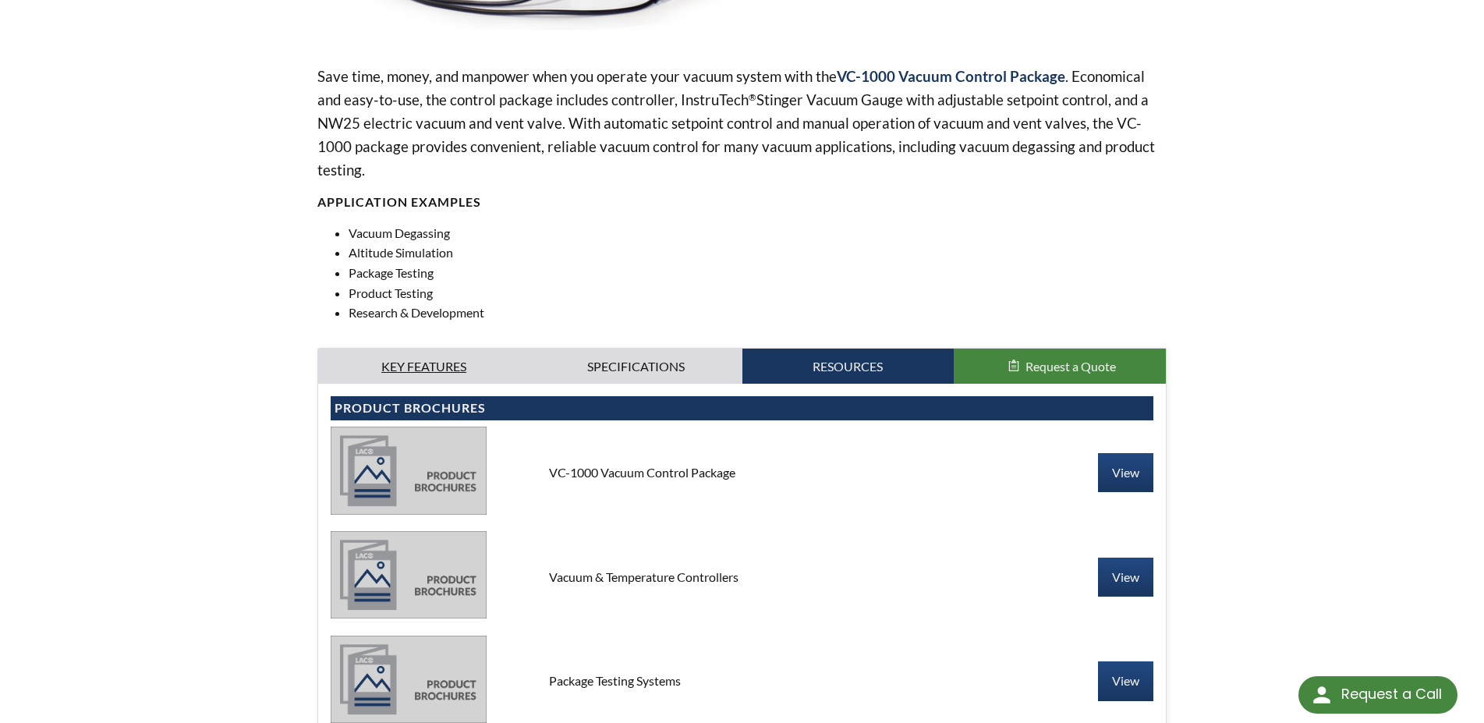
click at [441, 349] on link "Key Features" at bounding box center [424, 367] width 212 height 36
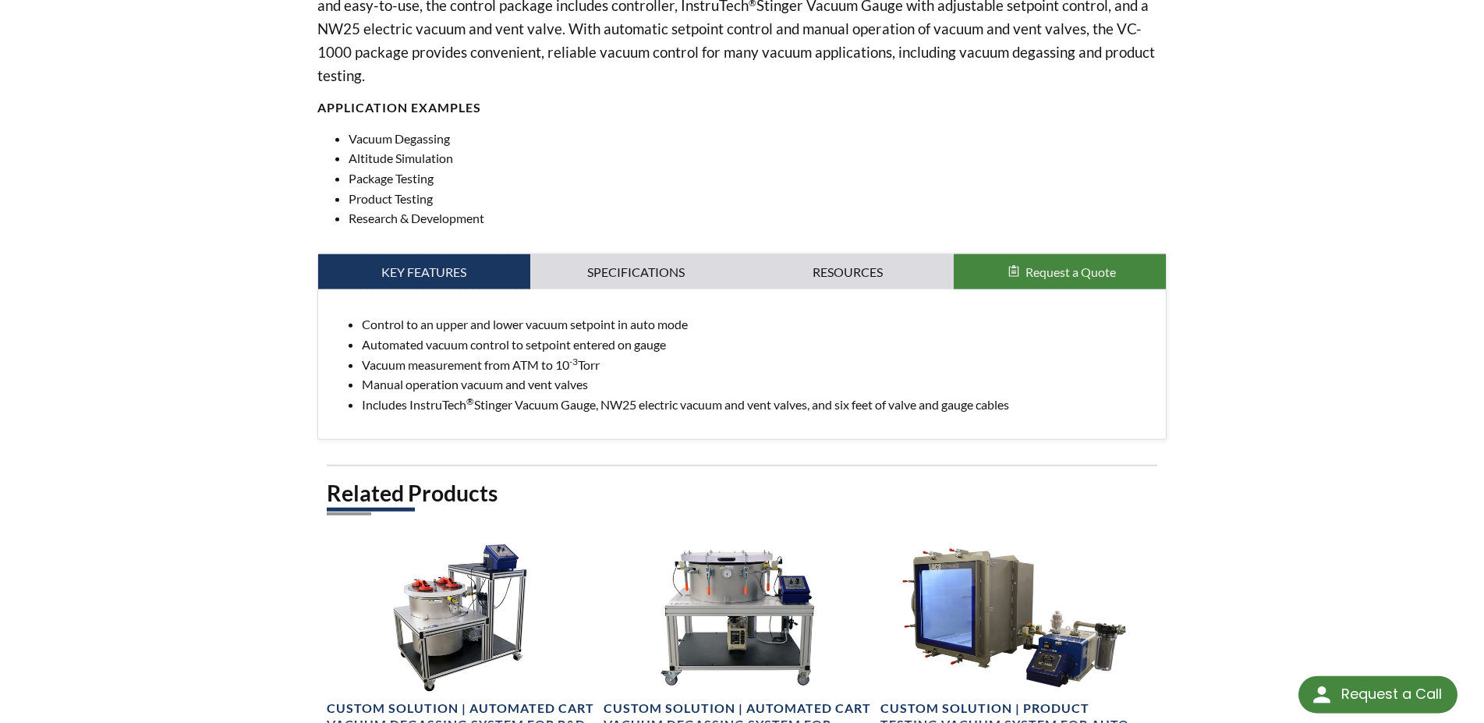
scroll to position [636, 0]
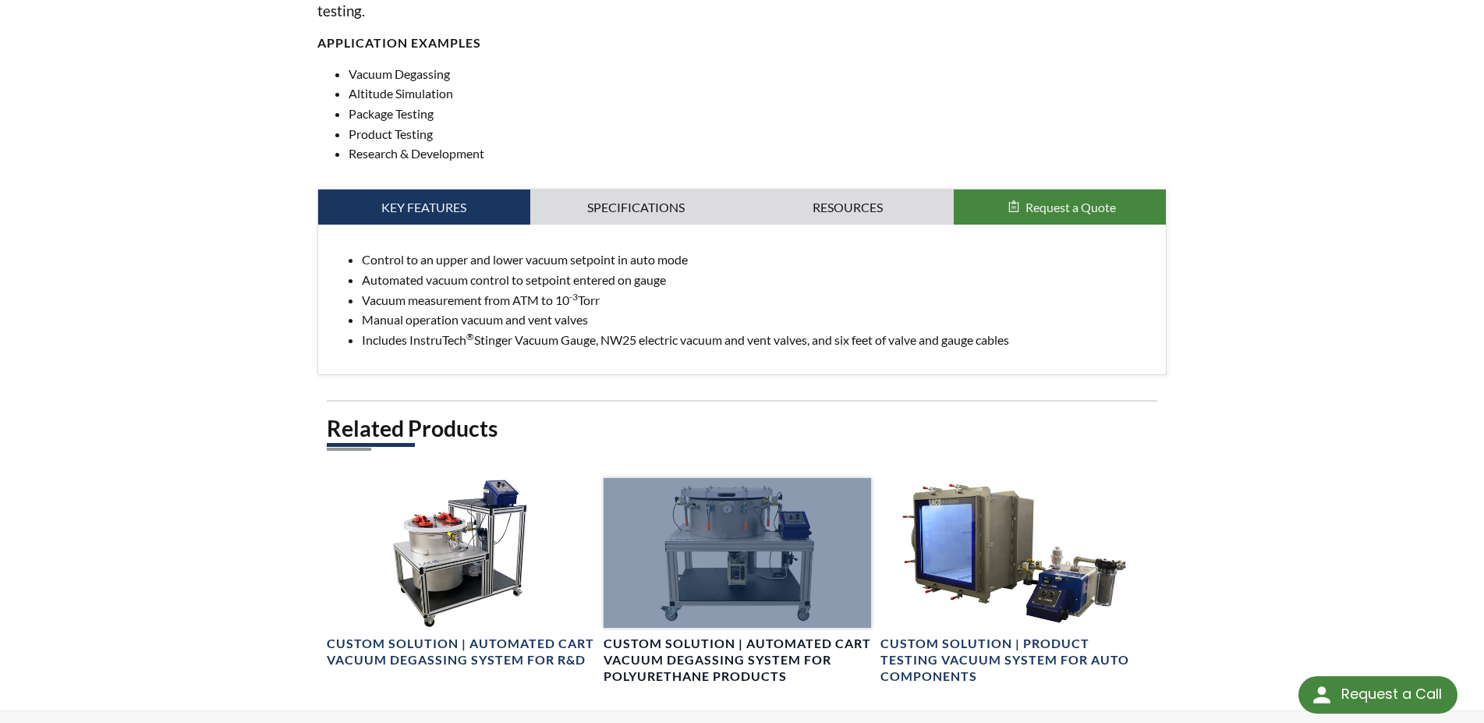
click at [744, 508] on div at bounding box center [738, 553] width 268 height 151
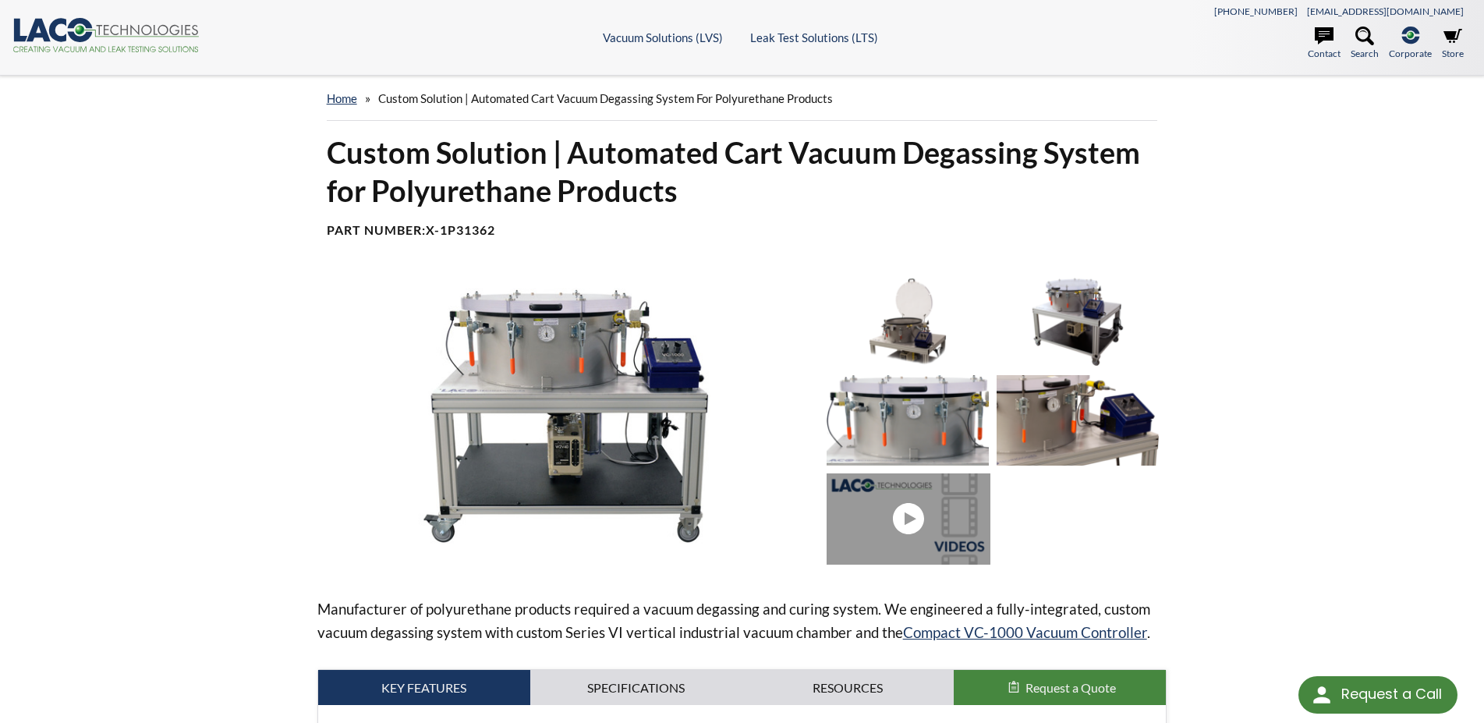
click at [583, 352] on img at bounding box center [566, 415] width 498 height 279
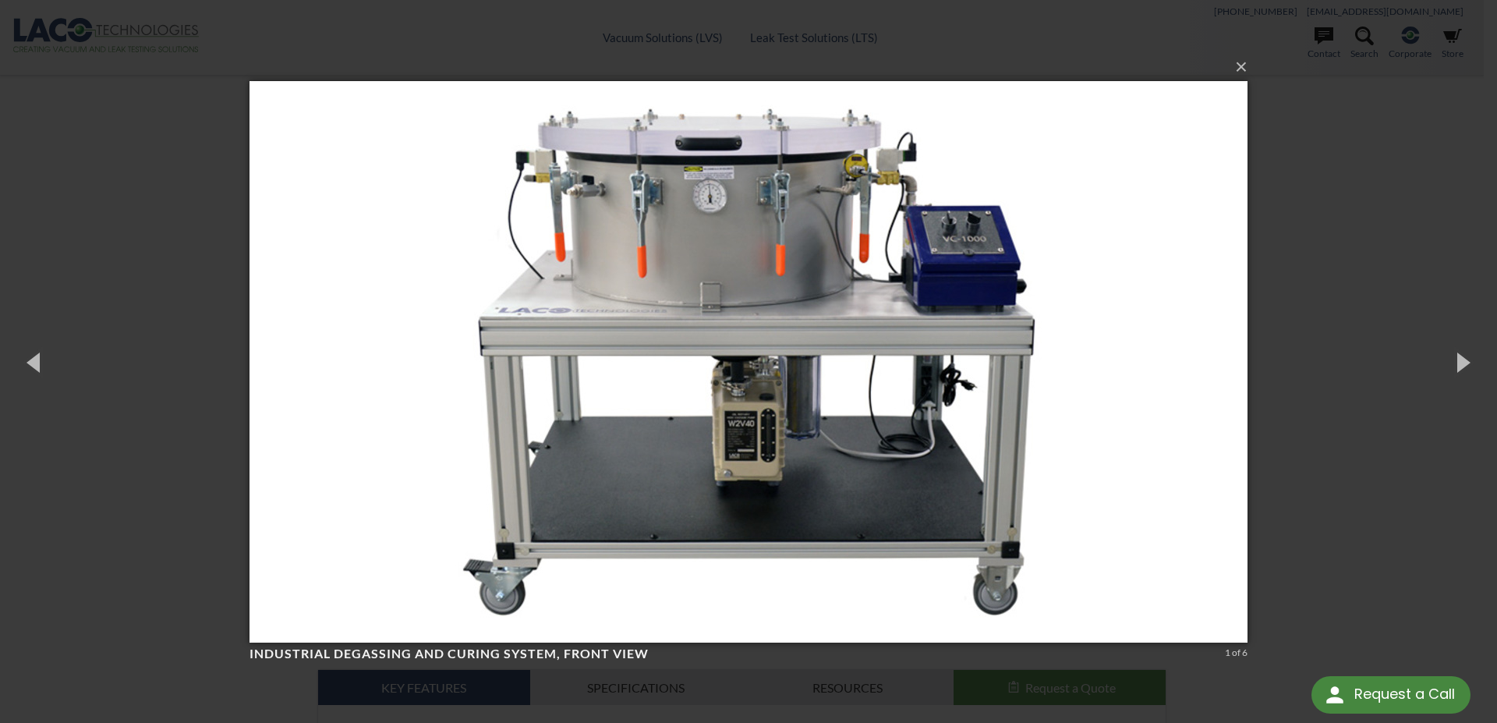
click at [1309, 207] on div "× Industrial degassing and curing system, front view 1 of 6 Loading..." at bounding box center [748, 361] width 1497 height 723
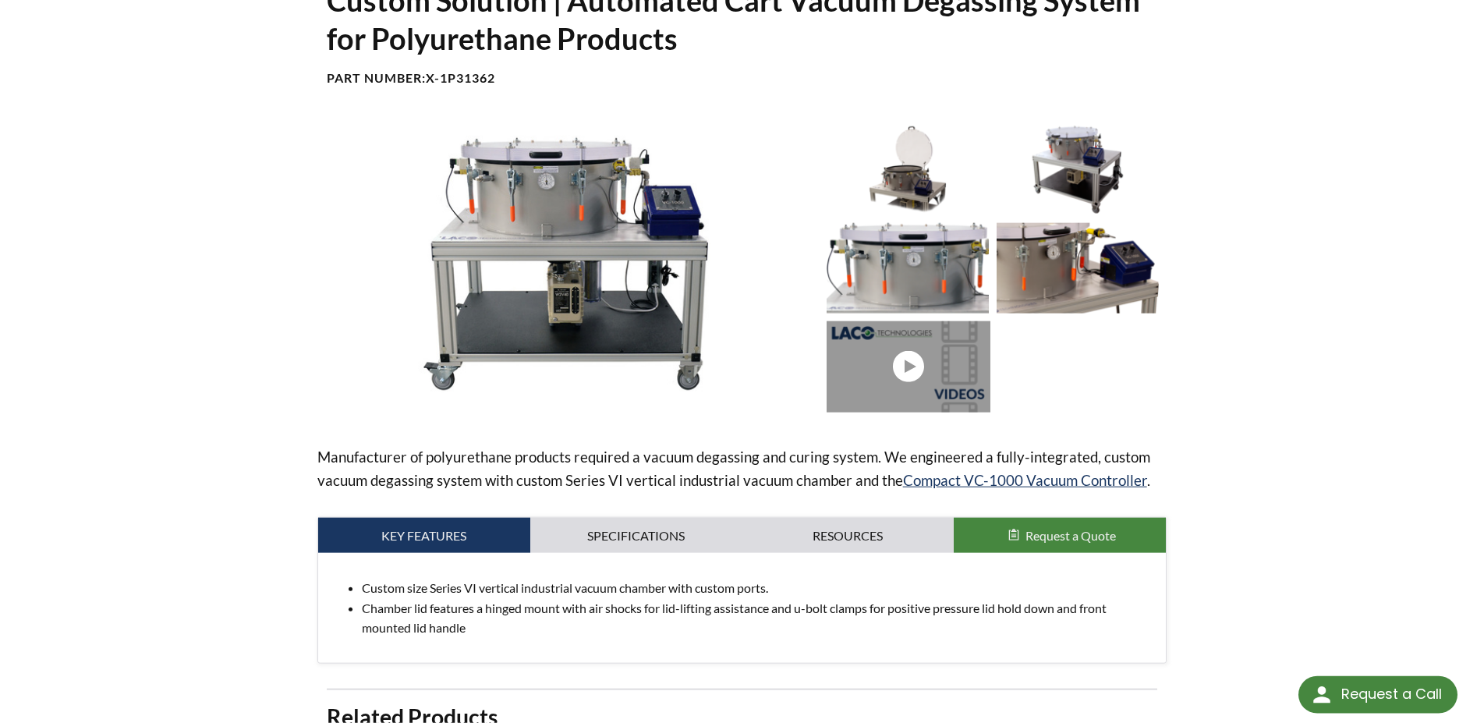
scroll to position [159, 0]
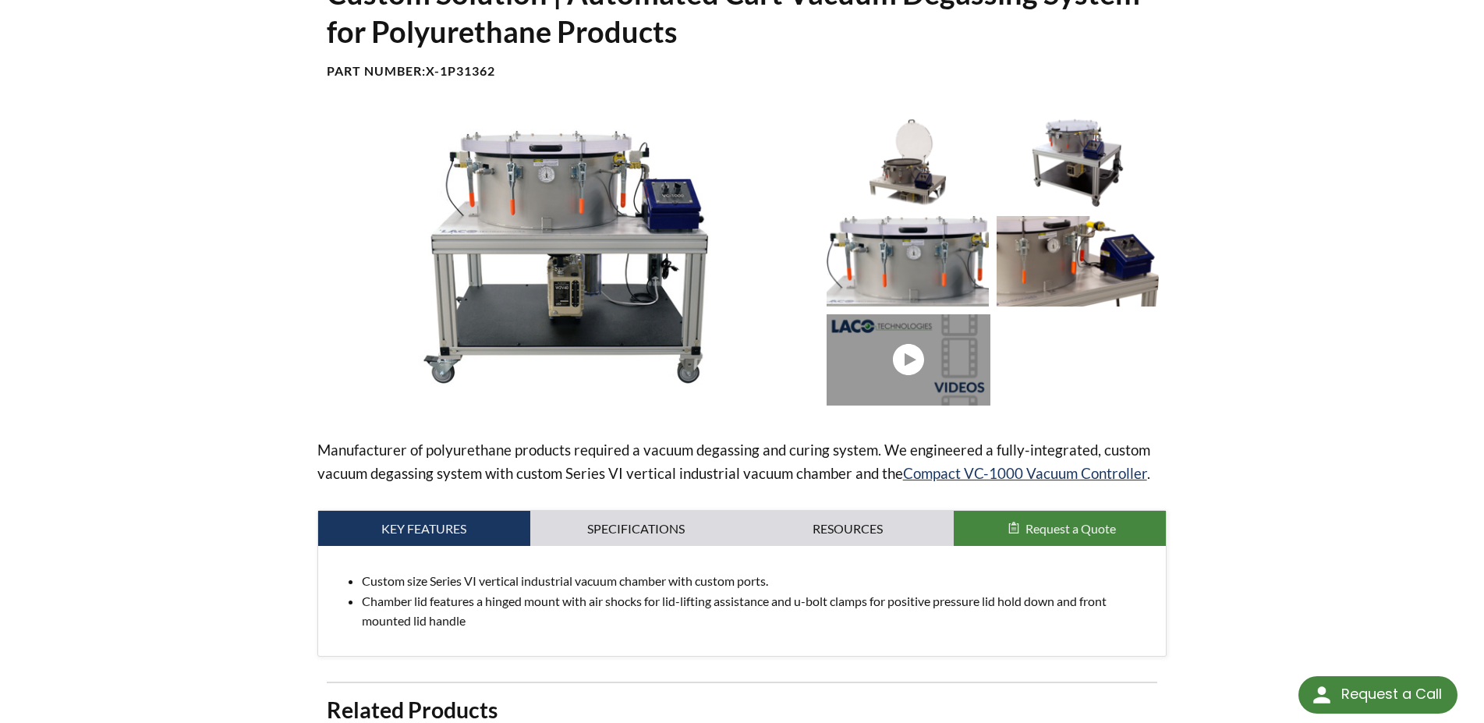
click at [921, 174] on img at bounding box center [908, 162] width 162 height 90
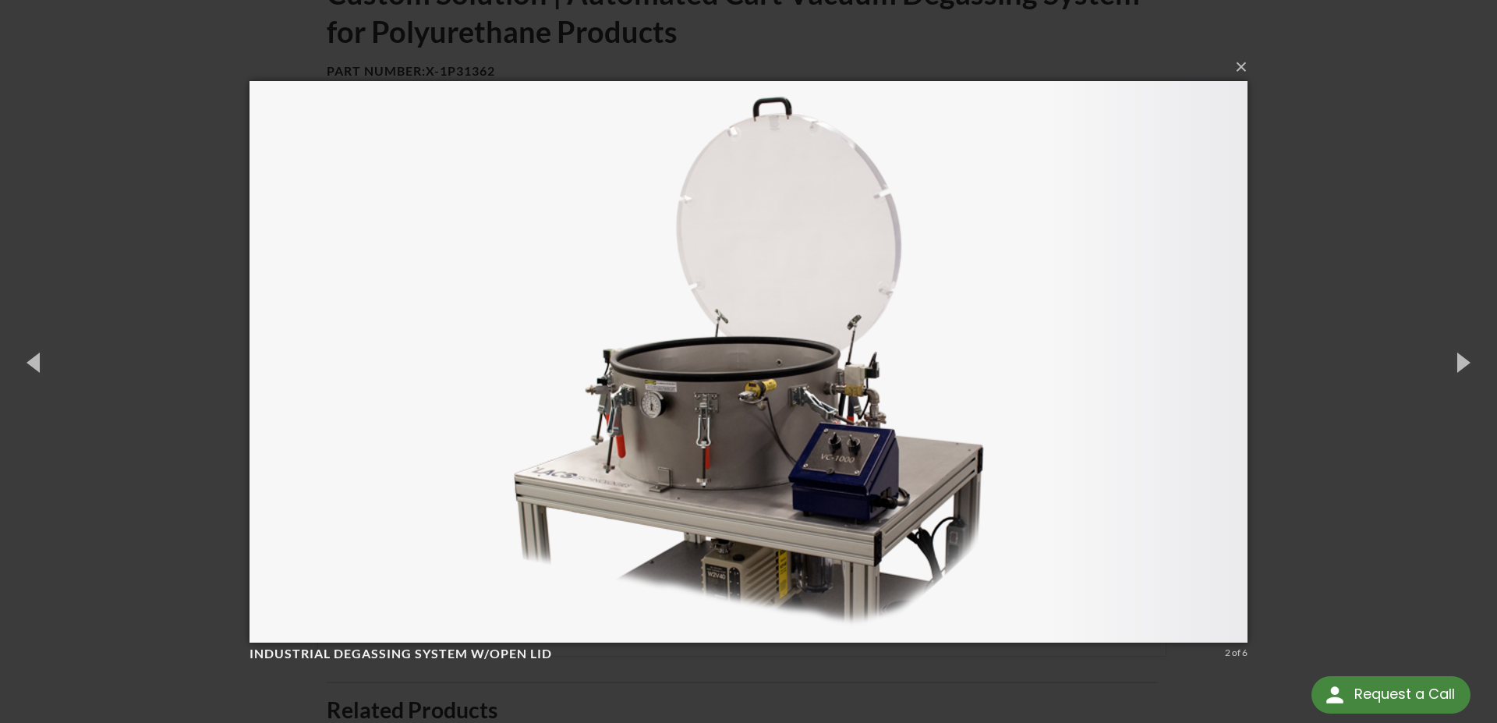
click at [1306, 341] on div "× Industrial degassing system w/open lid 2 of 6 Loading..." at bounding box center [748, 361] width 1497 height 723
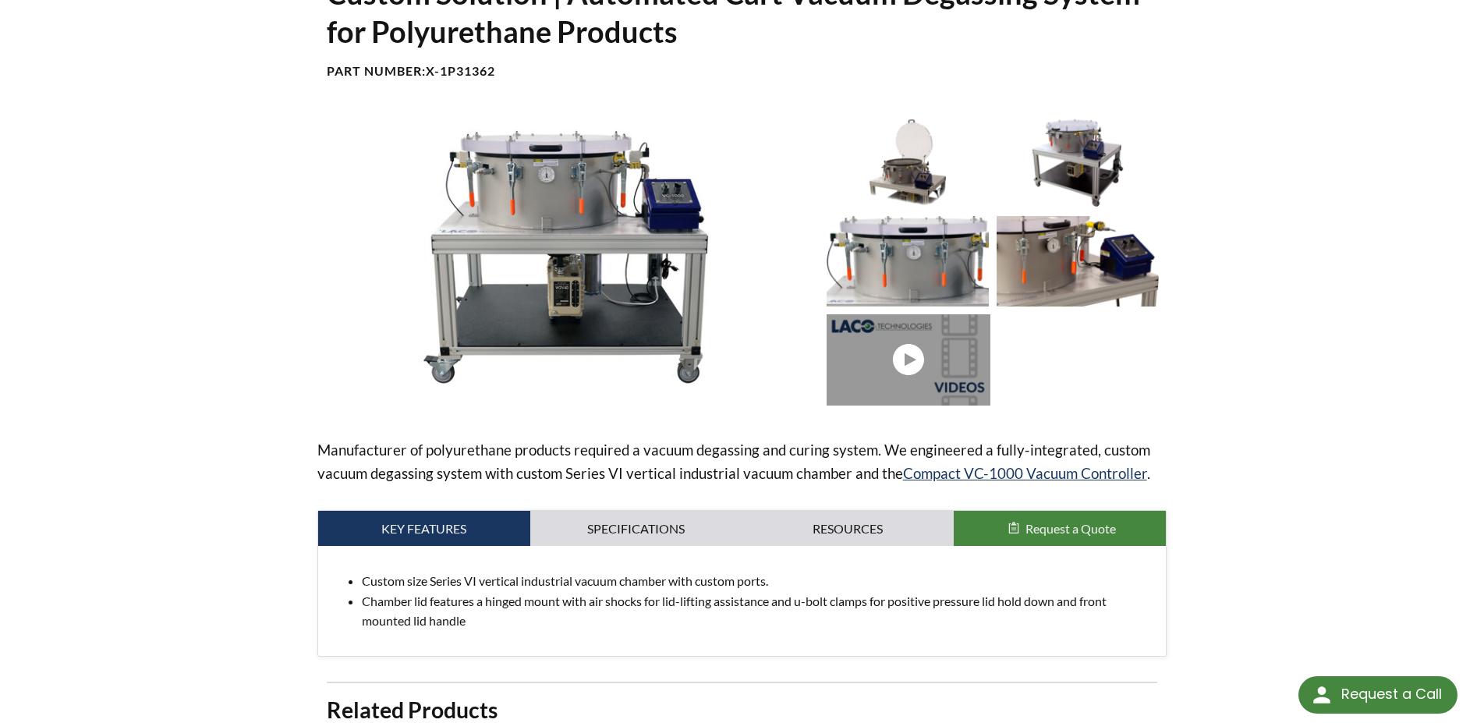
click at [1077, 233] on img at bounding box center [1078, 261] width 162 height 90
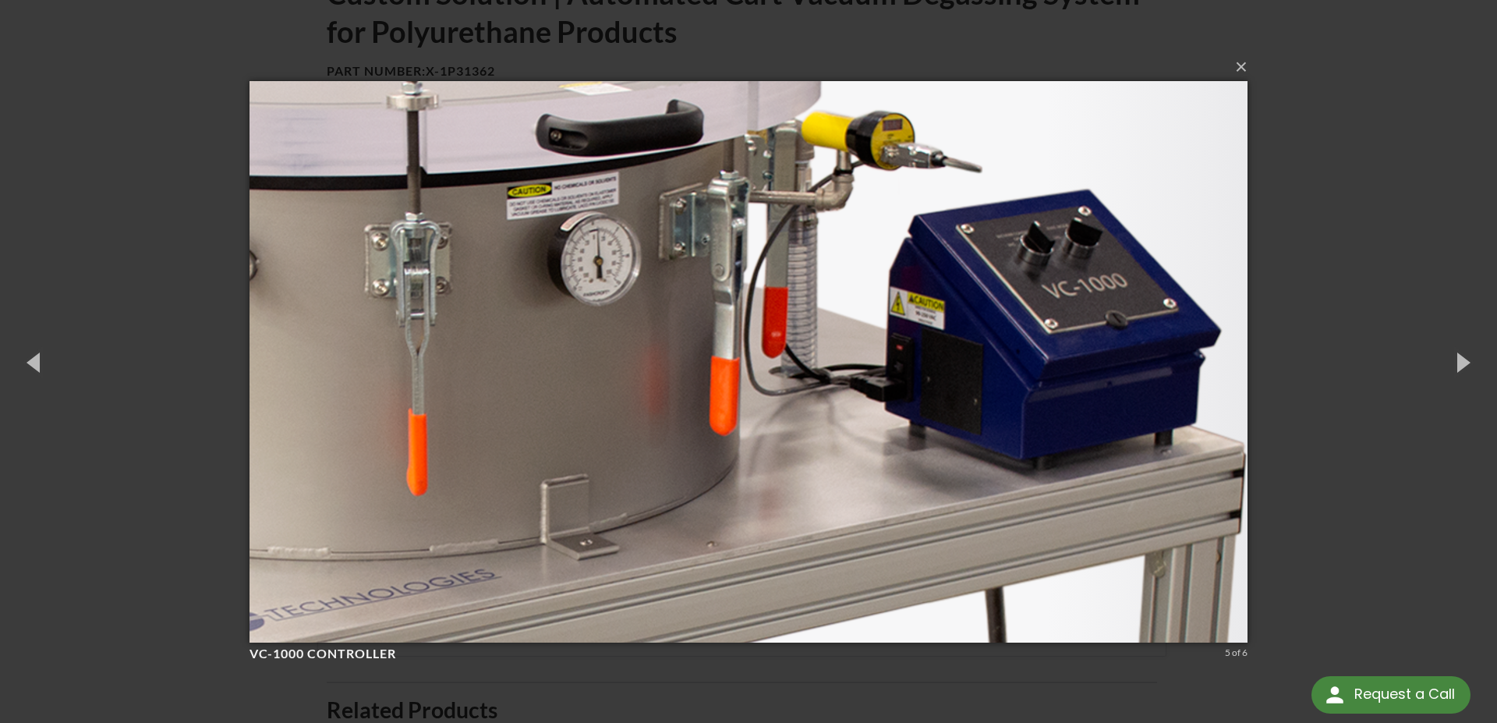
click at [1281, 279] on div "× VC-1000 Controller 5 of 6 Loading..." at bounding box center [748, 361] width 1497 height 723
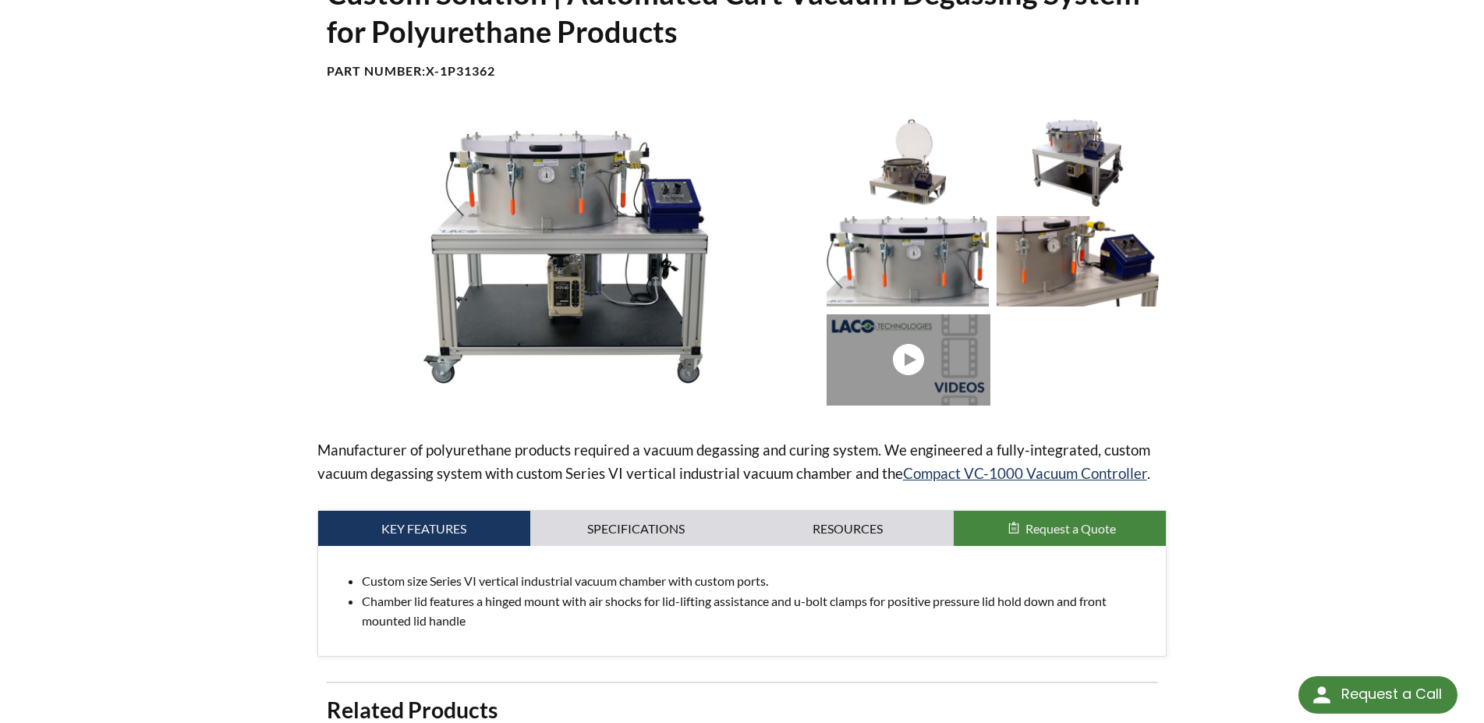
click at [1075, 172] on img at bounding box center [1078, 162] width 162 height 90
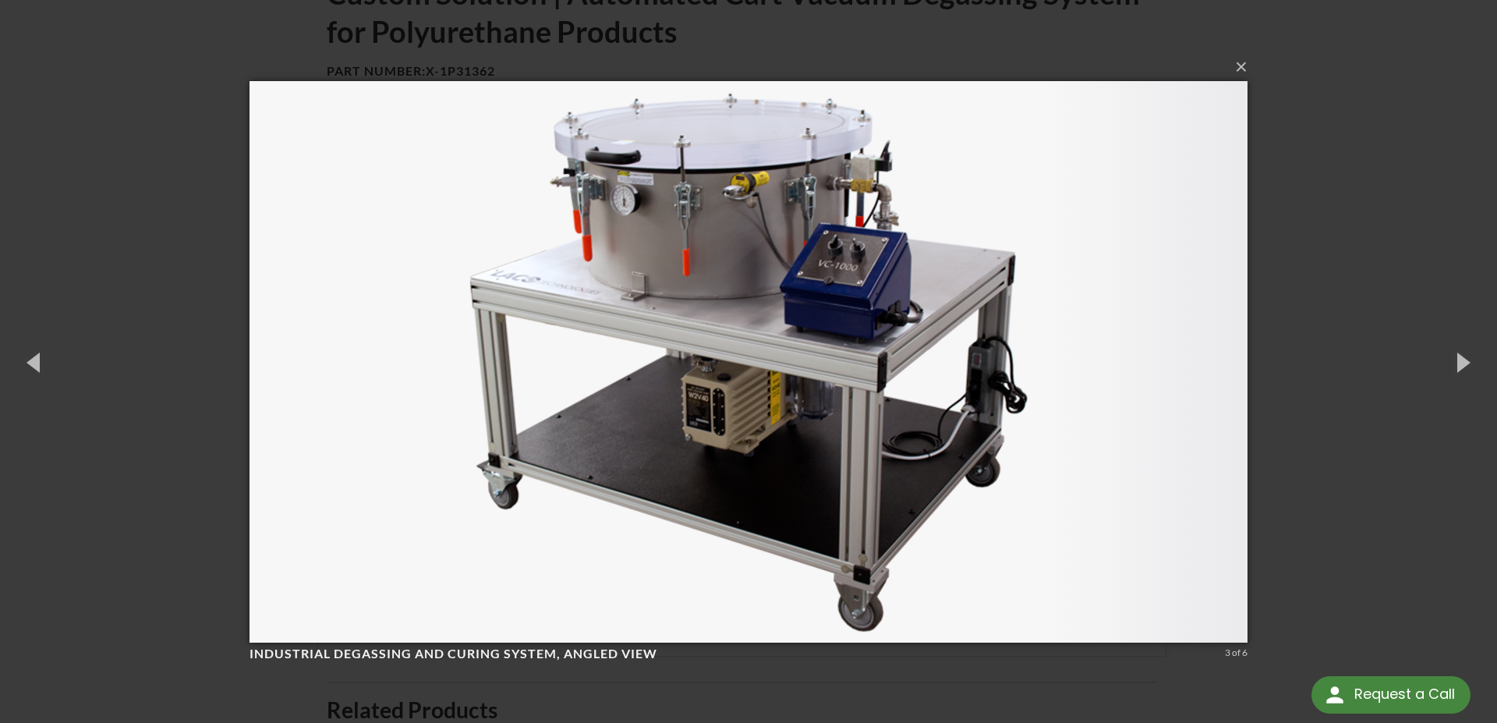
click at [1322, 250] on div "× Industrial degassing and curing system, angled view 3 of 6 Loading..." at bounding box center [748, 361] width 1497 height 723
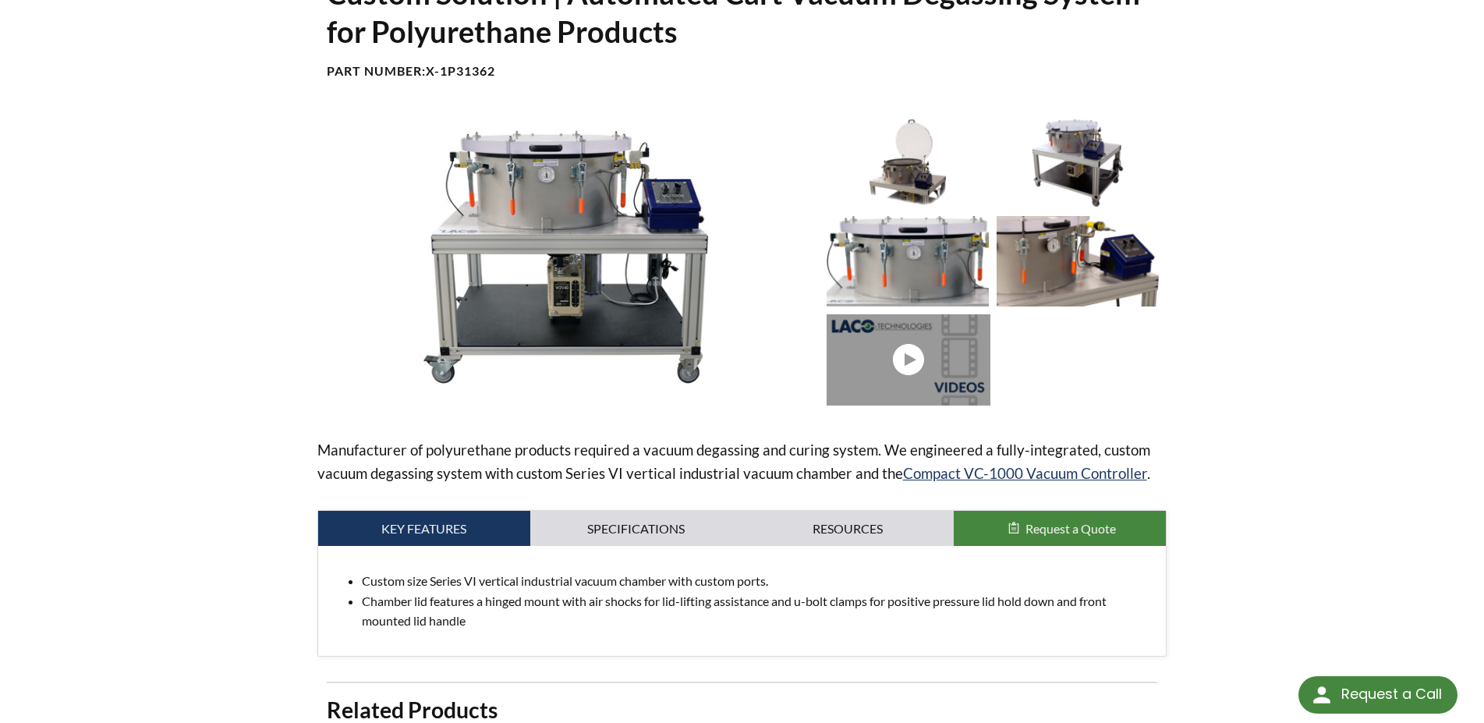
click at [1059, 285] on img at bounding box center [1078, 261] width 162 height 90
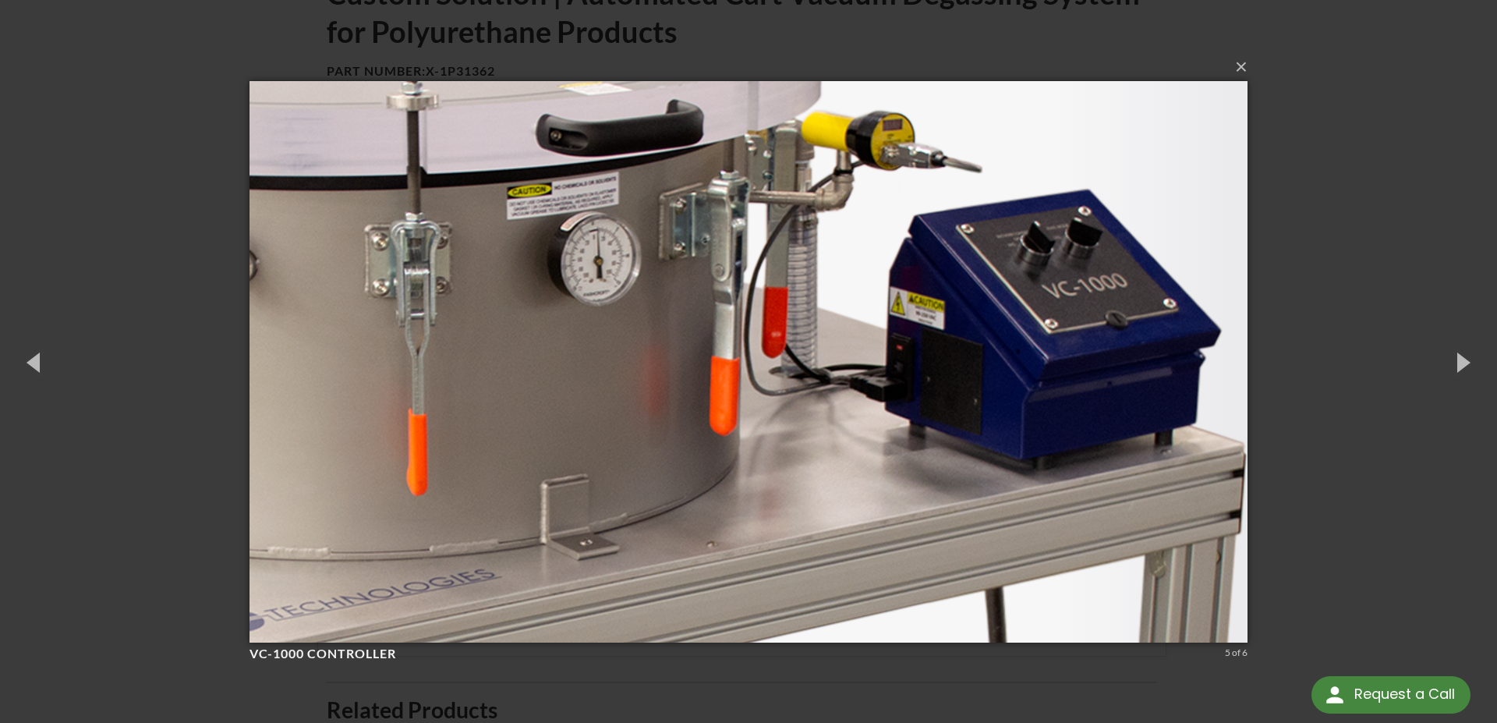
click at [1366, 258] on div "× VC-1000 Controller 5 of 6 Loading..." at bounding box center [748, 361] width 1497 height 723
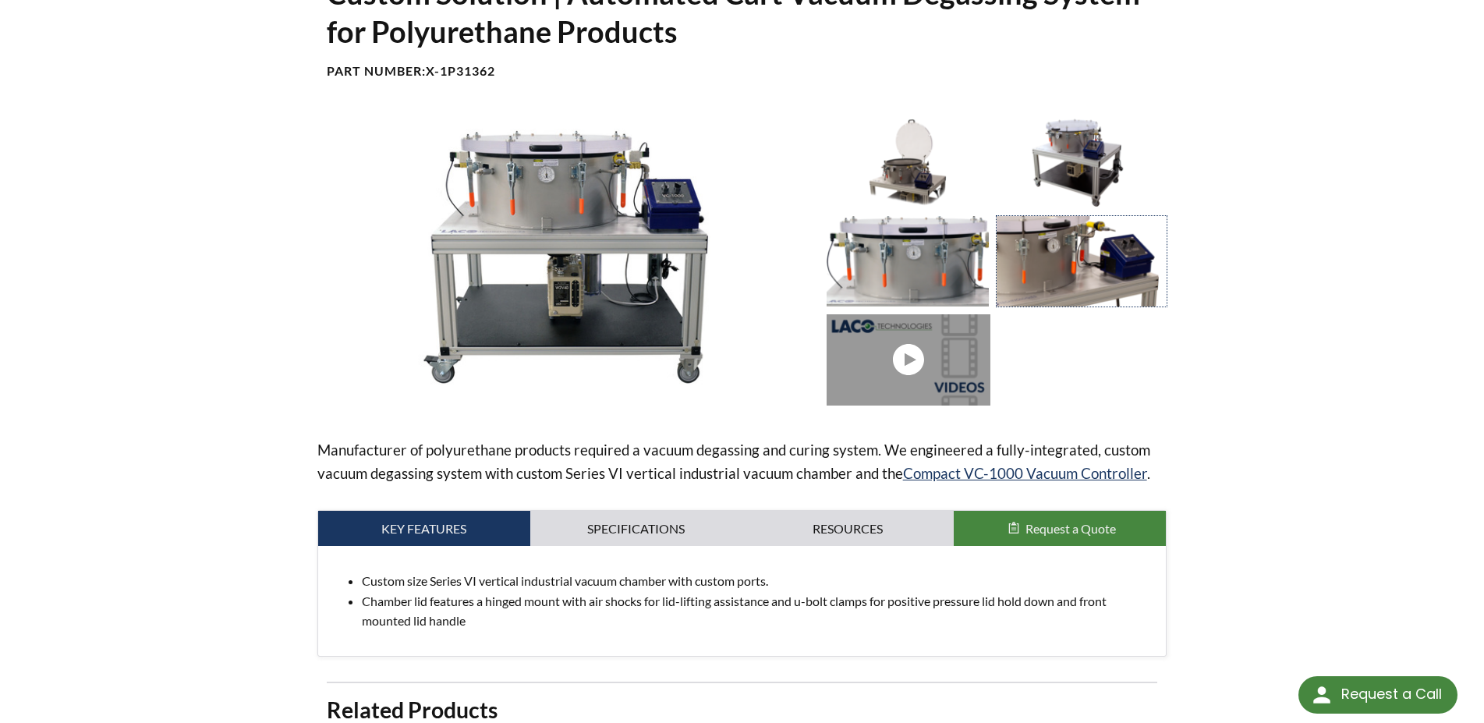
scroll to position [0, 0]
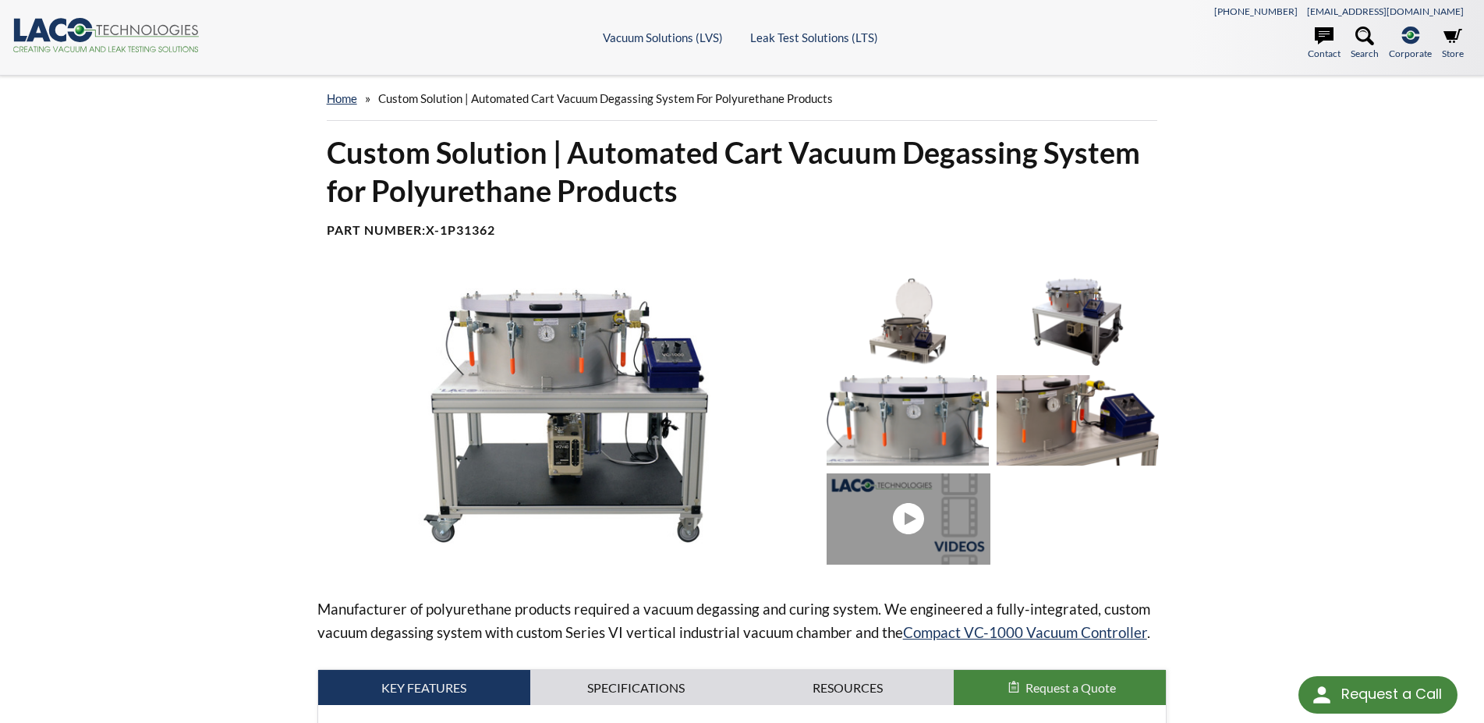
click at [627, 441] on img at bounding box center [566, 415] width 498 height 279
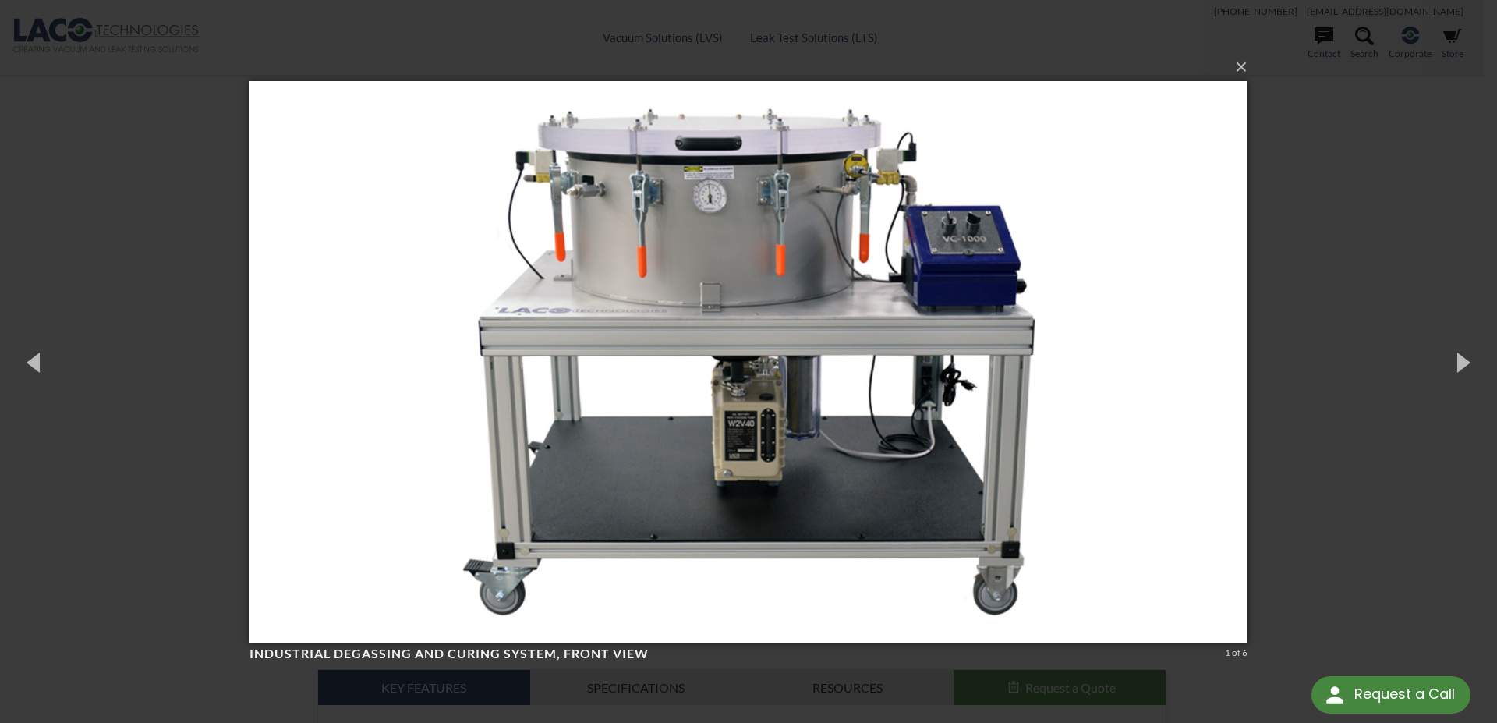
click at [1308, 319] on div "× Industrial degassing and curing system, front view 1 of 6 Loading..." at bounding box center [748, 361] width 1497 height 723
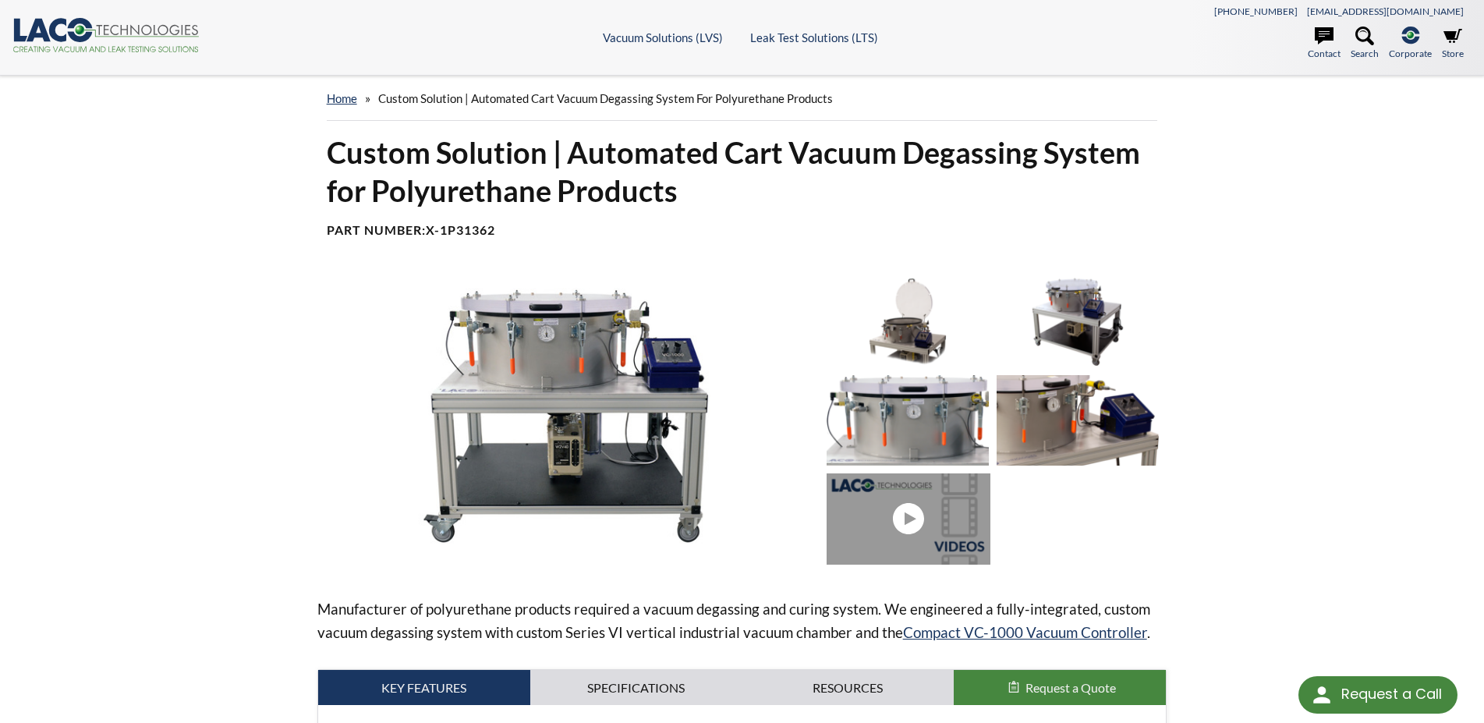
drag, startPoint x: 165, startPoint y: 639, endPoint x: 296, endPoint y: 699, distance: 144.8
click at [168, 639] on div "home » Custom Solution | Automated Cart Vacuum Degassing System for Polyurethan…" at bounding box center [742, 597] width 1484 height 1043
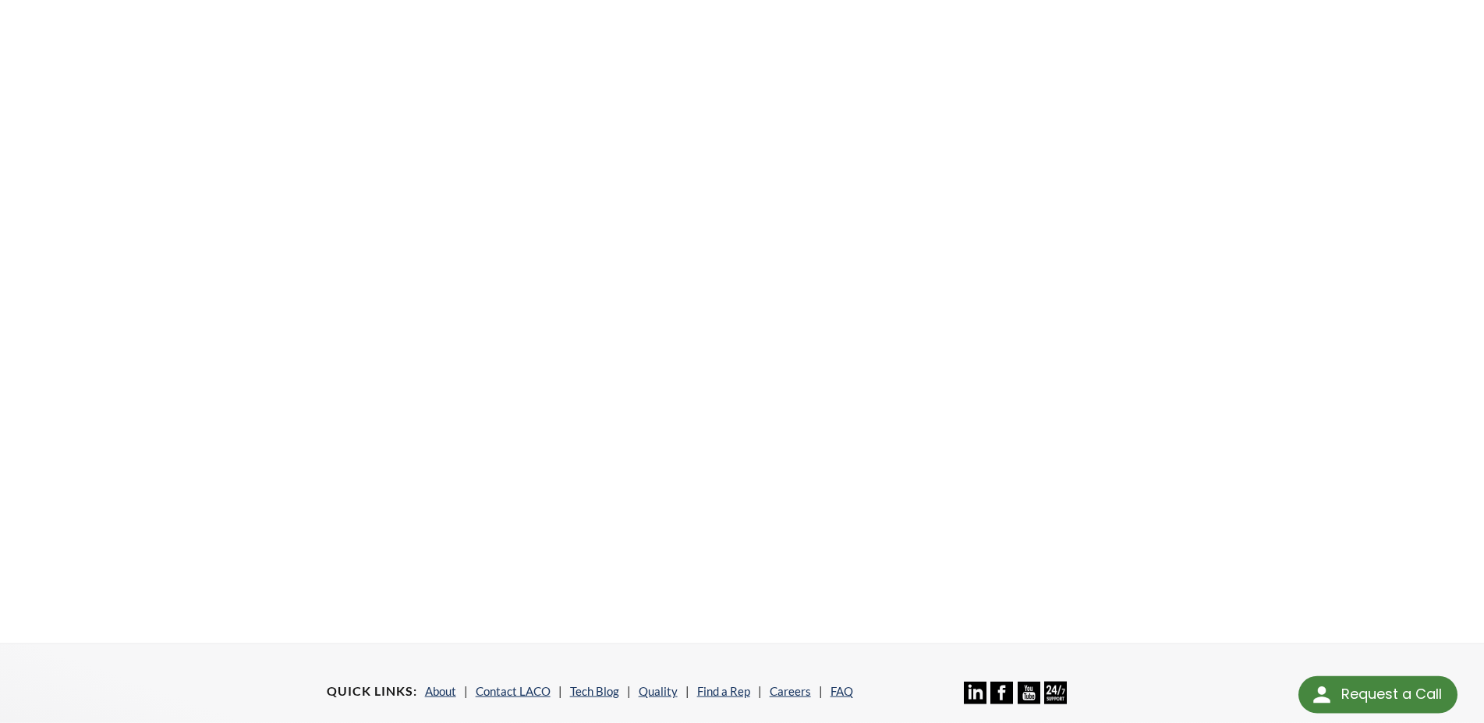
scroll to position [275, 0]
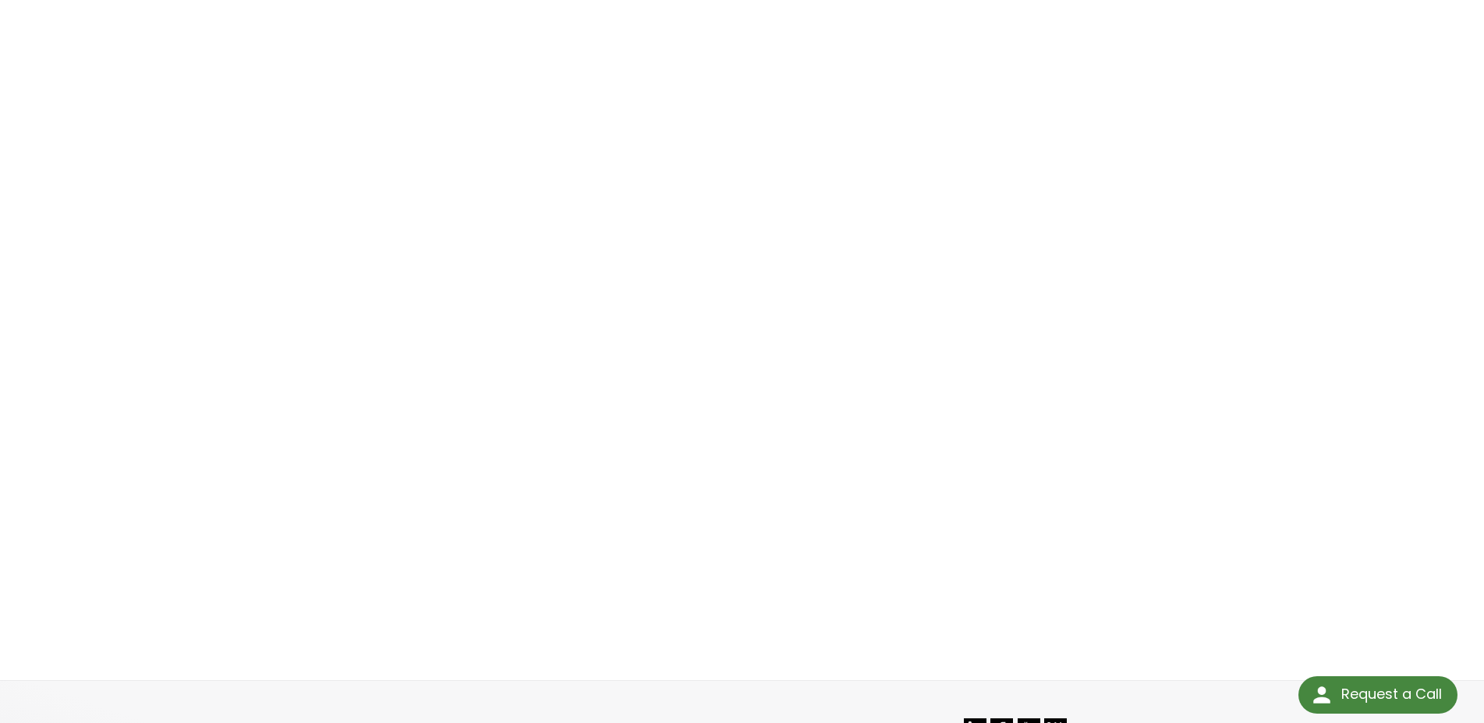
click at [1373, 296] on div "W2V10 Vacuum Pump Product Sheet Click Here To Download" at bounding box center [742, 240] width 1484 height 880
